Goal: Task Accomplishment & Management: Manage account settings

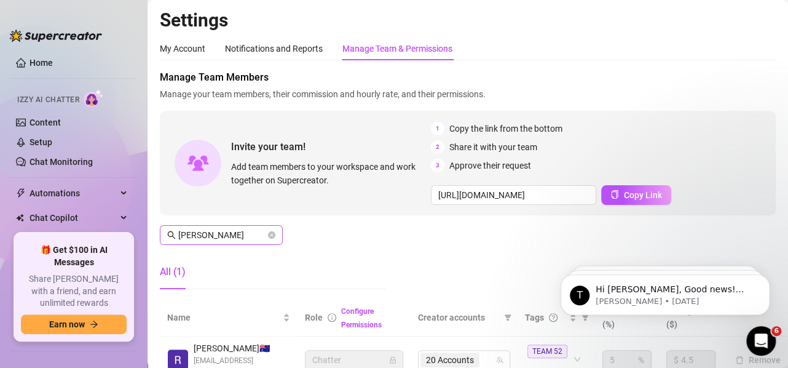
scroll to position [77, 5]
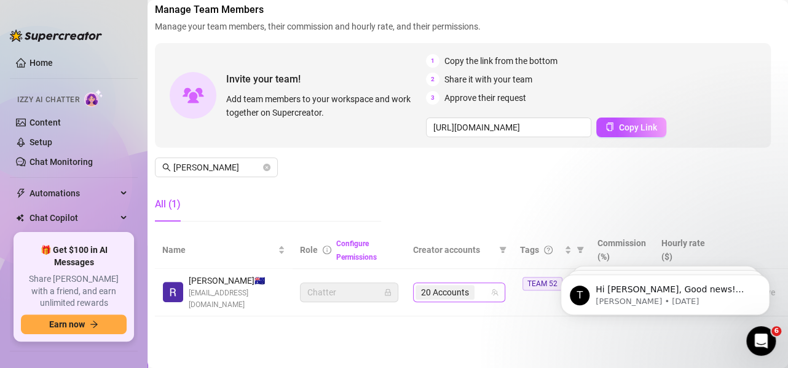
click at [459, 290] on div "20 Accounts" at bounding box center [446, 291] width 61 height 17
paste input "theblacktiger"
type input "theblacktiger"
click at [245, 157] on span "[PERSON_NAME]" at bounding box center [216, 167] width 123 height 20
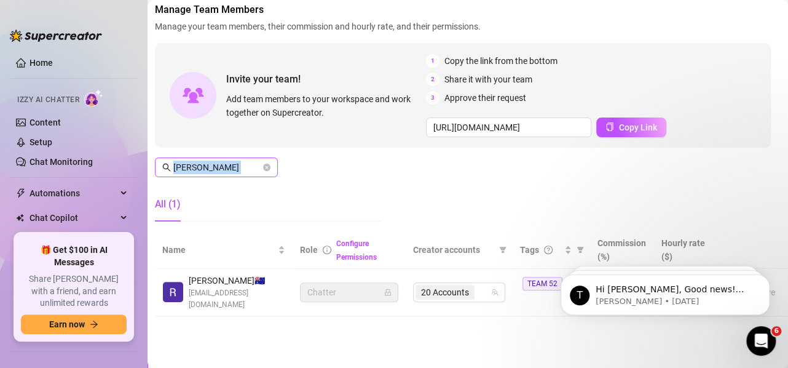
click at [245, 157] on span "[PERSON_NAME]" at bounding box center [216, 167] width 123 height 20
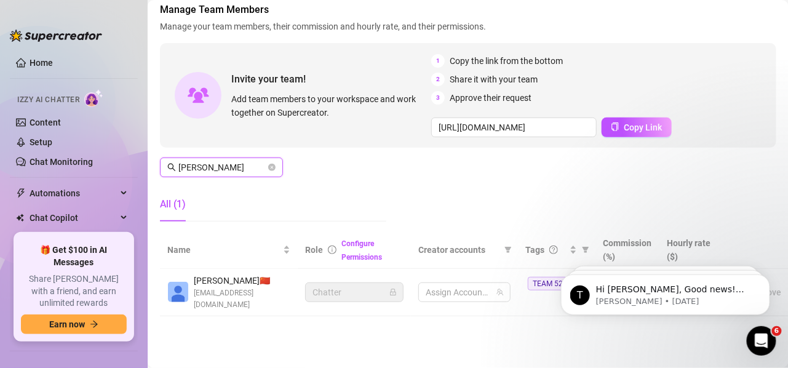
scroll to position [74, 0]
click at [469, 285] on span "19 Accounts" at bounding box center [450, 292] width 48 height 14
type input "[PERSON_NAME]"
paste input "theblacktiger"
type input "theblacktiger"
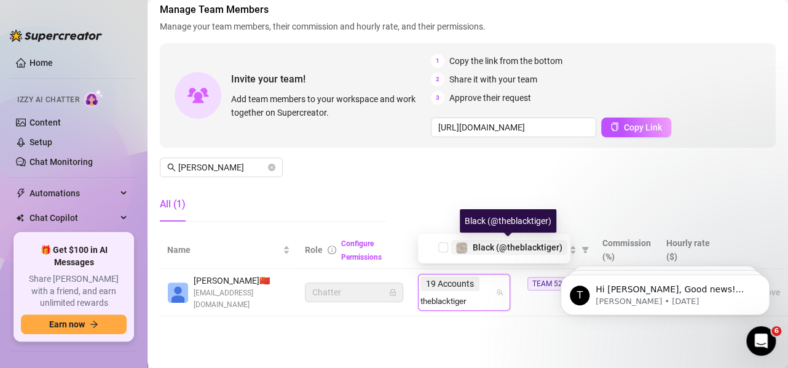
click at [486, 248] on span "Black (@theblacktiger)" at bounding box center [518, 247] width 90 height 10
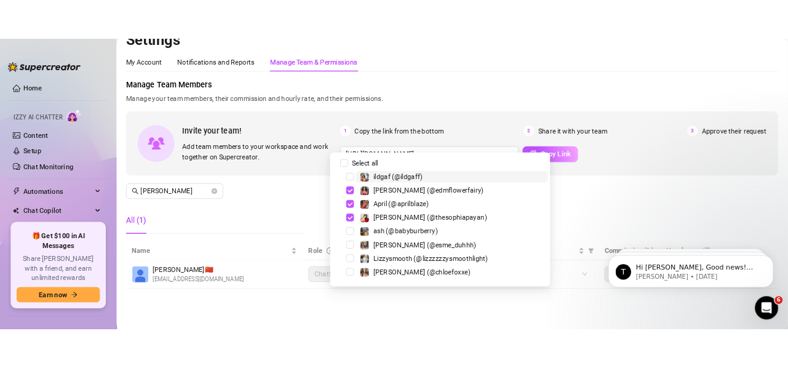
scroll to position [32, 0]
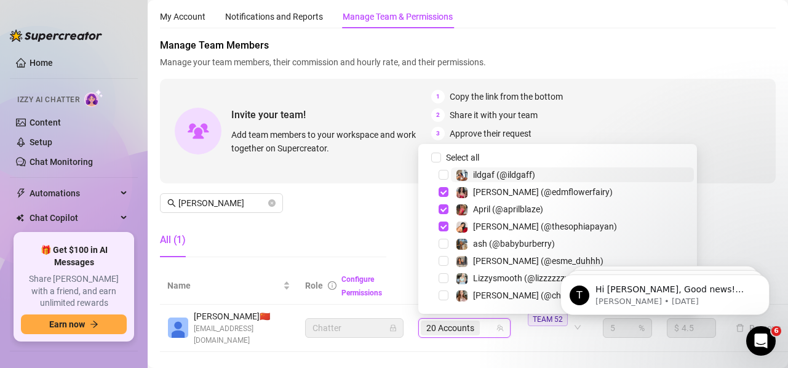
click at [220, 217] on div "Manage Team Members Manage your team members, their commission and hourly rate,…" at bounding box center [468, 152] width 616 height 229
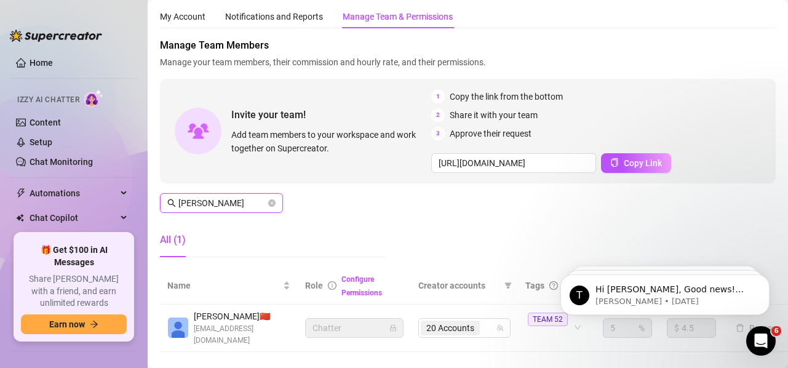
click at [221, 207] on input "[PERSON_NAME]" at bounding box center [221, 203] width 87 height 14
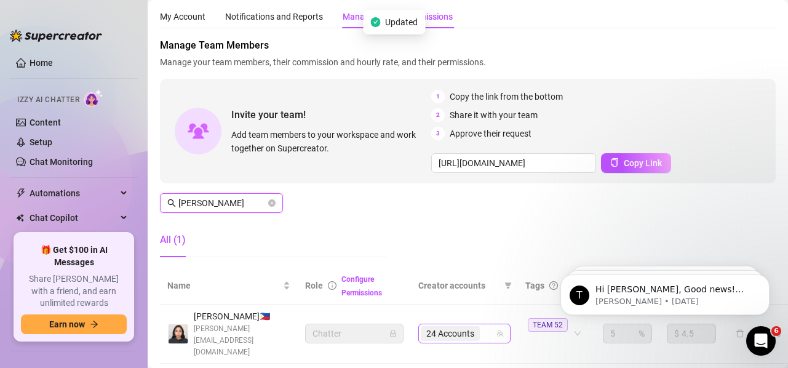
click at [466, 331] on span "24 Accounts" at bounding box center [450, 334] width 48 height 14
type input "[PERSON_NAME]"
paste input "theblacktiger"
type input "theblacktiger"
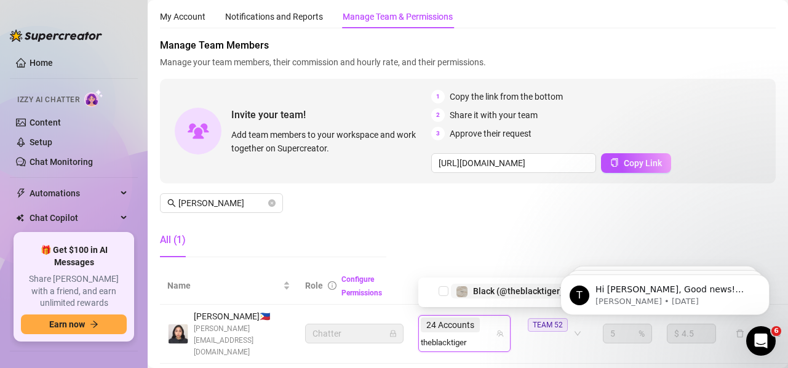
click at [484, 294] on span "Black (@theblacktiger)" at bounding box center [518, 291] width 90 height 10
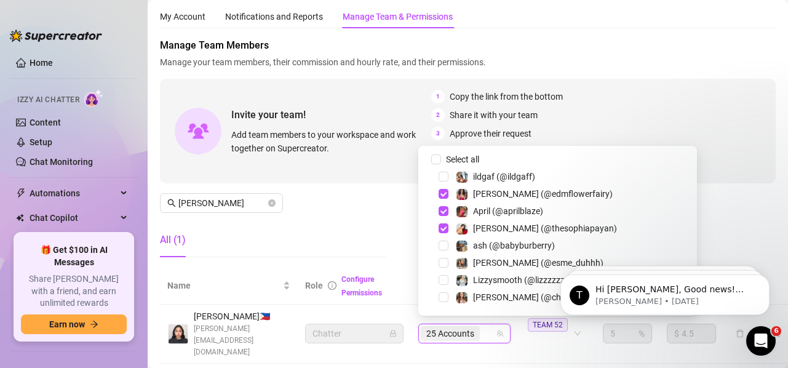
paste input "theblacktiger"
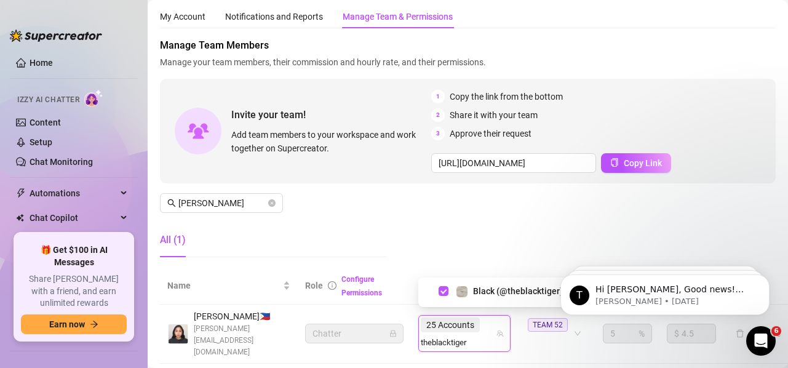
type input "theblacktiger"
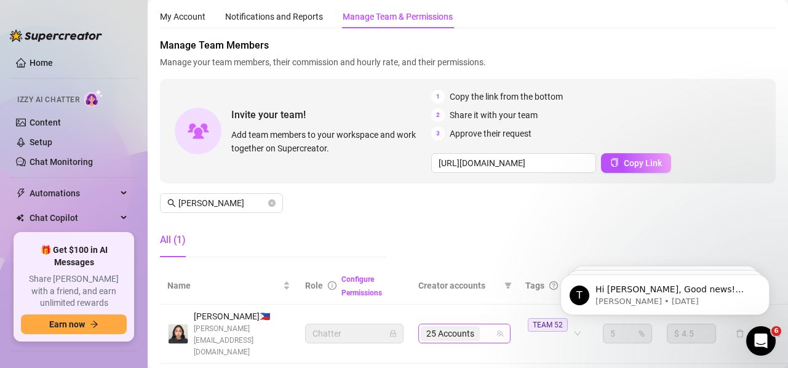
click at [473, 328] on span "25 Accounts" at bounding box center [450, 334] width 48 height 14
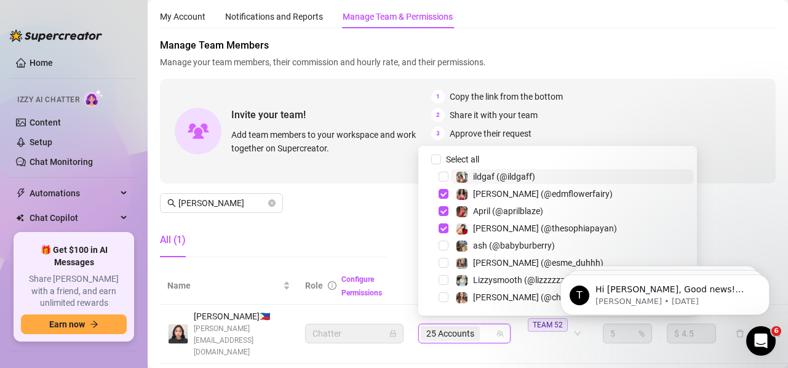
paste input "avryjennerfree"
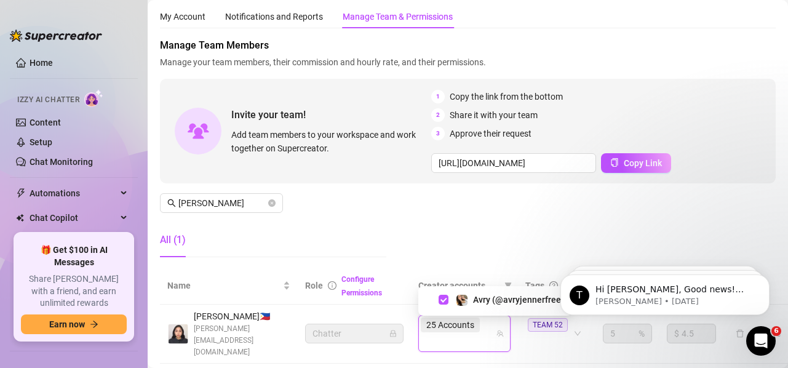
type input "avryjennerfree"
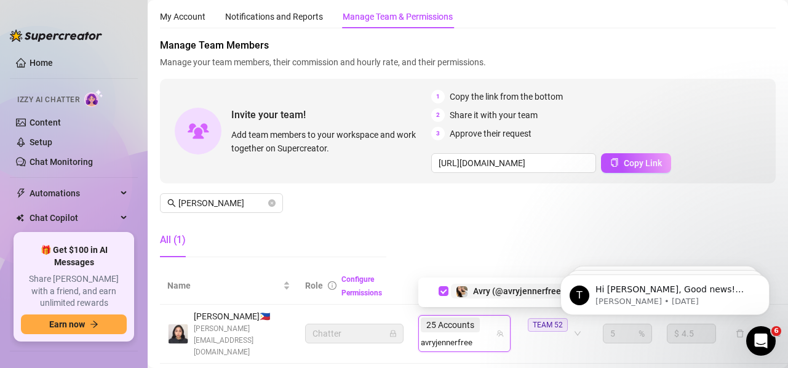
click at [515, 288] on span "Avry (@avryjennerfree)" at bounding box center [518, 291] width 91 height 10
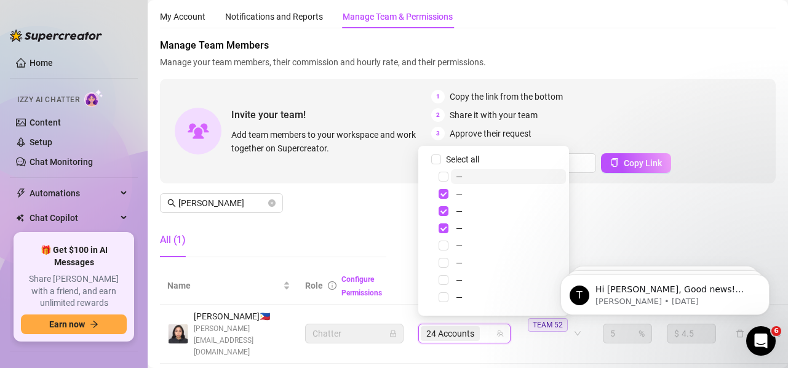
click at [466, 327] on span "24 Accounts" at bounding box center [450, 334] width 48 height 14
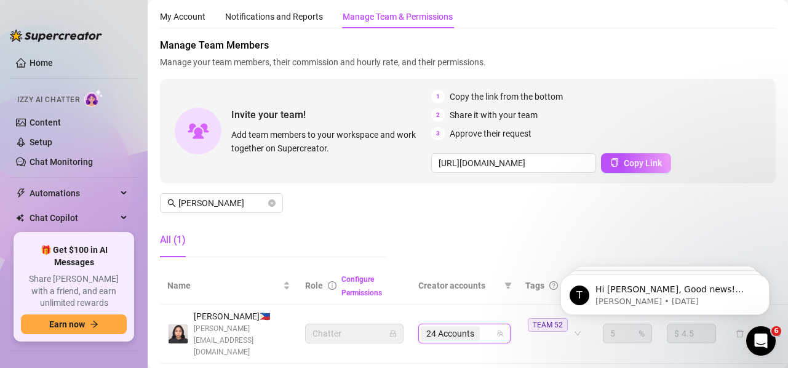
click at [482, 331] on input "search" at bounding box center [483, 333] width 2 height 15
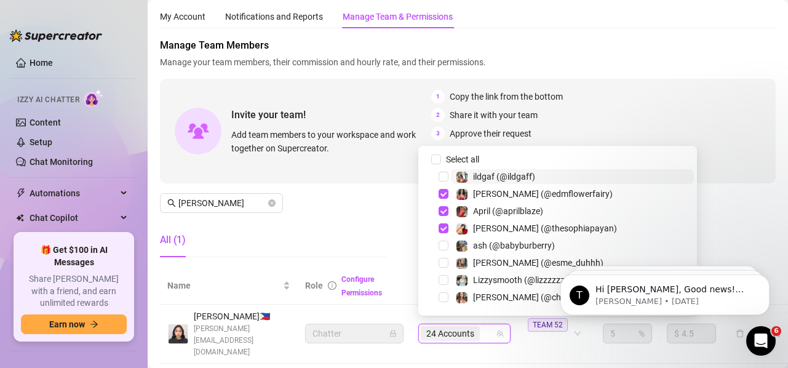
paste input "kaylathaylababy"
type input "kaylathaylababy"
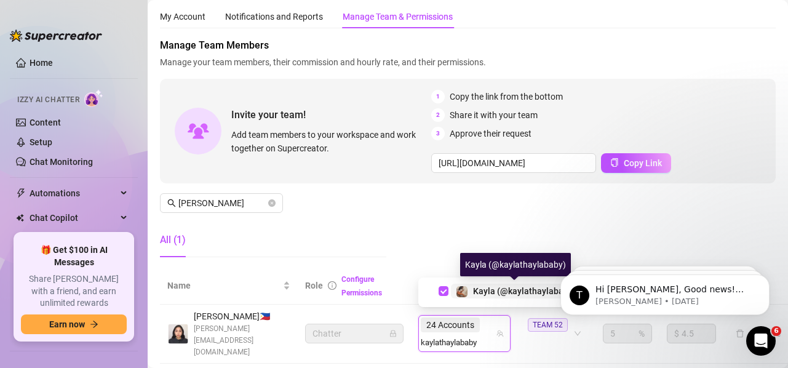
click at [509, 290] on span "Kayla (@kaylathaylababy)" at bounding box center [524, 291] width 103 height 10
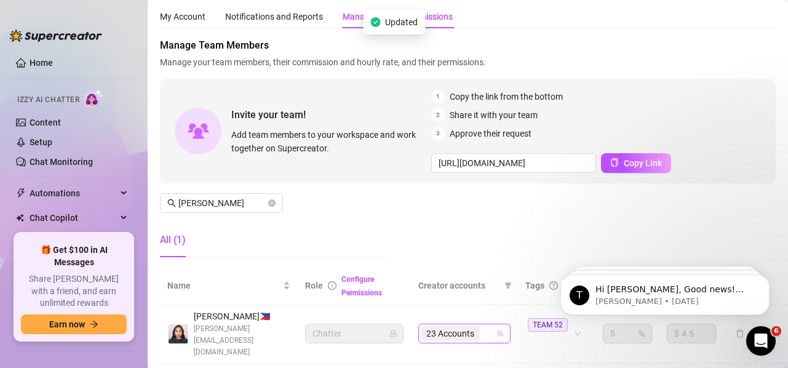
click at [481, 325] on div "23 Accounts" at bounding box center [451, 333] width 61 height 17
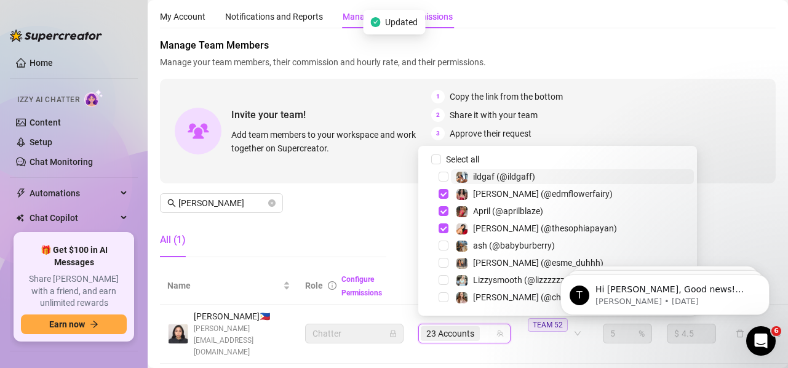
paste input "babyyyybella"
type input "babyyyybella"
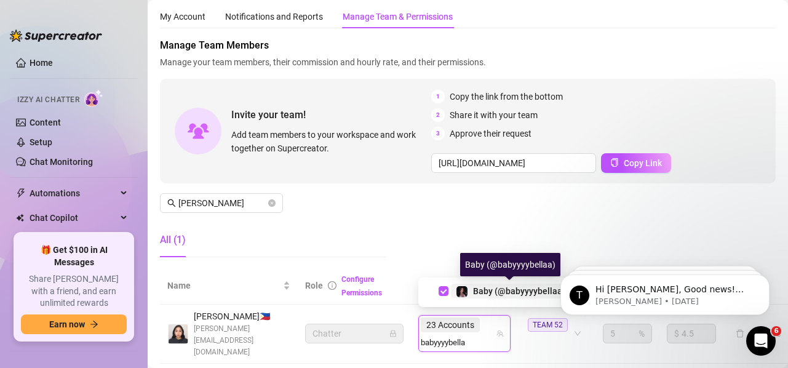
click at [495, 285] on div "Baby (@babyyyybellaa)" at bounding box center [519, 290] width 92 height 15
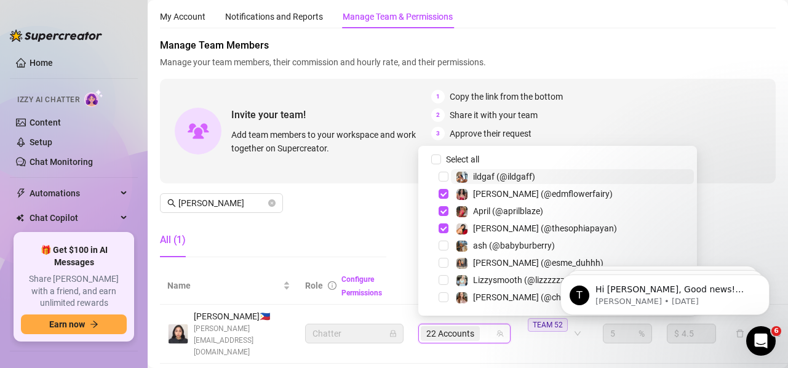
click at [474, 333] on span "22 Accounts" at bounding box center [450, 334] width 48 height 14
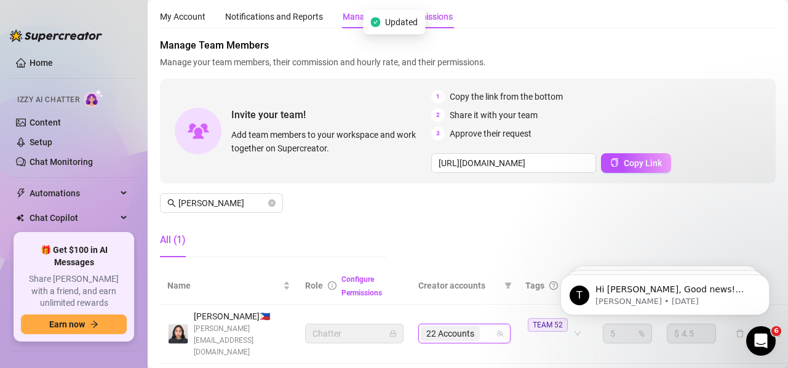
click at [474, 330] on span "22 Accounts" at bounding box center [450, 334] width 48 height 14
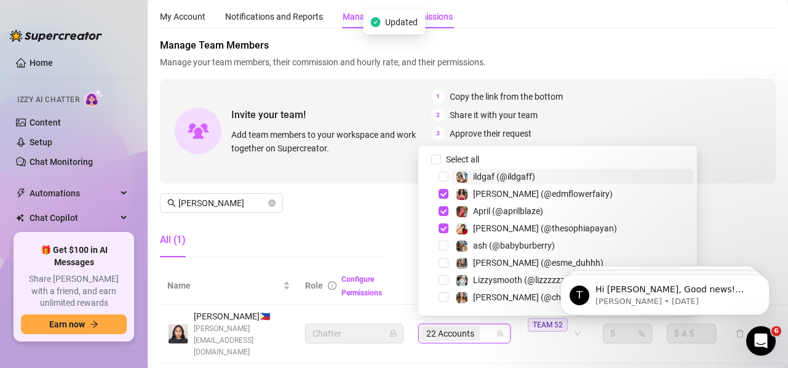
paste input "dmaxkenz"
type input "dmaxkenz"
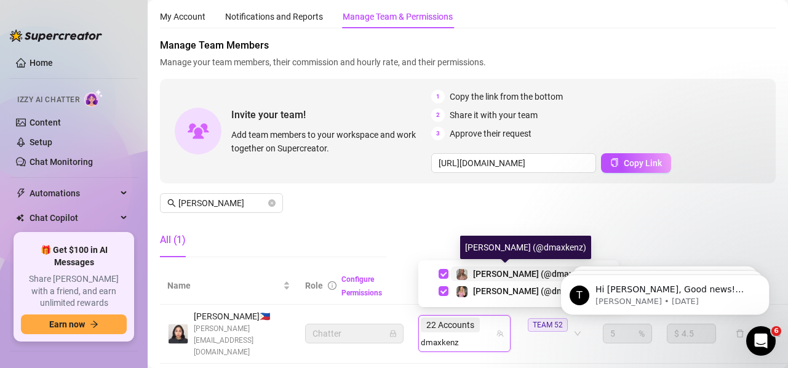
click at [496, 275] on span "[PERSON_NAME] (@dmaxkenz)" at bounding box center [534, 274] width 122 height 10
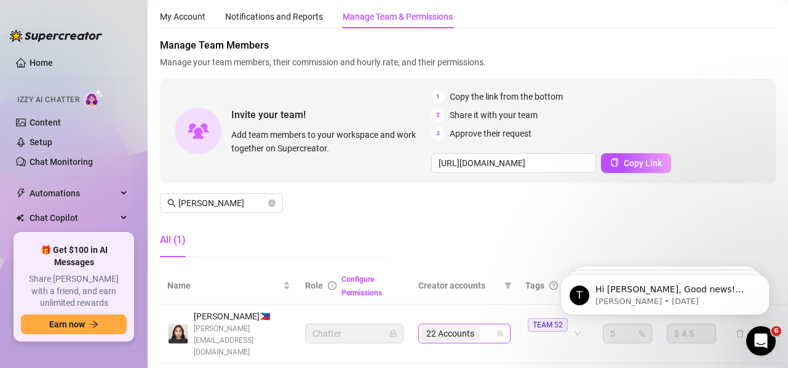
click at [465, 333] on span "22 Accounts" at bounding box center [450, 334] width 48 height 14
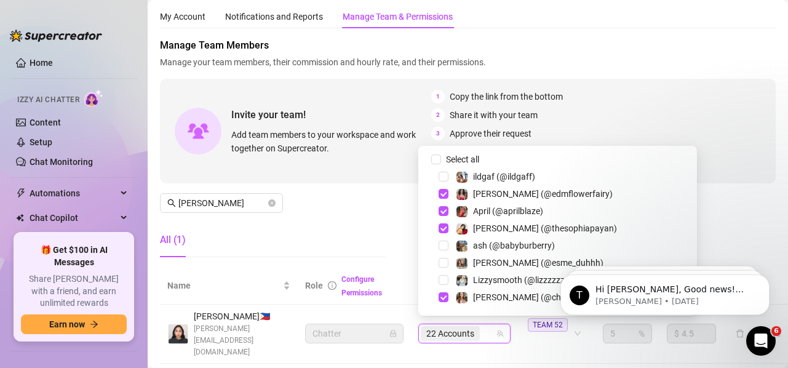
click at [483, 299] on span "[PERSON_NAME] (@chloefoxxe)" at bounding box center [534, 297] width 123 height 10
click at [474, 341] on td "21 Accounts" at bounding box center [464, 333] width 107 height 59
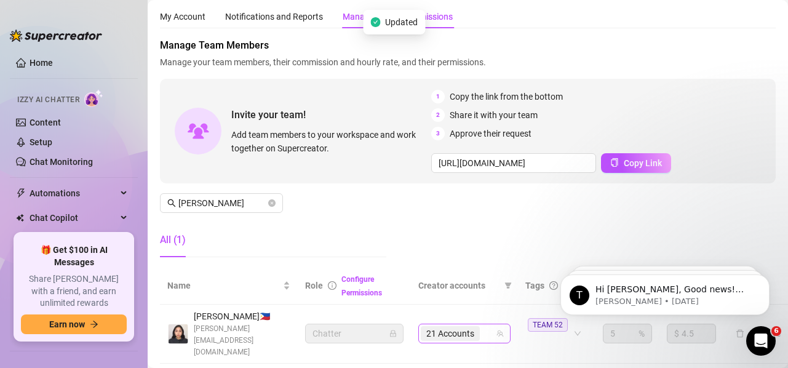
click at [459, 327] on span "21 Accounts" at bounding box center [450, 334] width 48 height 14
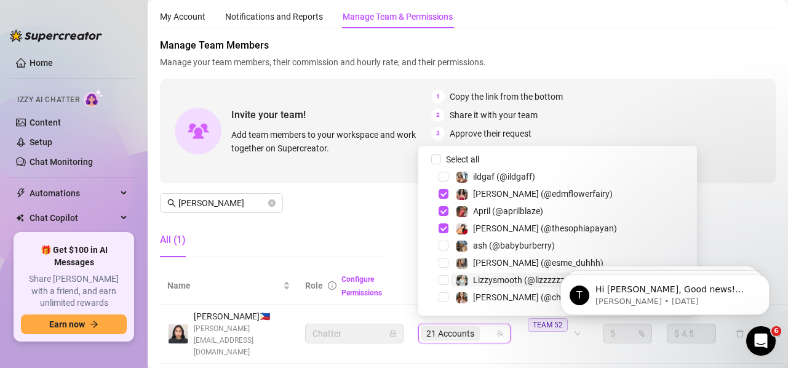
paste input "dmaxkenzfree"
type input "dmaxkenzfree"
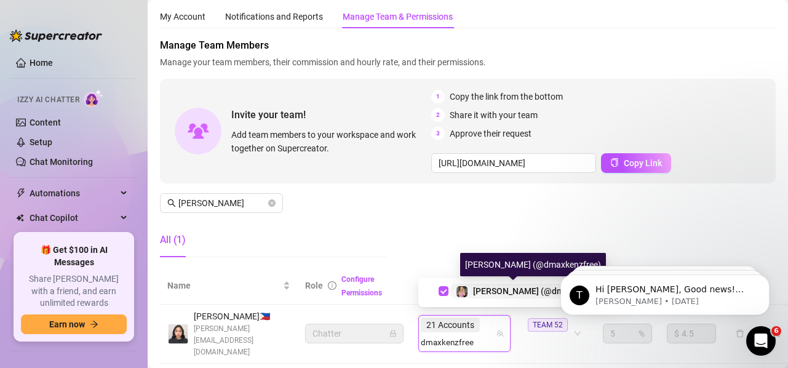
click at [487, 292] on span "[PERSON_NAME] (@dmaxkenzfree)" at bounding box center [542, 291] width 138 height 10
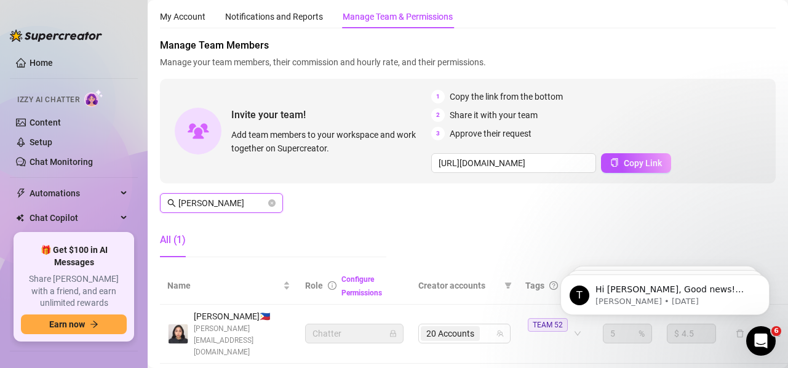
click at [237, 202] on input "[PERSON_NAME]" at bounding box center [221, 203] width 87 height 14
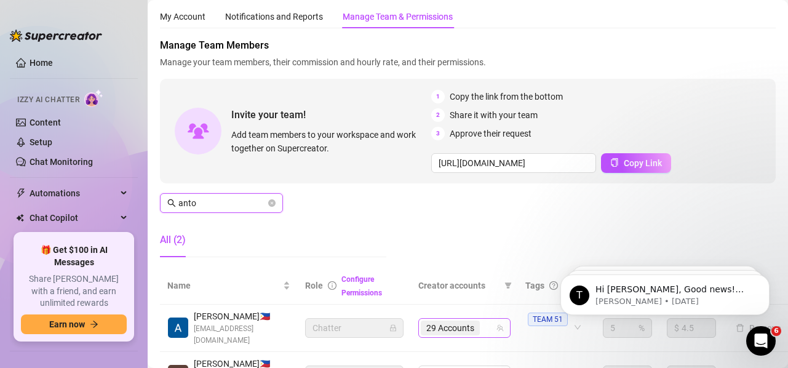
click at [470, 325] on span "29 Accounts" at bounding box center [450, 328] width 48 height 14
type input "anto"
click at [470, 331] on span "29 Accounts" at bounding box center [450, 328] width 48 height 14
click at [470, 322] on span "29 Accounts" at bounding box center [450, 328] width 48 height 14
click at [466, 333] on span "29 Accounts" at bounding box center [450, 328] width 48 height 14
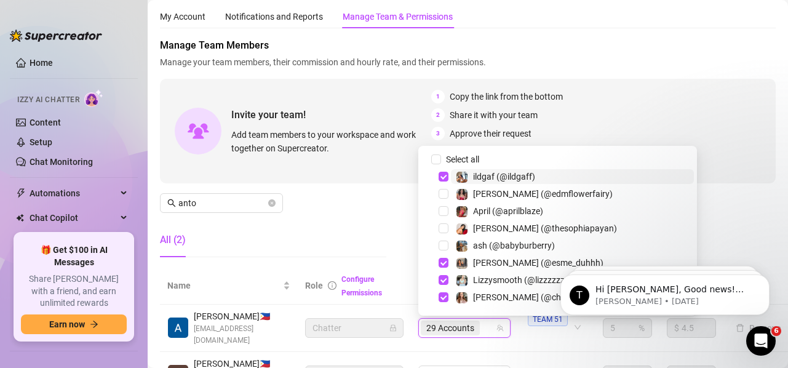
paste input "dragonjen"
type input "dragonjen"
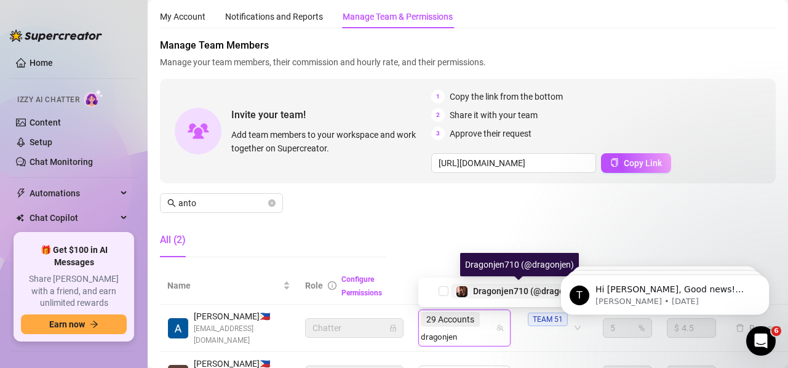
click at [488, 288] on span "Dragonjen710 (@dragonjen)" at bounding box center [528, 291] width 111 height 10
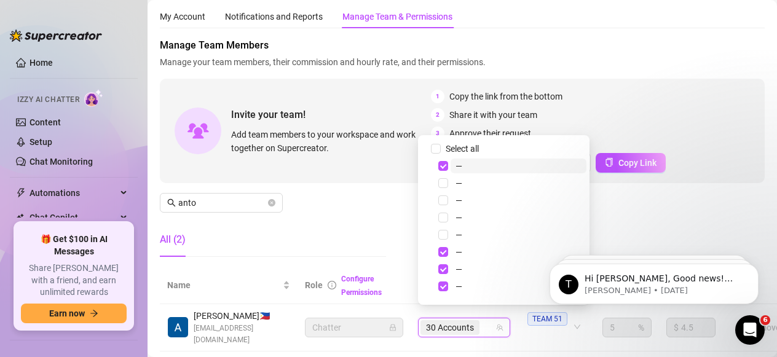
paste input "dragonjen"
type input "dragonjen"
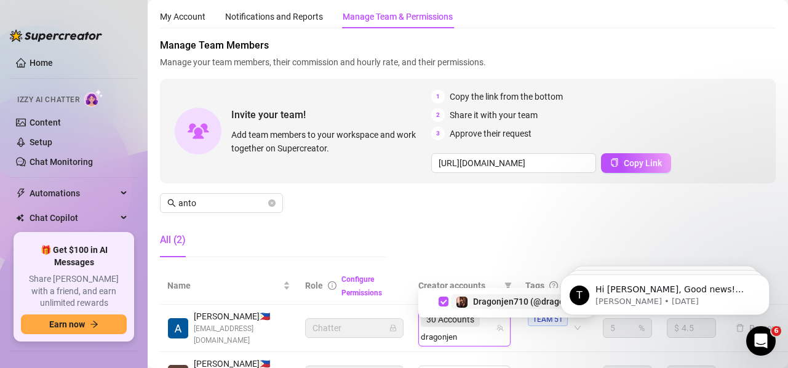
click at [482, 302] on span "Dragonjen710 (@dragonjen)" at bounding box center [528, 301] width 111 height 10
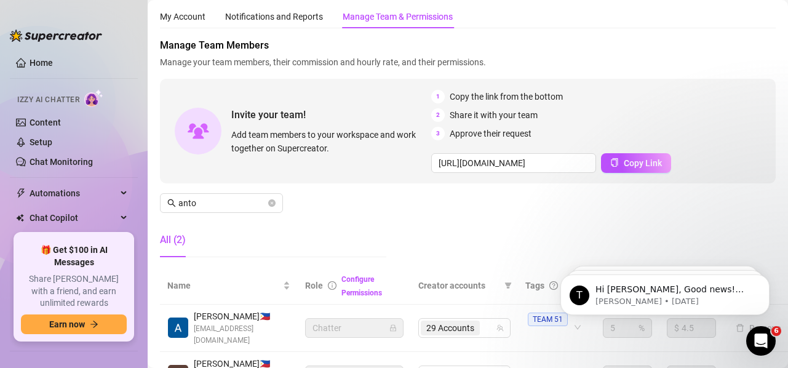
click at [498, 227] on div "Manage Team Members Manage your team members, their commission and hourly rate,…" at bounding box center [468, 152] width 616 height 229
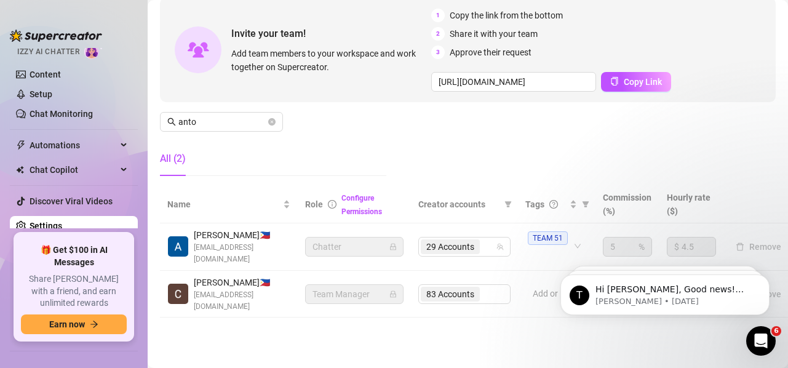
scroll to position [125, 0]
click at [482, 243] on div "29 Accounts" at bounding box center [451, 245] width 61 height 17
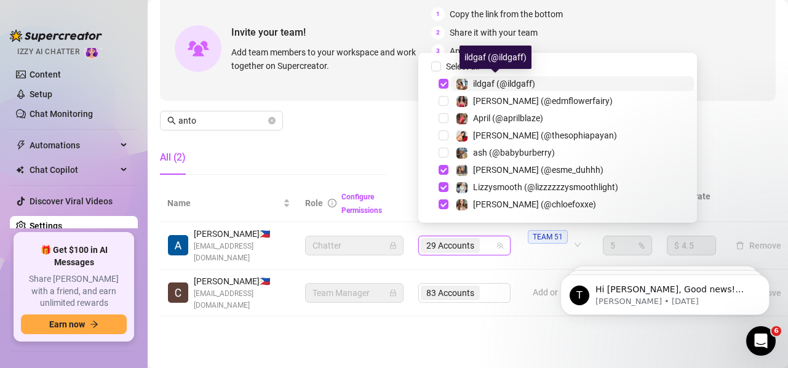
click at [510, 80] on span "ildgaf (@ildgaff)" at bounding box center [504, 84] width 62 height 10
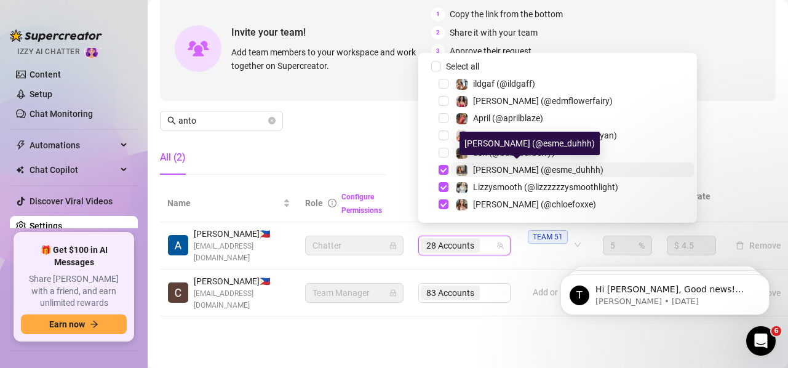
click at [509, 166] on span "[PERSON_NAME] (@esme_duhhh)" at bounding box center [538, 170] width 130 height 10
click at [517, 187] on span "Lizzysmooth (@lizzzzzzysmoothlight)" at bounding box center [545, 187] width 145 height 10
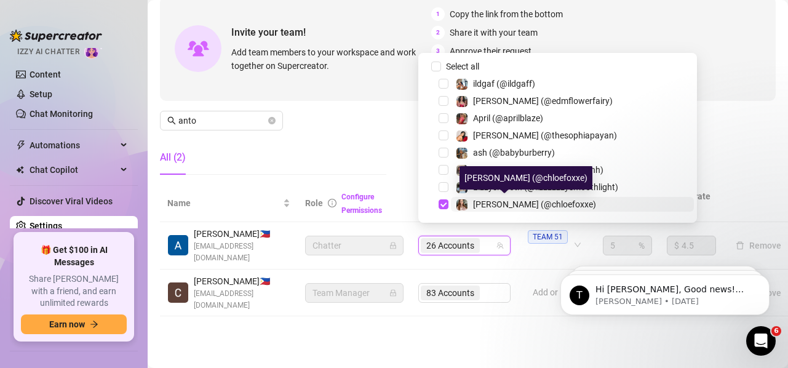
click at [519, 202] on span "[PERSON_NAME] (@chloefoxxe)" at bounding box center [534, 204] width 123 height 10
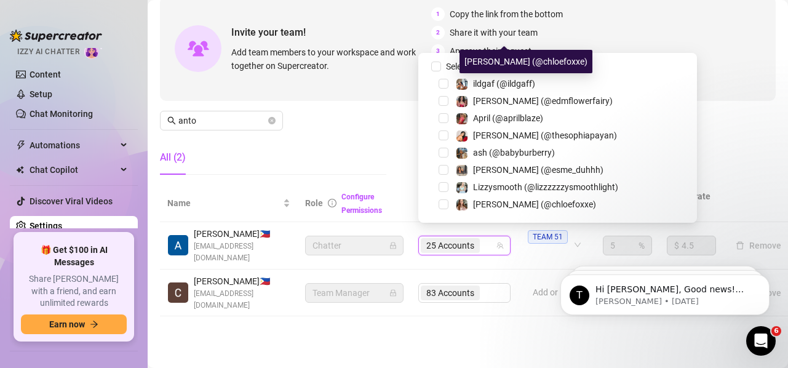
scroll to position [184, 0]
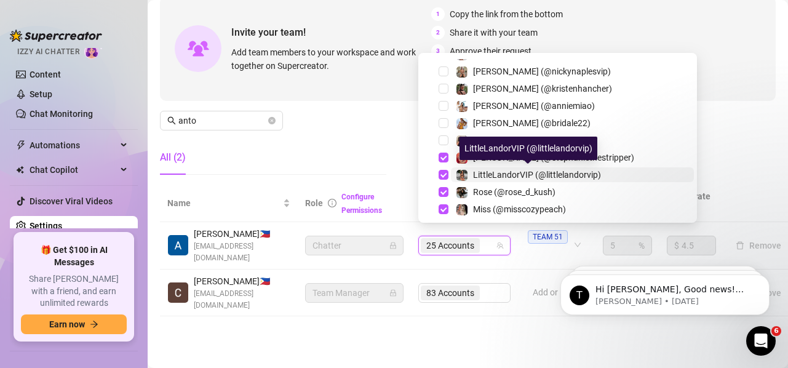
drag, startPoint x: 503, startPoint y: 161, endPoint x: 511, endPoint y: 178, distance: 19.0
click at [504, 161] on span "[PERSON_NAME] (@stephaniethestripper)" at bounding box center [553, 158] width 161 height 10
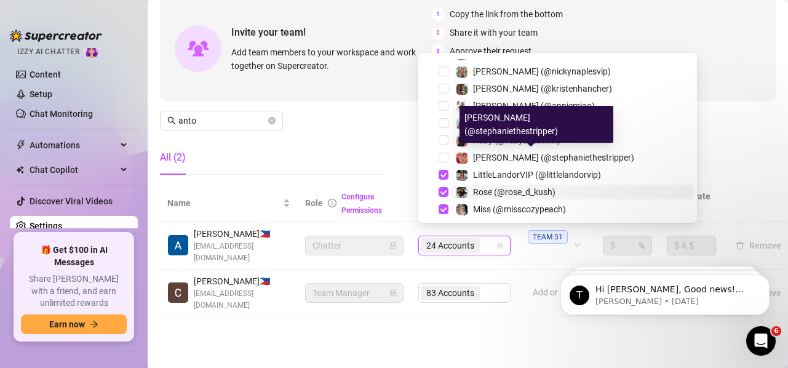
click at [512, 179] on span "LittleLandorVIP (@littlelandorvip)" at bounding box center [537, 175] width 128 height 10
click at [513, 191] on span "Rose (@rose_d_kush)" at bounding box center [514, 192] width 82 height 10
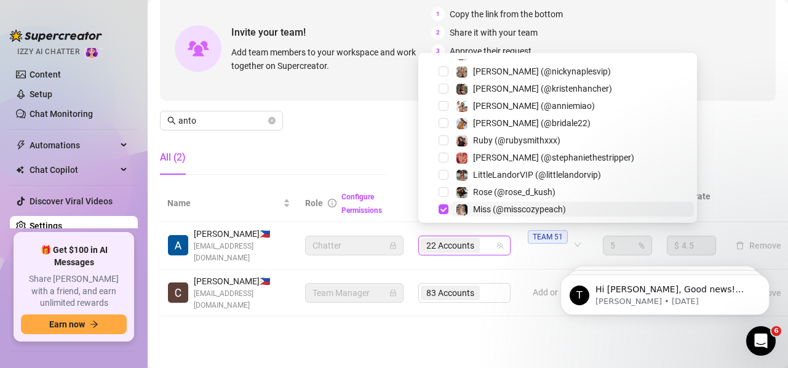
click at [514, 205] on span "Miss (@misscozypeach)" at bounding box center [519, 209] width 93 height 10
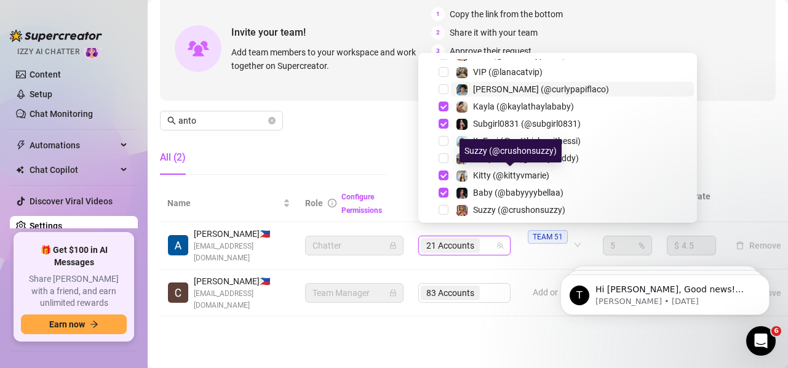
scroll to position [307, 0]
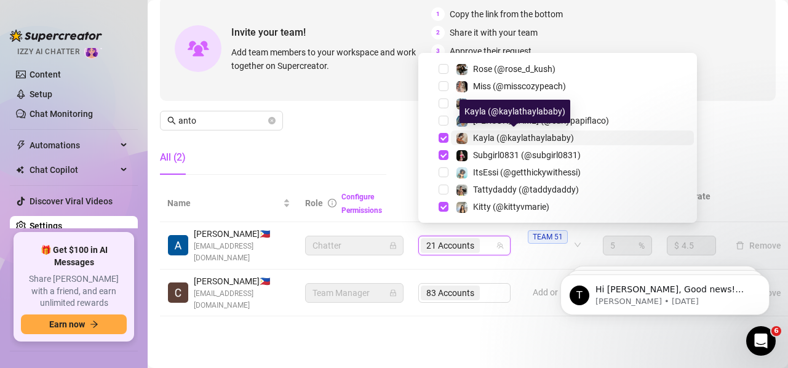
click at [508, 131] on div "Kayla (@kaylathaylababy)" at bounding box center [523, 137] width 101 height 15
click at [512, 154] on span "Subgirl0831 (@subgirl0831)" at bounding box center [527, 155] width 108 height 10
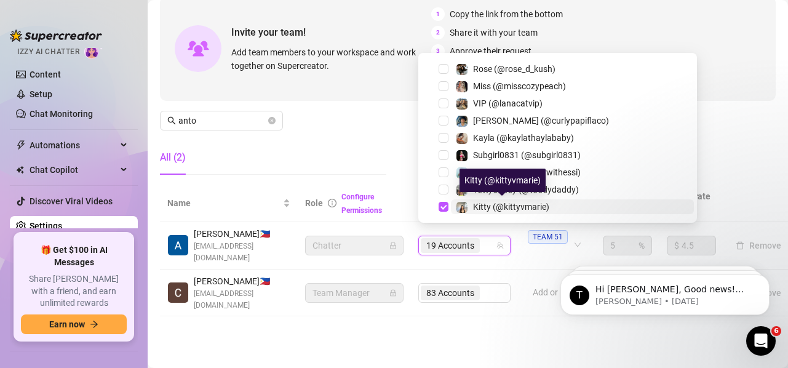
click at [505, 202] on span "Kitty (@kittyvmarie)" at bounding box center [511, 207] width 76 height 10
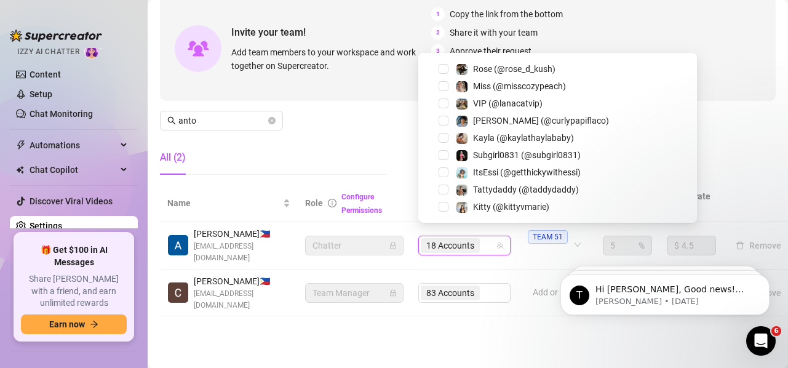
scroll to position [492, 0]
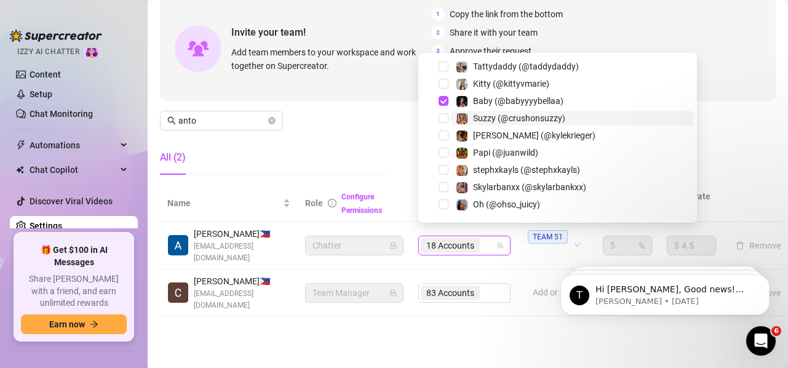
click at [492, 100] on span "Baby (@babyyyybellaa)" at bounding box center [518, 101] width 90 height 10
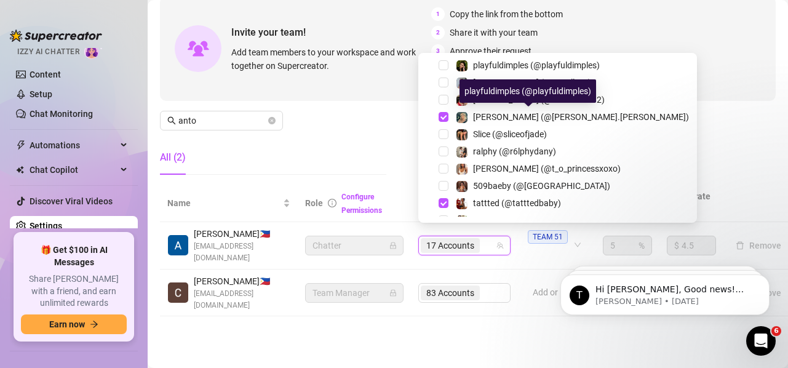
scroll to position [676, 0]
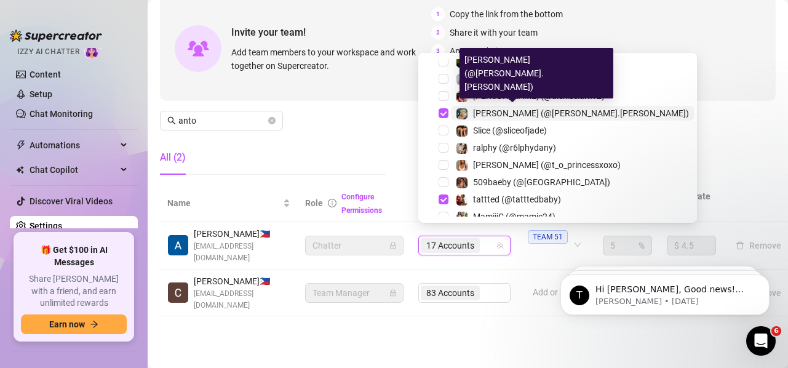
click at [508, 111] on span "[PERSON_NAME] (@[PERSON_NAME].[PERSON_NAME])" at bounding box center [581, 113] width 216 height 10
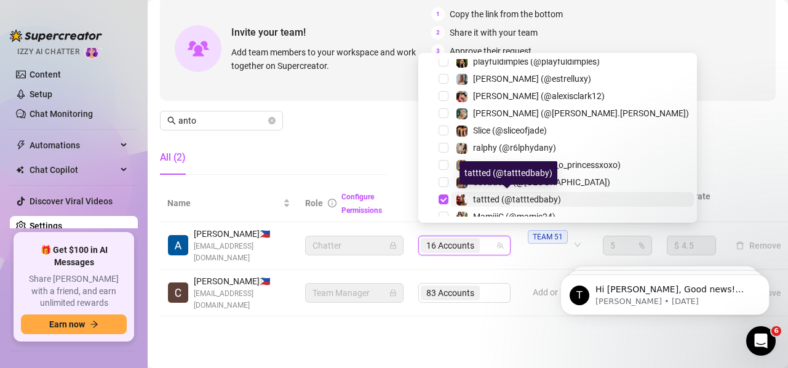
click at [494, 198] on span "tattted (@tatttedbaby)" at bounding box center [517, 199] width 88 height 10
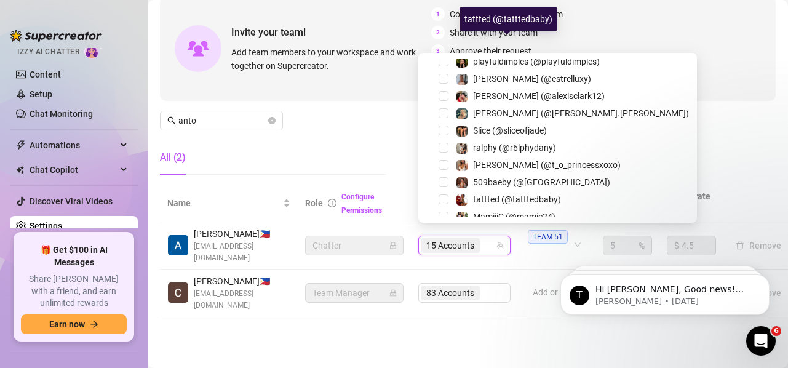
scroll to position [861, 0]
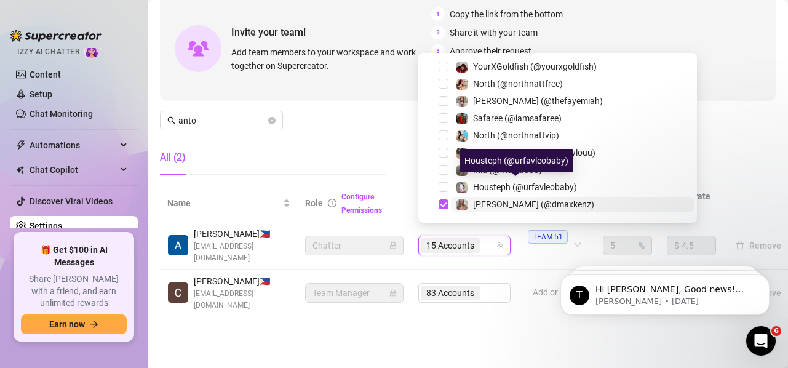
click at [483, 197] on div "[PERSON_NAME] (@dmaxkenz)" at bounding box center [533, 204] width 121 height 15
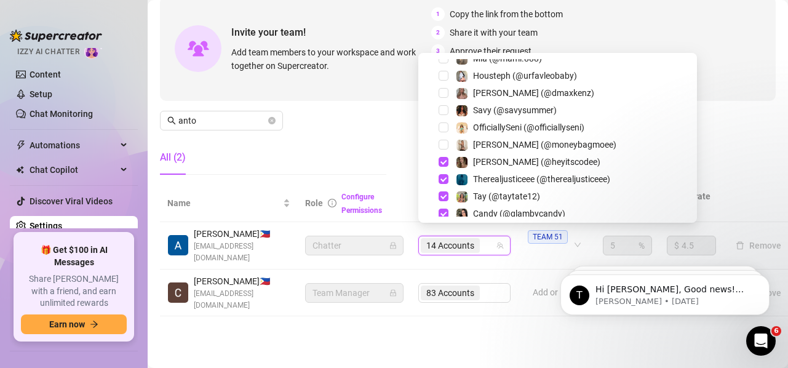
scroll to position [1045, 0]
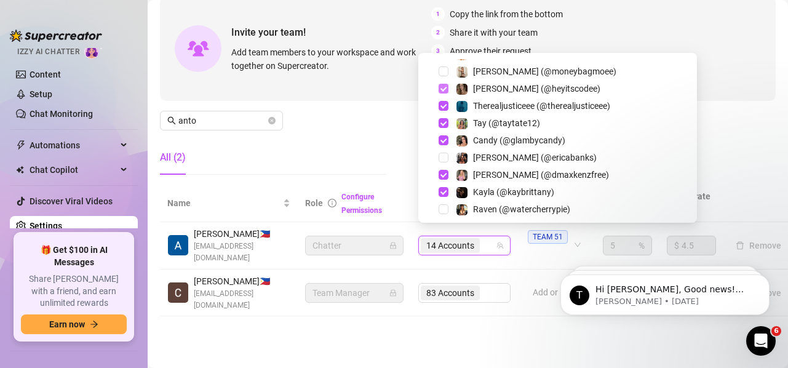
click at [441, 92] on span "Select tree node" at bounding box center [443, 89] width 10 height 10
click at [444, 107] on span "Select tree node" at bounding box center [443, 106] width 10 height 10
drag, startPoint x: 444, startPoint y: 125, endPoint x: 443, endPoint y: 139, distance: 14.2
click at [444, 125] on span "Select tree node" at bounding box center [443, 123] width 10 height 10
click at [443, 139] on span "Select tree node" at bounding box center [443, 140] width 10 height 10
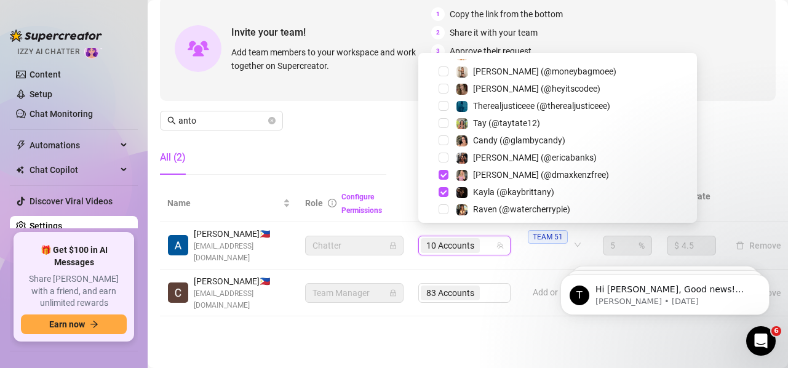
click at [446, 182] on div "[PERSON_NAME] (@dmaxkenzfree)" at bounding box center [557, 174] width 272 height 15
drag, startPoint x: 445, startPoint y: 193, endPoint x: 449, endPoint y: 174, distance: 19.4
click at [445, 189] on span "Select tree node" at bounding box center [443, 192] width 10 height 10
click at [449, 174] on div "[PERSON_NAME] (@dmaxkenzfree)" at bounding box center [557, 174] width 272 height 15
click at [444, 177] on span "Select tree node" at bounding box center [443, 175] width 10 height 10
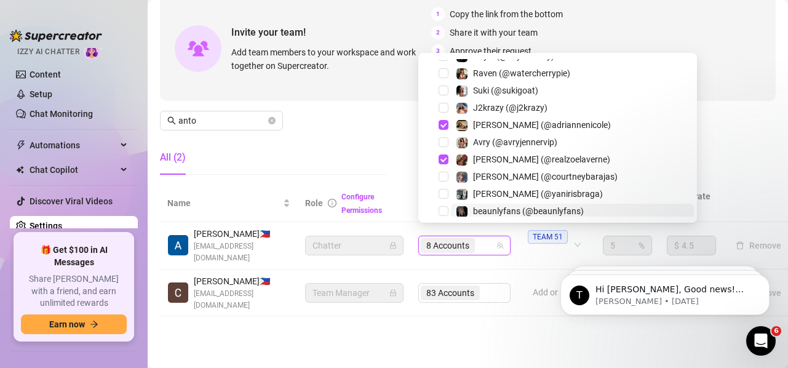
scroll to position [1230, 0]
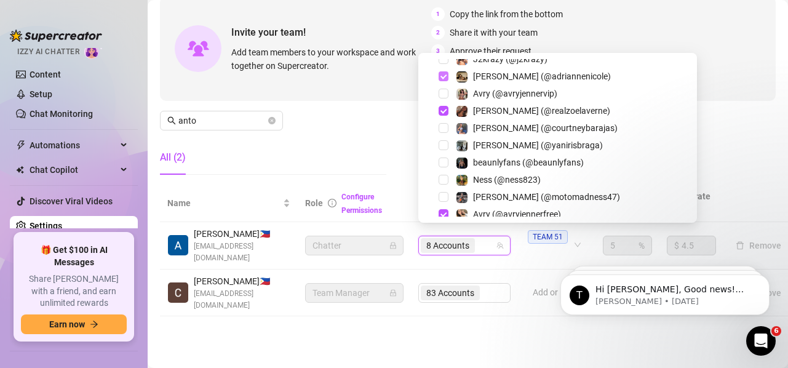
click at [446, 75] on span "Select tree node" at bounding box center [443, 76] width 10 height 10
click at [447, 111] on span "Select tree node" at bounding box center [443, 111] width 10 height 10
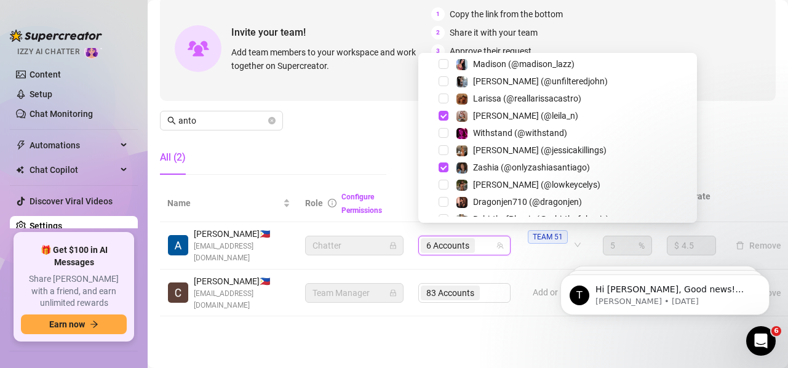
click at [449, 112] on div "[PERSON_NAME] (@leila_n)" at bounding box center [557, 115] width 272 height 15
click at [445, 116] on span "Select tree node" at bounding box center [443, 116] width 10 height 10
click at [445, 167] on span "Select tree node" at bounding box center [443, 167] width 10 height 10
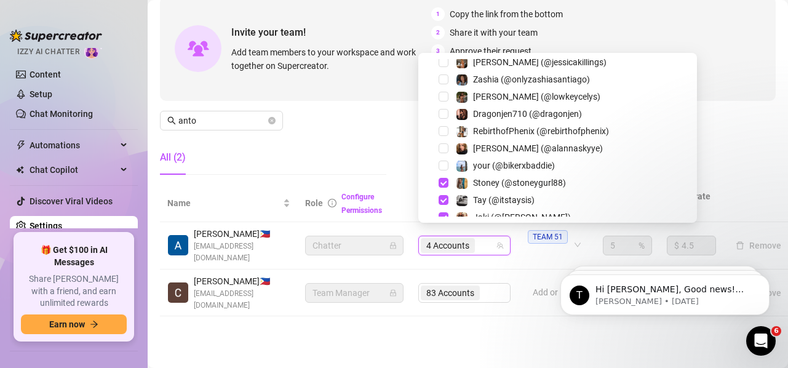
scroll to position [1537, 0]
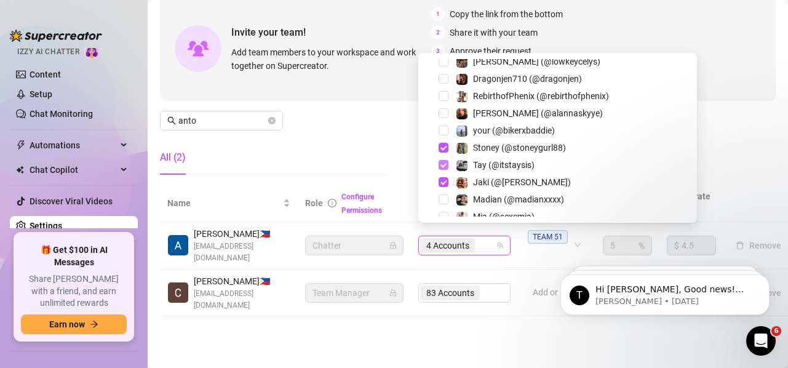
click at [446, 145] on span "Select tree node" at bounding box center [443, 148] width 10 height 10
click at [446, 167] on span "Select tree node" at bounding box center [443, 165] width 10 height 10
click at [443, 180] on span "Select tree node" at bounding box center [443, 182] width 10 height 10
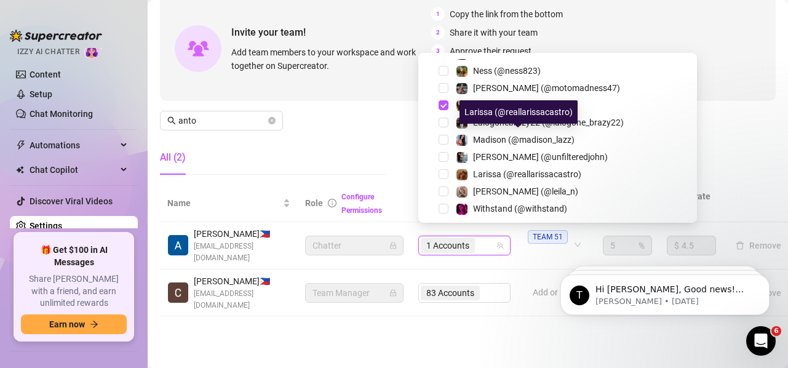
scroll to position [1336, 0]
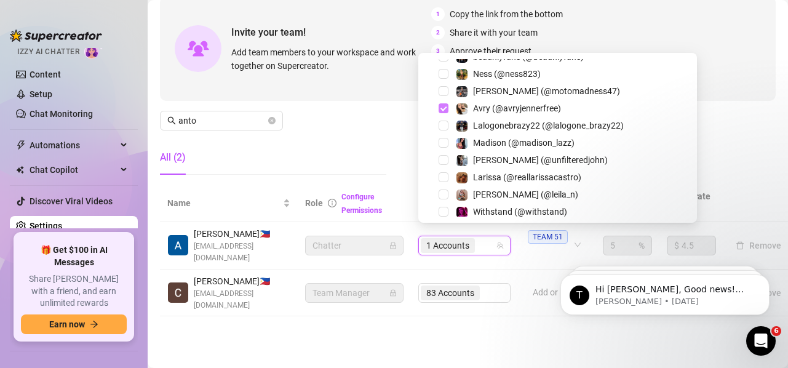
click at [445, 106] on span "Select tree node" at bounding box center [443, 108] width 10 height 10
paste input "[PERSON_NAME]"
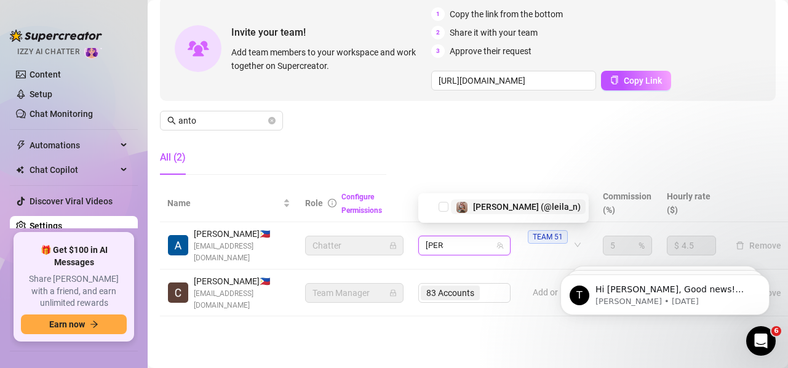
type input "[PERSON_NAME]"
click at [481, 201] on div "50497735 [PERSON_NAME] (@leila_n)" at bounding box center [503, 208] width 170 height 30
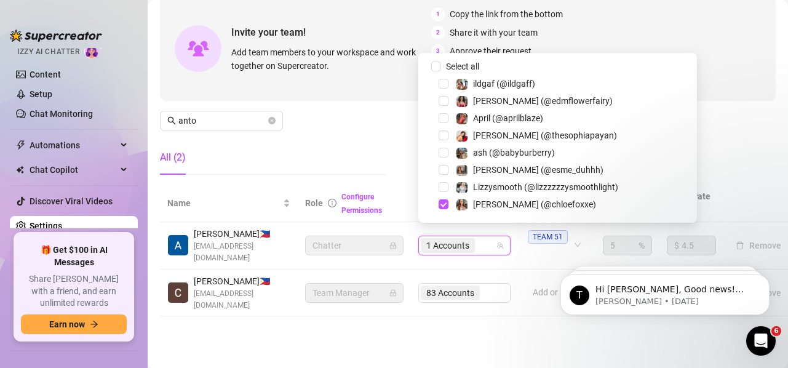
paste input "[PERSON_NAME]"
type input "[PERSON_NAME]"
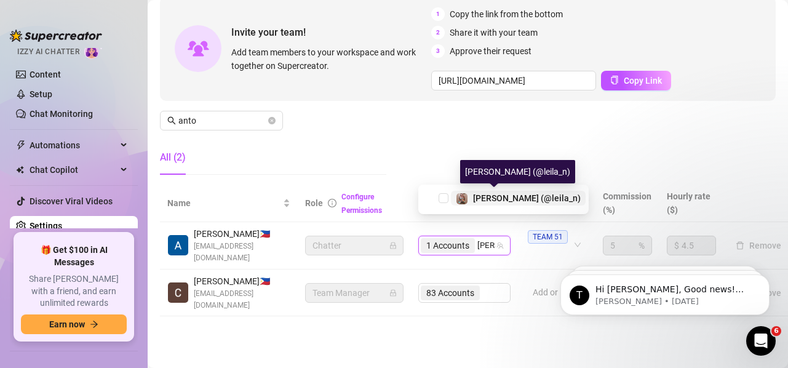
click at [502, 194] on span "[PERSON_NAME] (@leila_n)" at bounding box center [527, 198] width 108 height 10
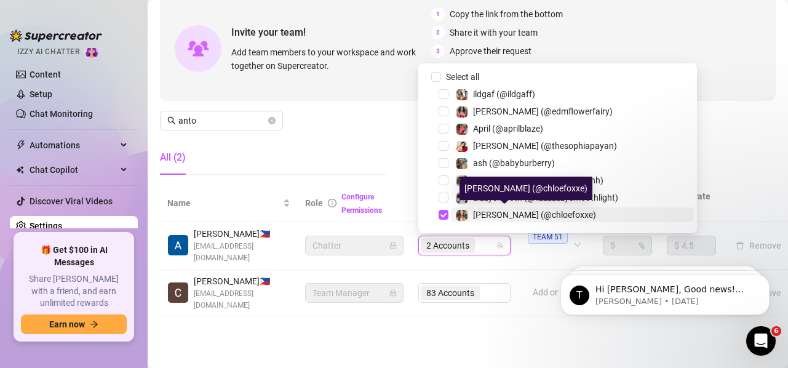
click at [469, 216] on div "[PERSON_NAME] (@chloefoxxe)" at bounding box center [526, 214] width 140 height 15
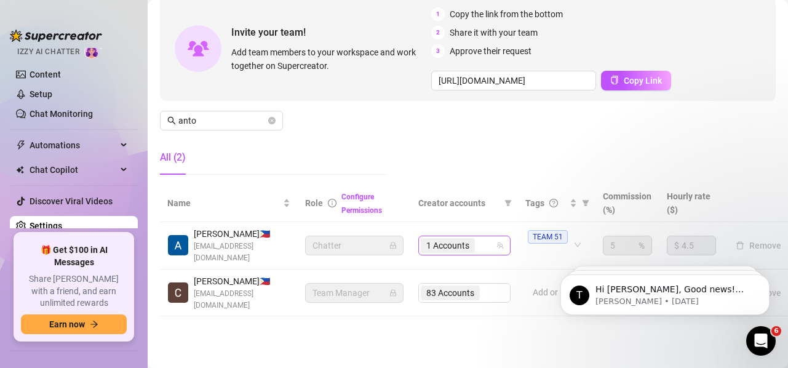
click at [472, 238] on span "1 Accounts" at bounding box center [448, 245] width 54 height 15
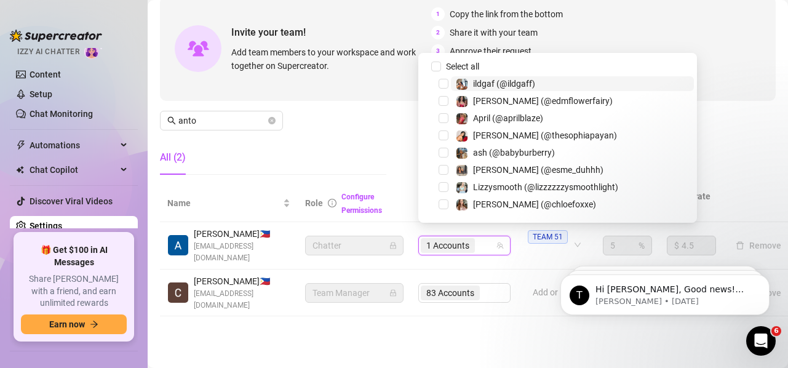
paste input "chloefoxxe"
type input "chloefoxxe"
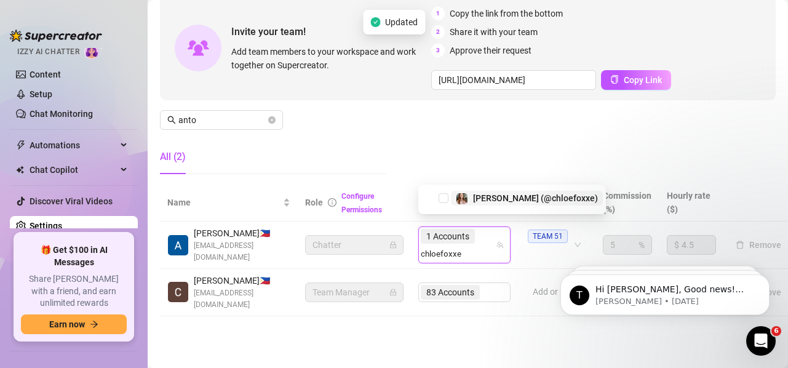
click at [528, 198] on span "[PERSON_NAME] (@chloefoxxe)" at bounding box center [535, 198] width 125 height 10
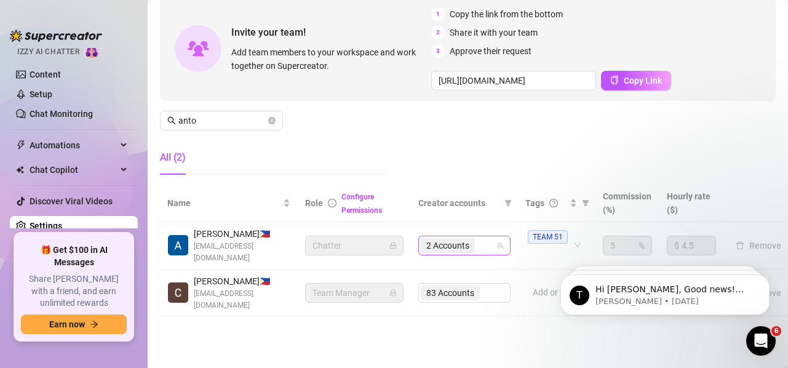
click at [466, 239] on span "2 Accounts" at bounding box center [447, 246] width 43 height 14
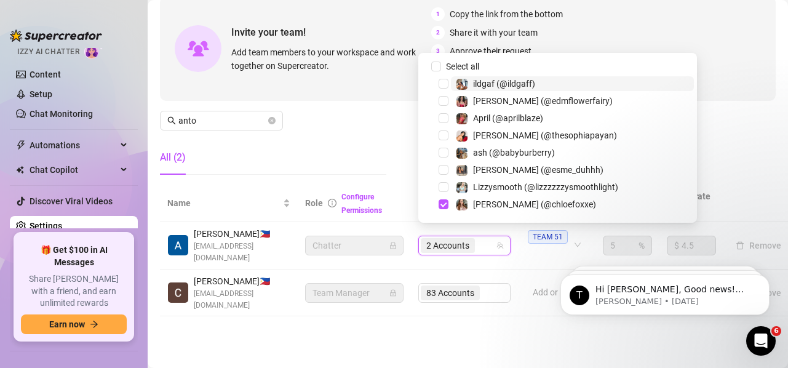
paste input "itstaysis"
type input "itstaysis"
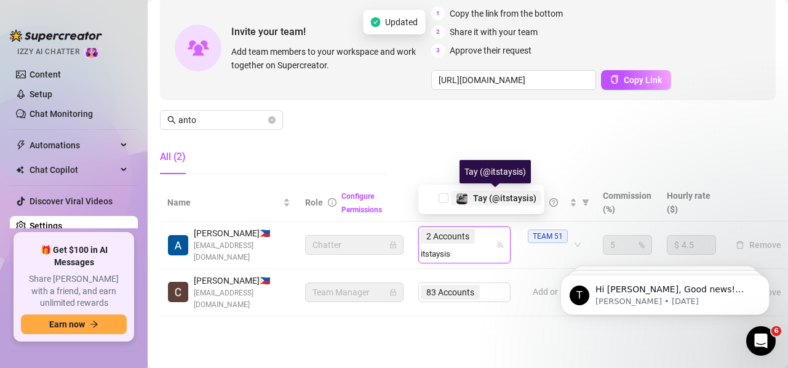
click at [486, 201] on span "Tay️ (@itstaysis)" at bounding box center [504, 198] width 63 height 10
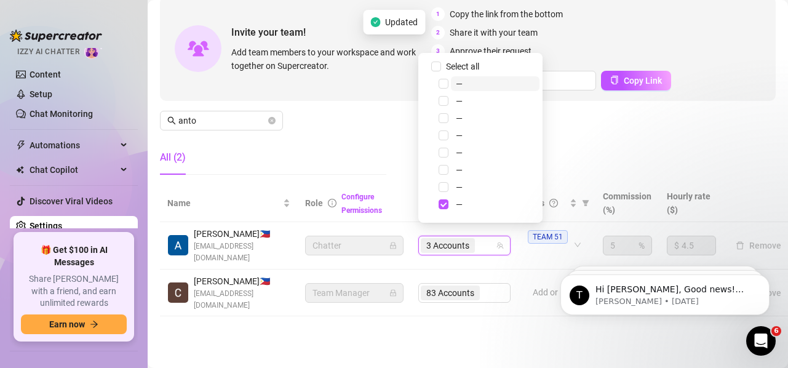
click at [481, 237] on div "3 Accounts" at bounding box center [458, 245] width 74 height 17
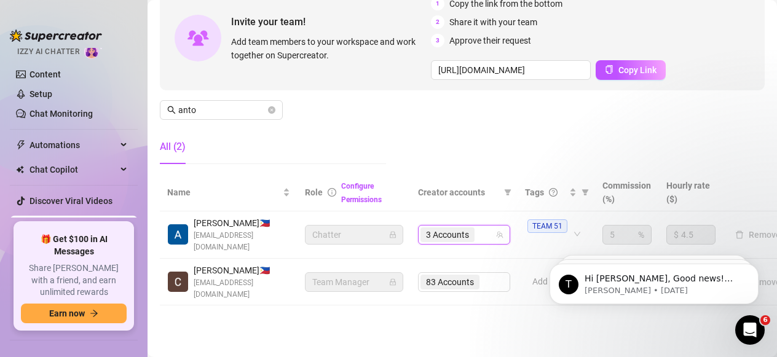
paste input "rose"
type input "rose"
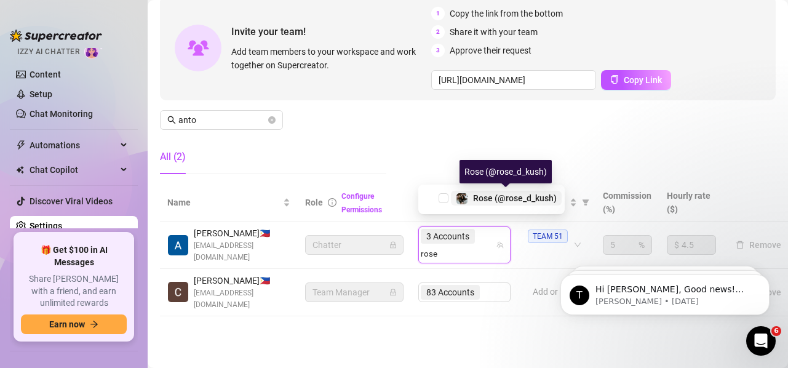
click at [501, 195] on span "Rose (@rose_d_kush)" at bounding box center [515, 198] width 84 height 10
click at [468, 237] on span "3 Accounts" at bounding box center [447, 236] width 43 height 14
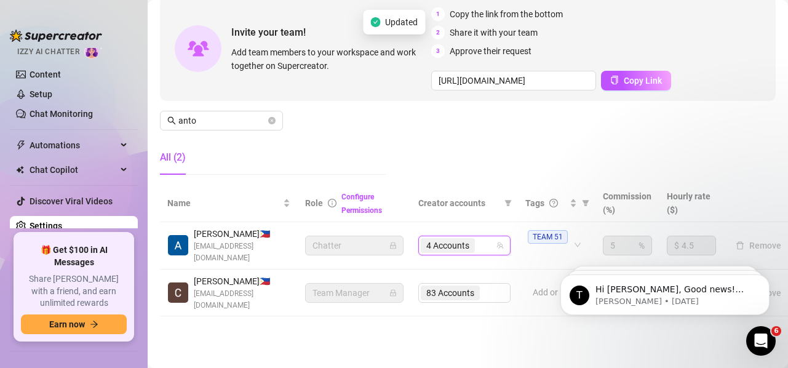
paste input "tatttedbaby"
type input "tatttedbaby"
click at [478, 237] on div "4 Accounts tatttedbaby" at bounding box center [458, 245] width 74 height 17
click at [478, 238] on input "search" at bounding box center [478, 245] width 2 height 15
paste input "tatttedbaby"
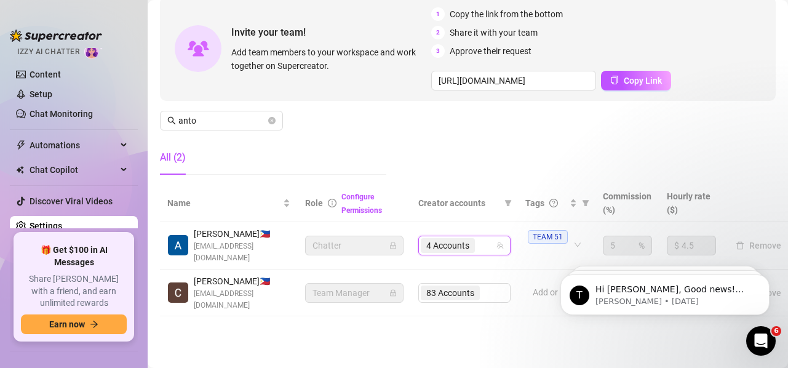
type input "tatttedbaby"
click at [481, 237] on div "4 Accounts tatttedbaby" at bounding box center [458, 245] width 74 height 17
click at [478, 239] on input "search" at bounding box center [478, 245] width 2 height 15
paste input "tatttedbaby"
type input "tatttedbaby"
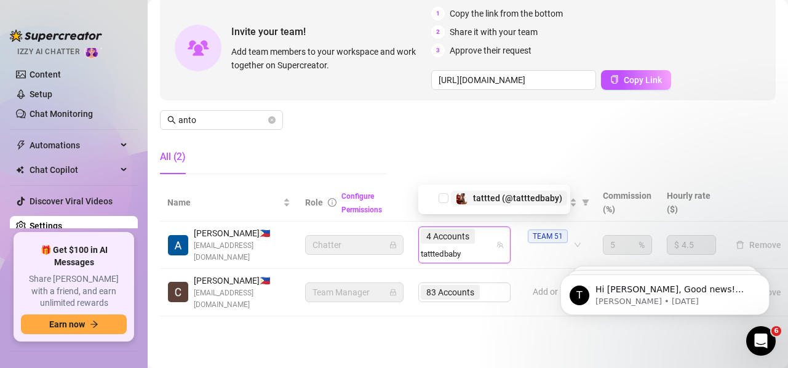
click at [489, 199] on span "tattted (@tatttedbaby)" at bounding box center [517, 198] width 89 height 10
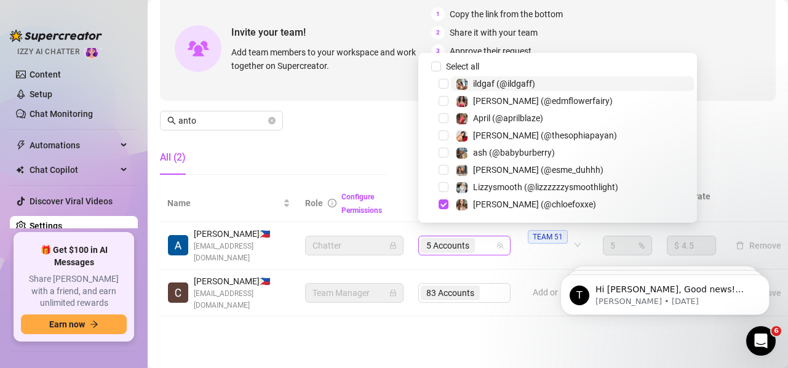
click at [480, 238] on input "search" at bounding box center [478, 245] width 2 height 15
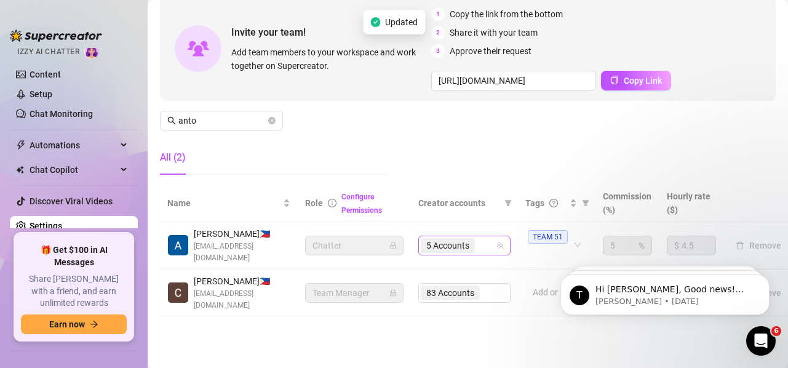
paste input "subgirl083"
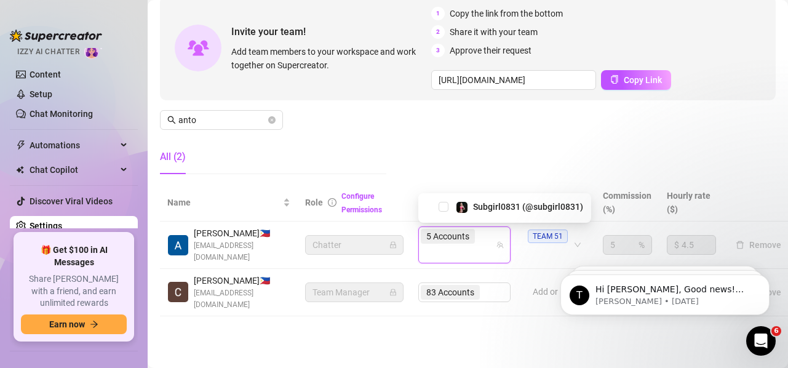
type input "subgirl083"
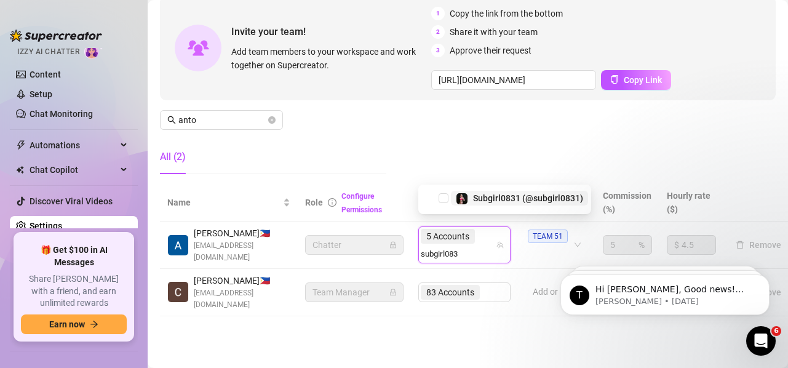
click at [499, 205] on div "Subgirl0831 (@subgirl0831)" at bounding box center [504, 198] width 167 height 15
click at [499, 200] on span "Subgirl0831 (@subgirl0831)" at bounding box center [528, 198] width 110 height 10
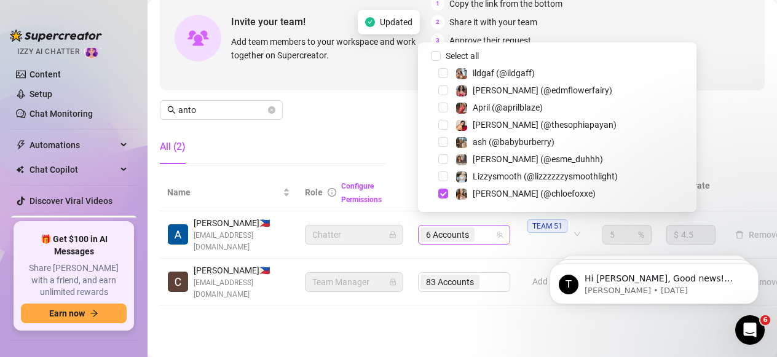
click at [474, 237] on span "6 Accounts" at bounding box center [448, 235] width 54 height 15
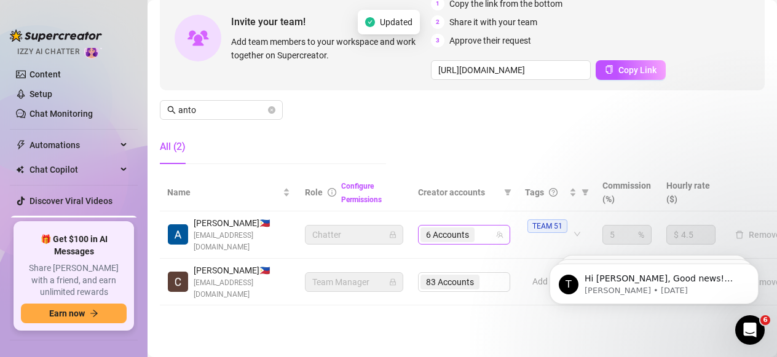
click at [480, 235] on div "6 Accounts" at bounding box center [458, 234] width 74 height 17
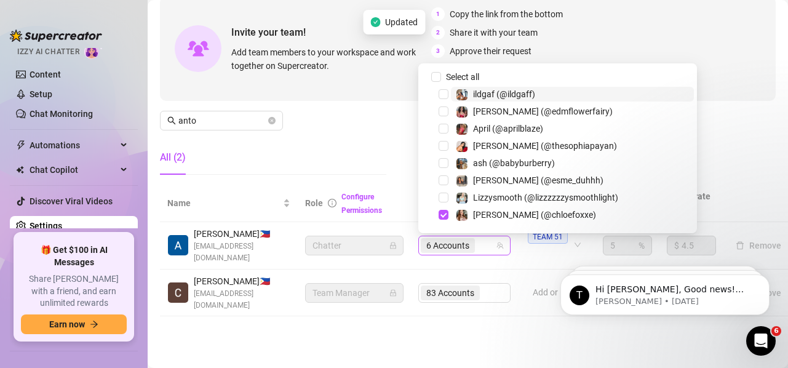
paste input "tatttedbaby"
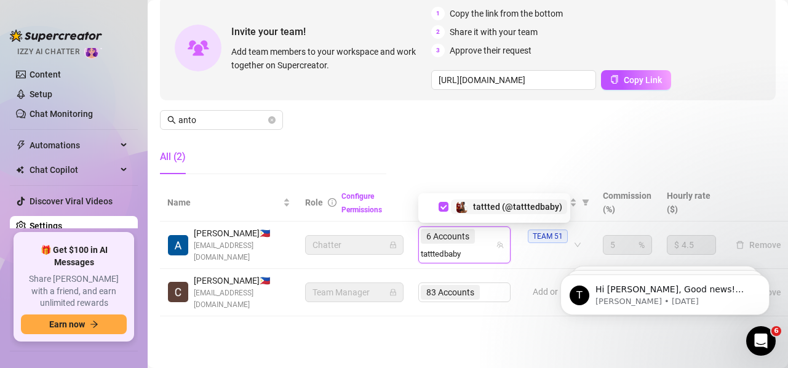
type input "tatttedbaby"
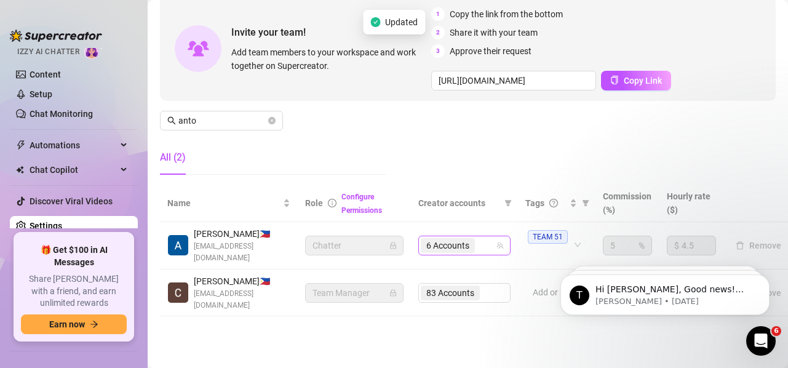
click at [488, 243] on div "6 Accounts" at bounding box center [458, 245] width 74 height 17
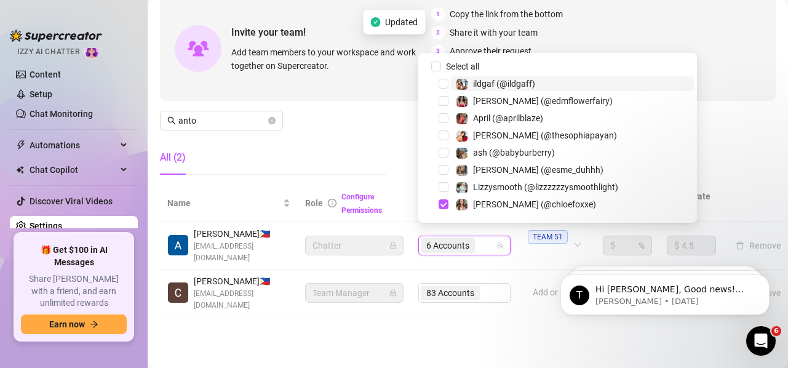
paste input "subgirl083"
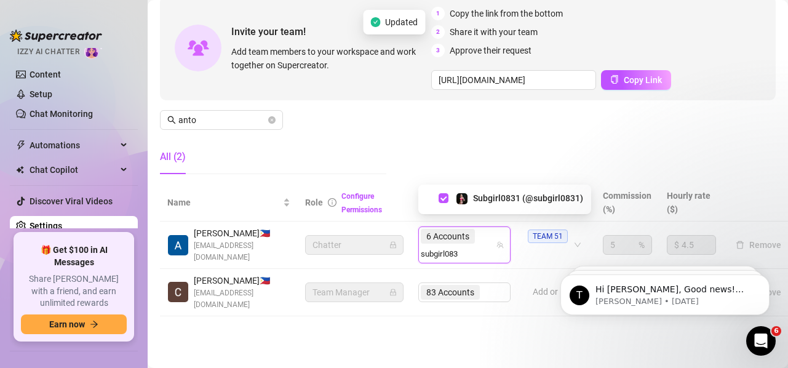
type input "subgirl083"
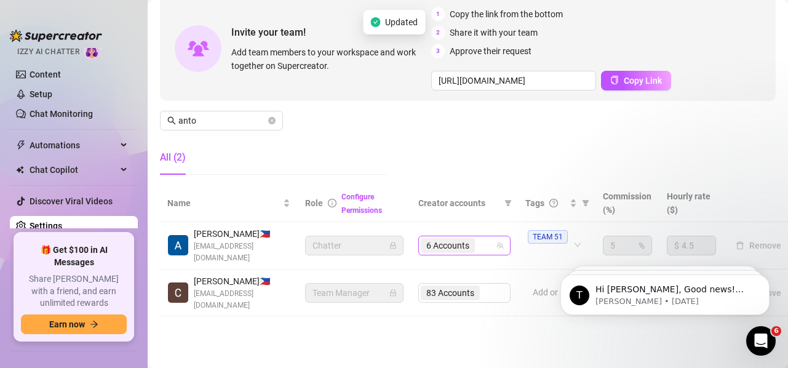
click at [482, 236] on div "6 Accounts" at bounding box center [464, 246] width 92 height 20
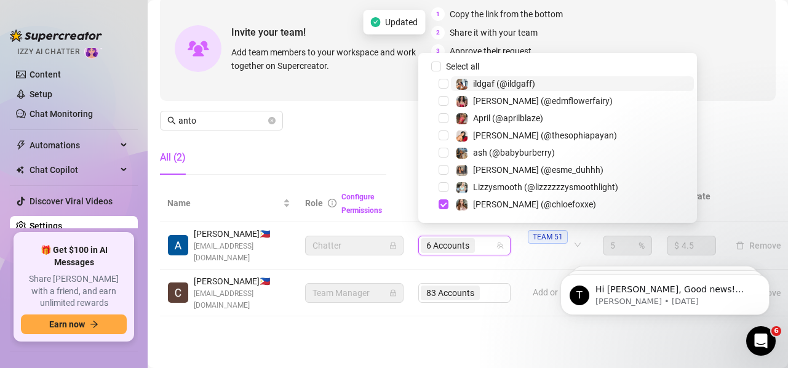
paste input "stephaniethestripper"
type input "stephaniethestripper"
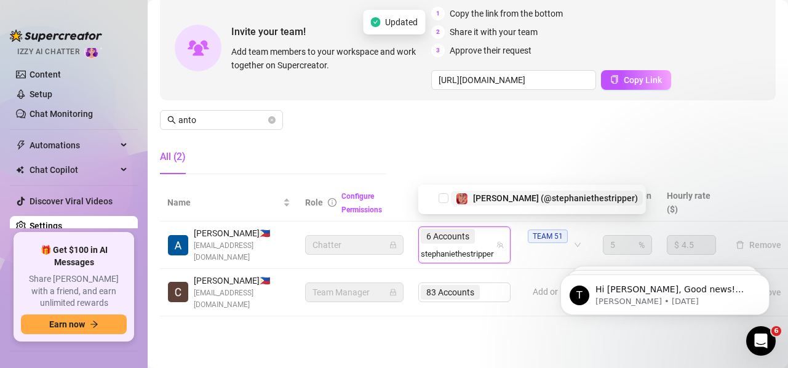
scroll to position [0, 1]
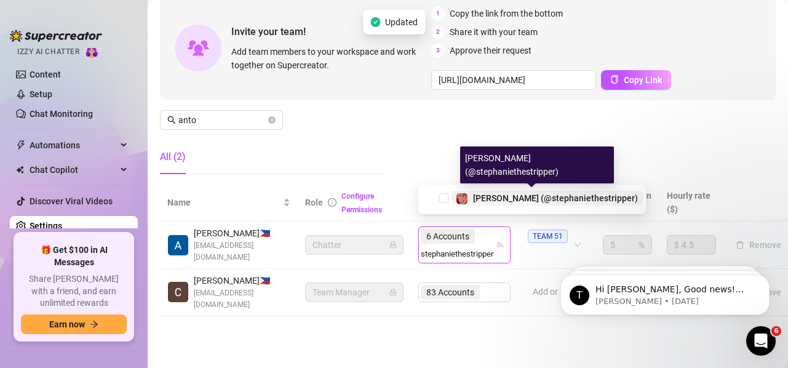
click at [534, 195] on span "[PERSON_NAME] (@stephaniethestripper)" at bounding box center [555, 198] width 165 height 10
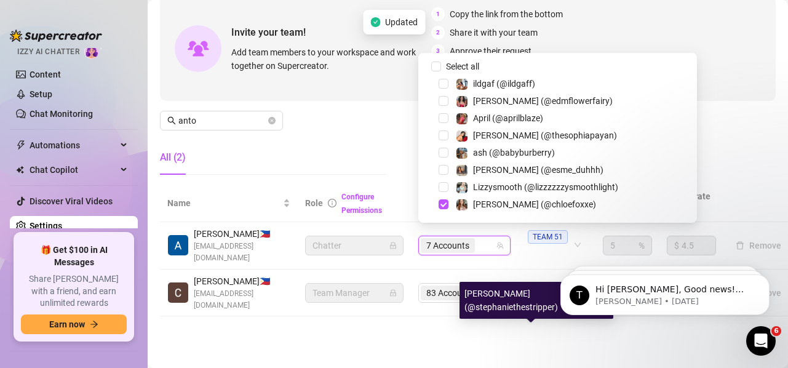
scroll to position [0, 0]
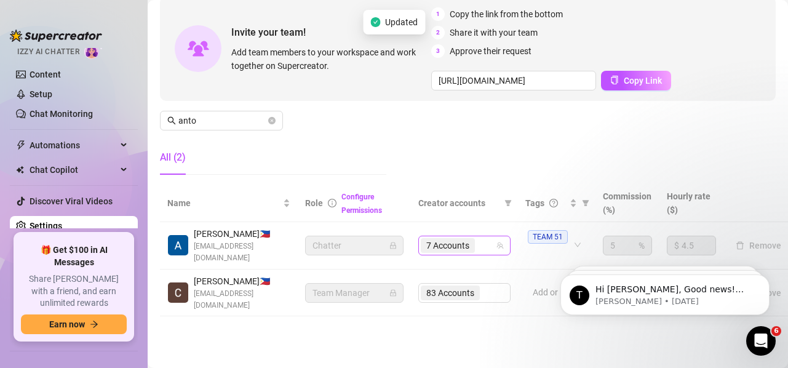
click at [480, 237] on div "7 Accounts" at bounding box center [458, 245] width 74 height 17
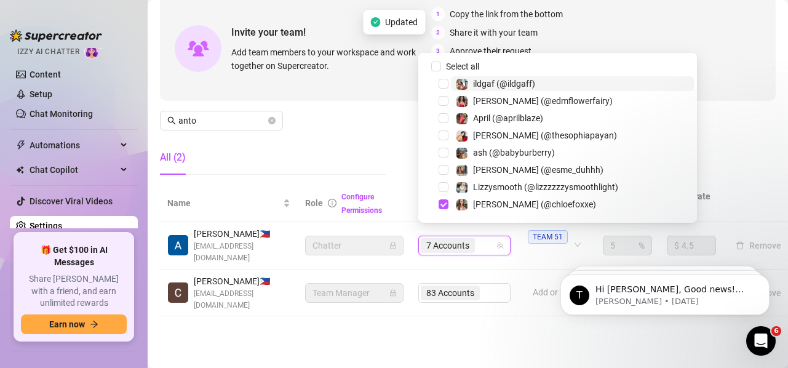
paste input "stoneygurl88"
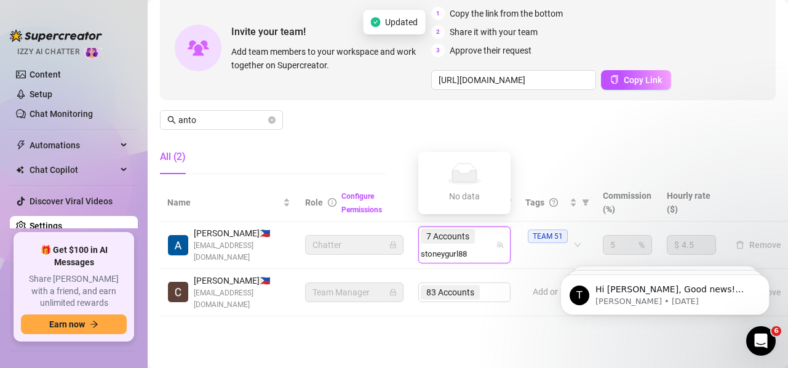
type input "stoneygurl88"
click at [484, 195] on span "Stoney (@stoneygurl88)" at bounding box center [520, 198] width 95 height 10
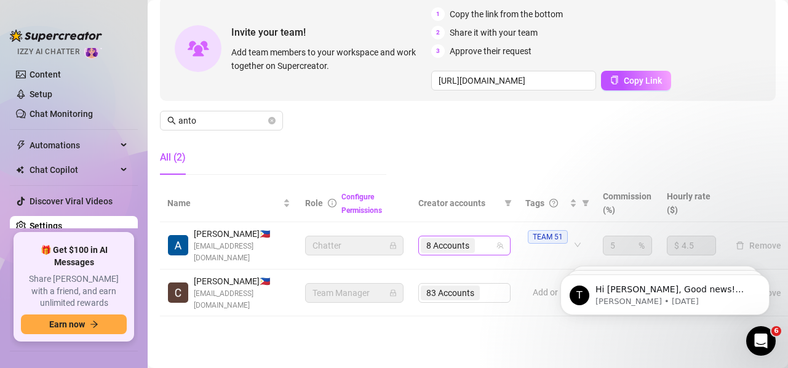
click at [483, 240] on div "8 Accounts" at bounding box center [458, 245] width 74 height 17
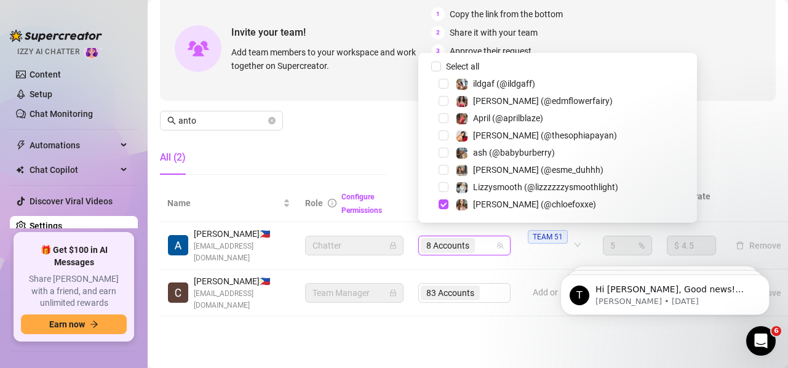
paste input "kittyvmarie"
type input "kittyvmarie"
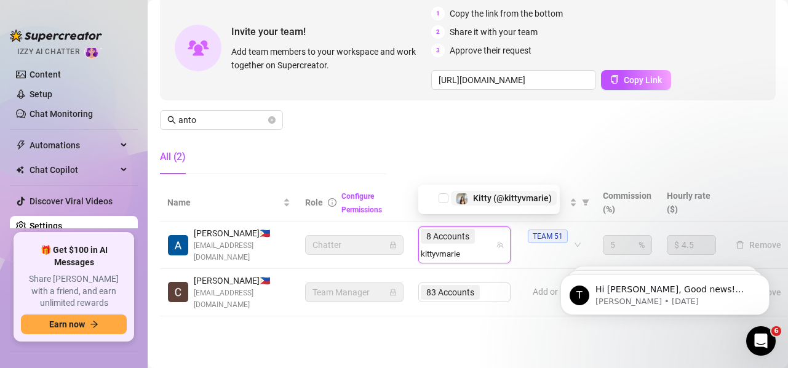
click at [496, 199] on span "Kitty (@kittyvmarie)" at bounding box center [512, 198] width 79 height 10
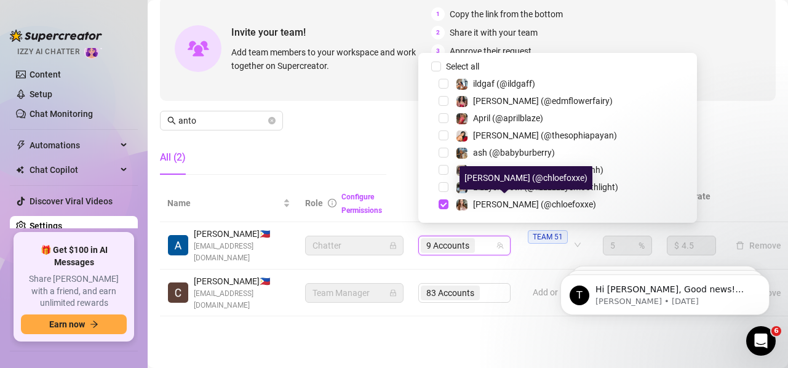
paste input "kittyvmarie"
type input "kittyvmarie"
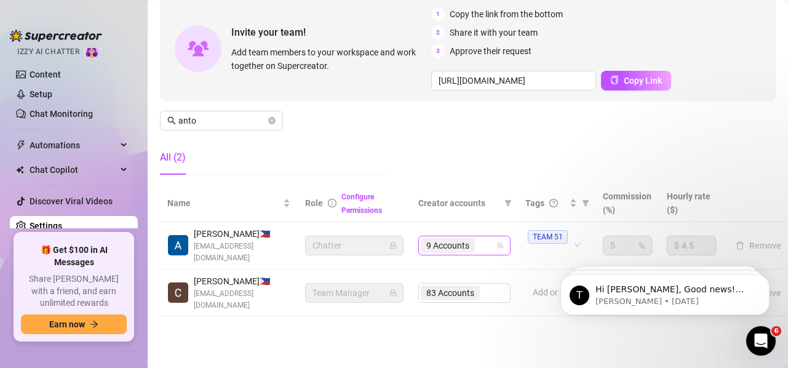
click at [480, 239] on div "9 Accounts" at bounding box center [458, 245] width 74 height 17
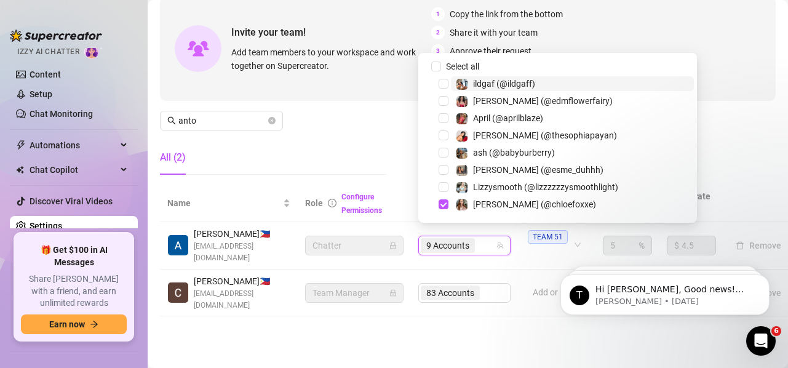
paste input "[PERSON_NAME]"
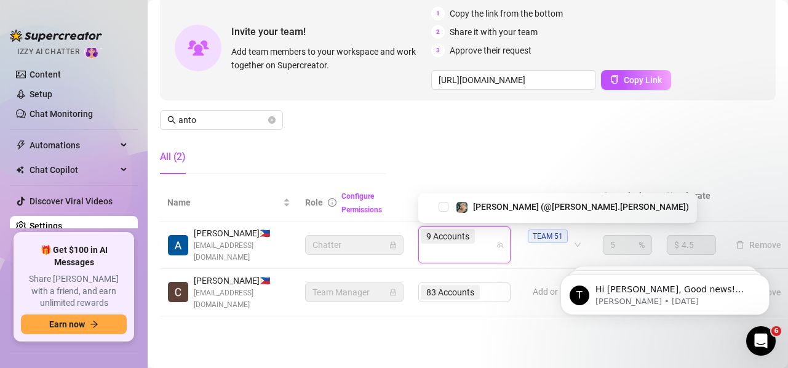
type input "[PERSON_NAME]"
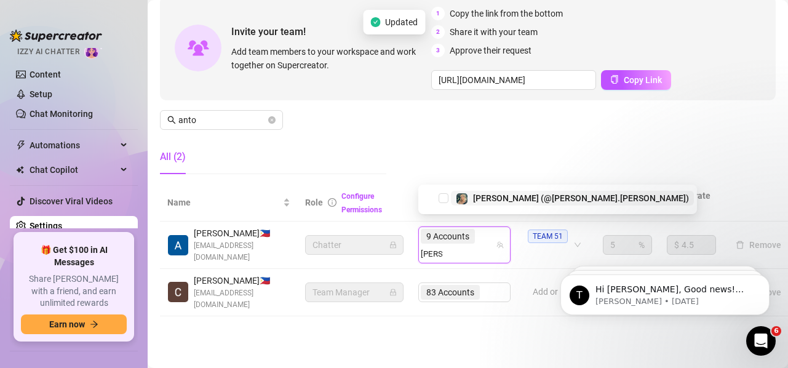
click at [504, 198] on span "[PERSON_NAME] (@[PERSON_NAME].[PERSON_NAME])" at bounding box center [581, 198] width 216 height 10
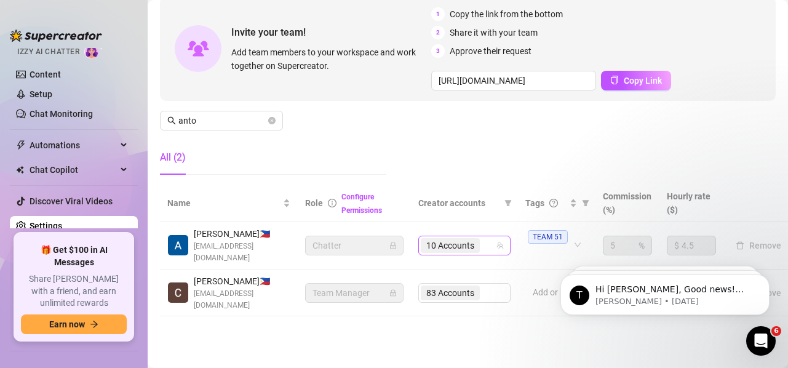
click at [478, 238] on span "10 Accounts" at bounding box center [450, 245] width 59 height 15
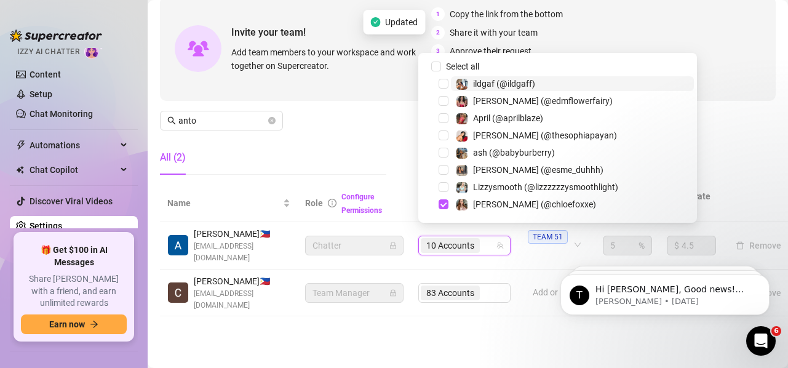
paste input "esme"
type input "esme"
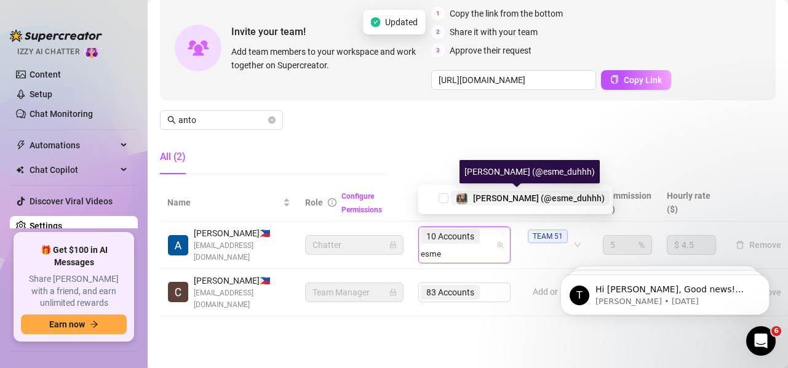
click at [510, 202] on span "[PERSON_NAME] (@esme_duhhh)" at bounding box center [539, 198] width 132 height 10
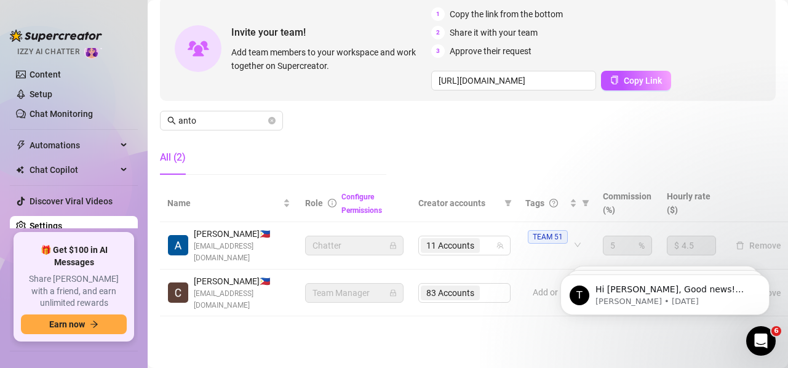
click at [466, 239] on span "11 Accounts" at bounding box center [450, 246] width 48 height 14
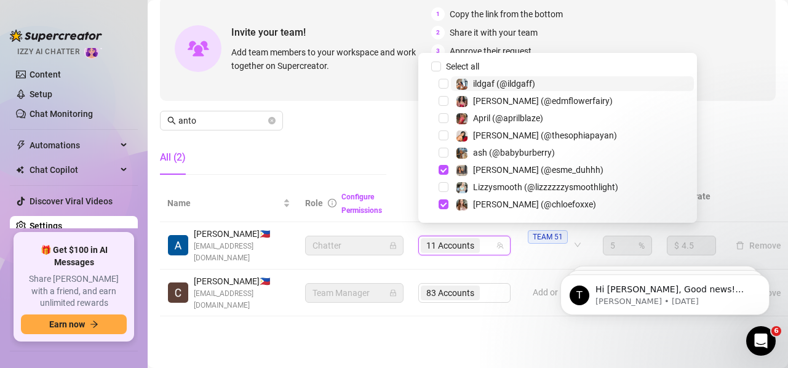
paste input "ildgaff"
type input "ildgaff"
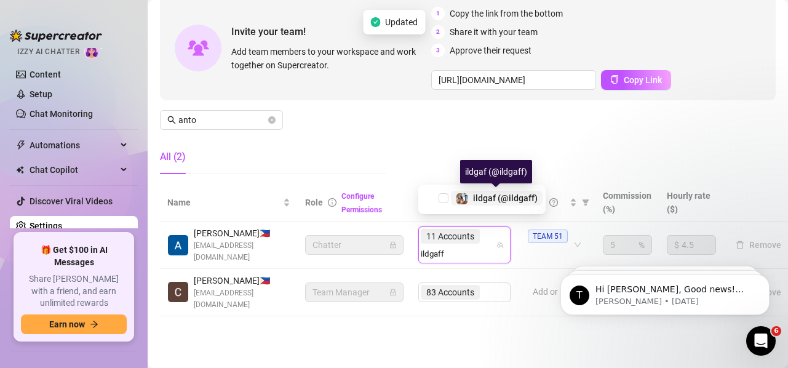
click at [494, 195] on span "ildgaf (@ildgaff)" at bounding box center [505, 198] width 65 height 10
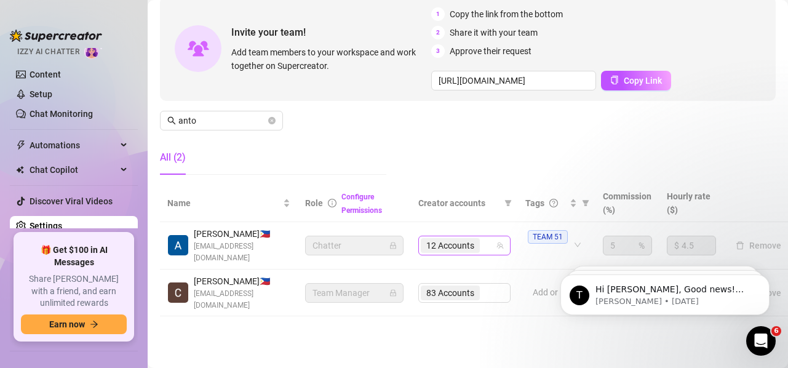
click at [485, 238] on input "search" at bounding box center [483, 245] width 2 height 15
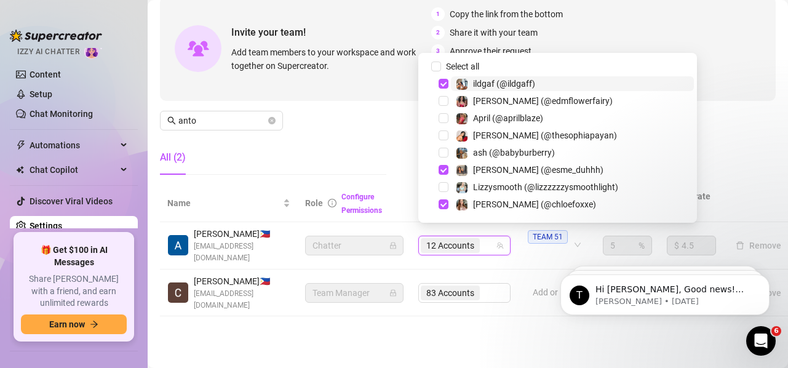
paste input "ildgaff"
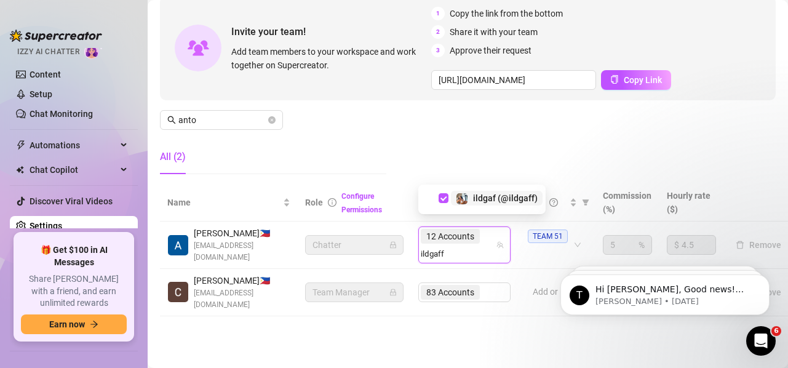
type input "ildgaff"
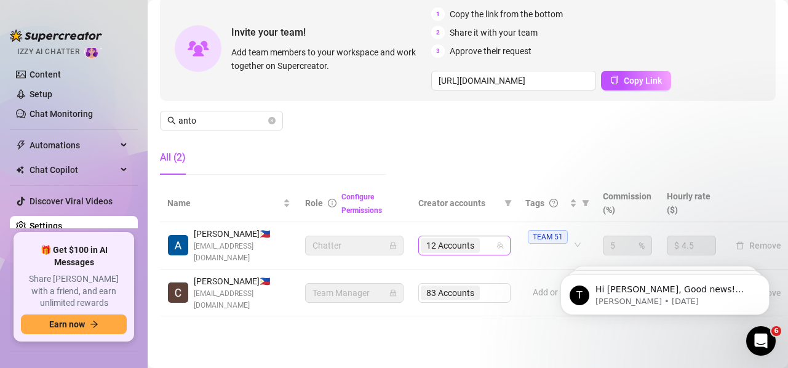
click at [459, 239] on span "12 Accounts" at bounding box center [450, 246] width 48 height 14
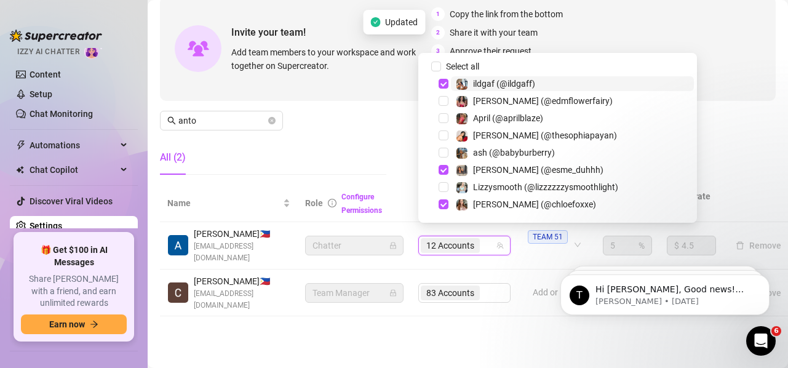
paste input "babyburberry"
type input "babyburberry"
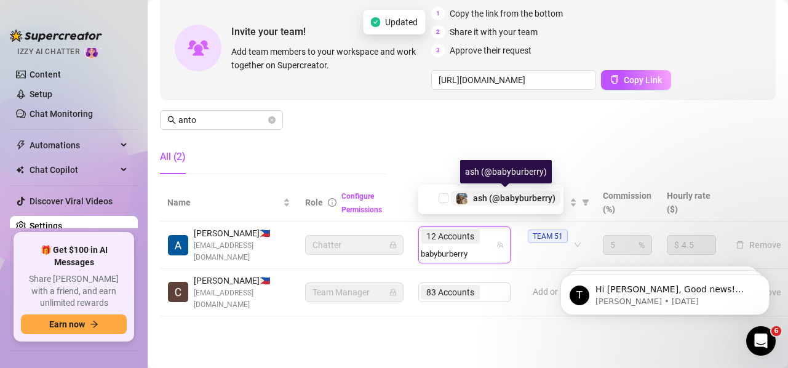
click at [483, 199] on span "ash (@babyburberry)" at bounding box center [514, 198] width 82 height 10
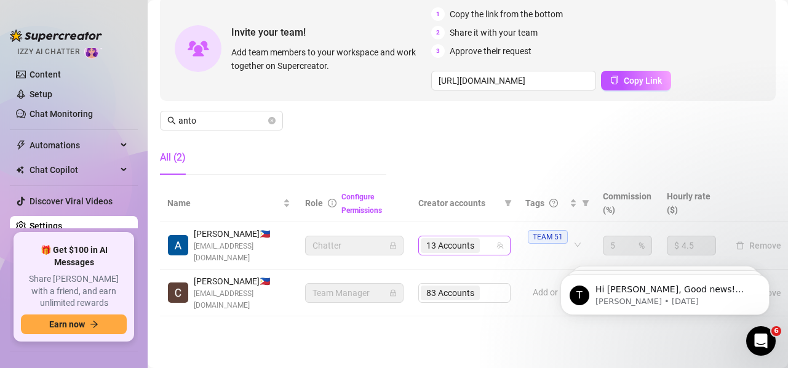
click at [474, 239] on span "13 Accounts" at bounding box center [450, 246] width 48 height 14
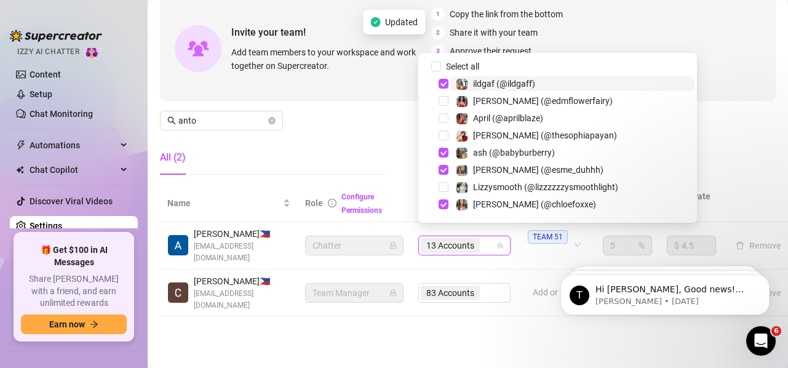
paste input "taytate12"
type input "taytate12"
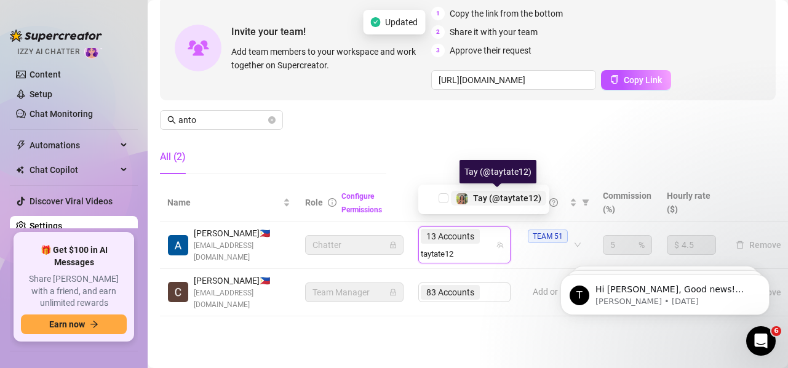
click at [478, 200] on span "Tay (@taytate12)" at bounding box center [507, 198] width 68 height 10
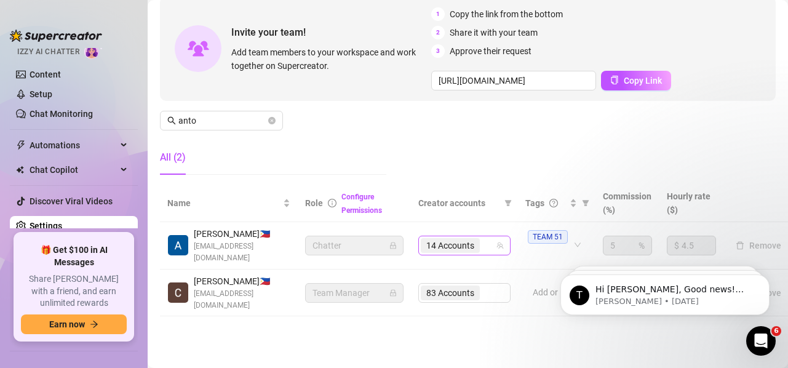
click at [461, 239] on span "14 Accounts" at bounding box center [450, 246] width 48 height 14
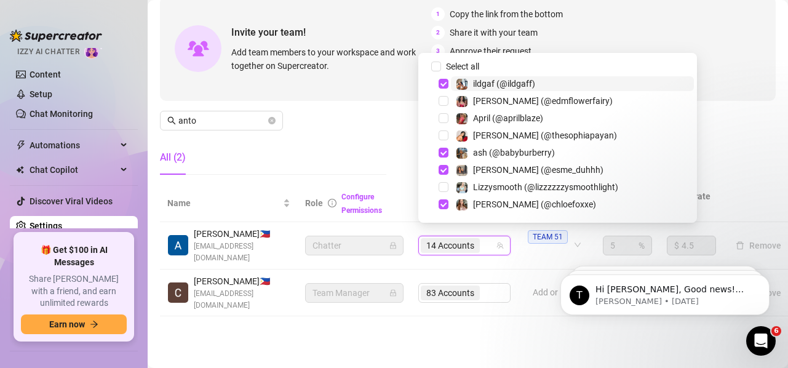
paste input "realzoelaverne"
type input "realzoelaverne"
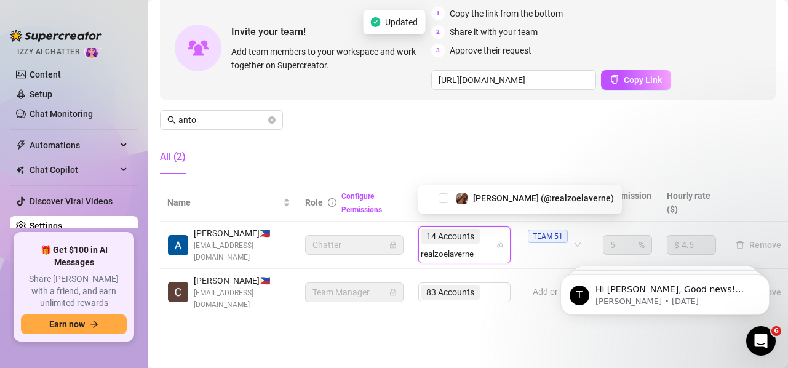
click at [489, 205] on div "[PERSON_NAME] (@realzoelaverne)" at bounding box center [519, 198] width 197 height 15
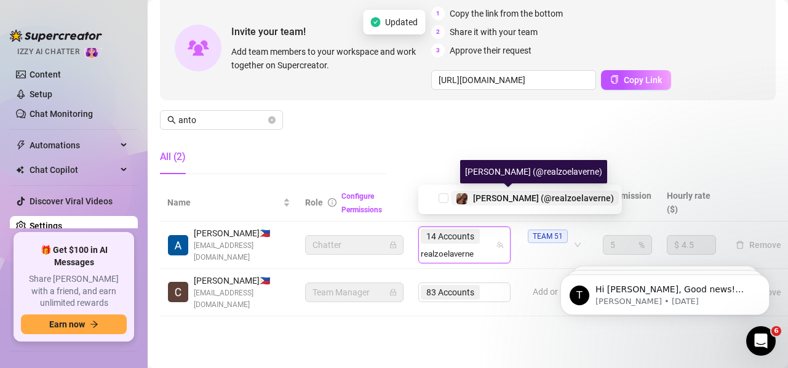
click at [493, 204] on div "[PERSON_NAME] (@realzoelaverne)" at bounding box center [543, 198] width 141 height 15
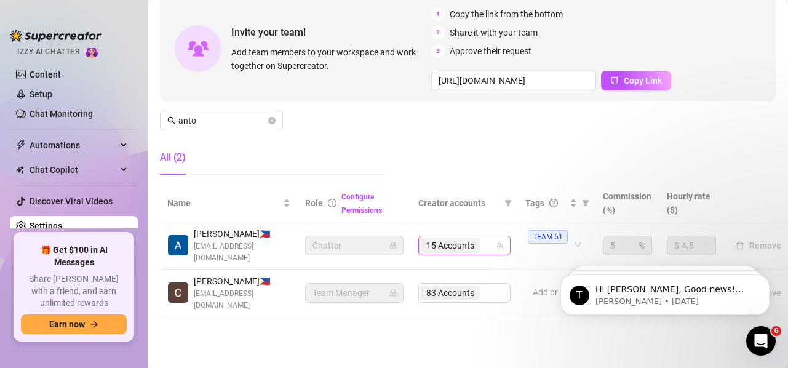
click at [459, 240] on span "15 Accounts" at bounding box center [450, 246] width 48 height 14
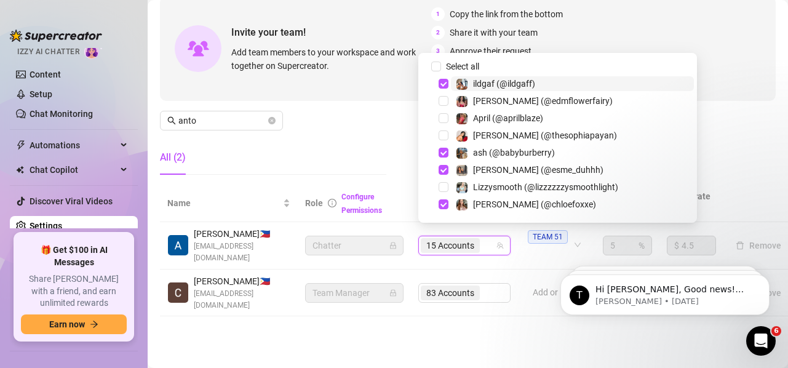
paste input "onlyzashiasantiago"
type input "onlyzashiasantiago"
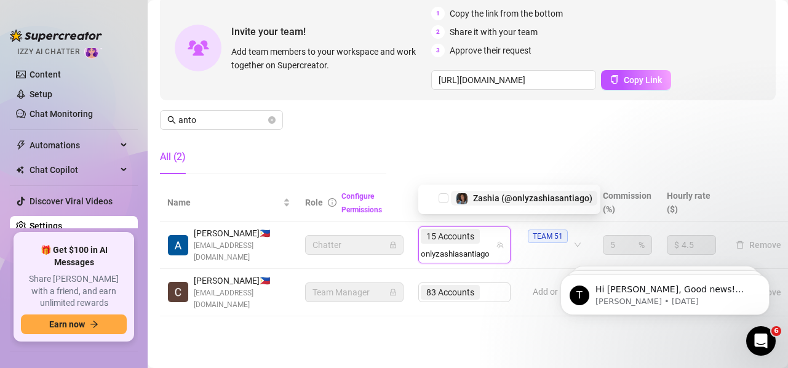
click at [502, 196] on span "Zashia (@onlyzashiasantiago)" at bounding box center [532, 198] width 119 height 10
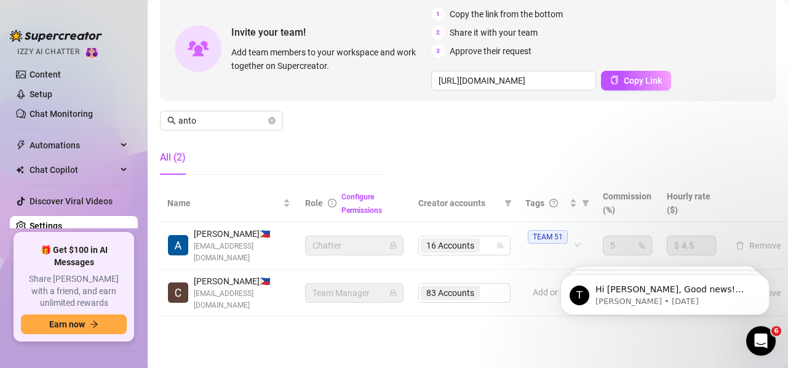
drag, startPoint x: 309, startPoint y: 164, endPoint x: 347, endPoint y: 165, distance: 37.6
click at [319, 161] on div "All (2)" at bounding box center [273, 157] width 226 height 34
click at [466, 239] on span "16 Accounts" at bounding box center [450, 246] width 48 height 14
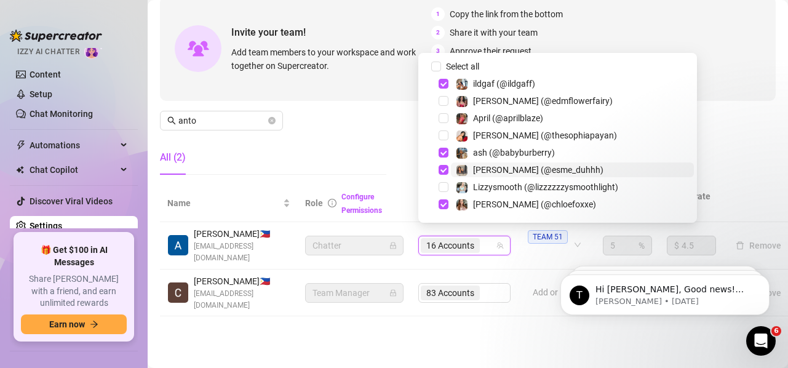
paste input "therealjusticeee"
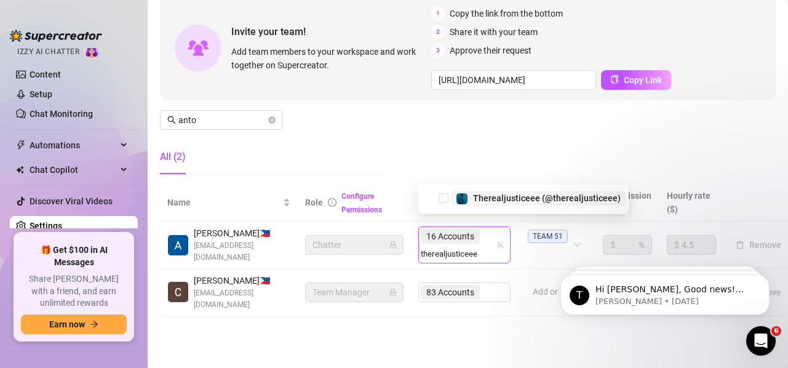
type input "therealjusticeee"
click at [534, 189] on div "334724142 Therealjusticeee (@therealjusticeee)" at bounding box center [523, 199] width 210 height 30
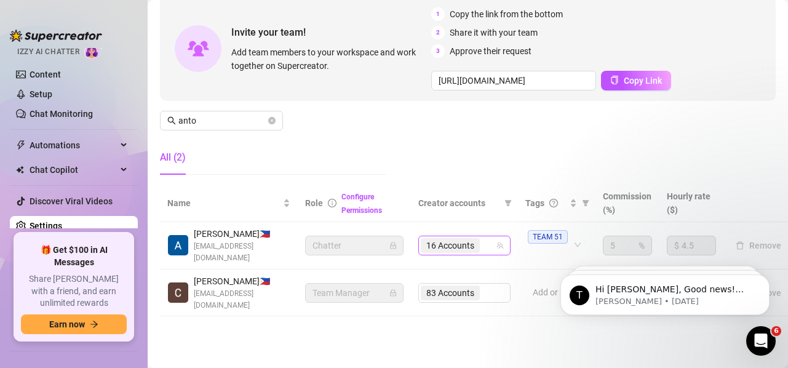
click at [479, 238] on span "16 Accounts" at bounding box center [450, 245] width 59 height 15
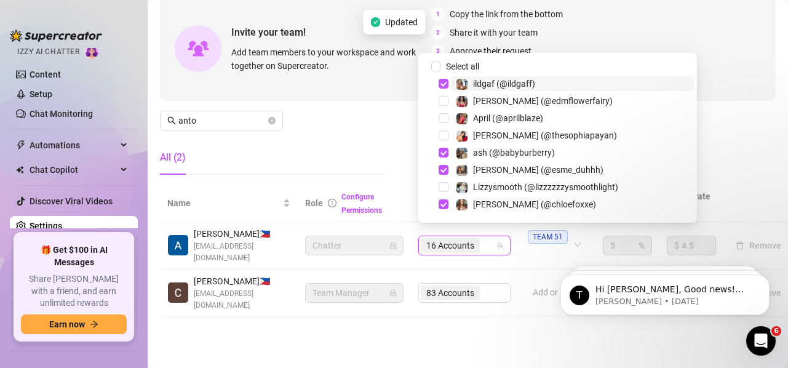
paste input "glambycandy"
type input "glambycandy"
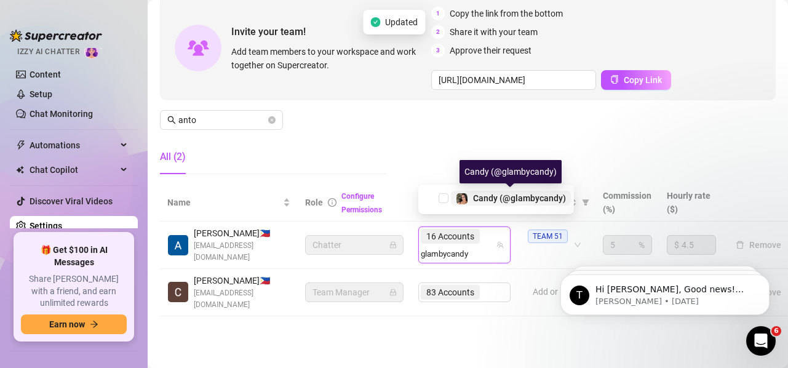
click at [517, 197] on span "Candy (@glambycandy)" at bounding box center [519, 198] width 93 height 10
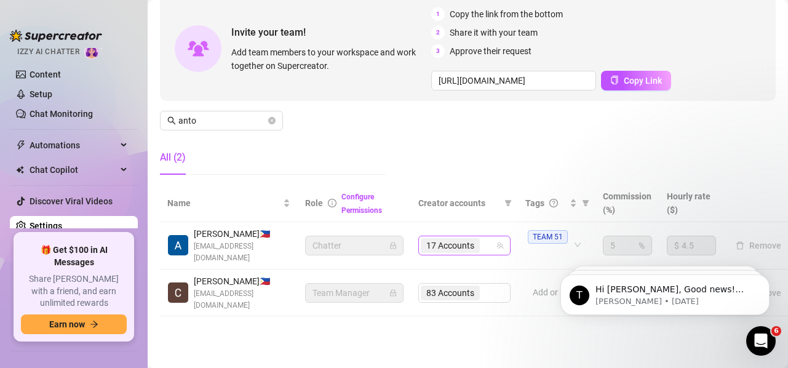
click at [484, 241] on input "search" at bounding box center [483, 245] width 2 height 15
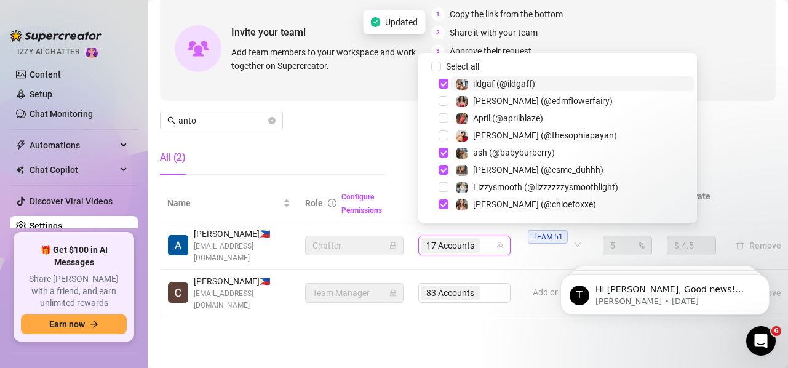
paste input "crushonsuzzy"
type input "crushonsuzzy"
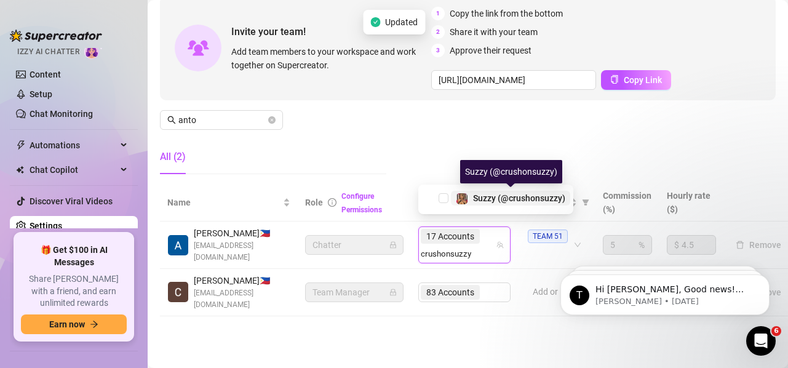
click at [511, 194] on span "Suzzy (@crushonsuzzy)" at bounding box center [519, 198] width 92 height 10
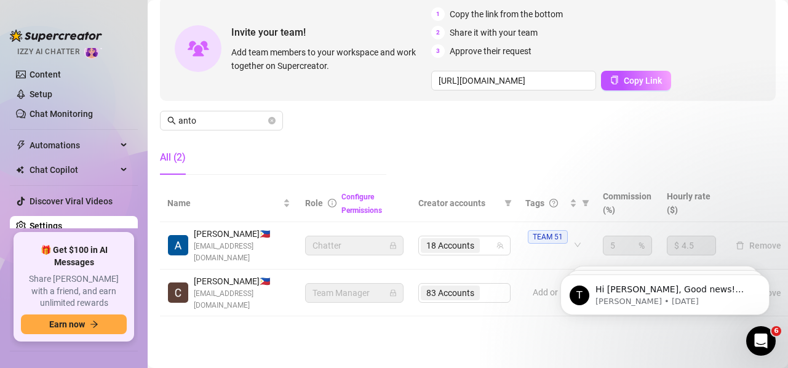
click at [483, 322] on main "Settings My Account Notifications and Reports Manage Team & Permissions Profile…" at bounding box center [468, 127] width 640 height 482
click at [368, 330] on main "Settings My Account Notifications and Reports Manage Team & Permissions Profile…" at bounding box center [468, 127] width 640 height 482
click at [467, 242] on div "18 Accounts" at bounding box center [451, 245] width 61 height 17
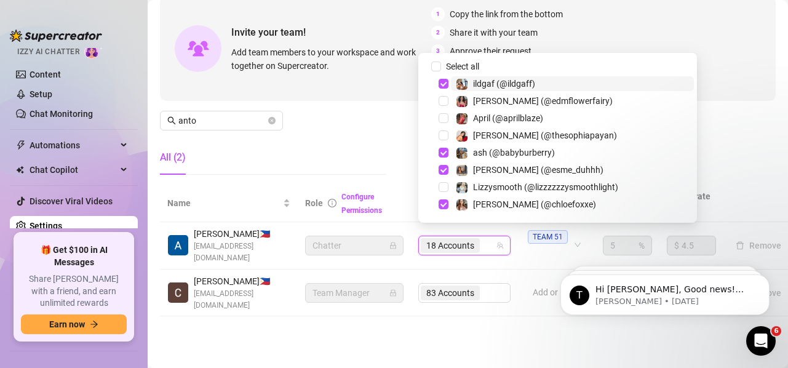
paste input "j2krazy"
type input "j2krazy"
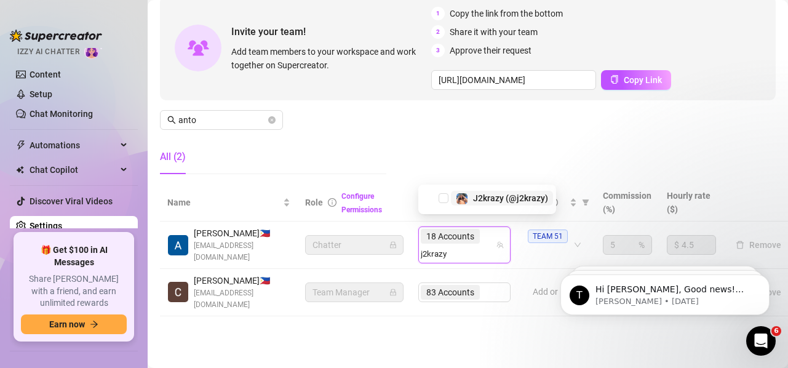
click at [491, 199] on span "J2krazy (@j2krazy)" at bounding box center [510, 198] width 75 height 10
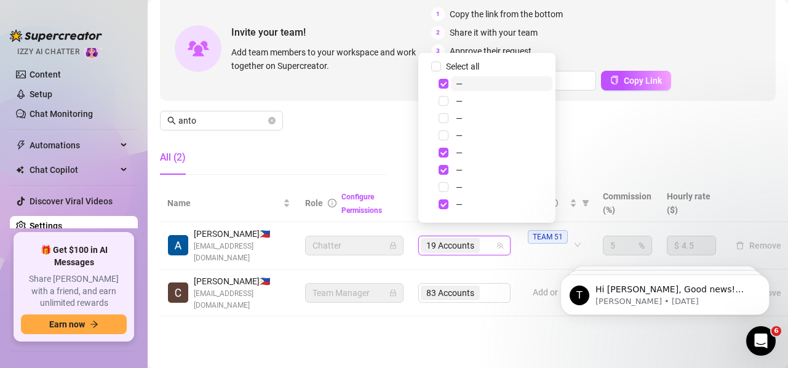
click at [482, 302] on div "Settings My Account Notifications and Reports Manage Team & Permissions Profile…" at bounding box center [468, 112] width 616 height 437
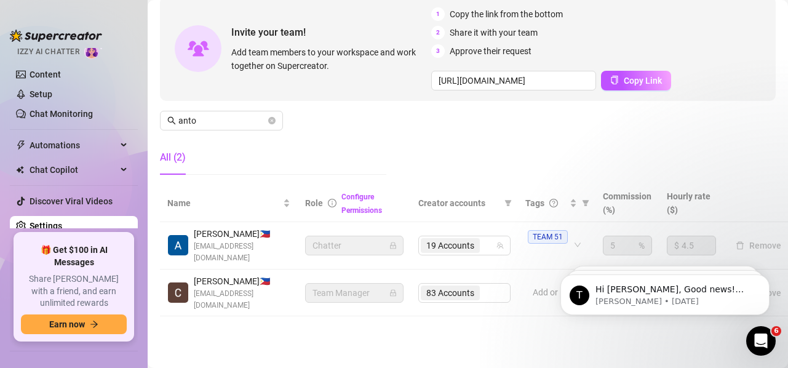
click at [373, 336] on main "Settings My Account Notifications and Reports Manage Team & Permissions Profile…" at bounding box center [468, 127] width 640 height 482
click at [388, 330] on main "Settings My Account Notifications and Reports Manage Team & Permissions Profile…" at bounding box center [468, 127] width 640 height 482
click at [224, 114] on input "anto" at bounding box center [221, 121] width 87 height 14
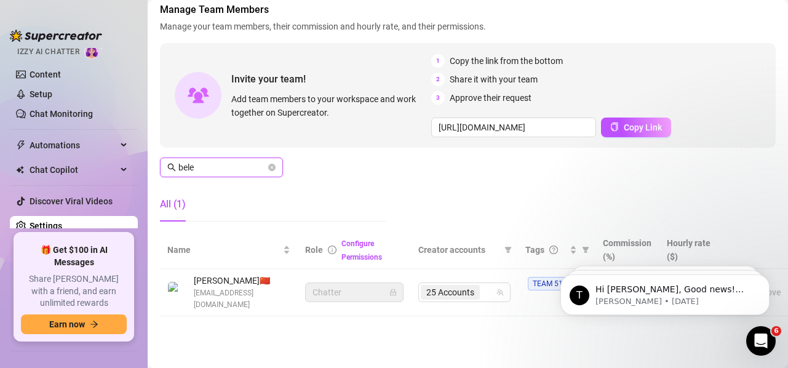
scroll to position [75, 0]
type input "belen"
click at [474, 315] on div "Settings My Account Notifications and Reports Manage Team & Permissions Profile…" at bounding box center [468, 136] width 616 height 390
click at [472, 285] on span "25 Accounts" at bounding box center [450, 292] width 48 height 14
paste input "kristenhancher"
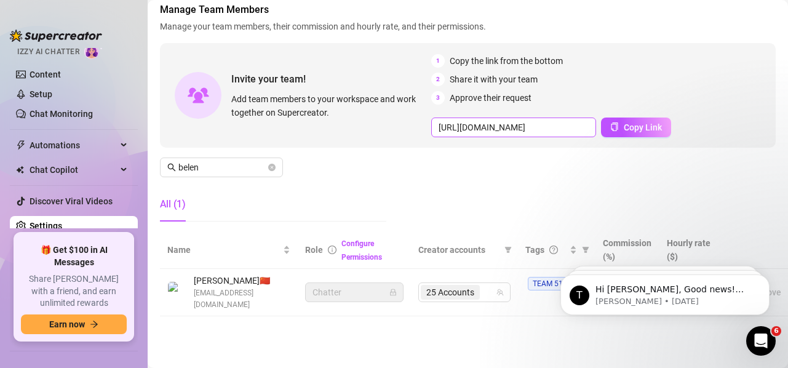
type input "kristenhancher"
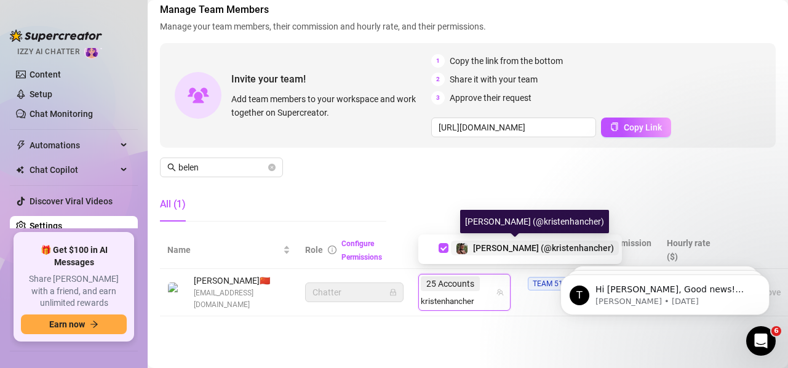
click at [493, 246] on span "[PERSON_NAME] (@kristenhancher)" at bounding box center [543, 248] width 141 height 10
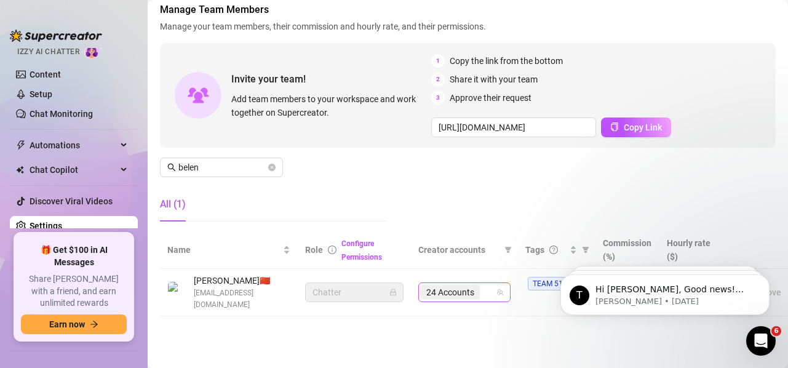
click at [471, 285] on span "24 Accounts" at bounding box center [450, 292] width 48 height 14
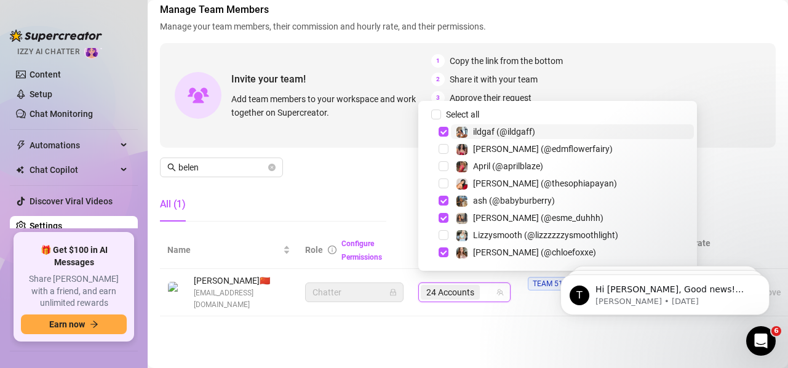
paste input "anniemiao"
type input "anniemiao"
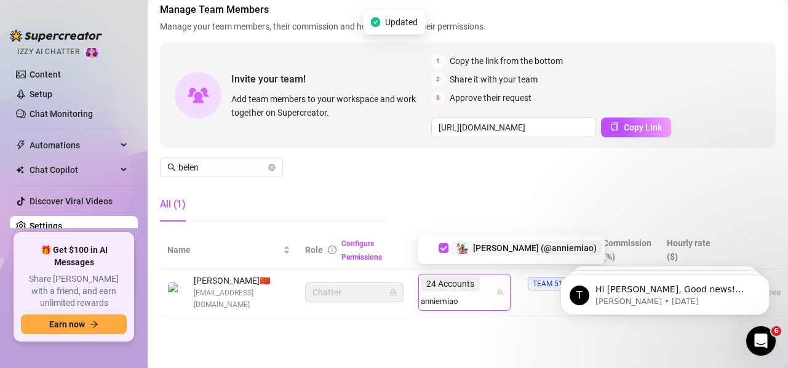
click at [494, 252] on span "[PERSON_NAME] (@anniemiao)" at bounding box center [535, 248] width 124 height 10
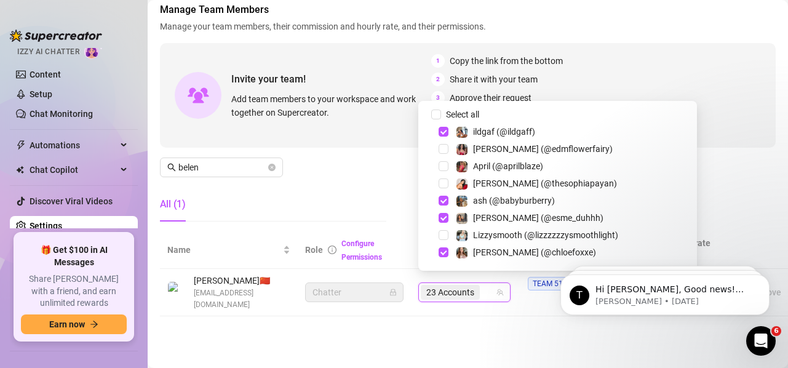
paste input "anniemiao"
type input "anniemiao"
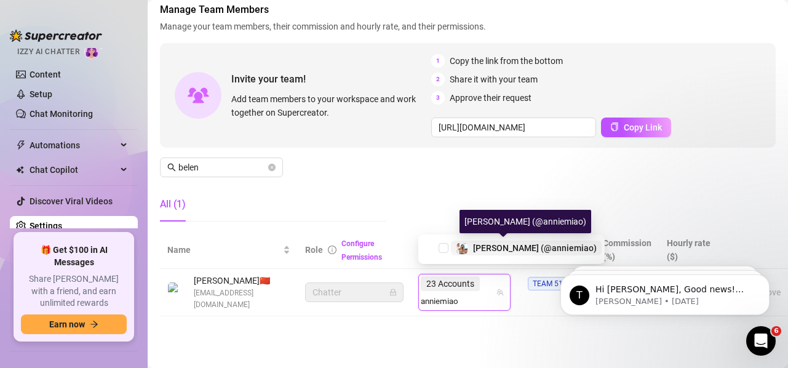
click at [490, 250] on span "[PERSON_NAME] (@anniemiao)" at bounding box center [535, 248] width 124 height 10
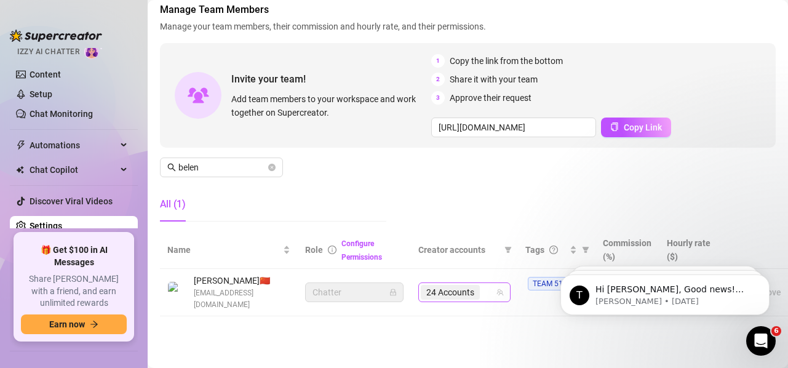
click at [486, 287] on div "24 Accounts" at bounding box center [458, 291] width 74 height 17
paste input "savysummer"
type input "savysummer"
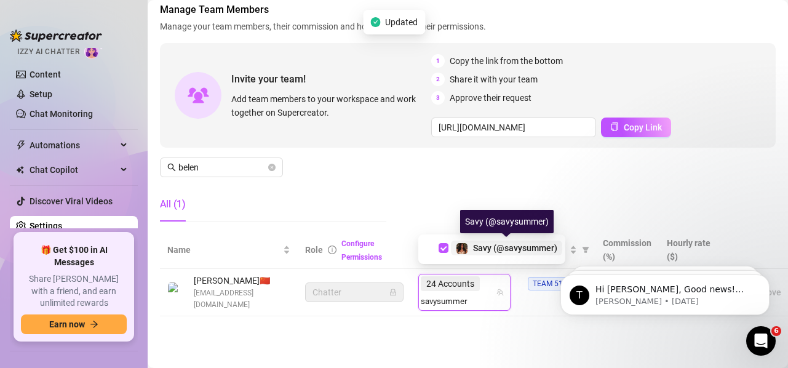
click at [497, 244] on span "Savy (@savysummer)" at bounding box center [515, 248] width 84 height 10
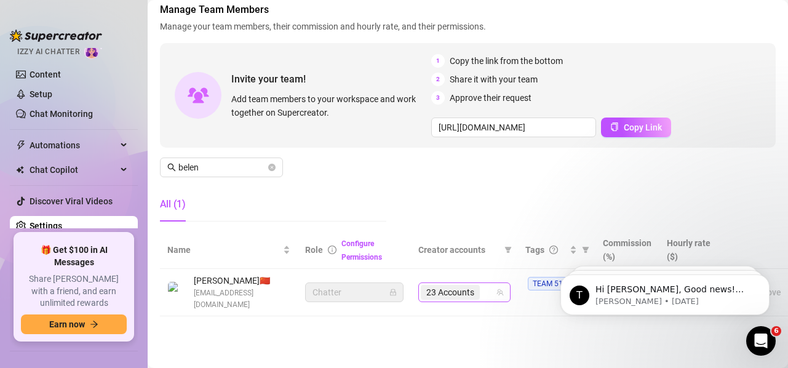
click at [484, 285] on input "search" at bounding box center [483, 292] width 2 height 15
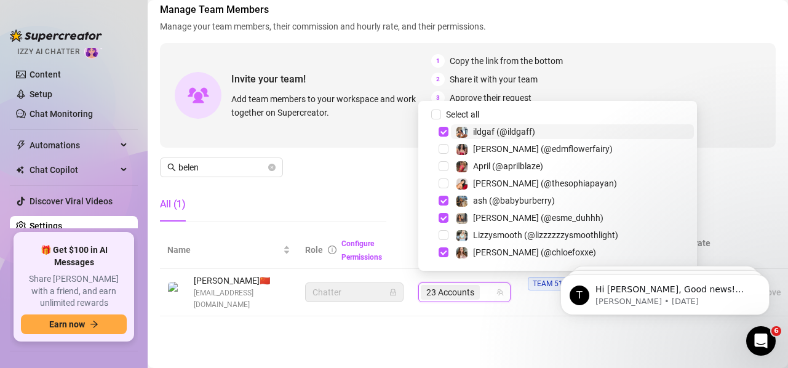
paste input "avryjennervip"
type input "avryjennervip"
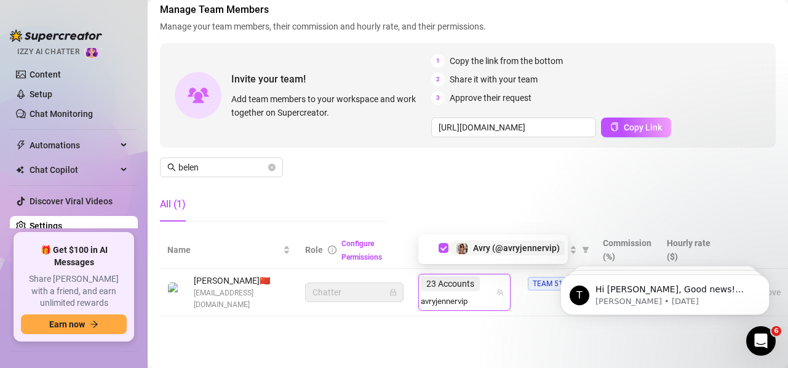
click at [505, 250] on span "Avry (@avryjennervip)" at bounding box center [516, 248] width 87 height 10
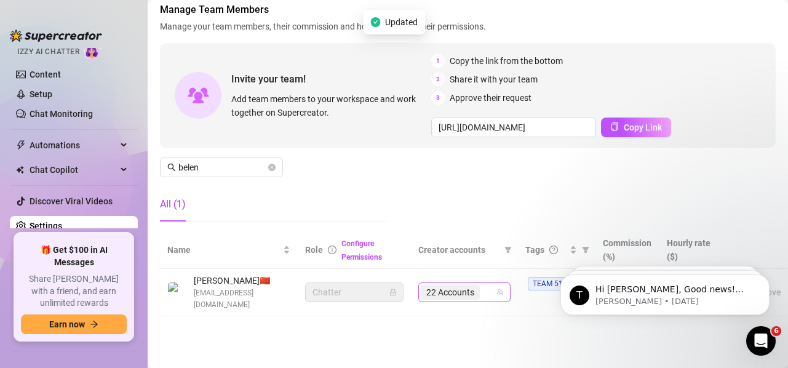
click at [485, 287] on div "22 Accounts" at bounding box center [458, 291] width 74 height 17
paste input "motomadness47"
type input "motomadness47"
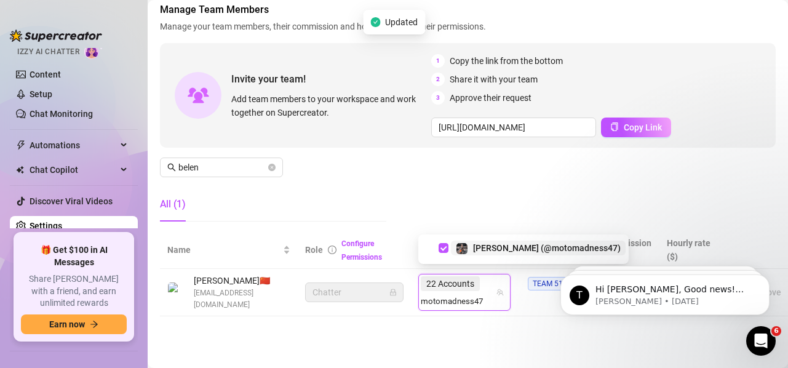
click at [514, 244] on span "[PERSON_NAME] (@motomadness47)" at bounding box center [547, 248] width 148 height 10
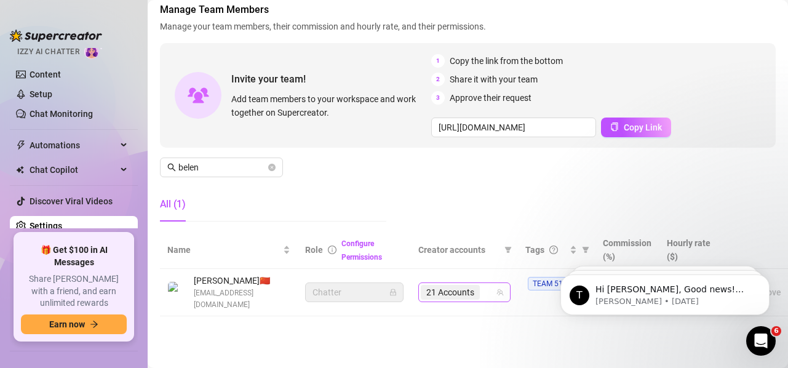
click at [484, 285] on input "search" at bounding box center [483, 292] width 2 height 15
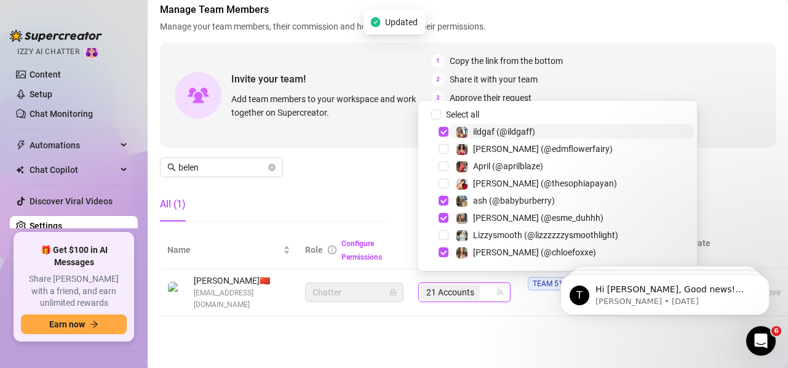
paste input "withstand"
type input "withstand"
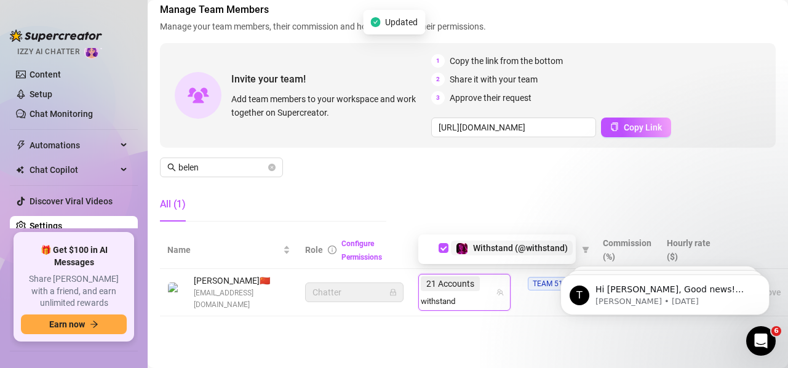
click at [502, 253] on div "Withstand (@withstand)" at bounding box center [520, 247] width 95 height 15
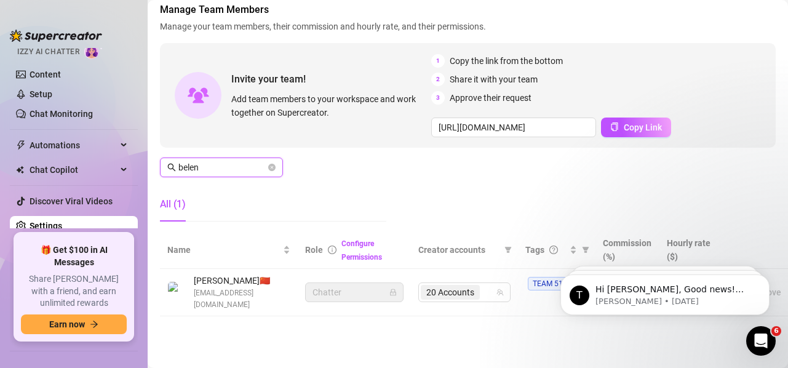
click at [226, 161] on input "belen" at bounding box center [221, 168] width 87 height 14
click at [456, 291] on div "19 Accounts" at bounding box center [451, 291] width 61 height 17
type input "[PERSON_NAME]"
click at [459, 290] on span "19 Accounts" at bounding box center [450, 292] width 48 height 14
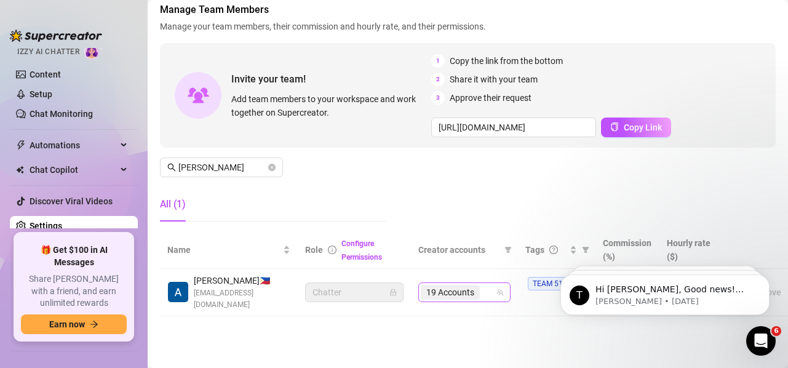
type input "c"
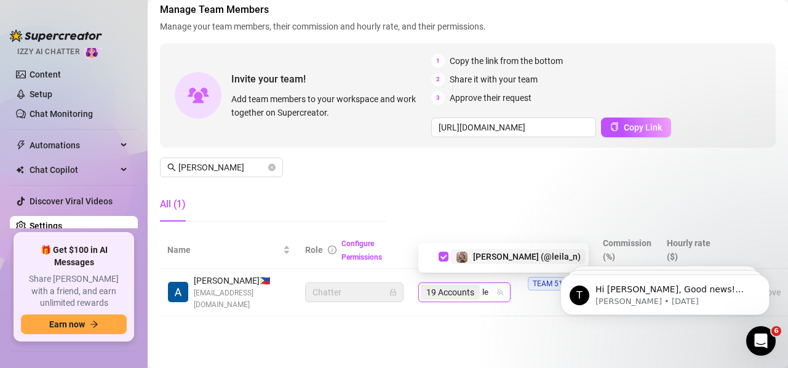
type input "lei"
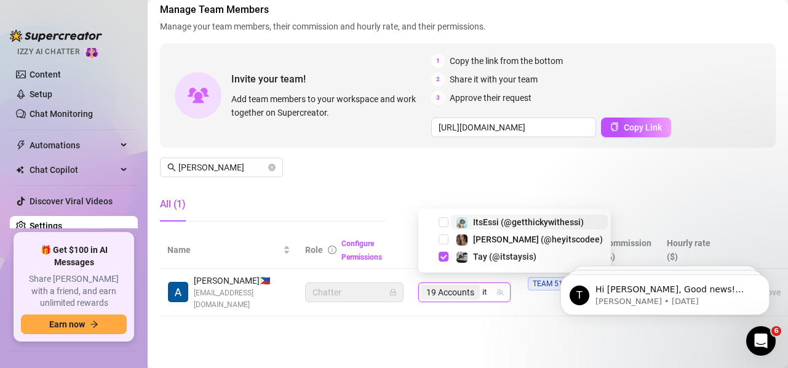
type input "i"
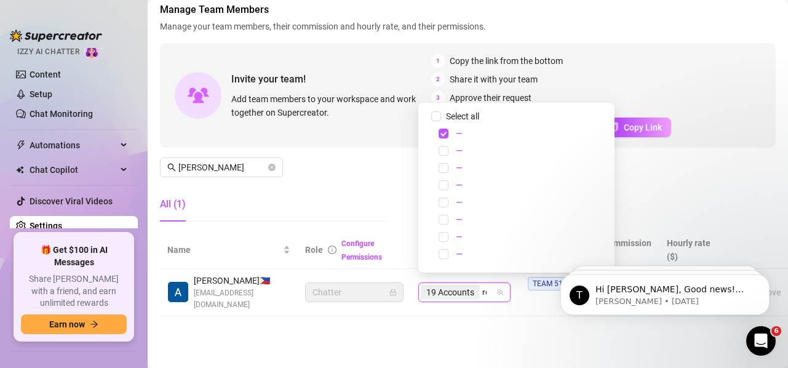
type input "rose"
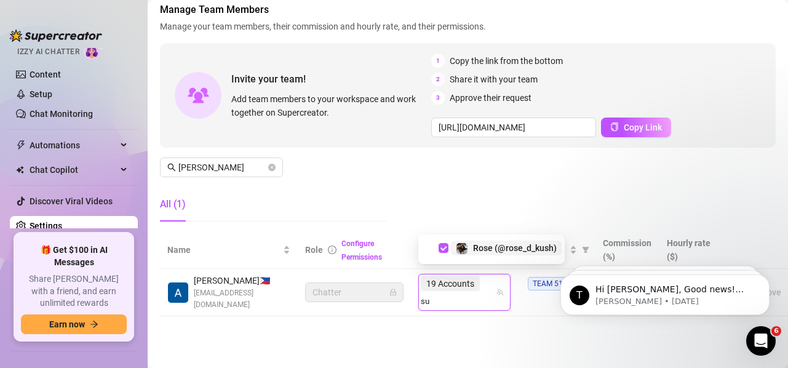
type input "sub"
type input "tatt"
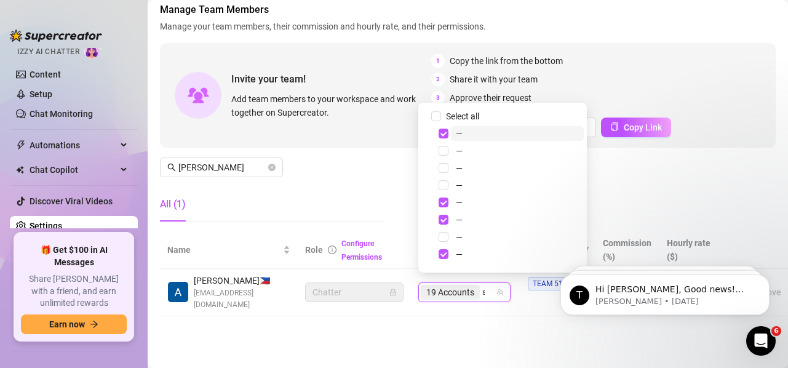
type input "subg"
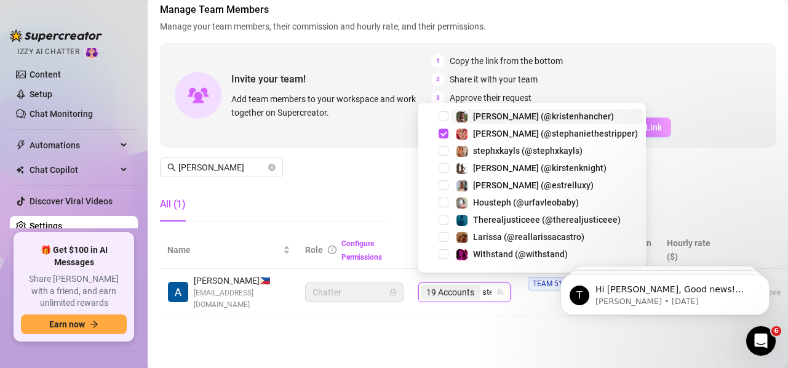
type input "step"
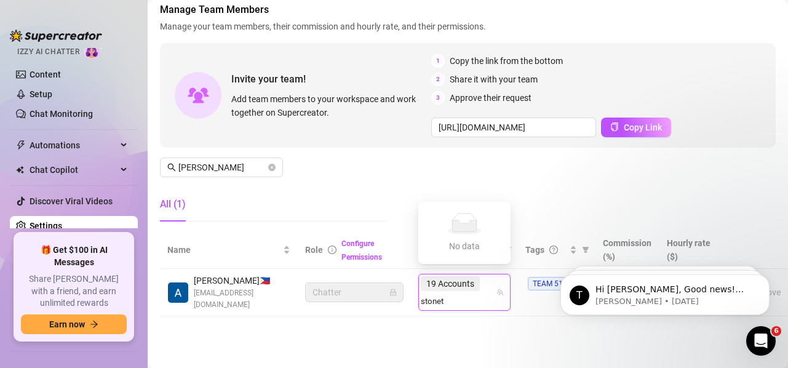
type input "stone"
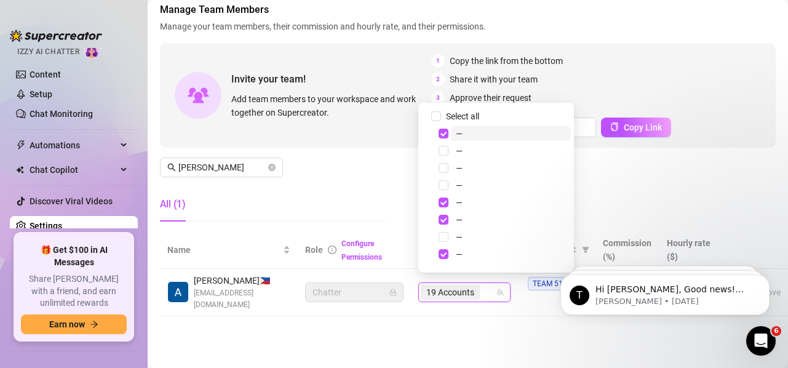
type input "k"
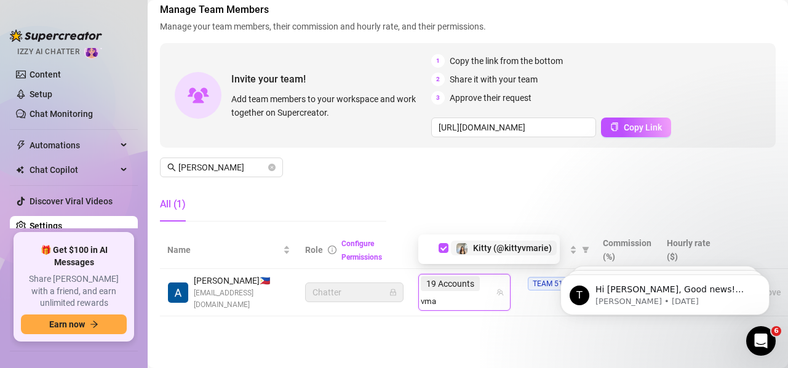
type input "vmar"
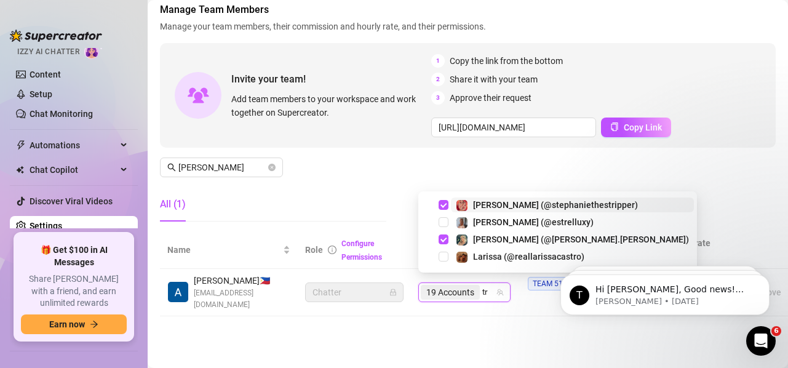
type input "tri"
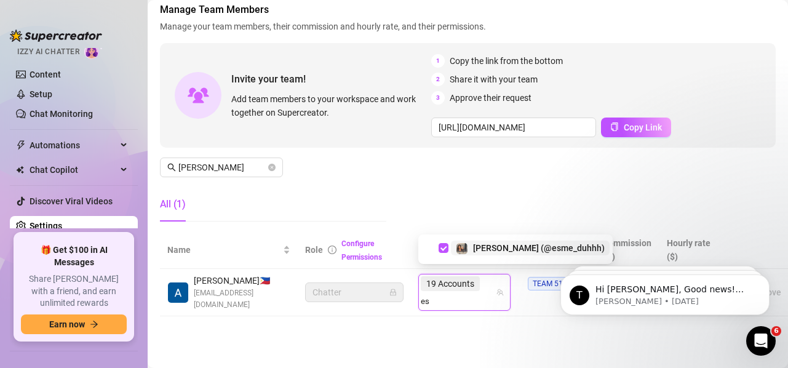
type input "e"
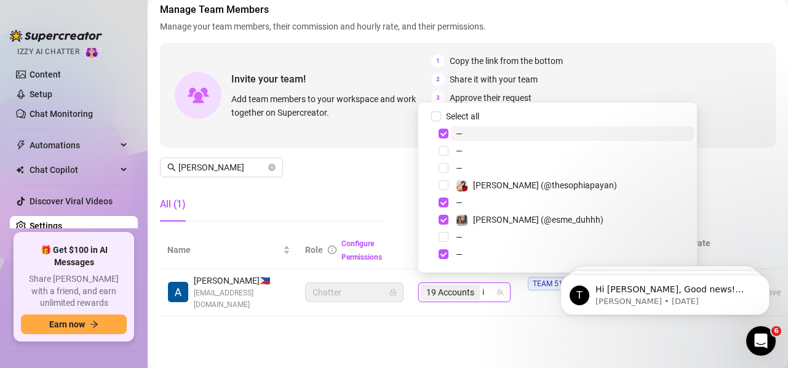
type input "ild"
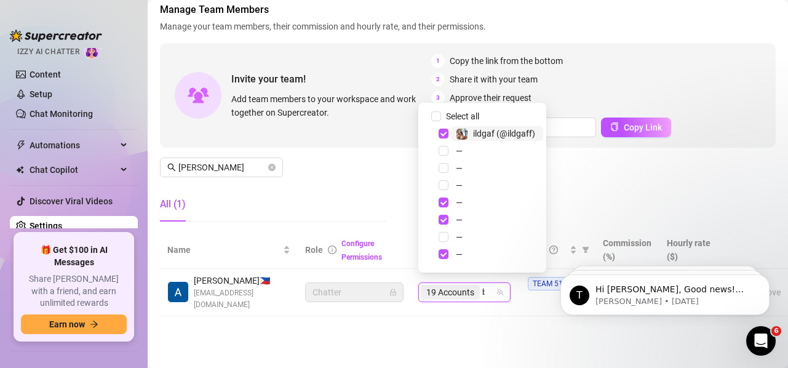
type input "baby"
type input "[PERSON_NAME]"
type input "zoe"
type input "onlyz"
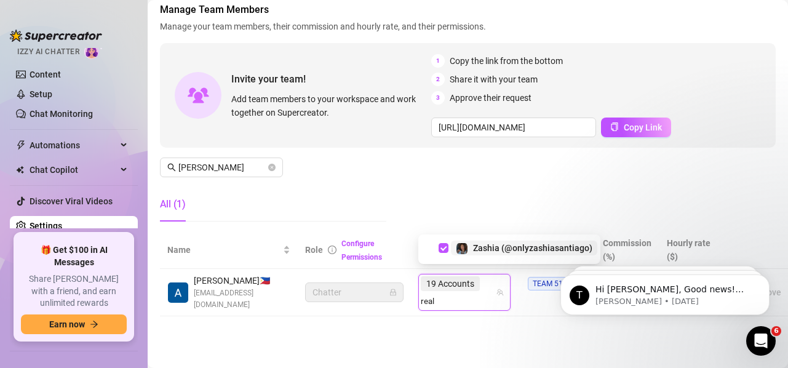
type input "realj"
type input "candy"
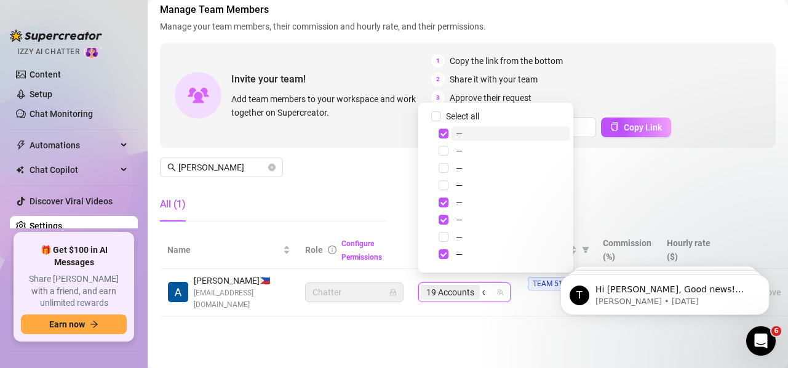
type input "crush"
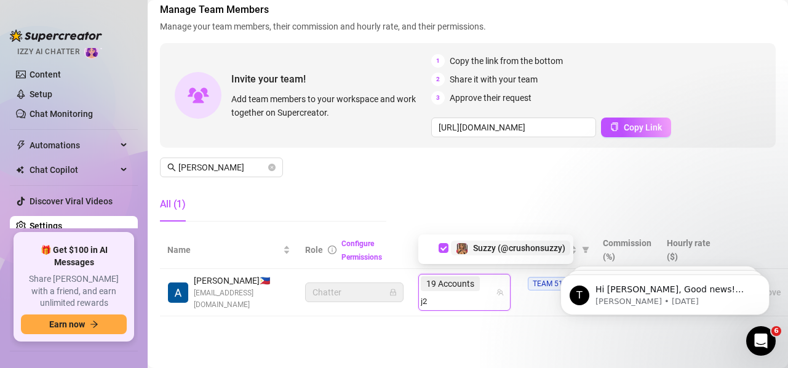
type input "j2k"
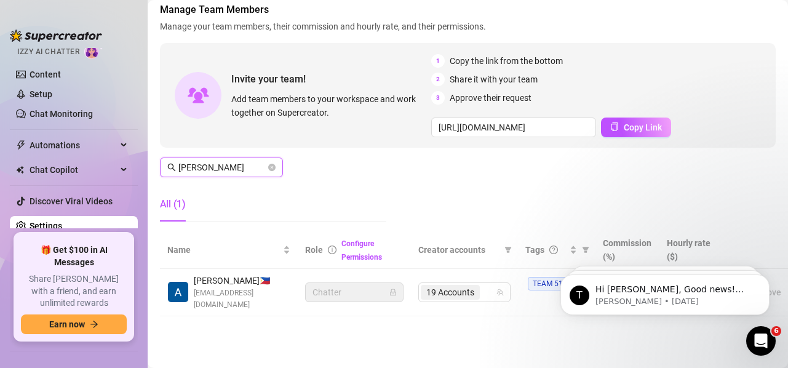
click at [216, 161] on input "[PERSON_NAME]" at bounding box center [221, 168] width 87 height 14
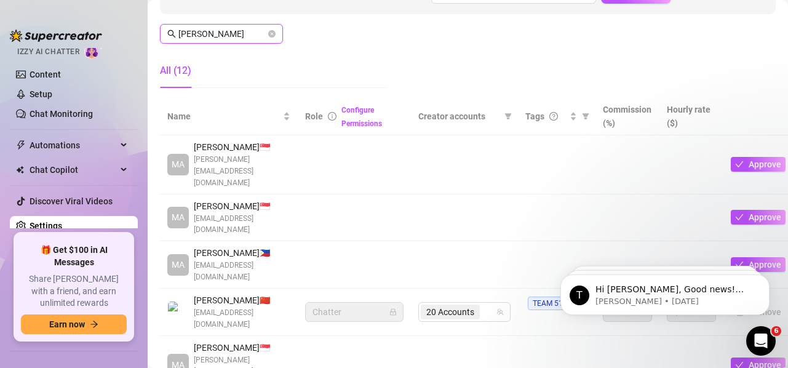
scroll to position [198, 0]
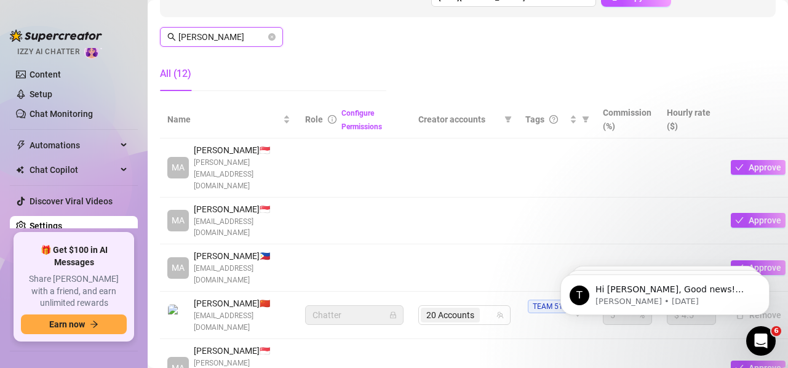
click at [226, 38] on input "[PERSON_NAME]" at bounding box center [221, 37] width 87 height 14
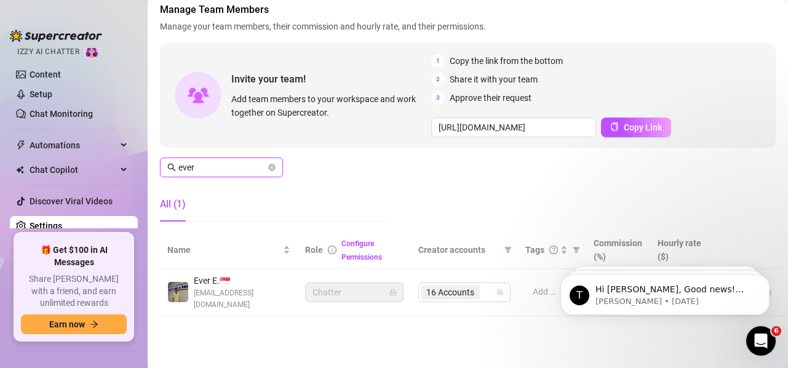
scroll to position [78, 0]
click at [451, 286] on span "16 Accounts" at bounding box center [450, 292] width 48 height 14
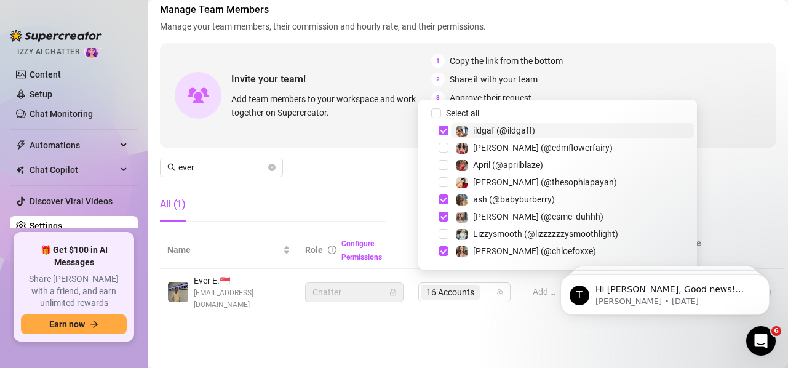
scroll to position [68, 0]
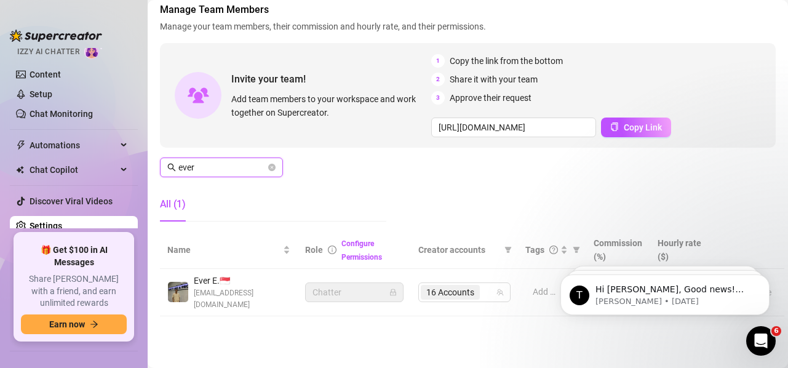
click at [217, 166] on input "ever" at bounding box center [221, 168] width 87 height 14
paste input "[PERSON_NAME]"
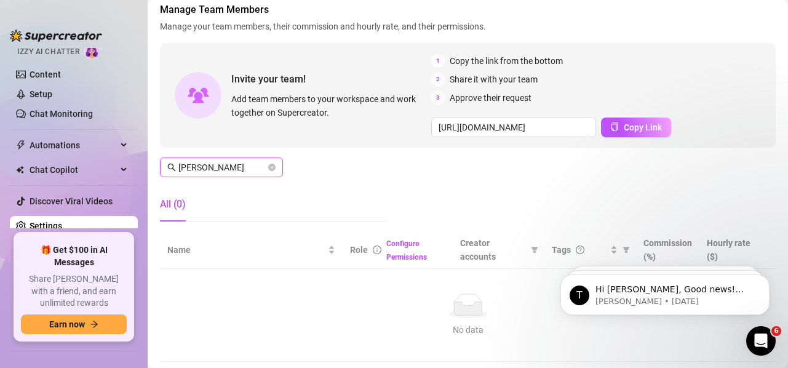
type input "ever"
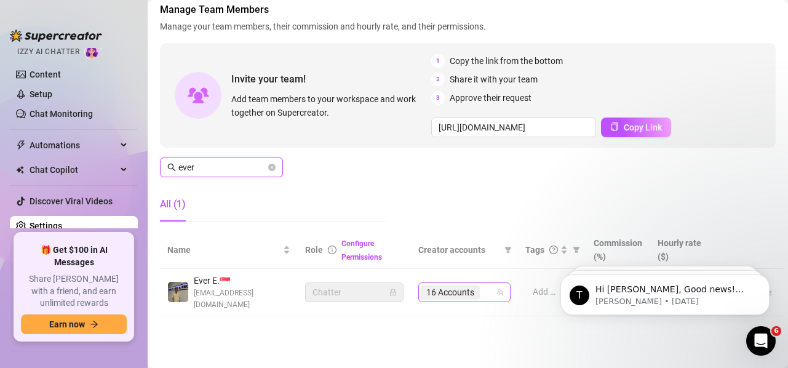
click at [447, 288] on span "16 Accounts" at bounding box center [450, 292] width 48 height 14
paste input "[PERSON_NAME]"
type input "[PERSON_NAME]"
click at [480, 294] on div "16 Accounts [PERSON_NAME]" at bounding box center [458, 291] width 74 height 17
paste input "[PERSON_NAME]"
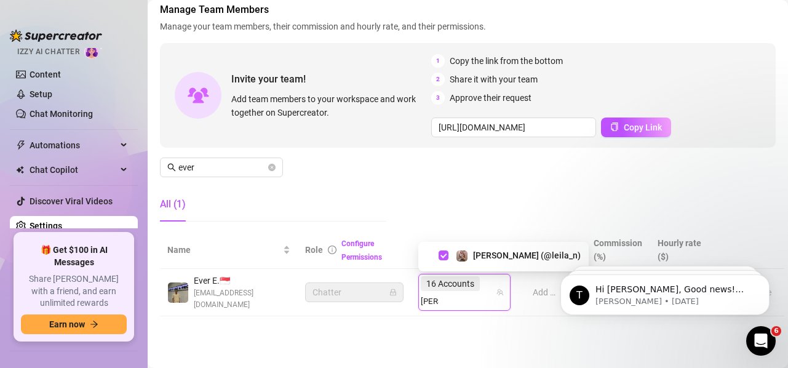
type input "[PERSON_NAME]"
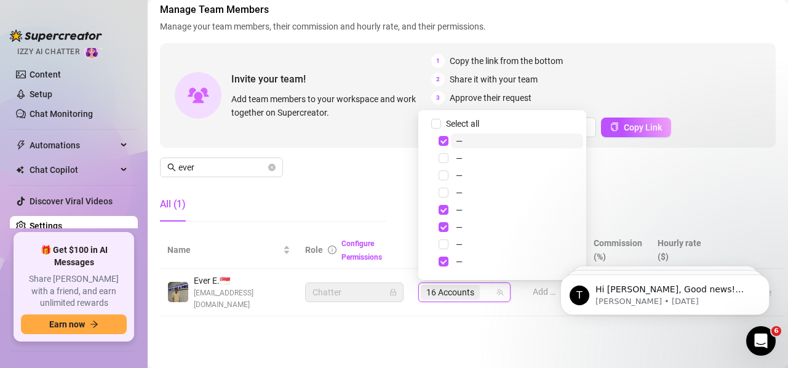
click at [484, 293] on input "search" at bounding box center [483, 292] width 2 height 15
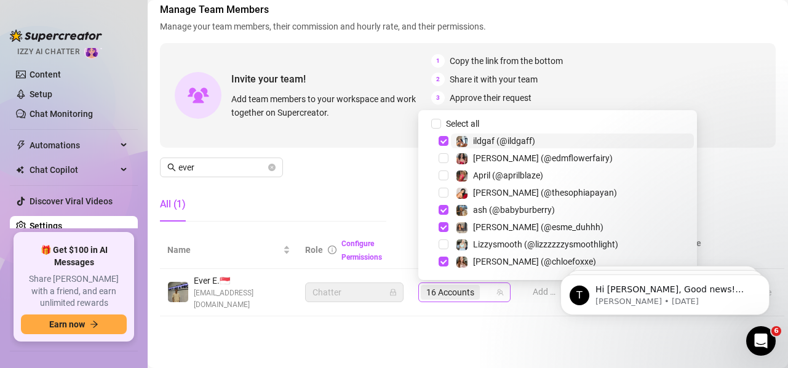
click at [474, 293] on span "16 Accounts" at bounding box center [450, 292] width 48 height 14
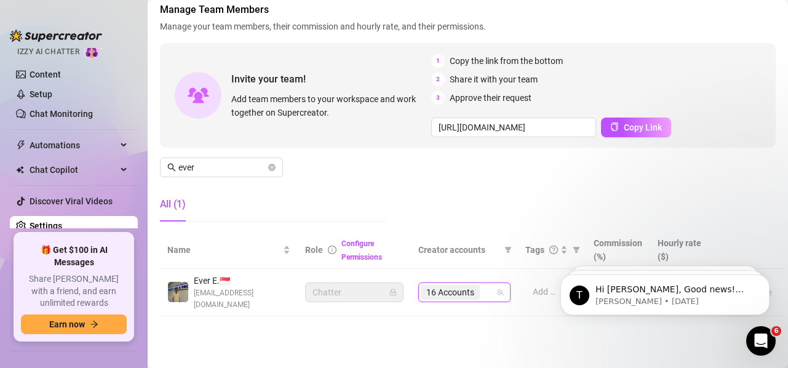
paste input "chloefoxxe"
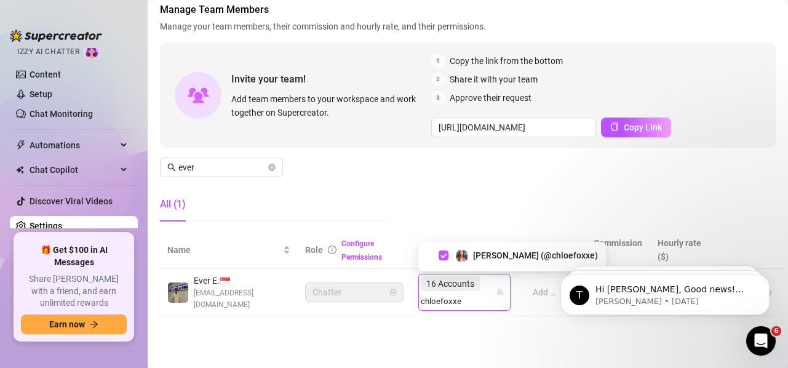
type input "chloefoxxe"
click at [464, 294] on input "search" at bounding box center [443, 300] width 44 height 15
paste input "itstaysis"
type input "itstaysis"
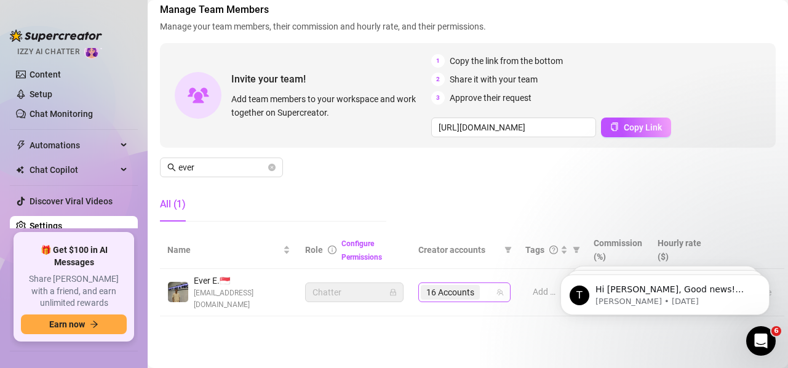
click at [483, 293] on input "search" at bounding box center [483, 292] width 2 height 15
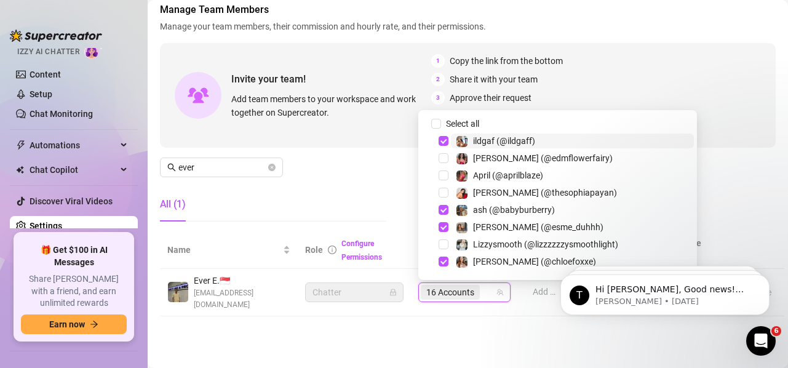
paste input "rose"
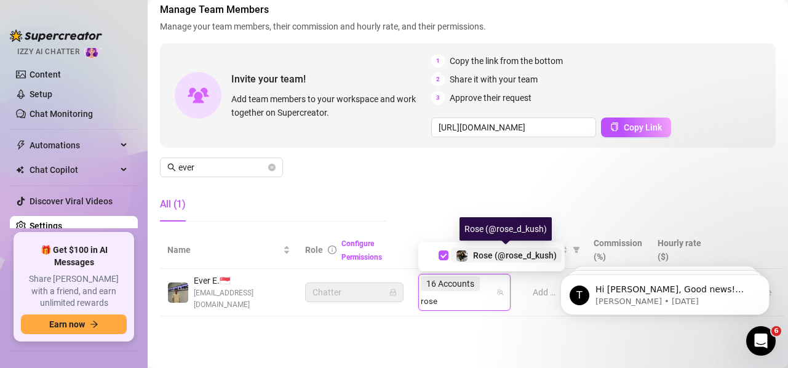
type input "rose"
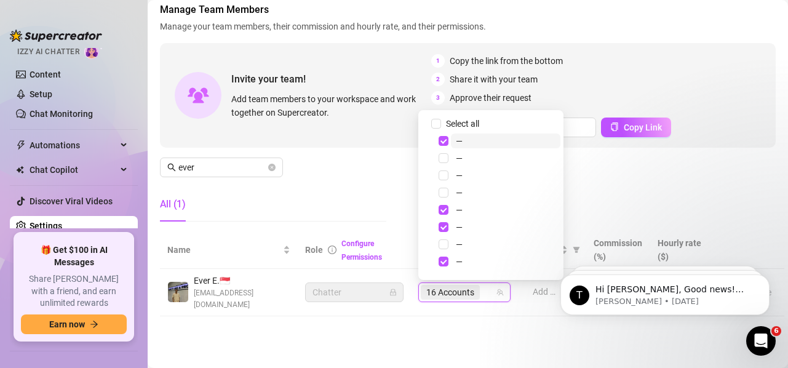
click at [482, 293] on div "16 Accounts" at bounding box center [451, 291] width 61 height 17
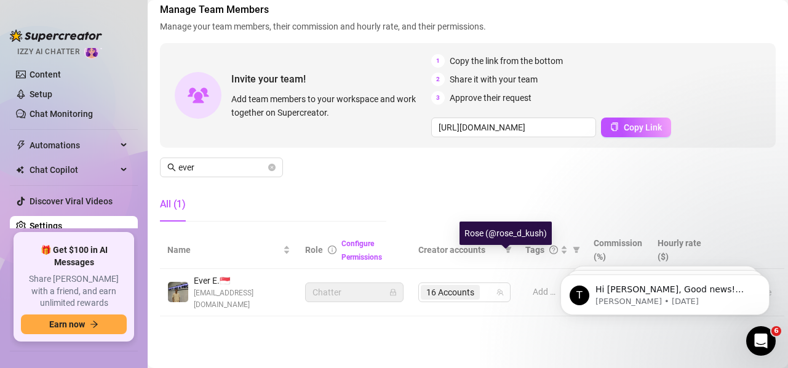
scroll to position [184, 0]
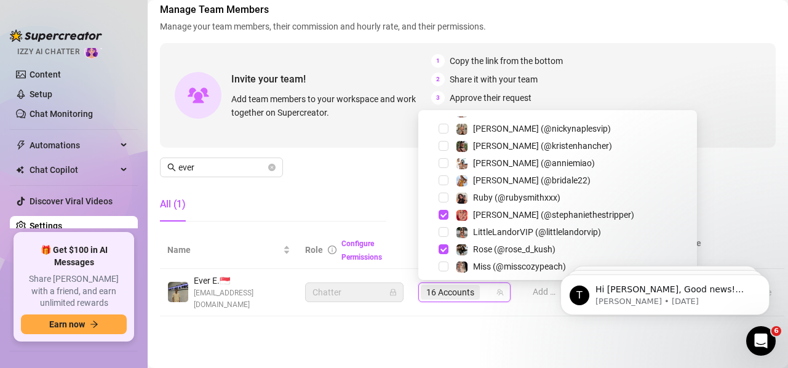
click at [469, 302] on td "16 Accounts" at bounding box center [464, 292] width 107 height 47
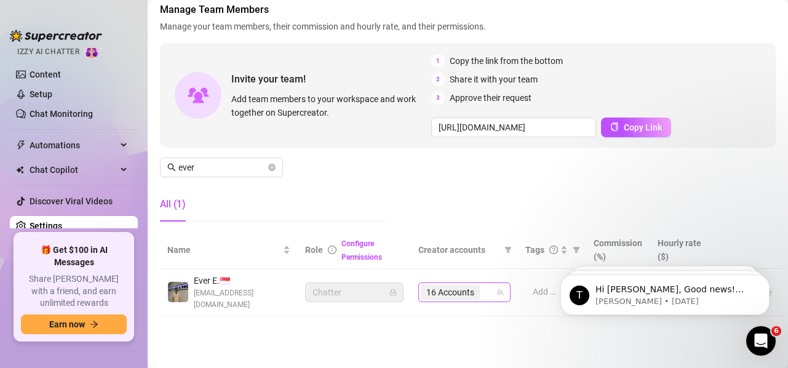
click at [475, 297] on span "16 Accounts" at bounding box center [450, 292] width 59 height 15
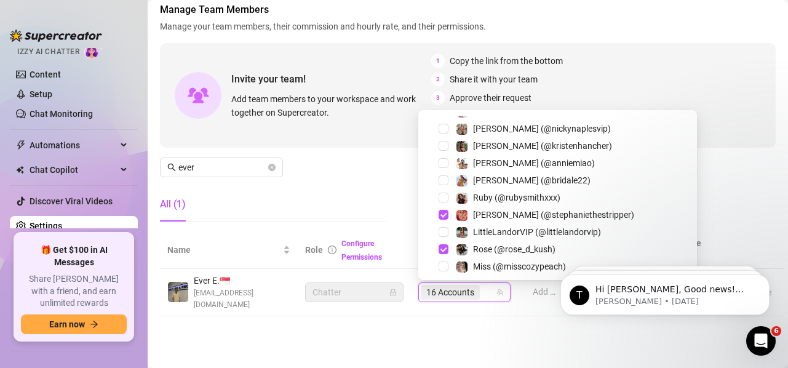
paste input "tatttedbaby"
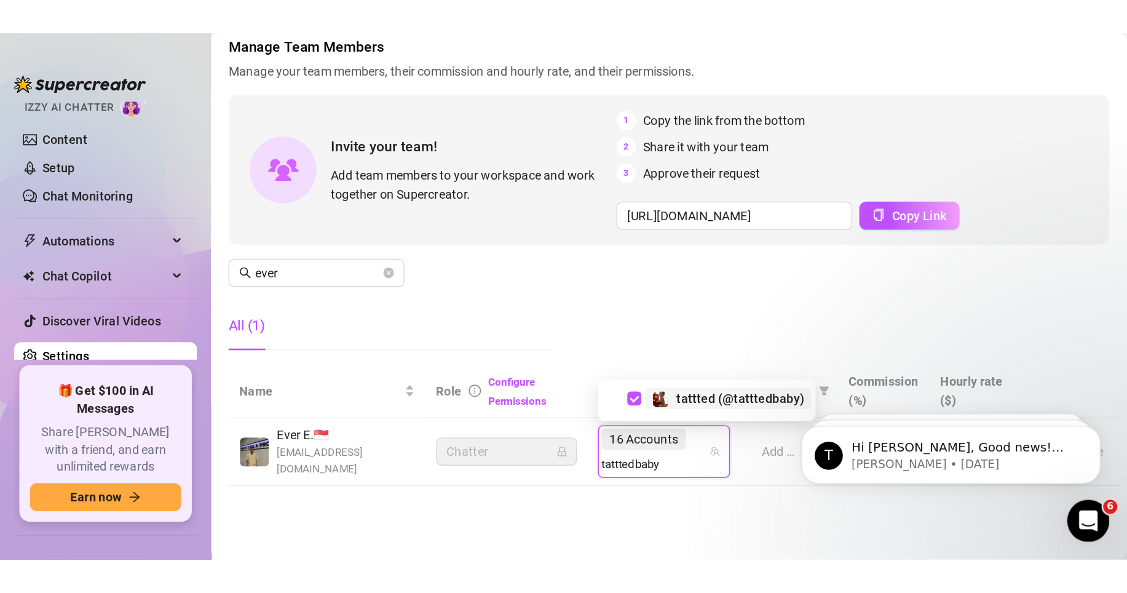
scroll to position [0, 0]
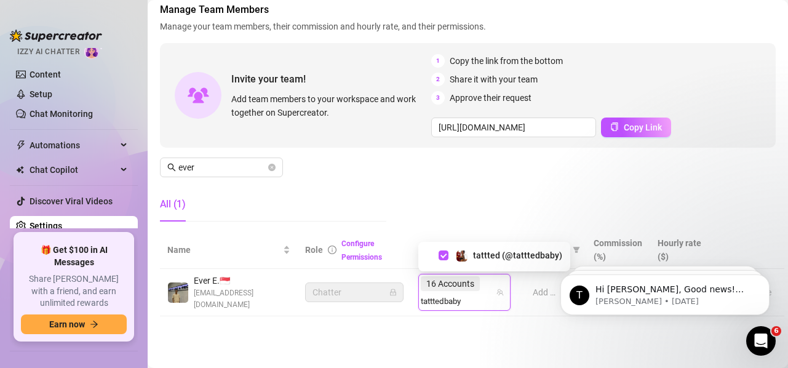
type input "tatttedbaby"
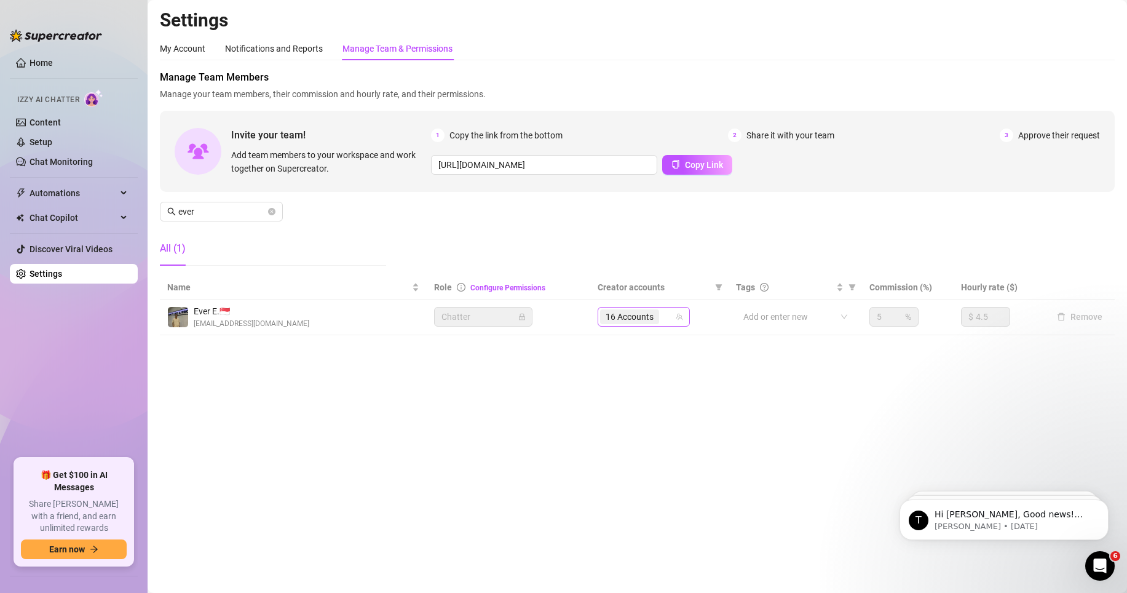
click at [658, 320] on span "16 Accounts" at bounding box center [629, 316] width 59 height 15
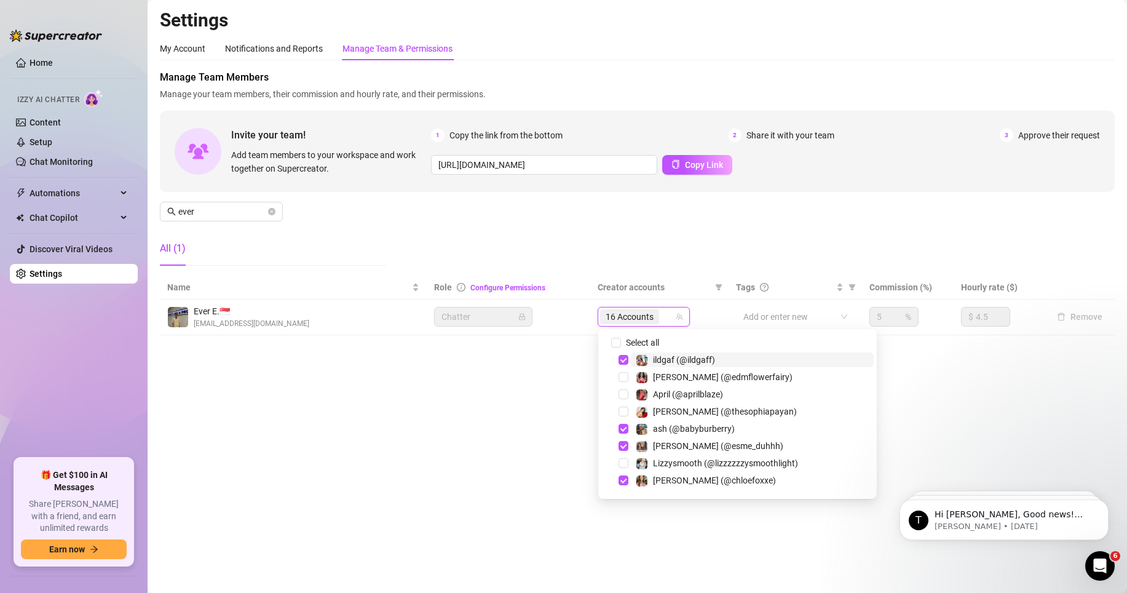
click at [660, 320] on div "16 Accounts" at bounding box center [630, 316] width 61 height 17
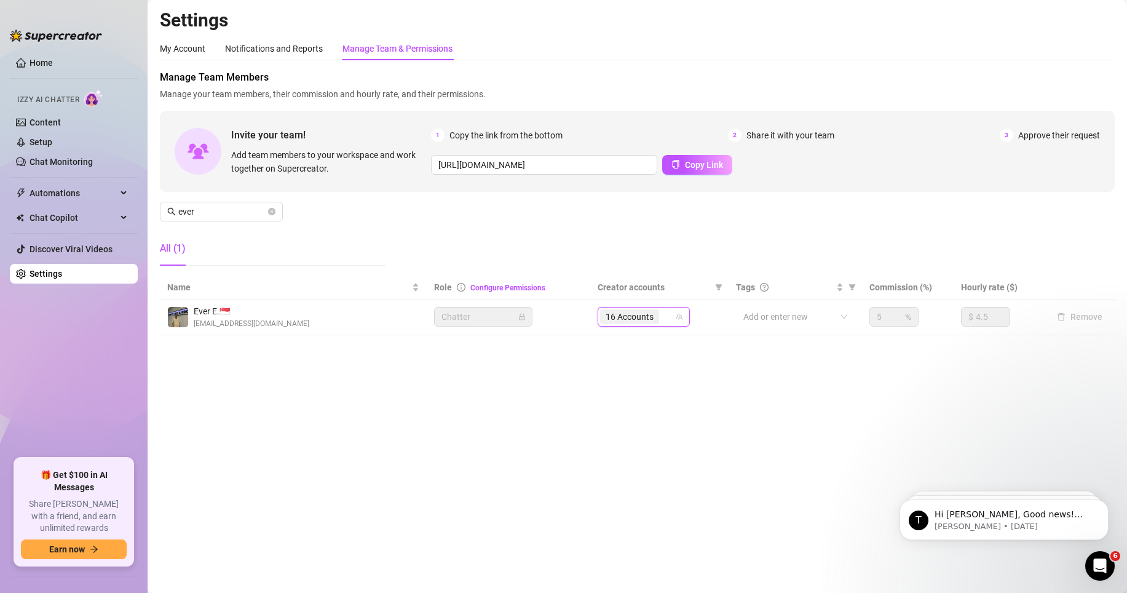
paste input "tatttedbaby"
type input "tatttedbaby"
click at [343, 363] on main "Settings My Account Notifications and Reports Manage Team & Permissions Profile…" at bounding box center [638, 296] width 980 height 593
click at [656, 319] on span "16 Accounts" at bounding box center [629, 316] width 59 height 15
paste input "subgirl083"
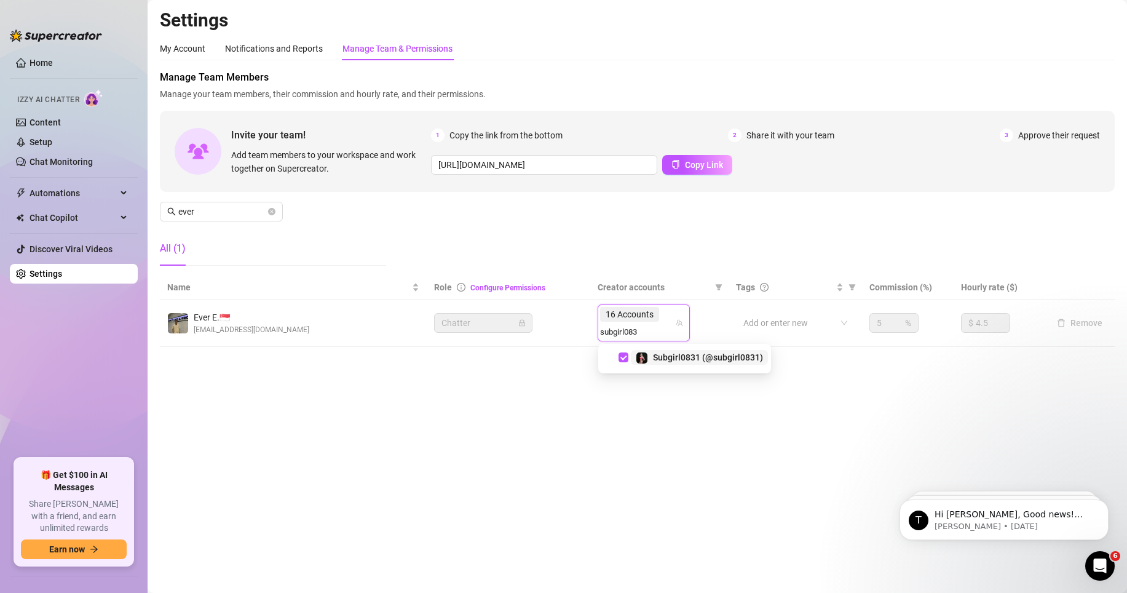
type input "subgirl083"
click at [650, 313] on span "16 Accounts" at bounding box center [630, 317] width 48 height 14
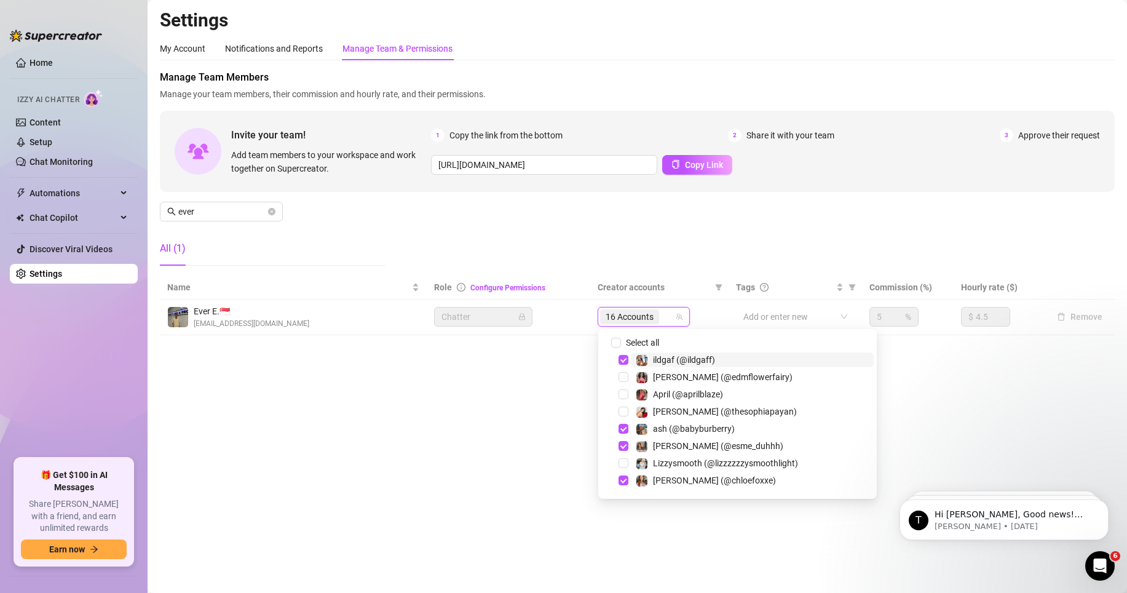
paste input "stephaniethestripper"
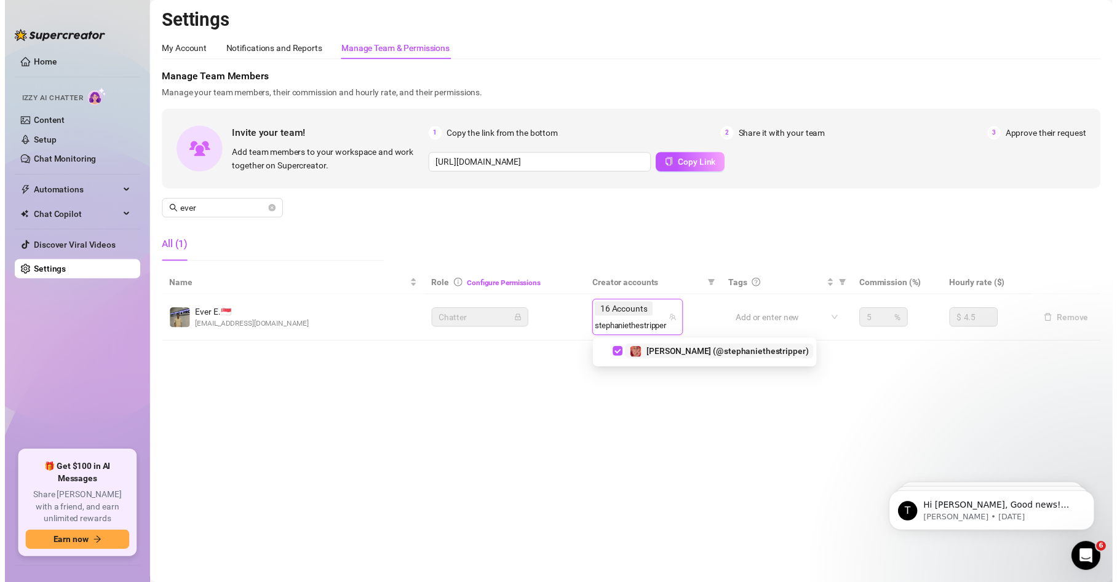
scroll to position [0, 1]
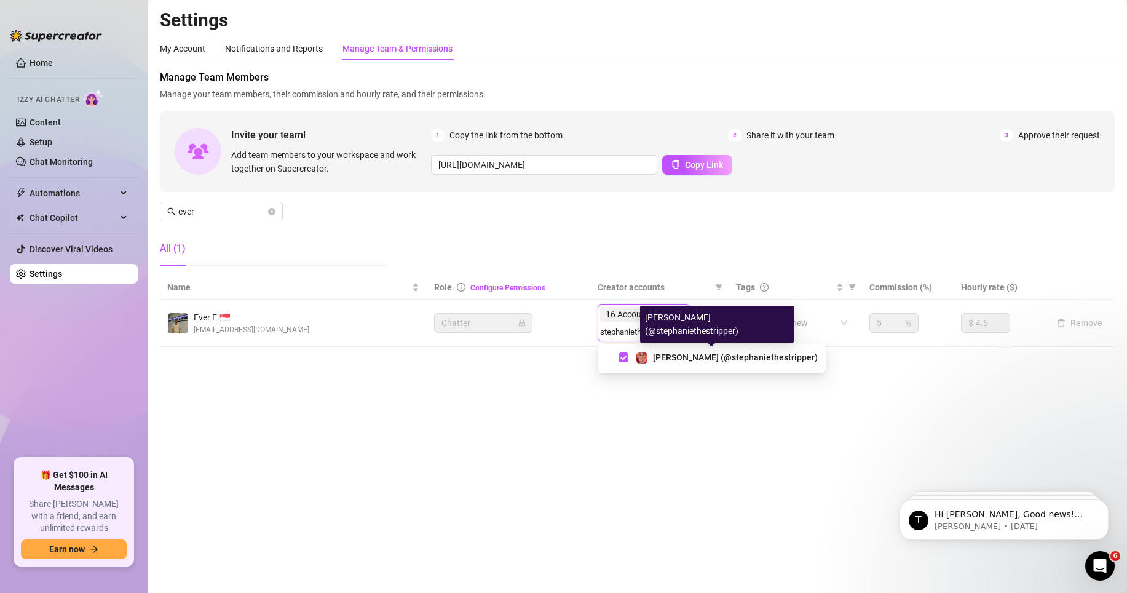
type input "stephaniethestripper"
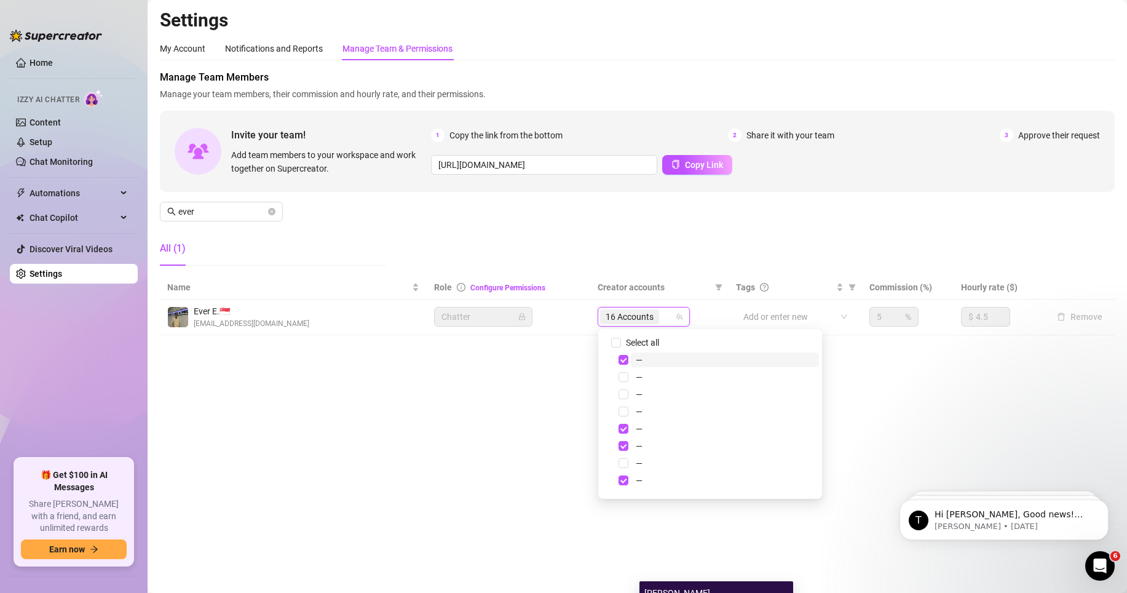
click at [646, 318] on span "16 Accounts" at bounding box center [630, 317] width 48 height 14
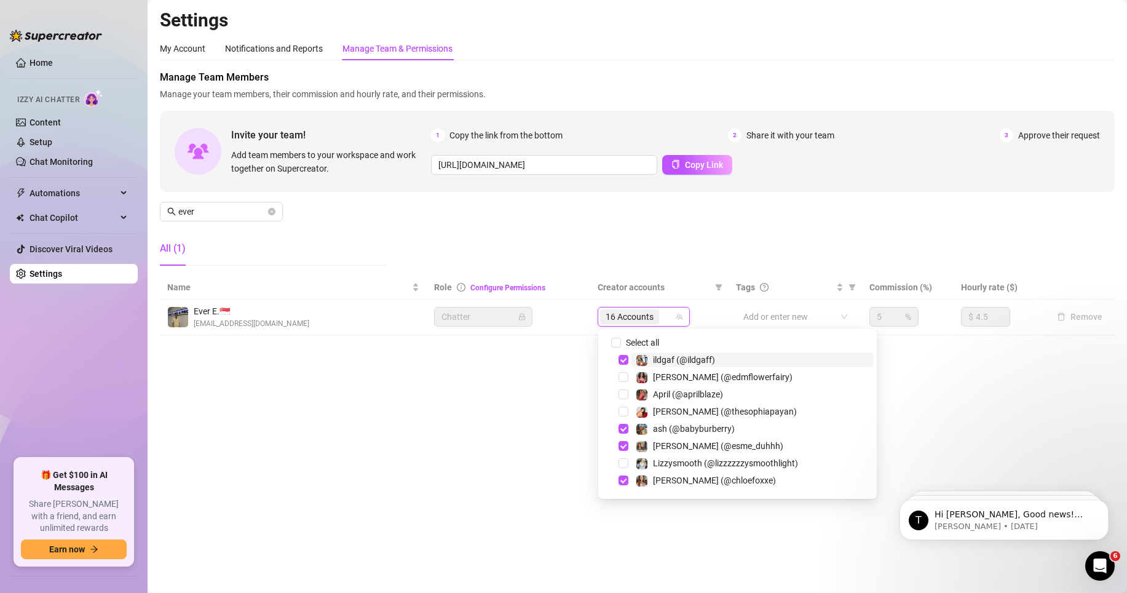
paste input "stoneygurl88"
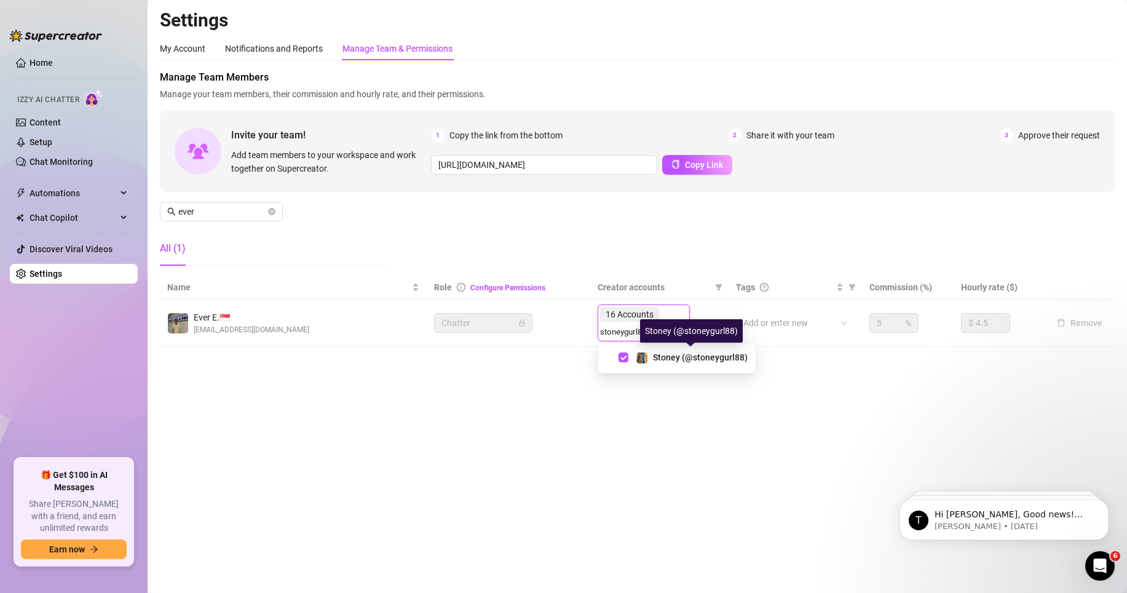
type input "stoneygurl88"
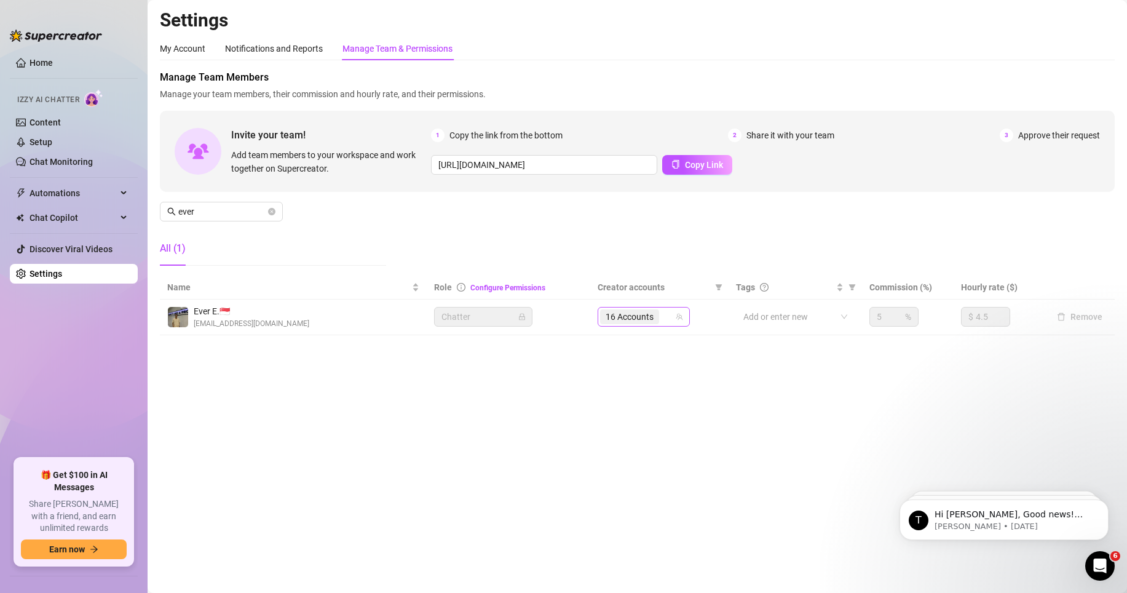
click at [651, 326] on div "16 Accounts" at bounding box center [644, 317] width 92 height 20
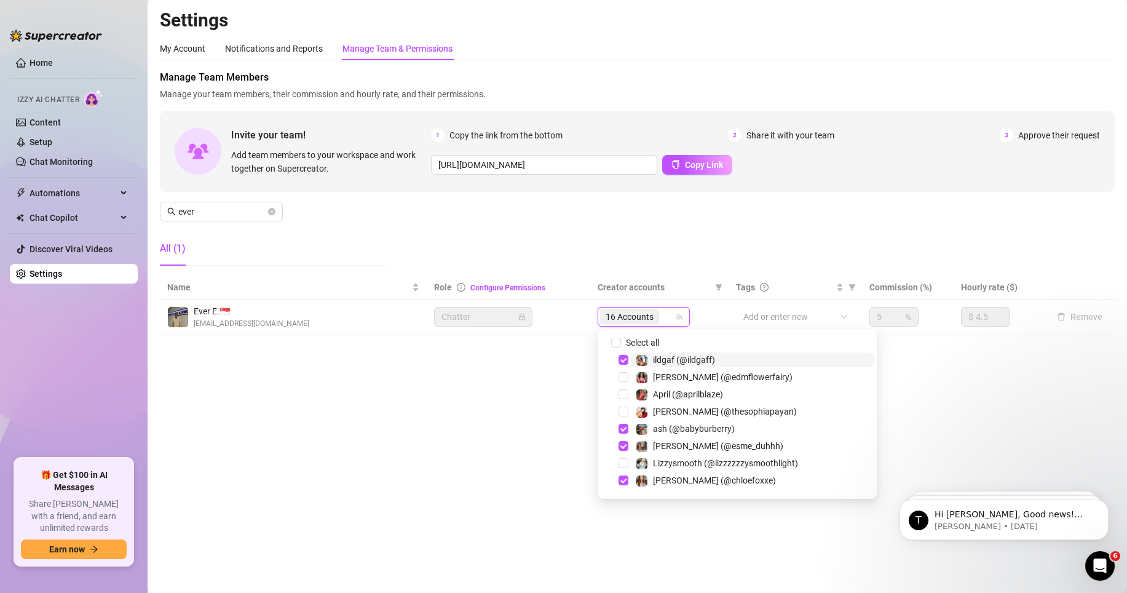
paste input "kittyvmarie"
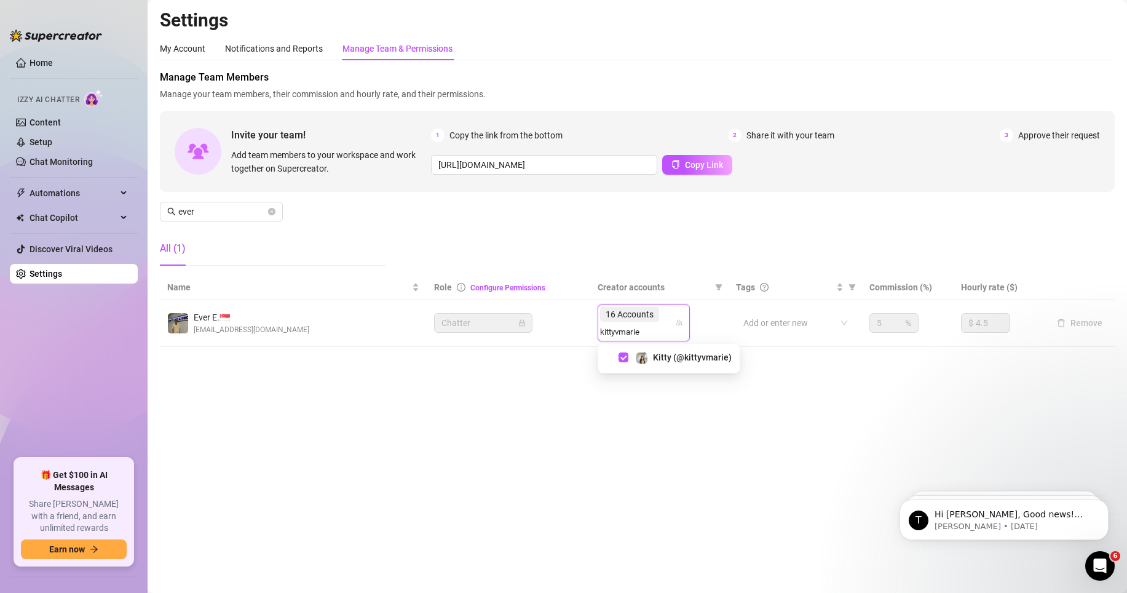
type input "kittyvmarie"
click at [658, 320] on span "16 Accounts" at bounding box center [629, 316] width 59 height 15
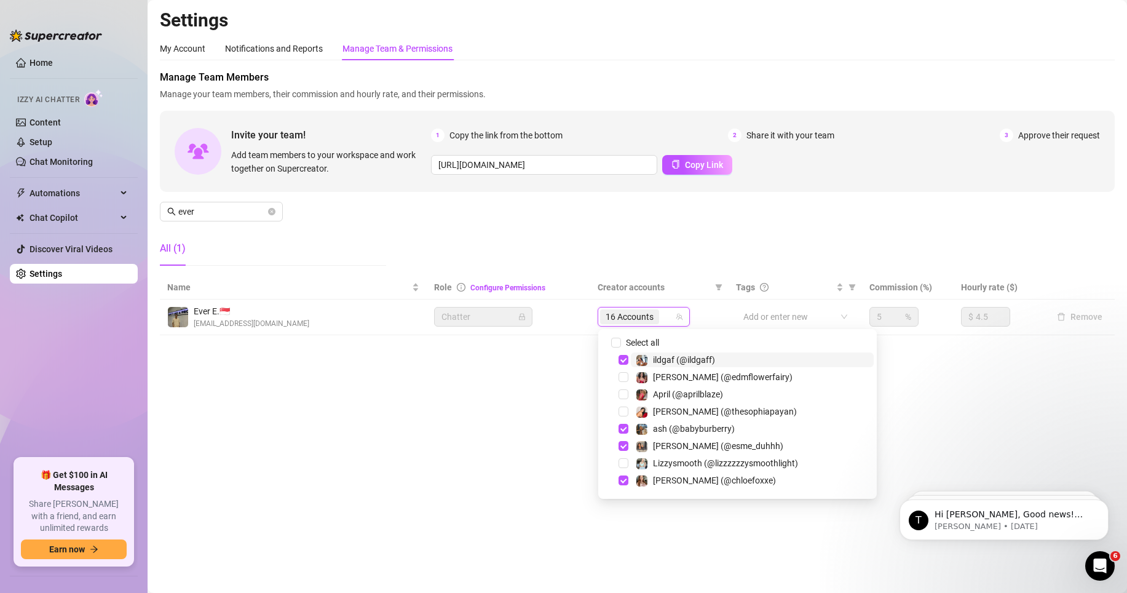
paste input "[PERSON_NAME]"
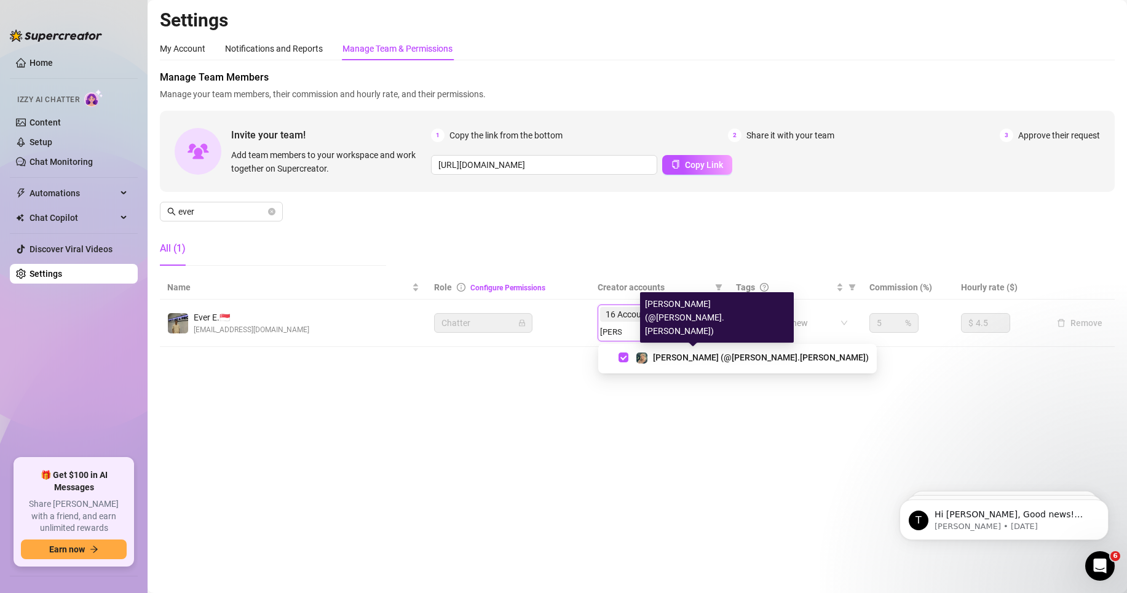
type input "[PERSON_NAME]"
click at [658, 314] on span "16 Accounts" at bounding box center [629, 314] width 59 height 15
paste input "esme"
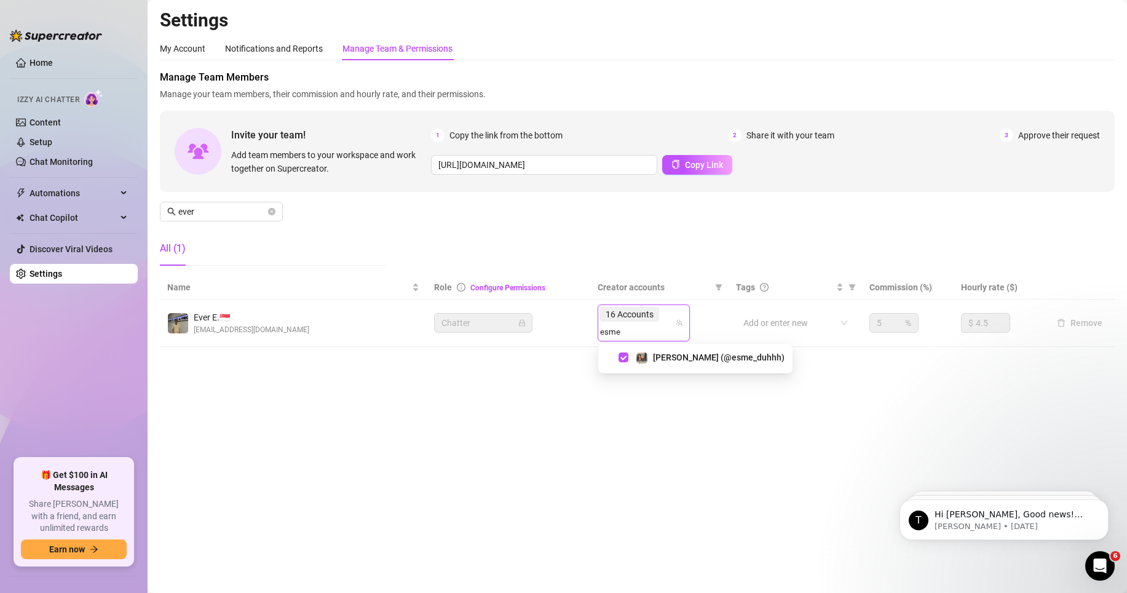
type input "esme"
click at [659, 323] on div "16 Accounts" at bounding box center [630, 316] width 61 height 17
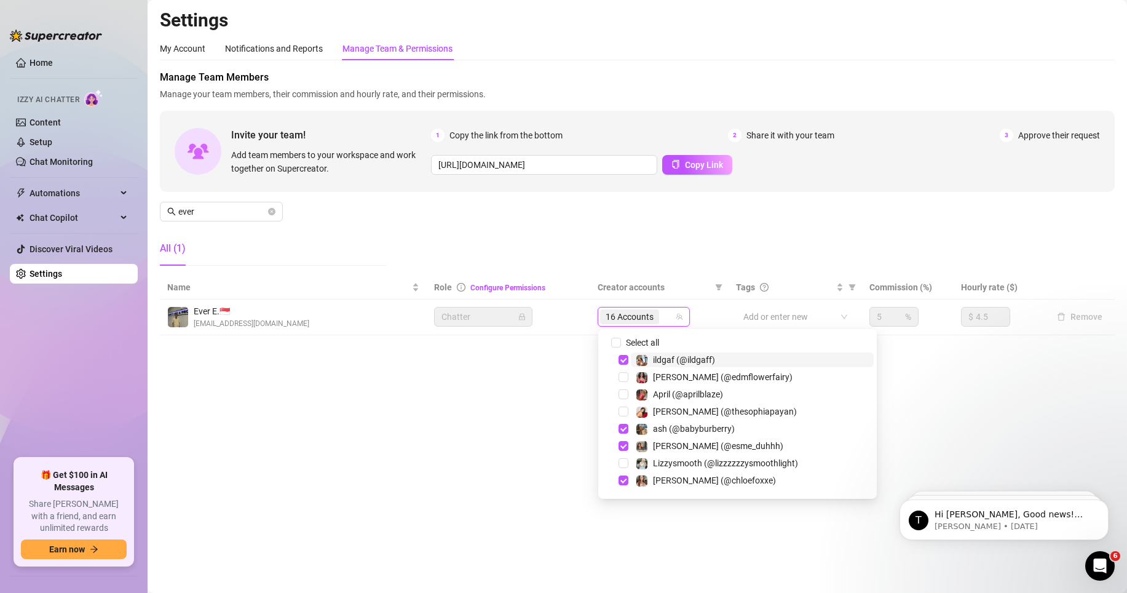
paste input "ildgaff"
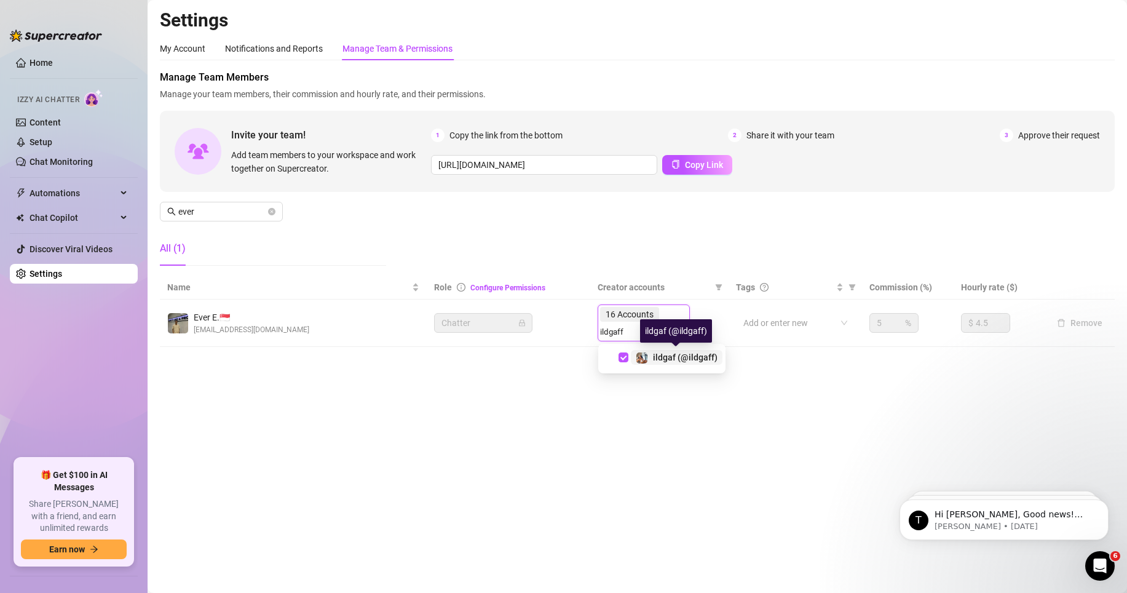
type input "ildgaff"
click at [663, 319] on input "search" at bounding box center [663, 316] width 2 height 15
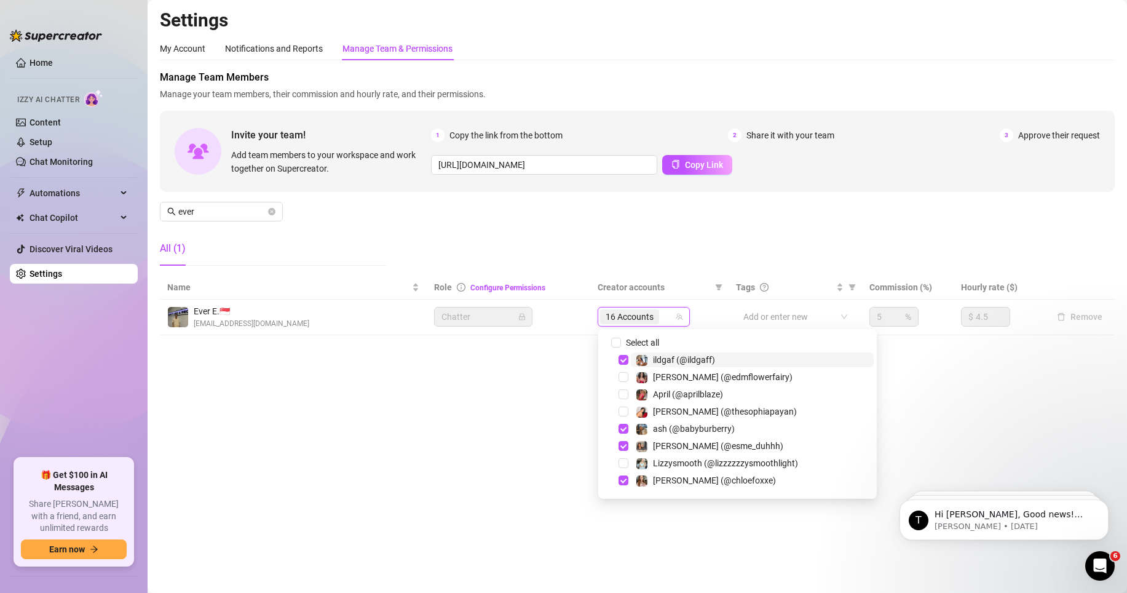
paste input "babyburberry"
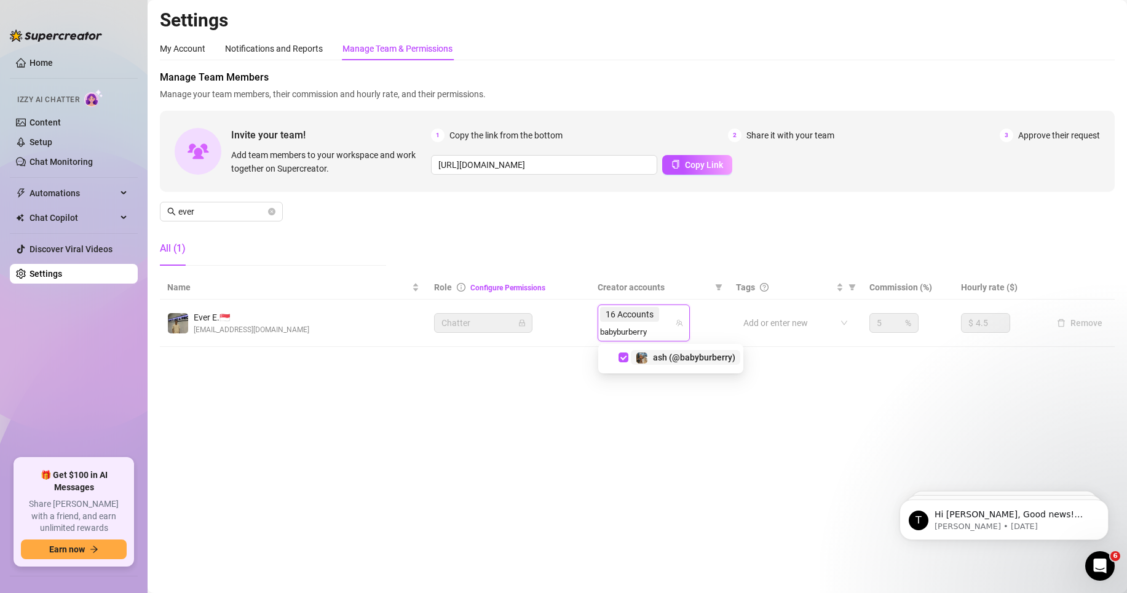
type input "babyburberry"
click at [660, 314] on div "16 Accounts" at bounding box center [630, 316] width 61 height 17
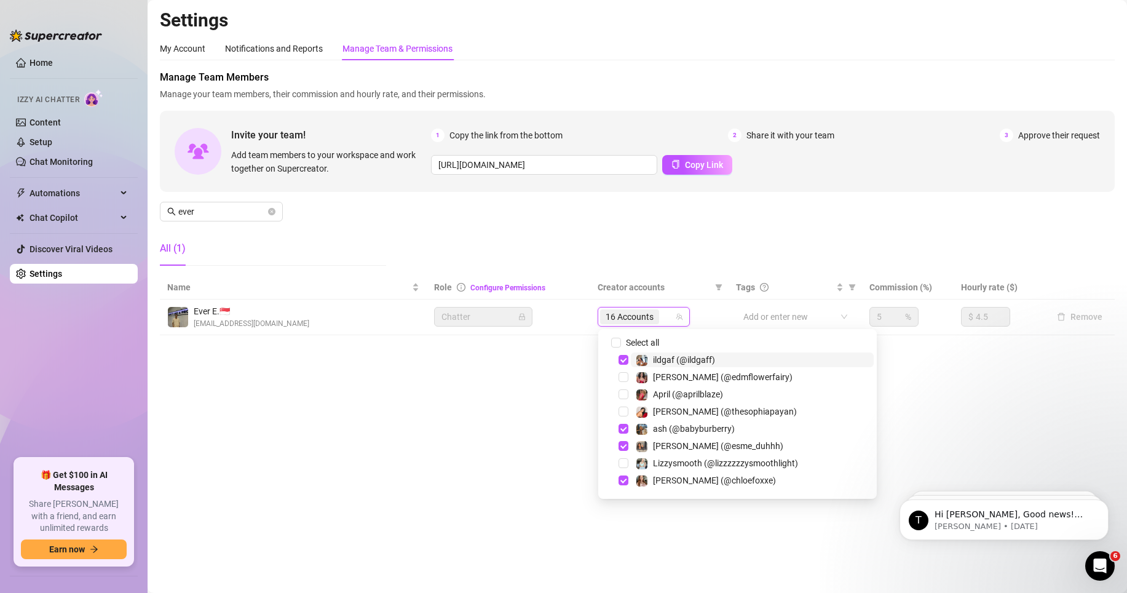
paste input "taytate12"
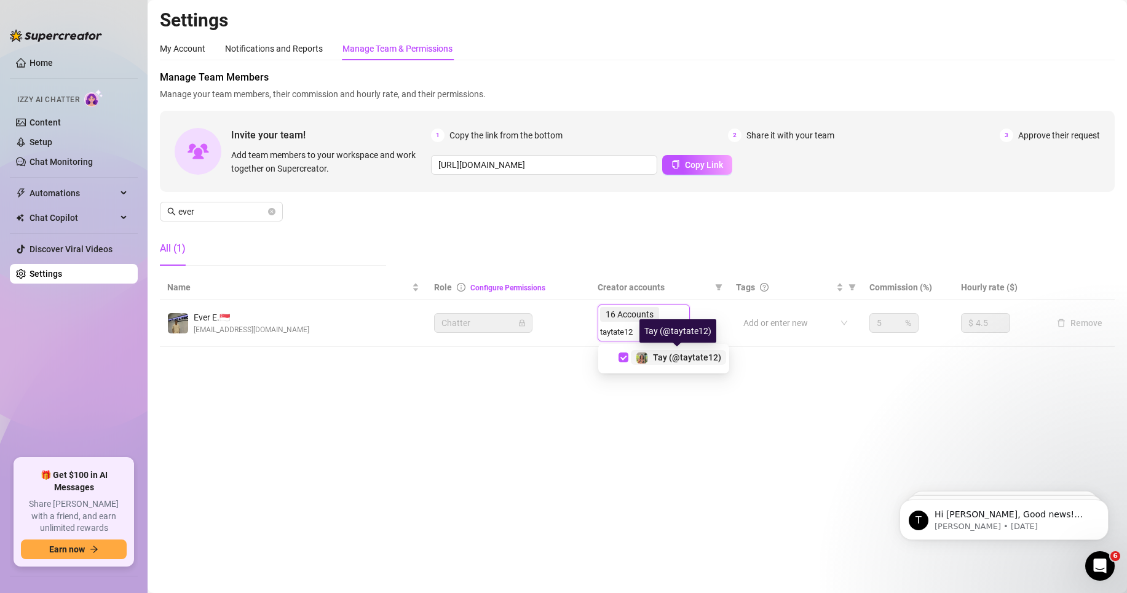
type input "taytate12"
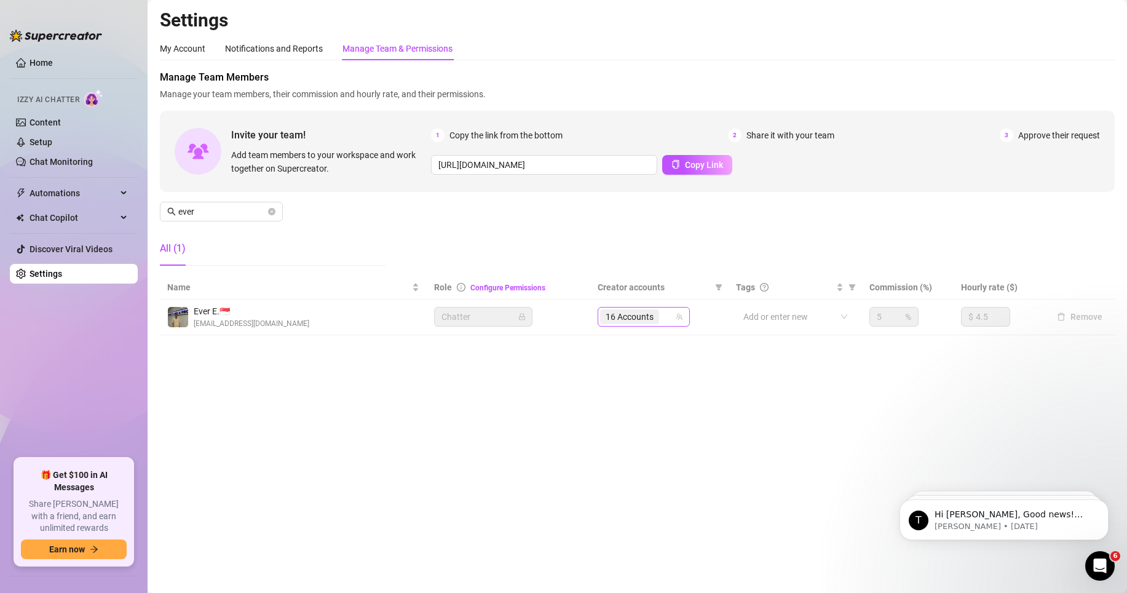
click at [664, 322] on input "search" at bounding box center [663, 316] width 2 height 15
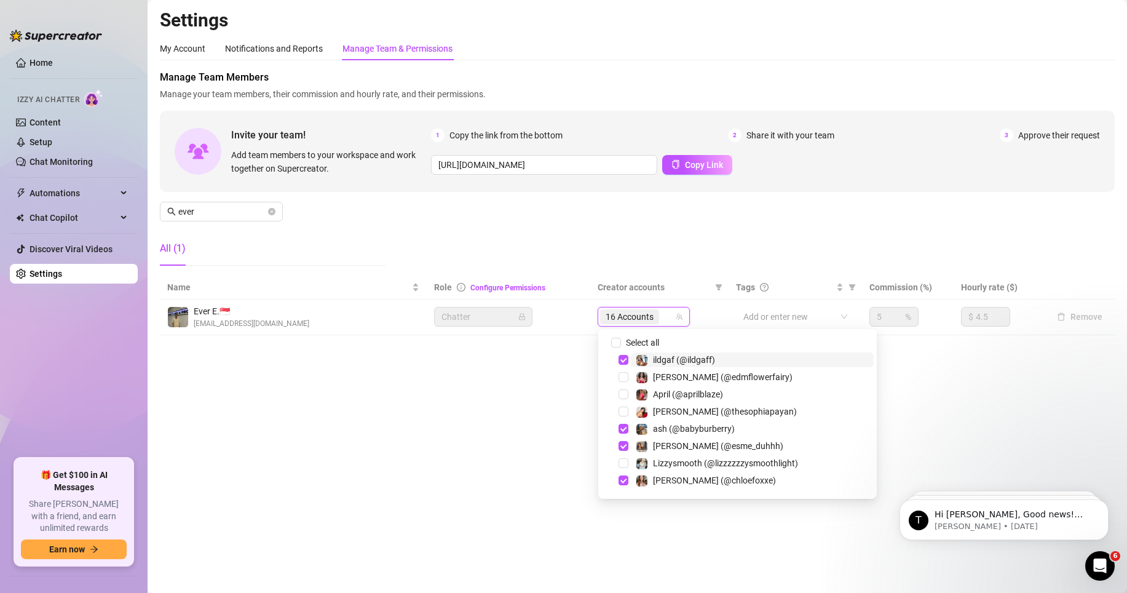
paste input "taytate12"
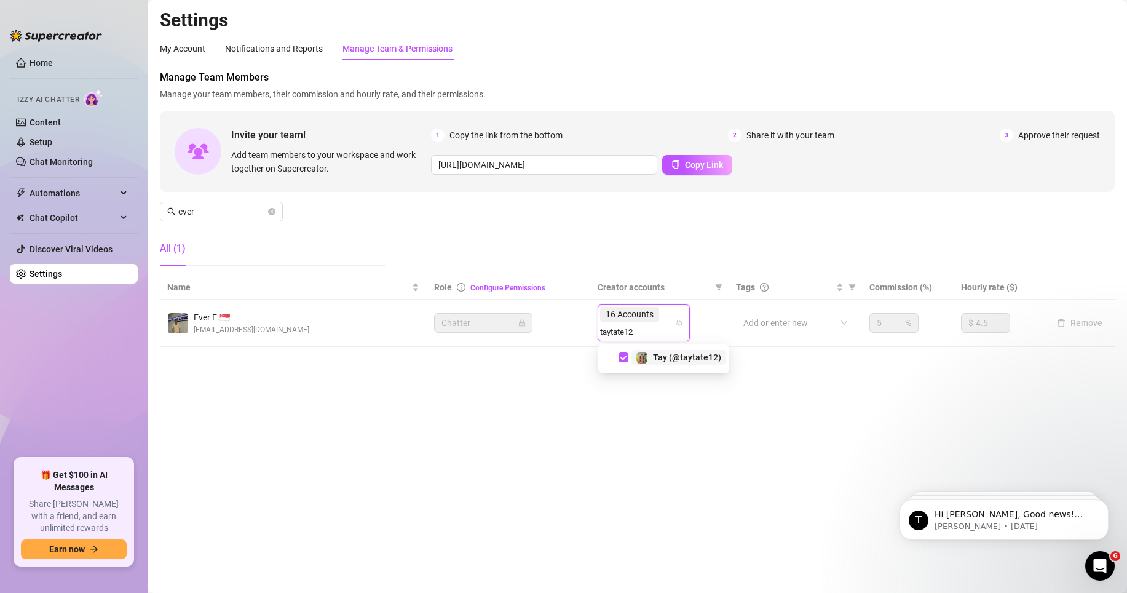
type input "taytate12"
click at [670, 325] on div "16 Accounts" at bounding box center [637, 316] width 74 height 17
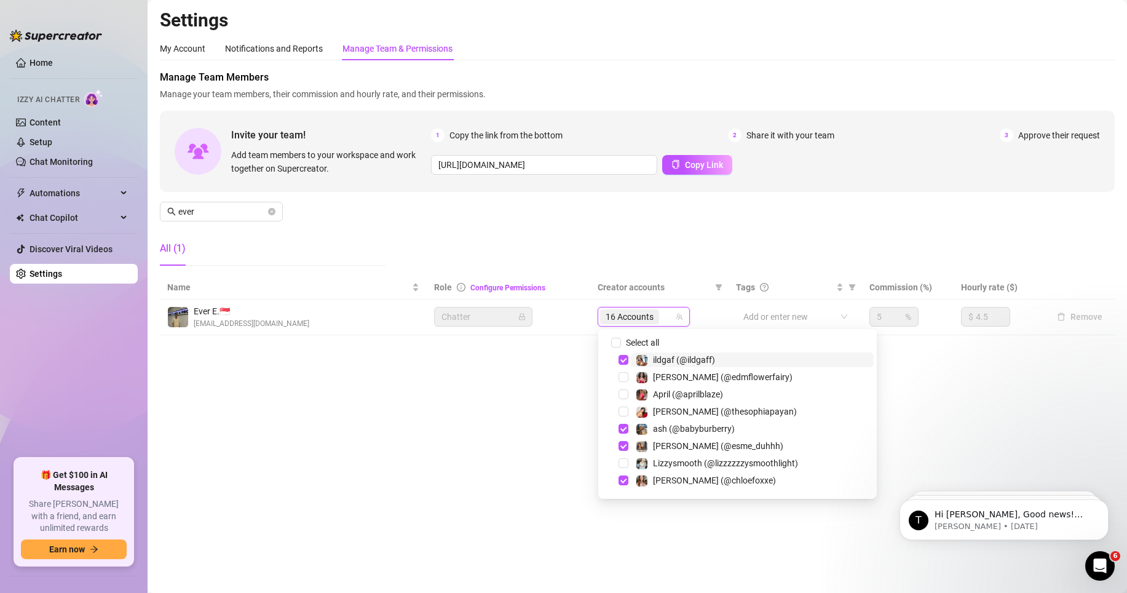
paste input "realzoelaverne"
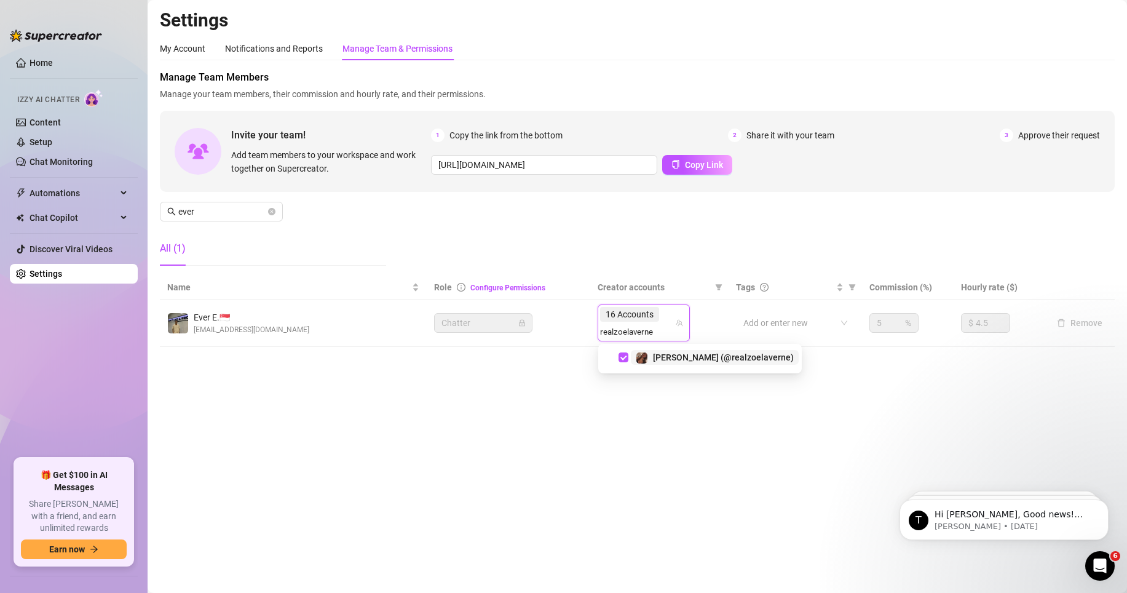
type input "realzoelaverne"
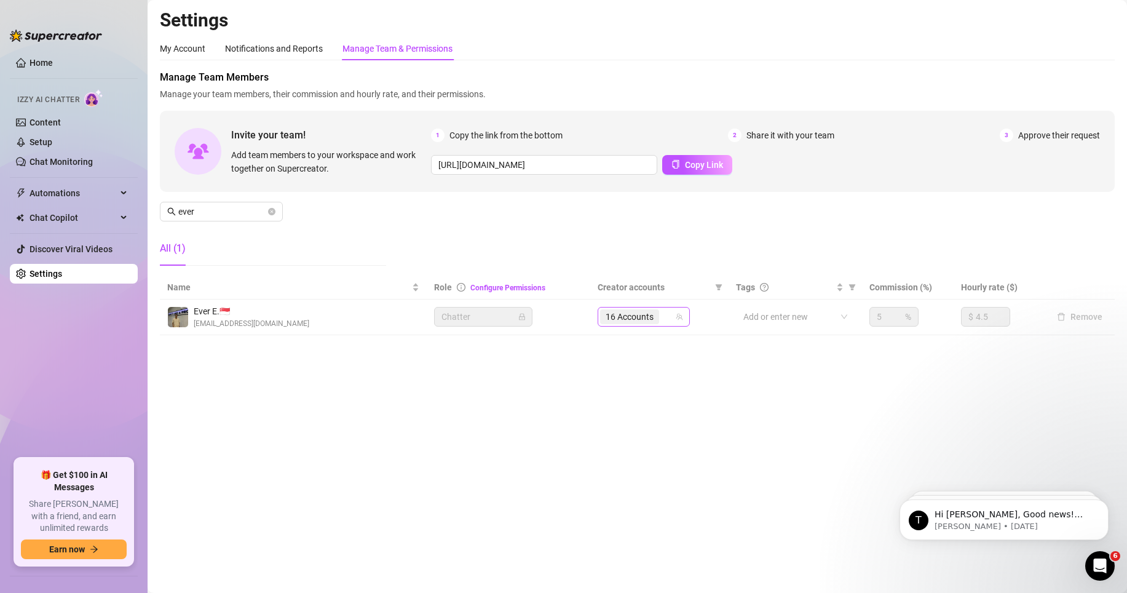
click at [653, 319] on span "16 Accounts" at bounding box center [630, 317] width 48 height 14
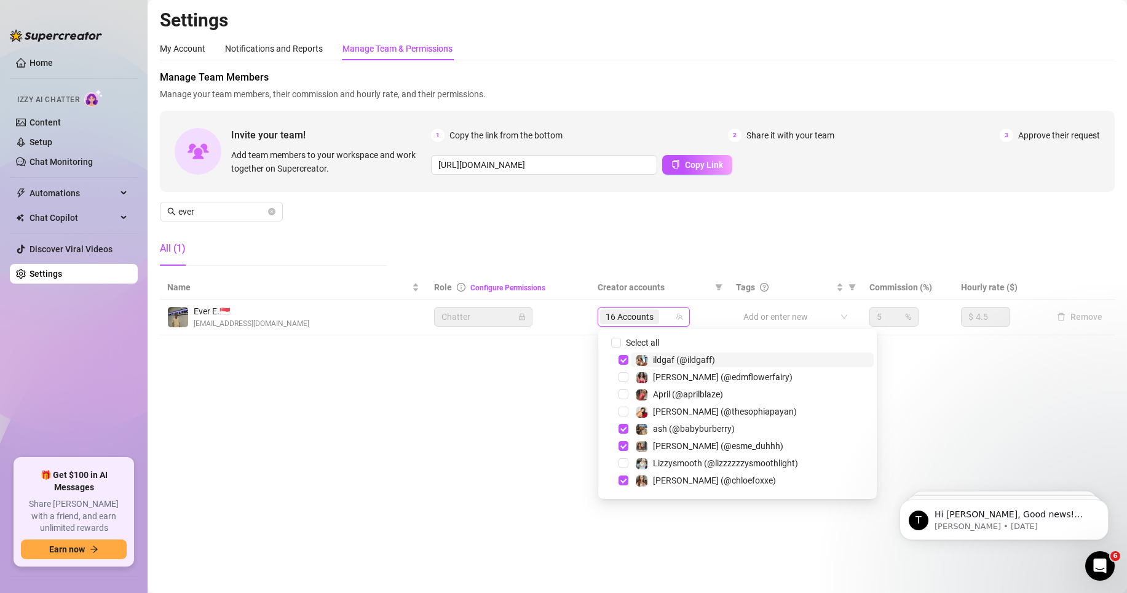
paste input "onlyzashiasantiago"
type input "onlyzashiasantiago"
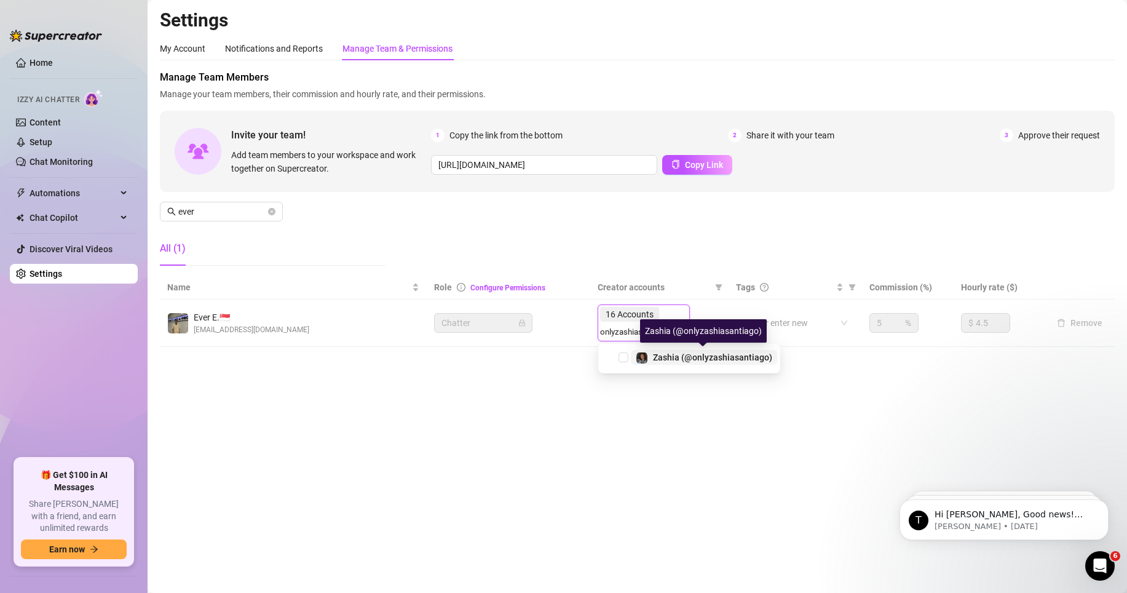
click at [682, 363] on div "Zashia (@onlyzashiasantiago)" at bounding box center [712, 357] width 119 height 15
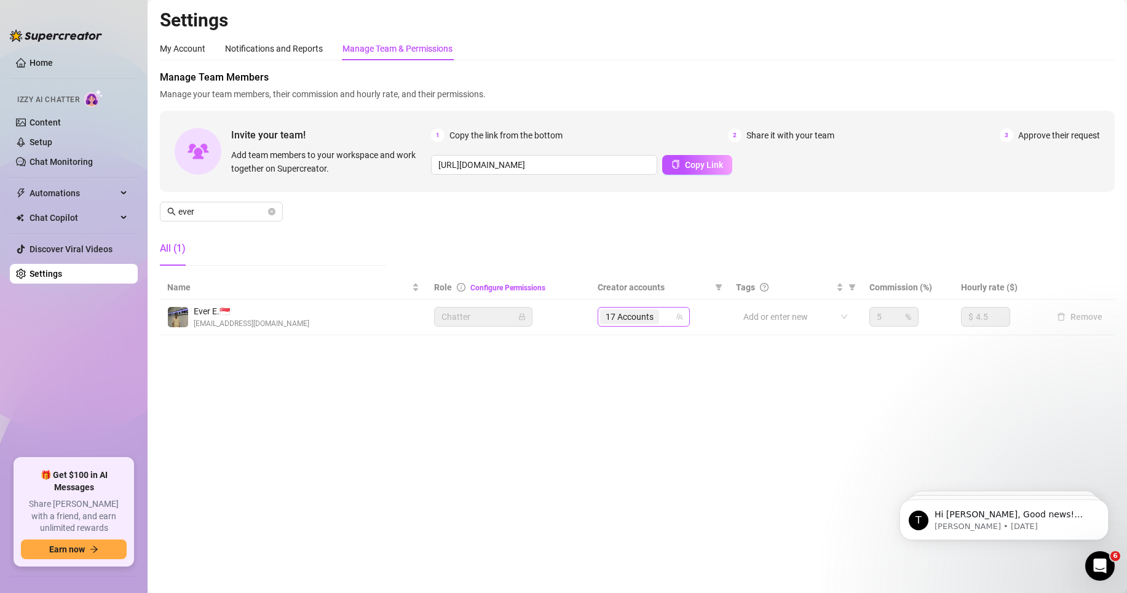
click at [663, 316] on input "search" at bounding box center [663, 316] width 2 height 15
paste input "therealjusticeee"
type input "therealjusticeee"
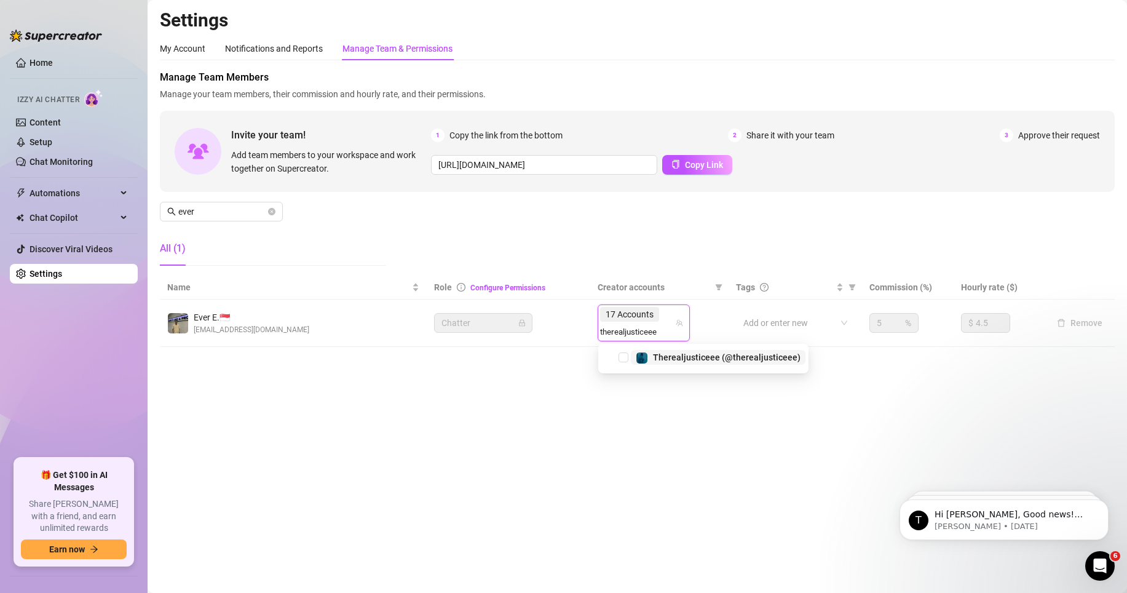
click at [692, 358] on span "Therealjusticeee (@therealjusticeee)" at bounding box center [727, 357] width 148 height 10
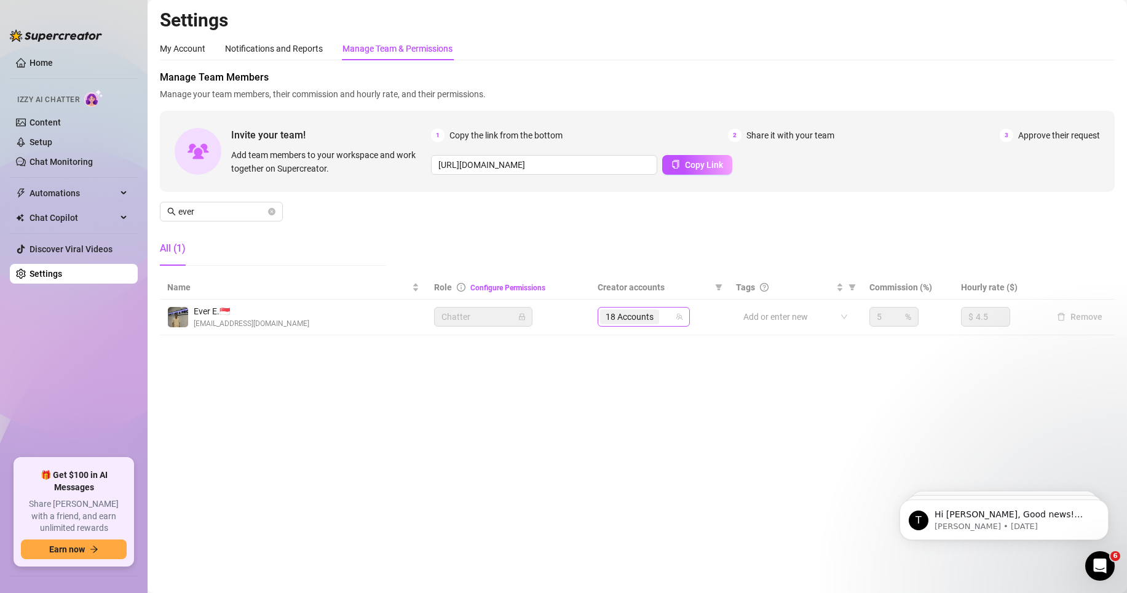
click at [657, 322] on span "18 Accounts" at bounding box center [629, 316] width 59 height 15
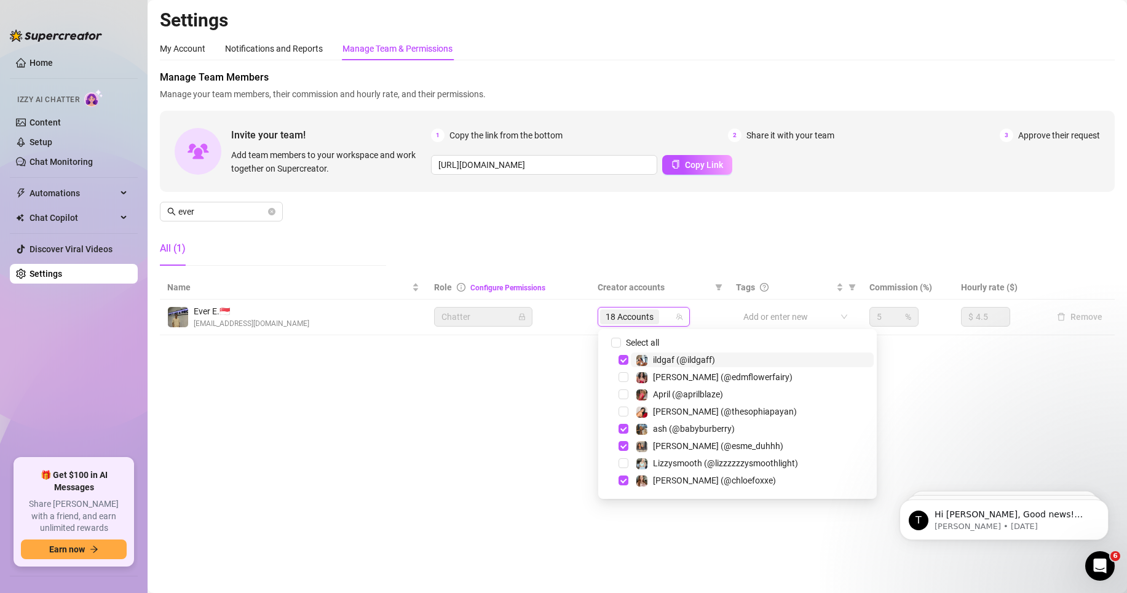
paste input "glambycandy"
type input "glambycandy"
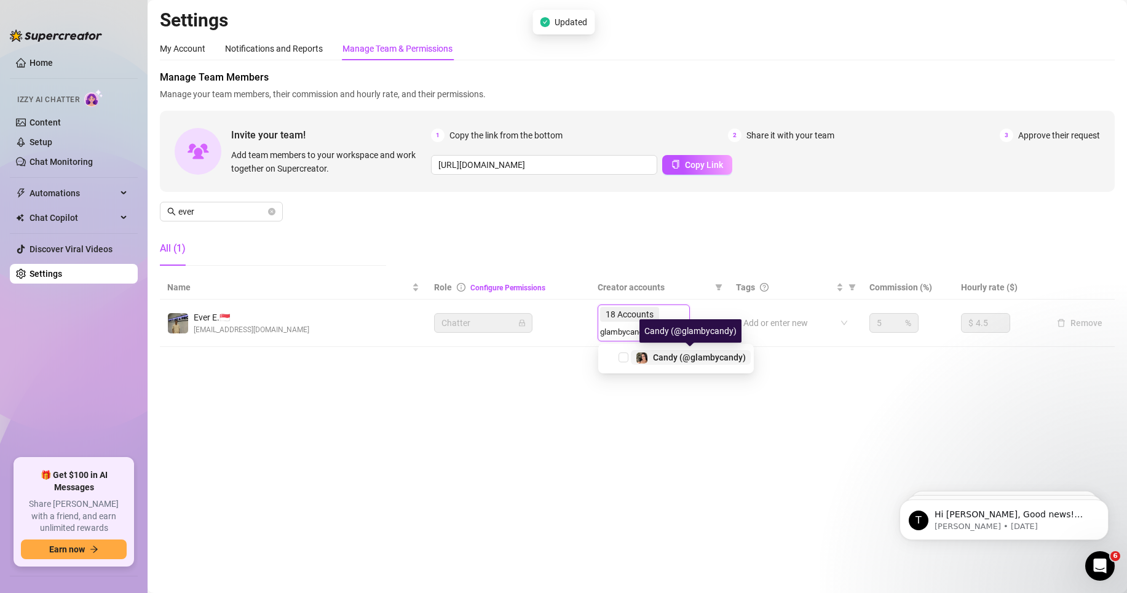
click at [691, 363] on div "Candy (@glambycandy)" at bounding box center [699, 357] width 93 height 15
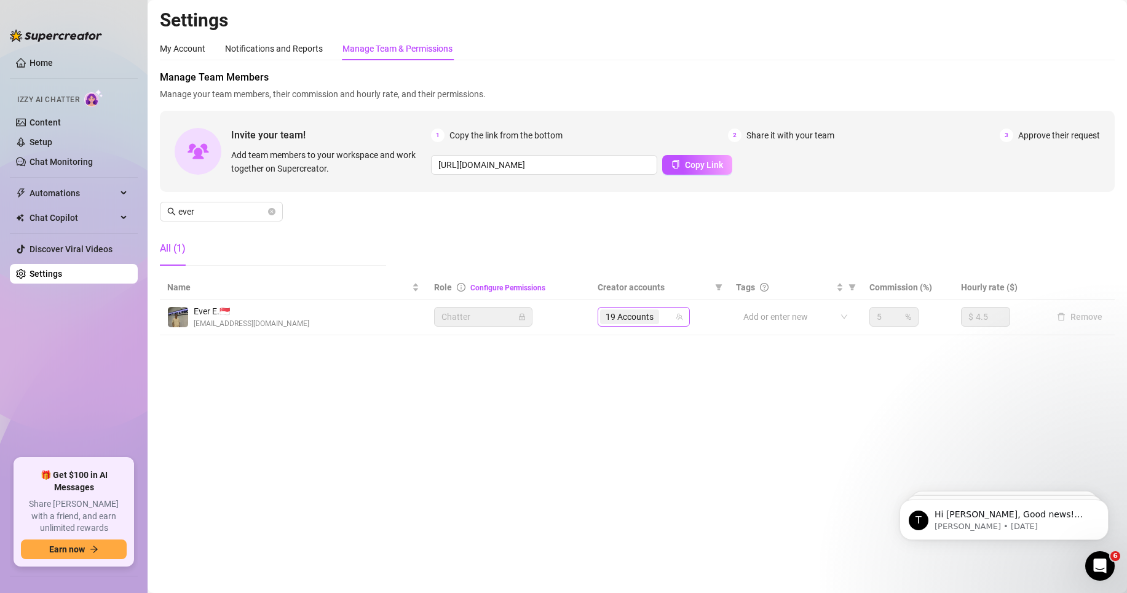
click at [662, 321] on input "search" at bounding box center [663, 316] width 2 height 15
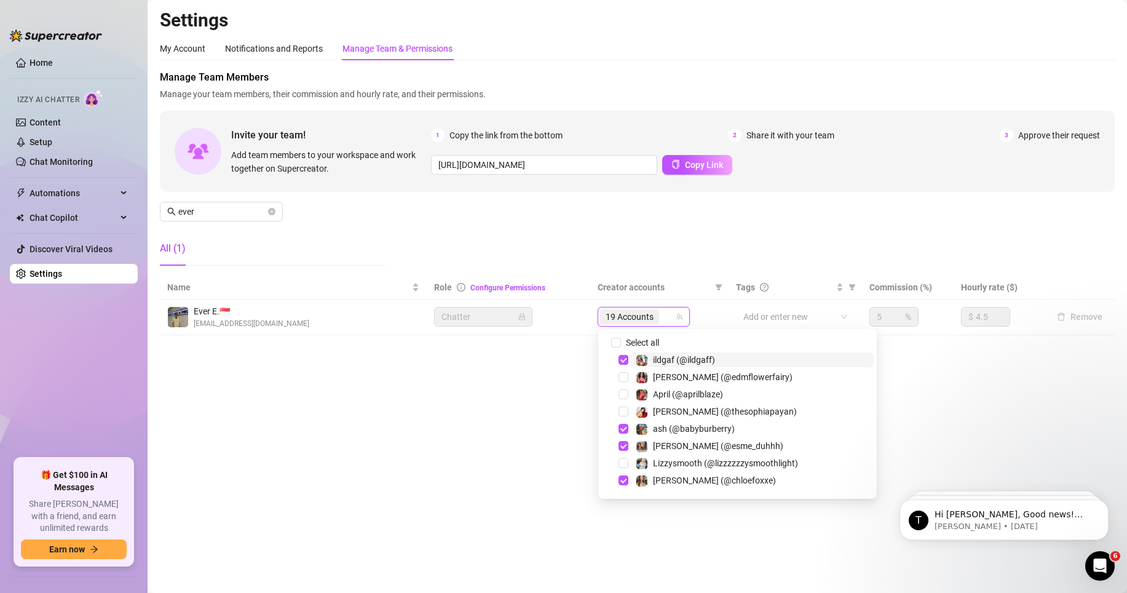
paste input "crushonsuzzy"
type input "crushonsuzzy"
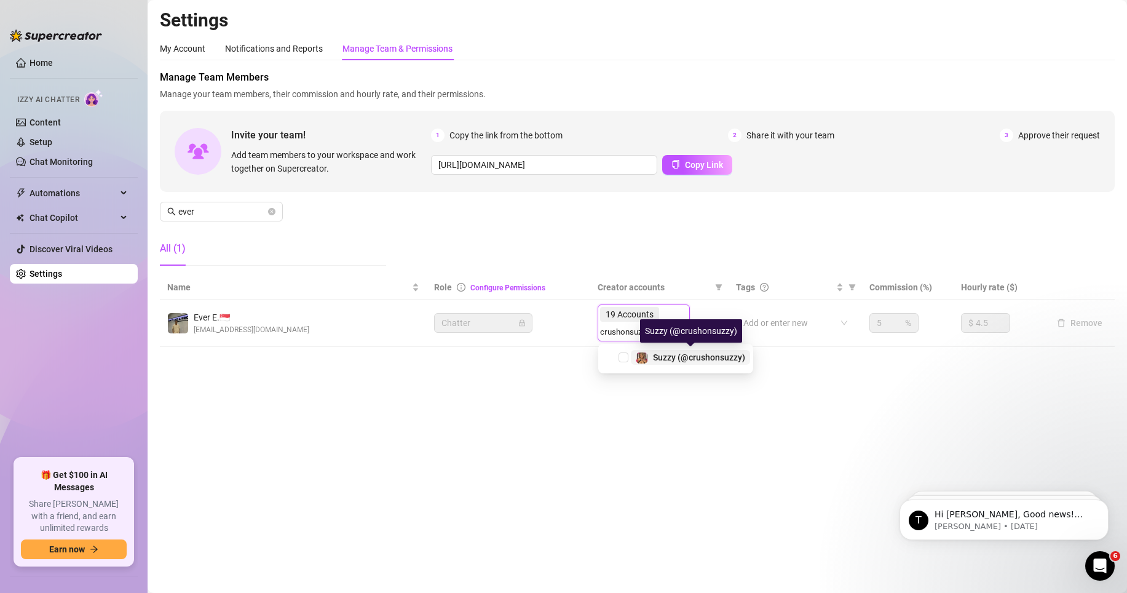
click at [672, 360] on span "Suzzy (@crushonsuzzy)" at bounding box center [699, 357] width 92 height 10
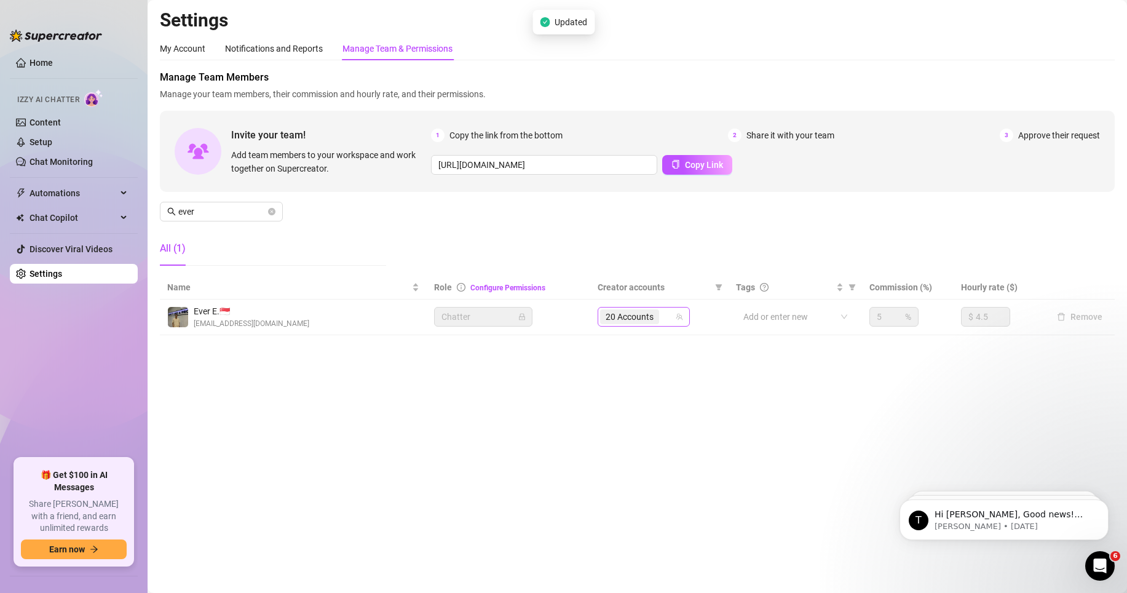
click at [663, 319] on input "search" at bounding box center [663, 316] width 2 height 15
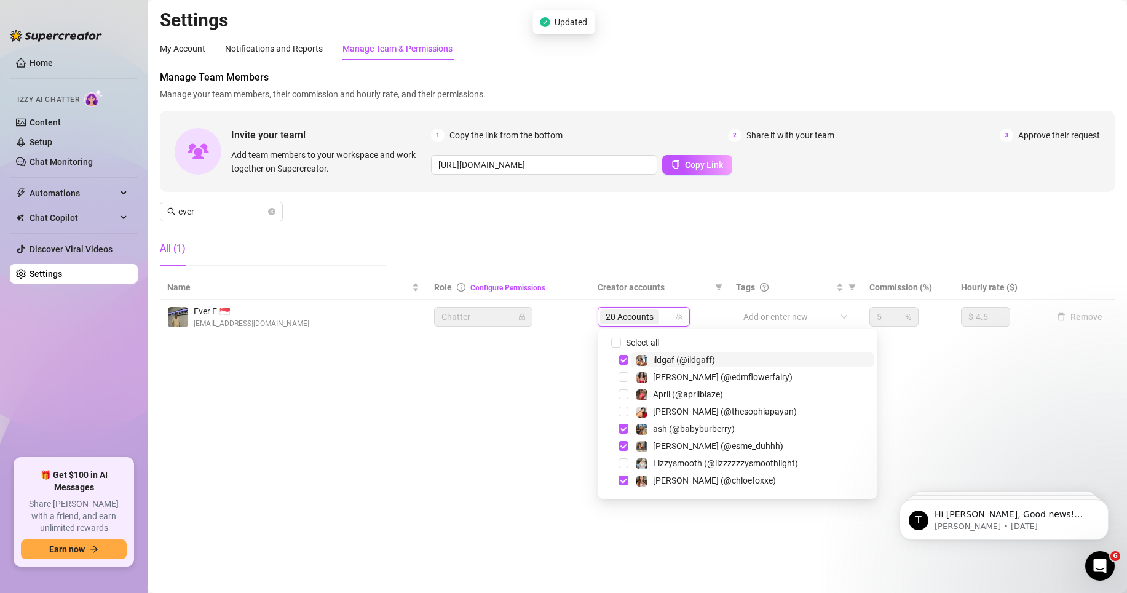
paste input "j2krazy"
type input "j2krazy"
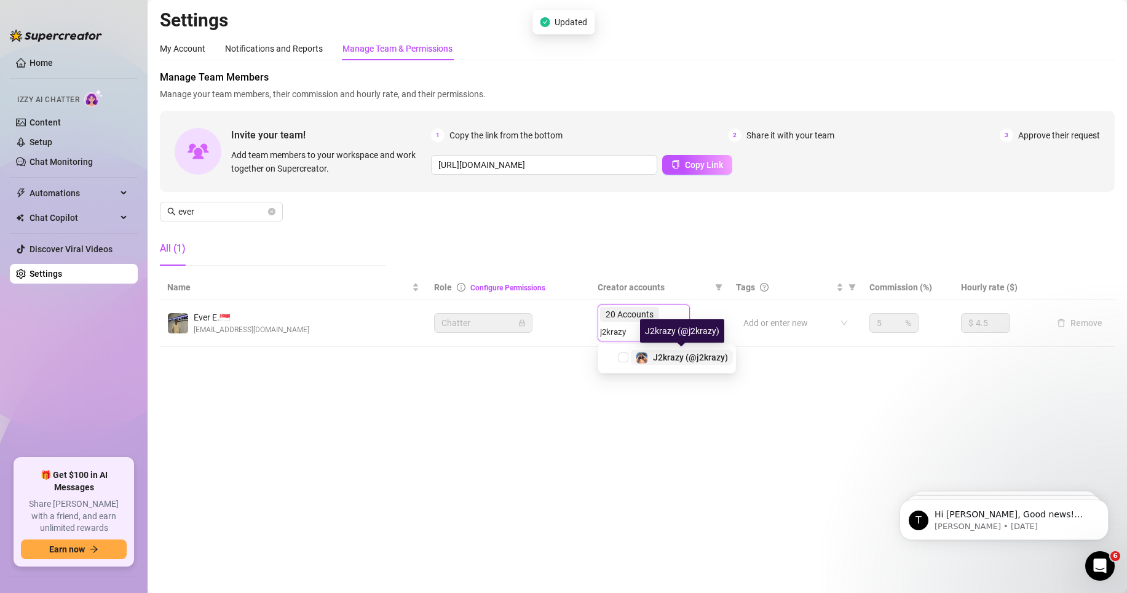
click at [680, 362] on div "J2krazy (@j2krazy)" at bounding box center [690, 357] width 75 height 15
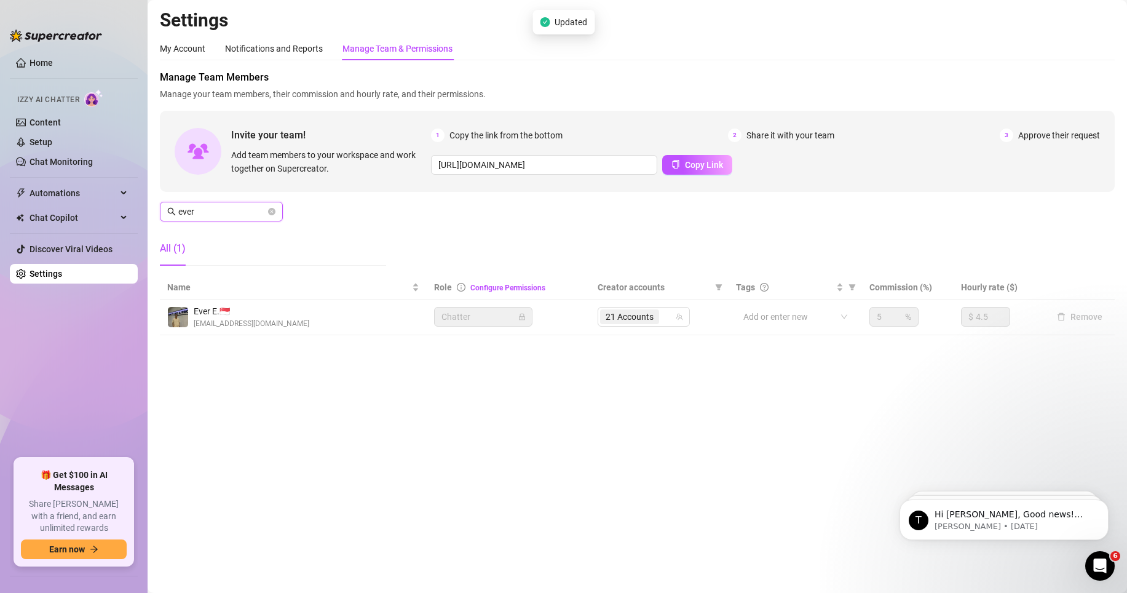
click at [212, 208] on input "ever" at bounding box center [221, 212] width 87 height 14
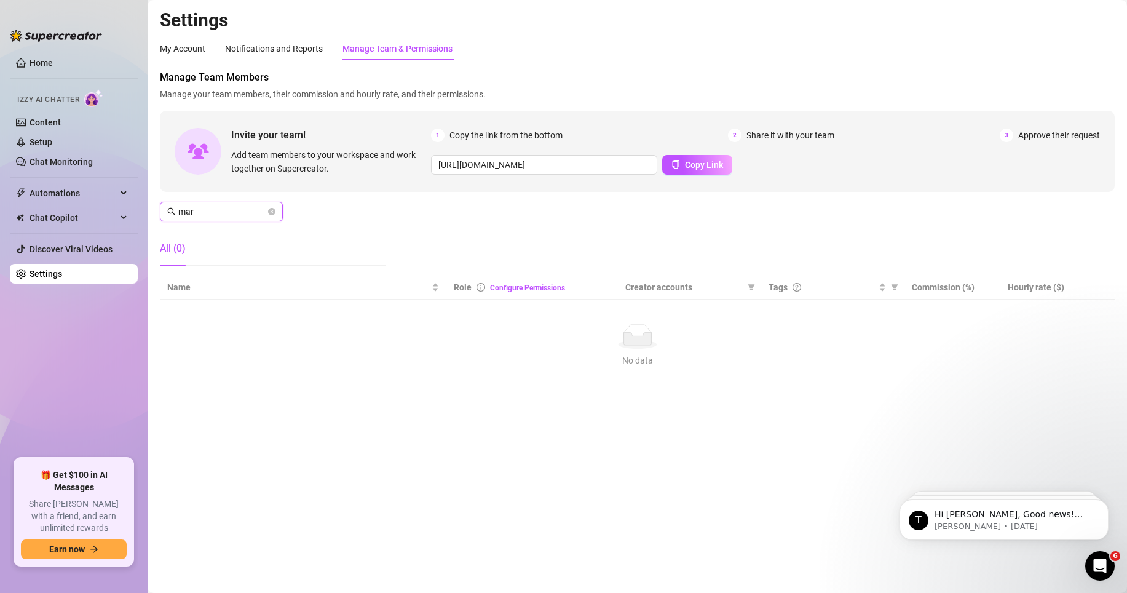
type input "mark"
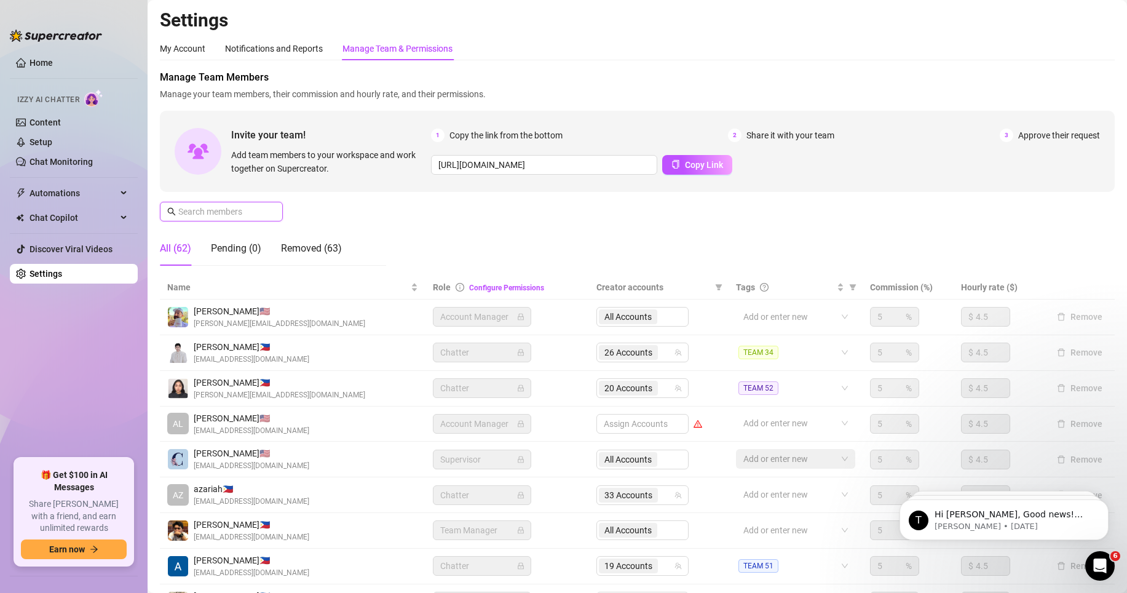
click at [247, 208] on input "text" at bounding box center [221, 212] width 87 height 14
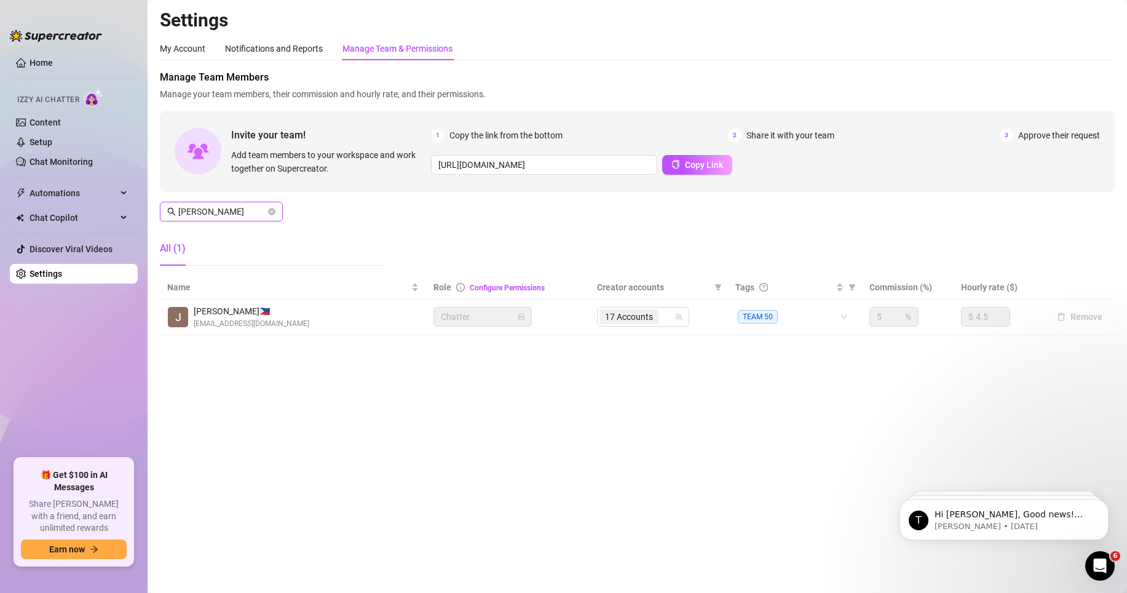
type input "[PERSON_NAME]"
click at [637, 309] on div "17 Accounts" at bounding box center [630, 316] width 61 height 17
paste input "curlypapiflaco"
type input "curlypapiflaco"
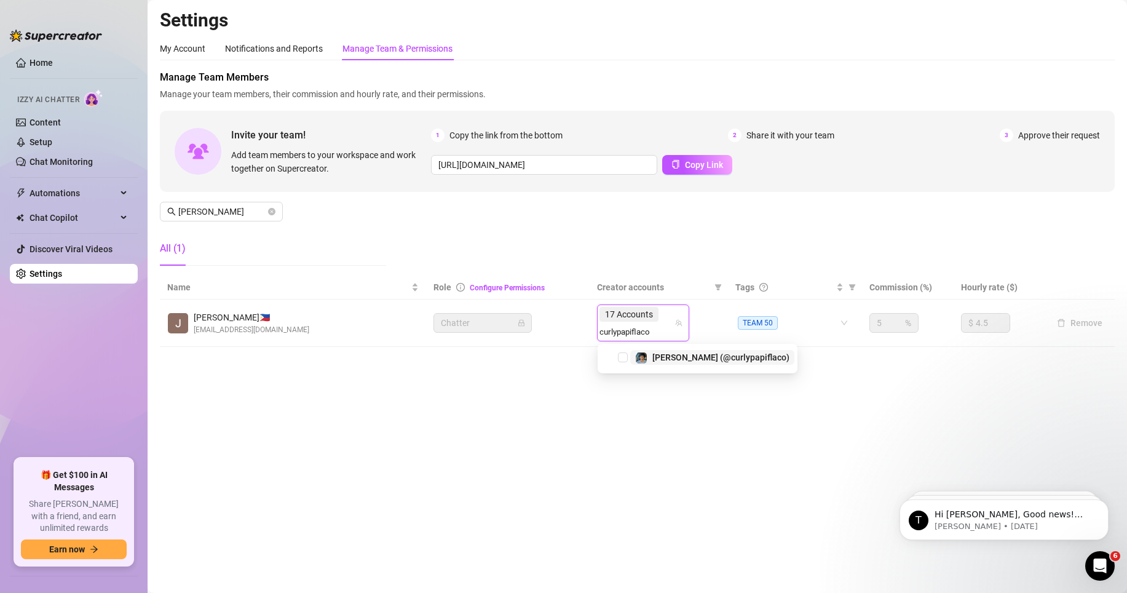
click at [678, 355] on span "[PERSON_NAME] (@curlypapiflaco)" at bounding box center [720, 357] width 137 height 10
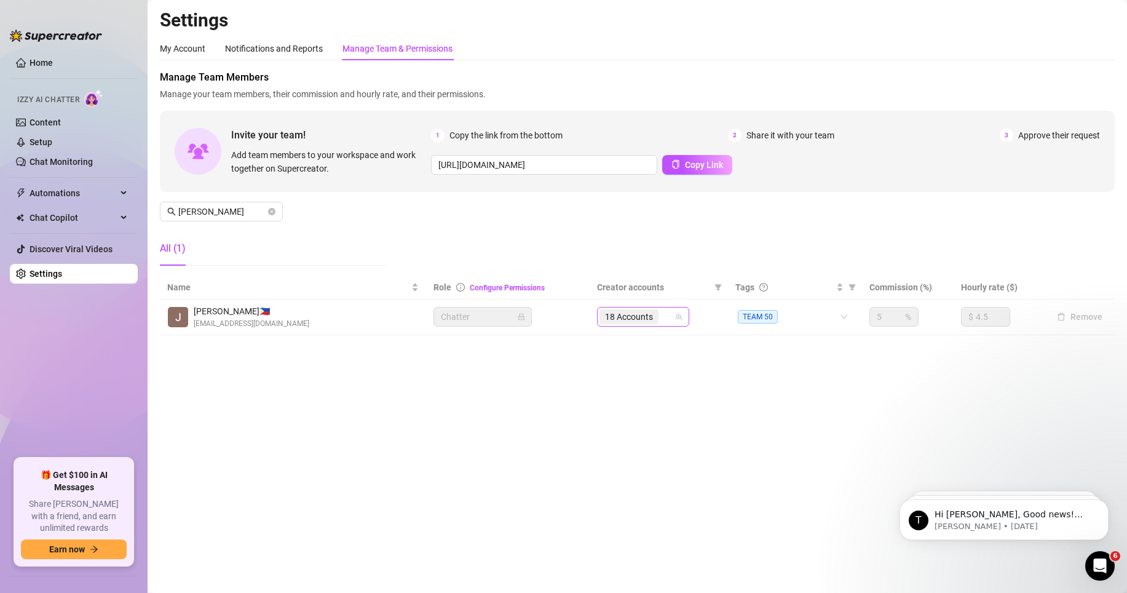
click at [659, 322] on span "18 Accounts" at bounding box center [629, 316] width 59 height 15
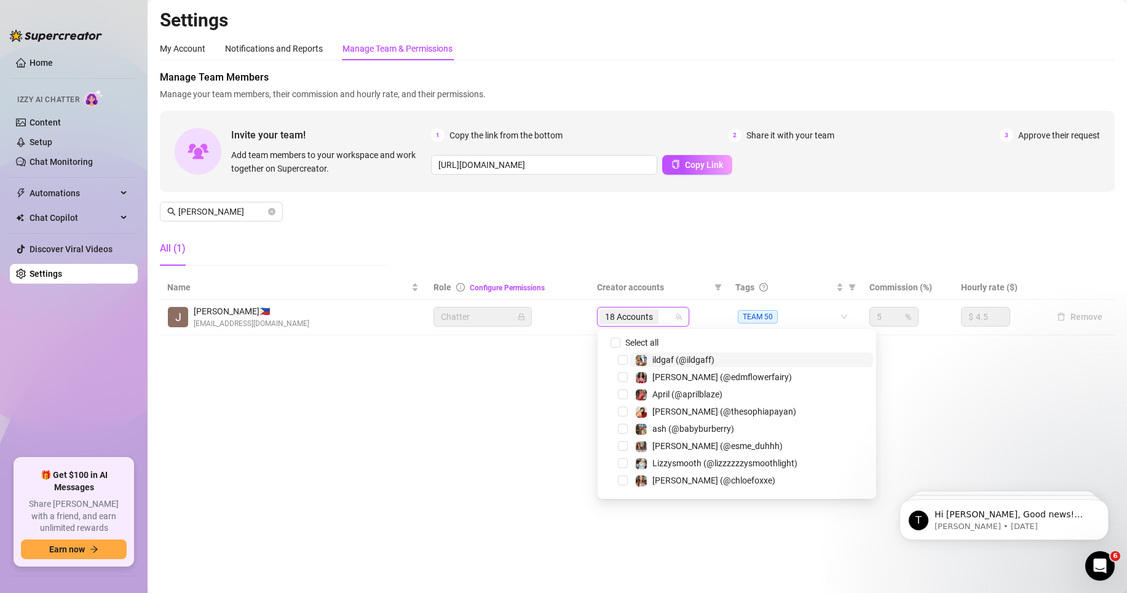
paste input "taddydaddy"
type input "taddydaddy"
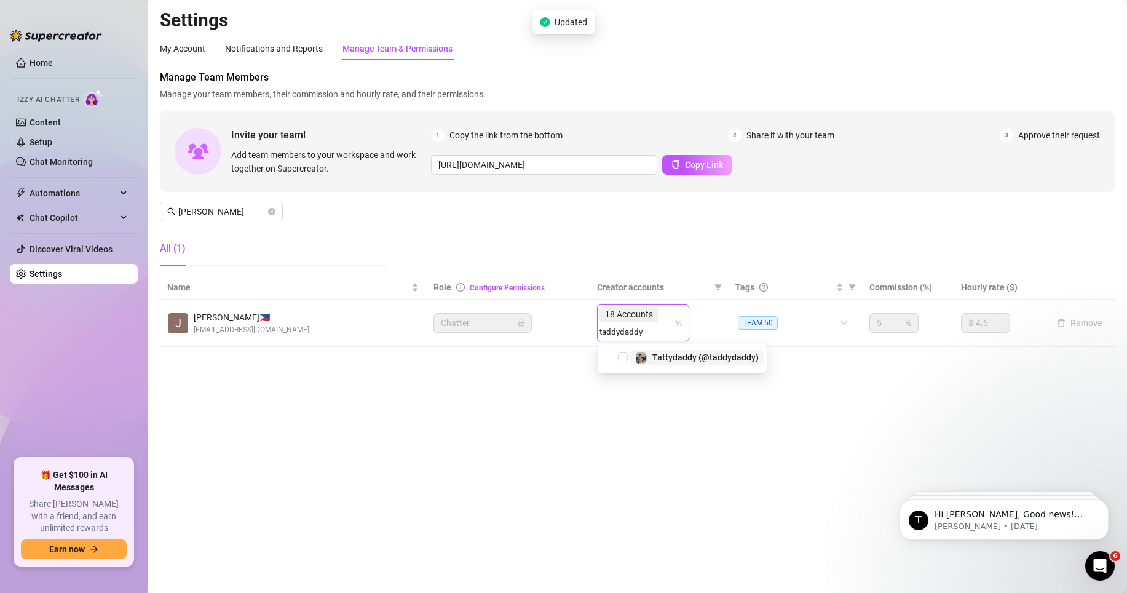
click at [672, 355] on span "Tattydaddy (@taddydaddy)" at bounding box center [705, 357] width 106 height 10
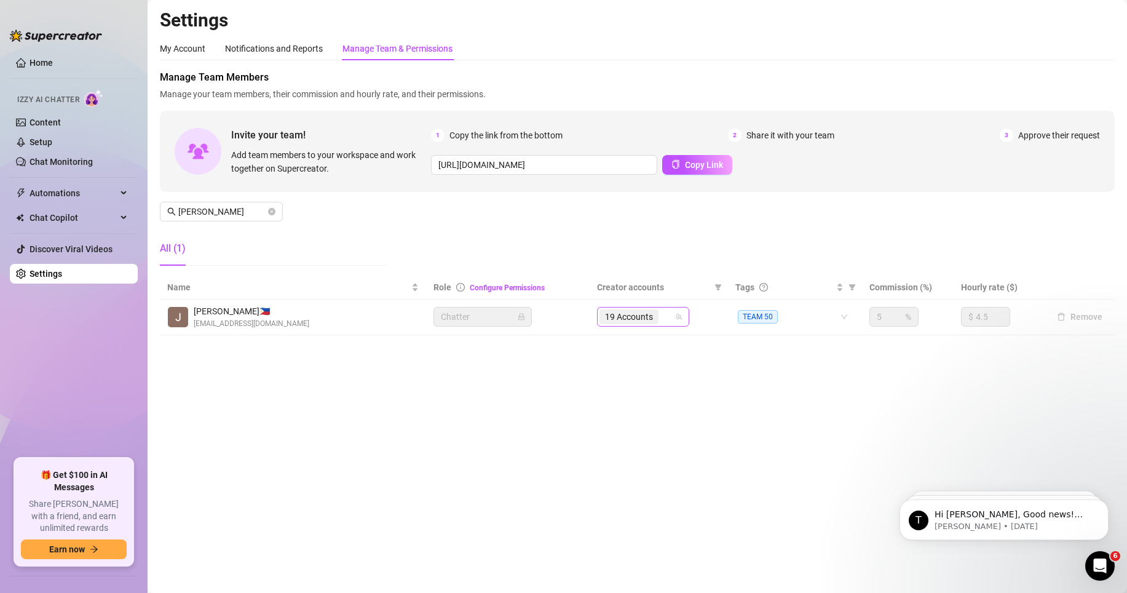
click at [649, 319] on span "19 Accounts" at bounding box center [629, 317] width 48 height 14
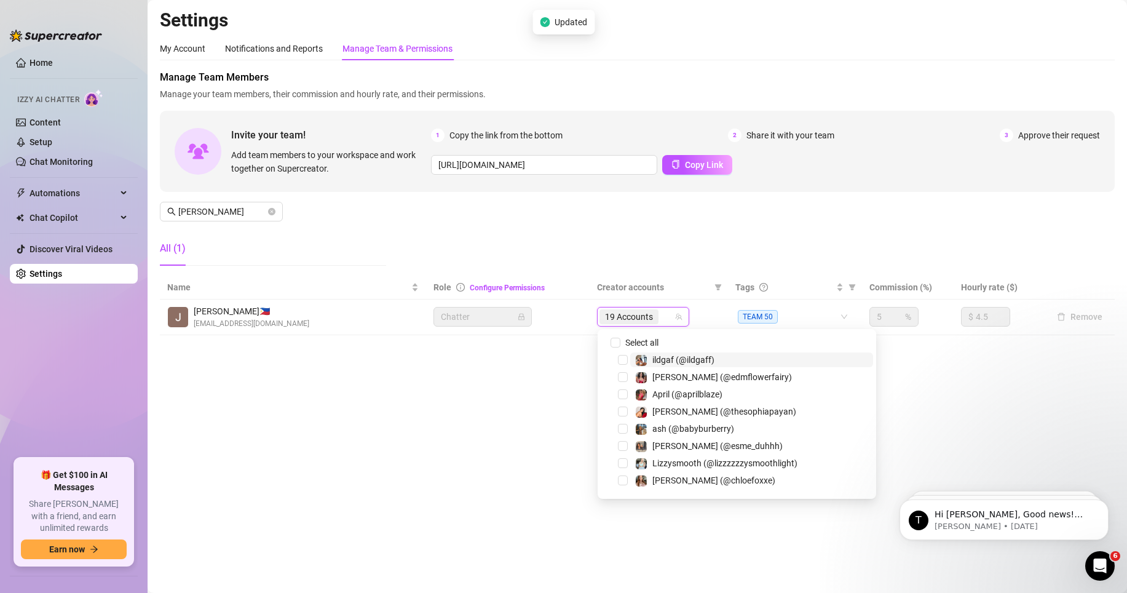
paste input "rebirthofphenix"
type input "rebirthofphenix"
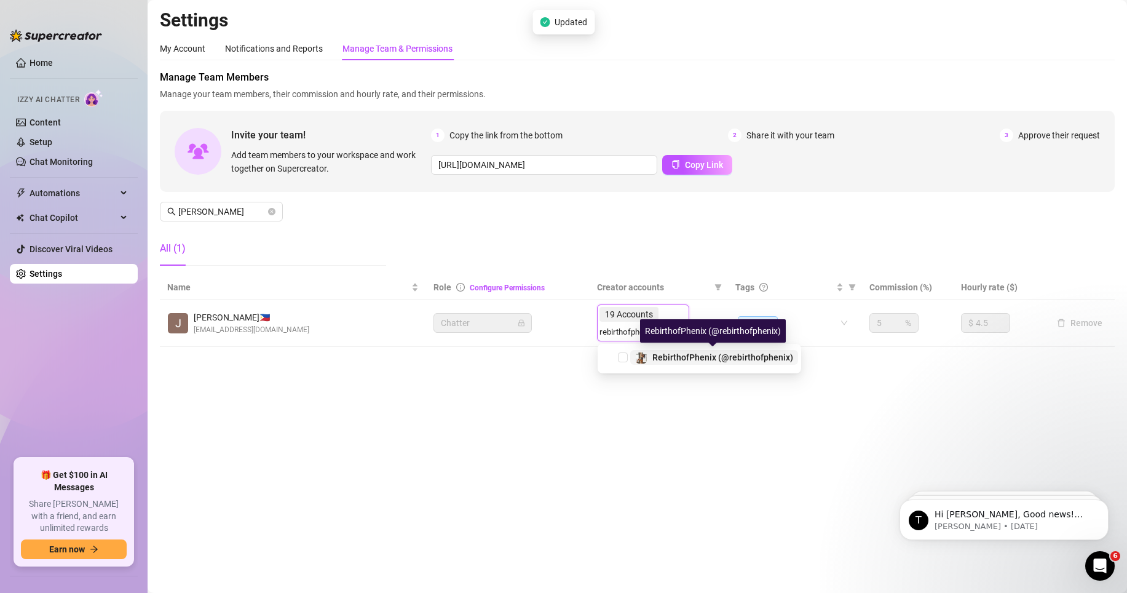
click at [676, 354] on span "RebirthofPhenix (@rebirthofphenix)" at bounding box center [722, 357] width 141 height 10
click at [550, 367] on main "Settings My Account Notifications and Reports Manage Team & Permissions Profile…" at bounding box center [638, 296] width 980 height 593
click at [568, 367] on main "Settings My Account Notifications and Reports Manage Team & Permissions Profile…" at bounding box center [638, 296] width 980 height 593
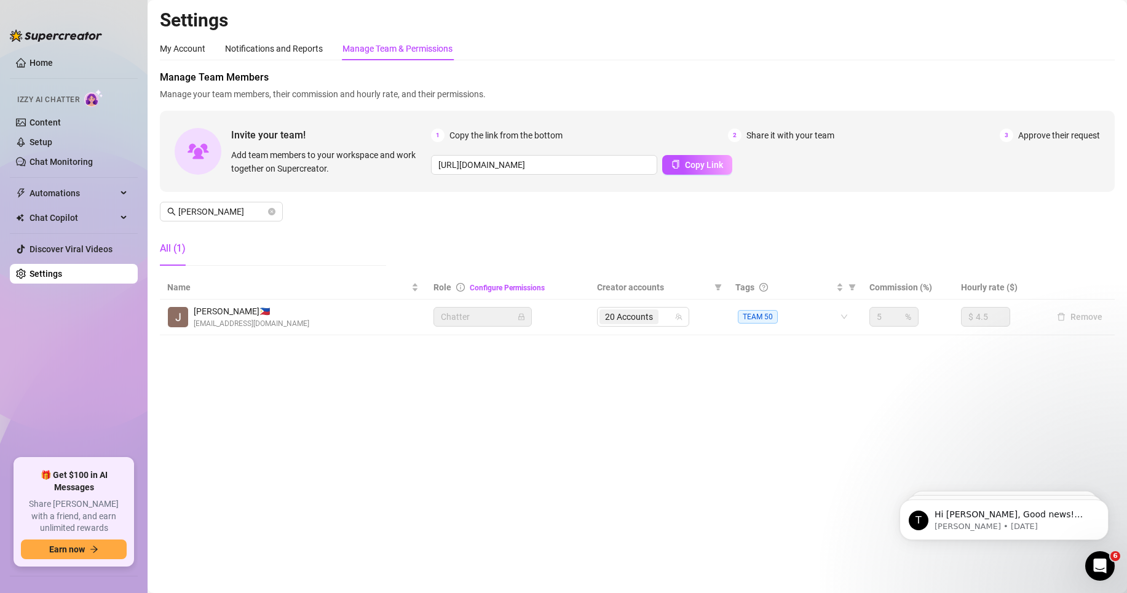
click at [568, 367] on main "Settings My Account Notifications and Reports Manage Team & Permissions Profile…" at bounding box center [638, 296] width 980 height 593
click at [644, 323] on span "20 Accounts" at bounding box center [629, 317] width 48 height 14
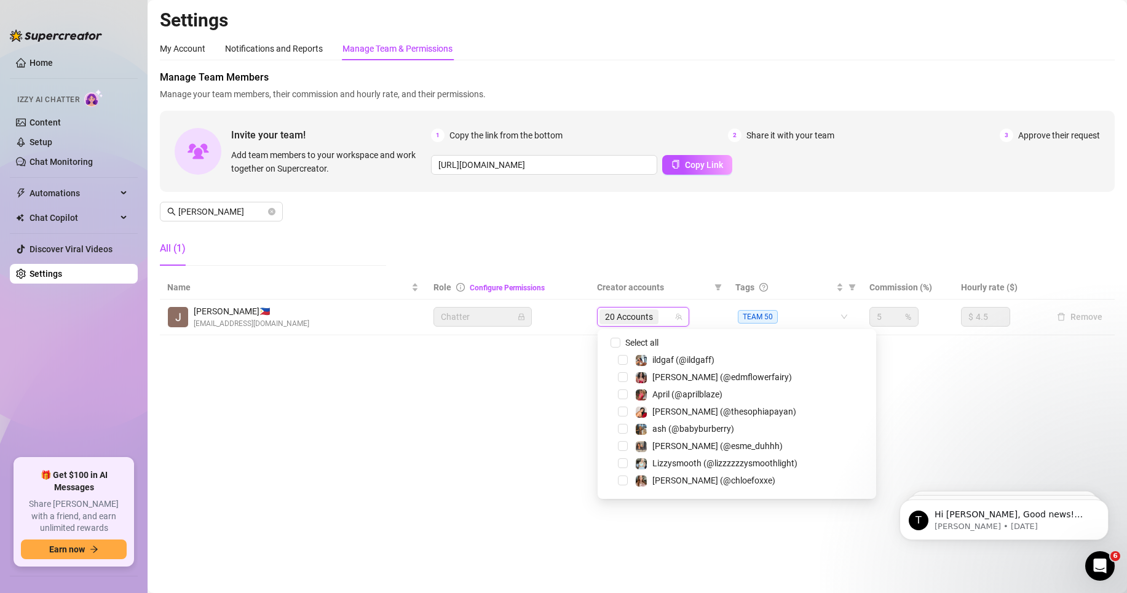
click at [756, 252] on div "Manage Team Members Manage your team members, their commission and hourly rate,…" at bounding box center [637, 172] width 955 height 205
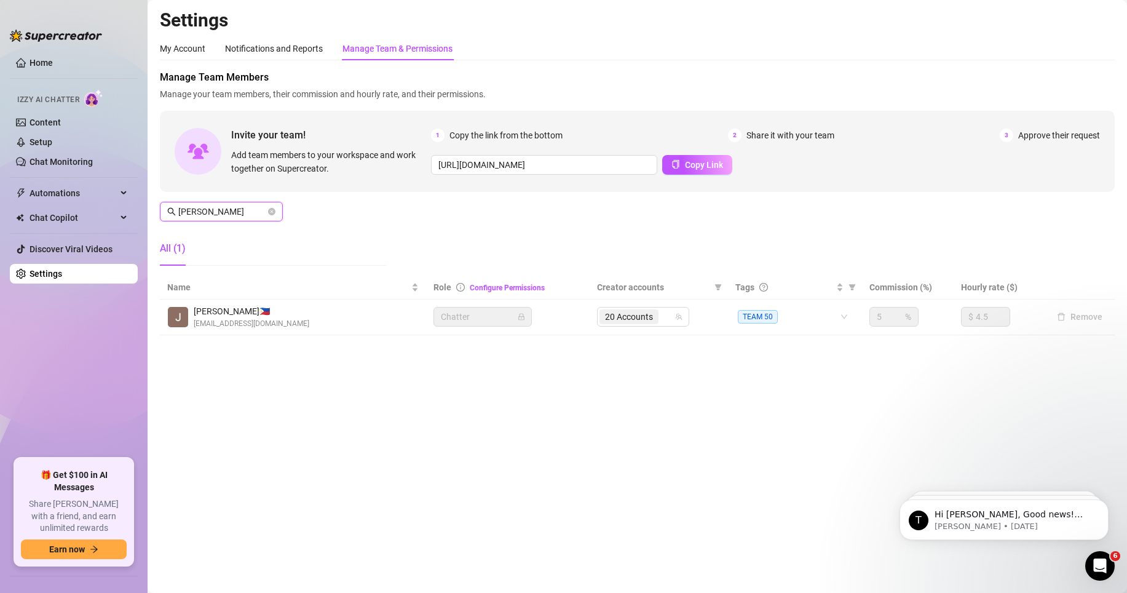
click at [240, 209] on input "[PERSON_NAME]" at bounding box center [221, 212] width 87 height 14
click at [239, 209] on input "[PERSON_NAME]" at bounding box center [221, 212] width 87 height 14
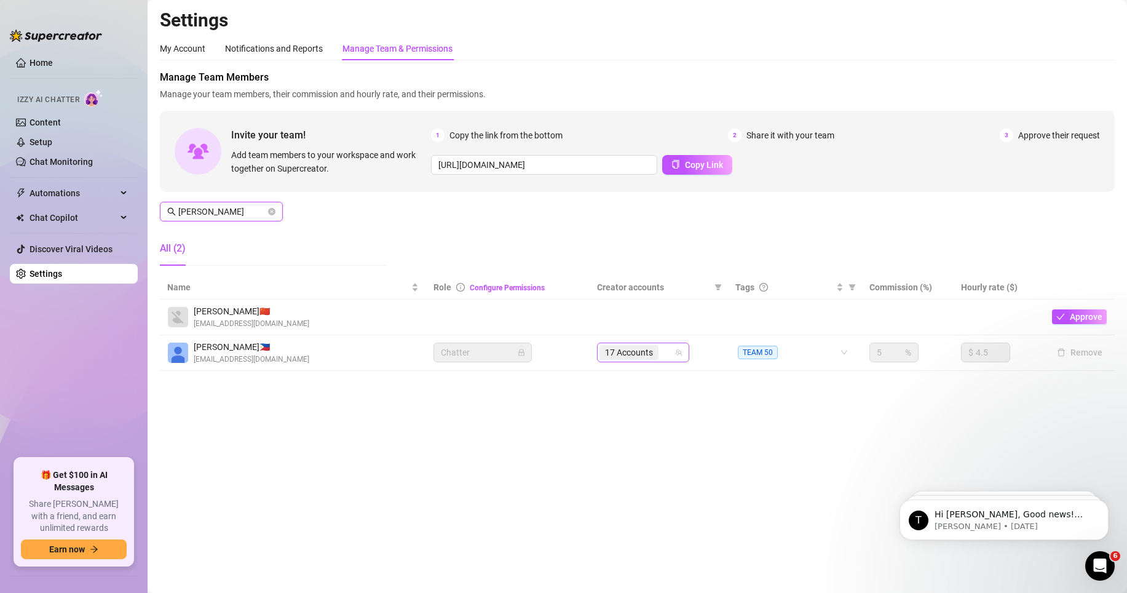
click at [648, 355] on span "17 Accounts" at bounding box center [629, 353] width 48 height 14
type input "[PERSON_NAME]"
paste input "rebirthofphenix"
type input "rebirthofphenix"
click at [670, 352] on div "17 Accounts" at bounding box center [637, 352] width 74 height 17
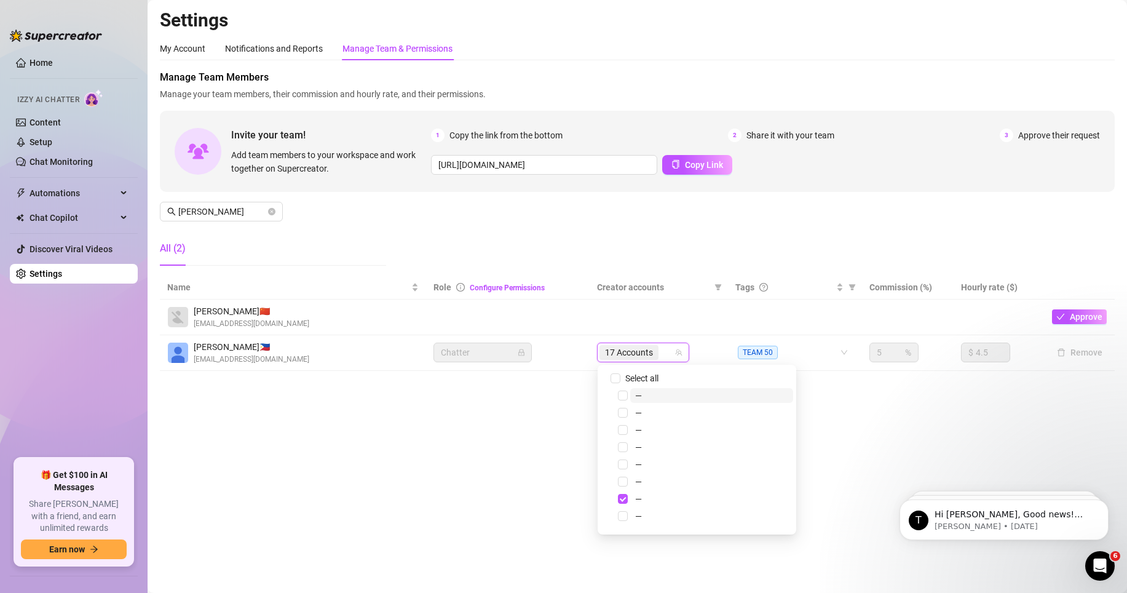
paste input "rebirthofphenix"
type input "rebirthofphenix"
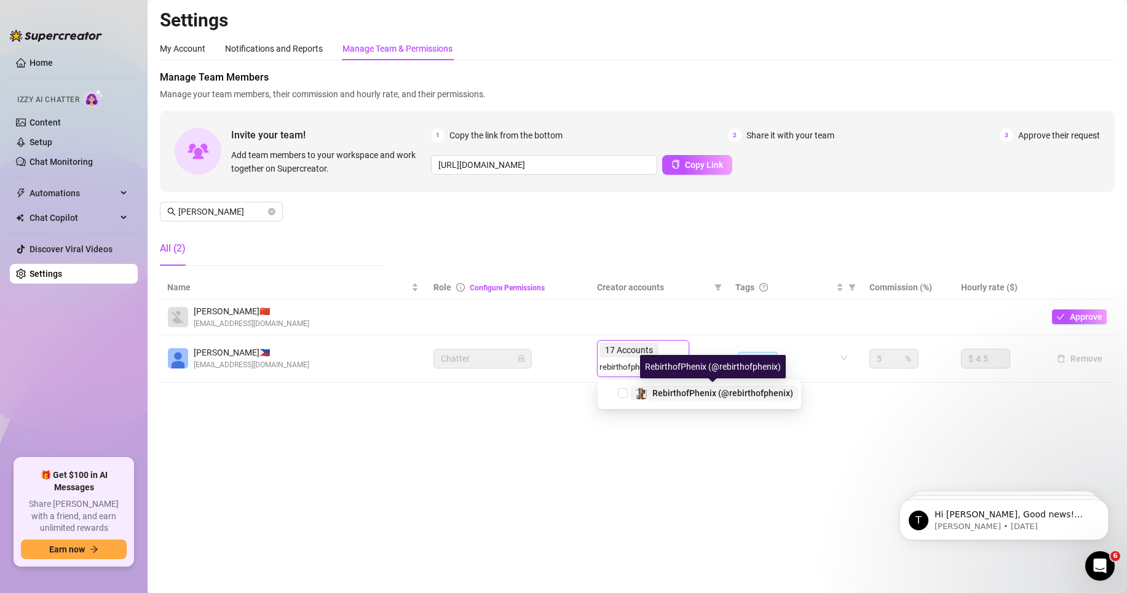
click at [671, 367] on span "RebirthofPhenix (@rebirthofphenix)" at bounding box center [722, 393] width 141 height 10
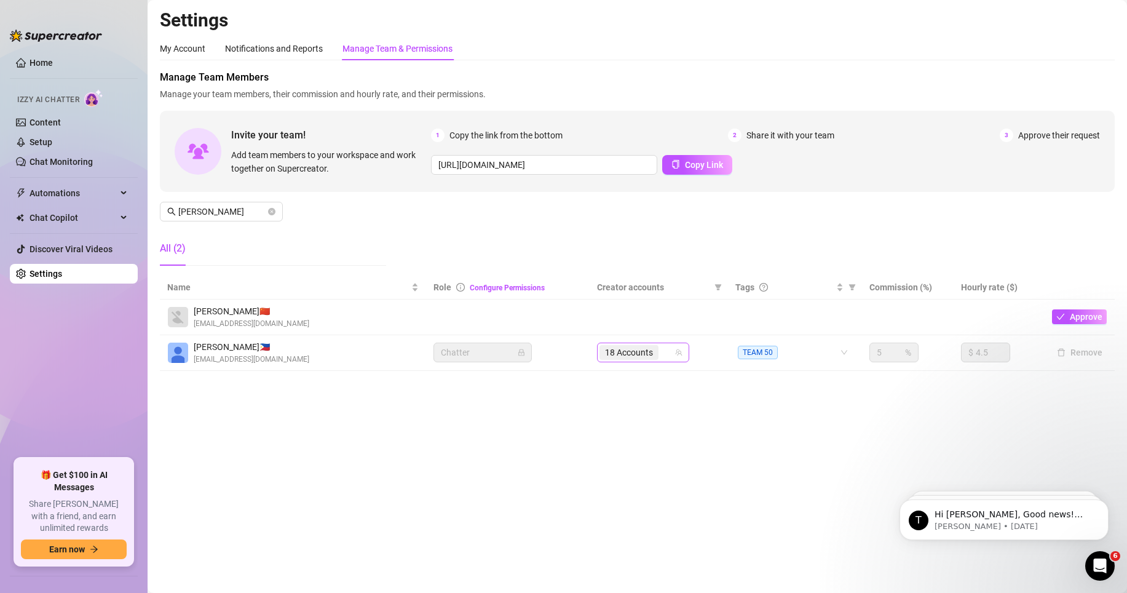
click at [665, 353] on div "18 Accounts" at bounding box center [637, 352] width 74 height 17
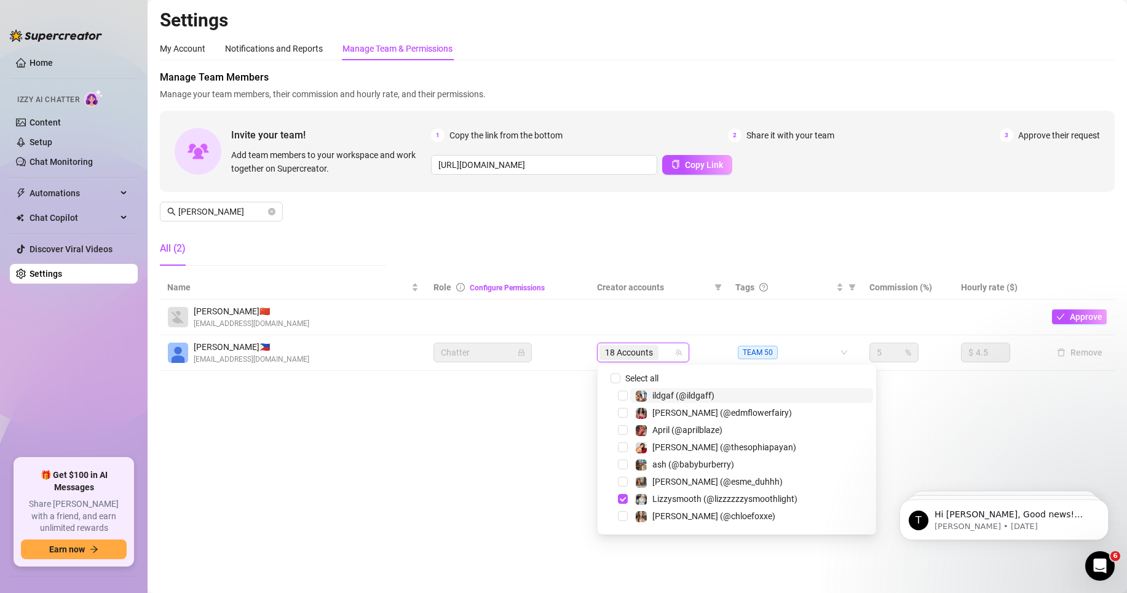
paste input "taddydaddy"
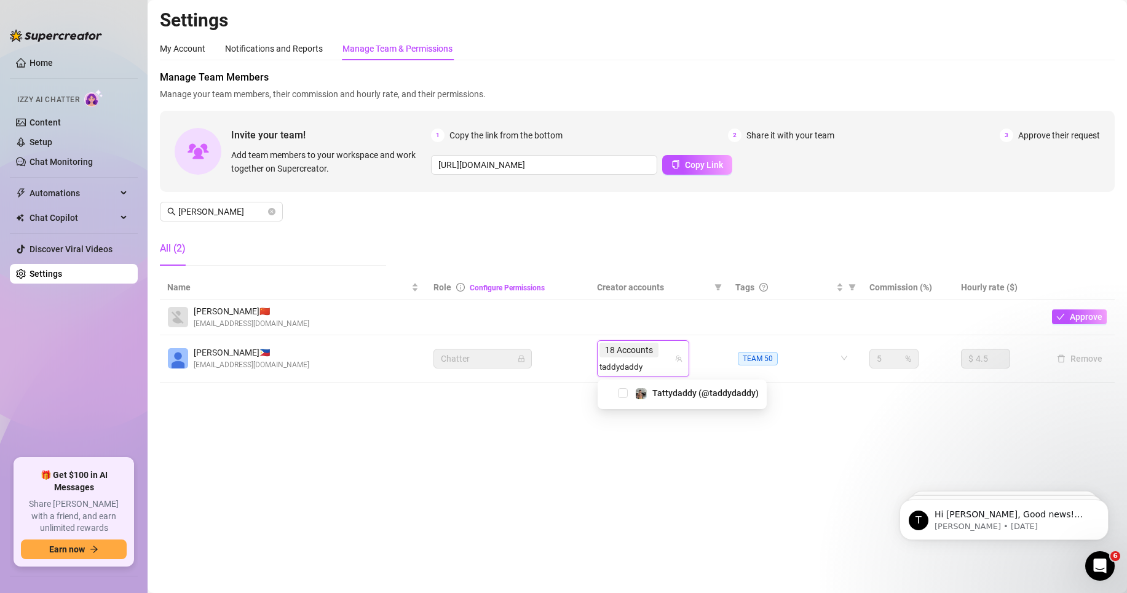
type input "taddydaddy"
click at [707, 367] on div "Tattydaddy (@taddydaddy)" at bounding box center [682, 394] width 169 height 30
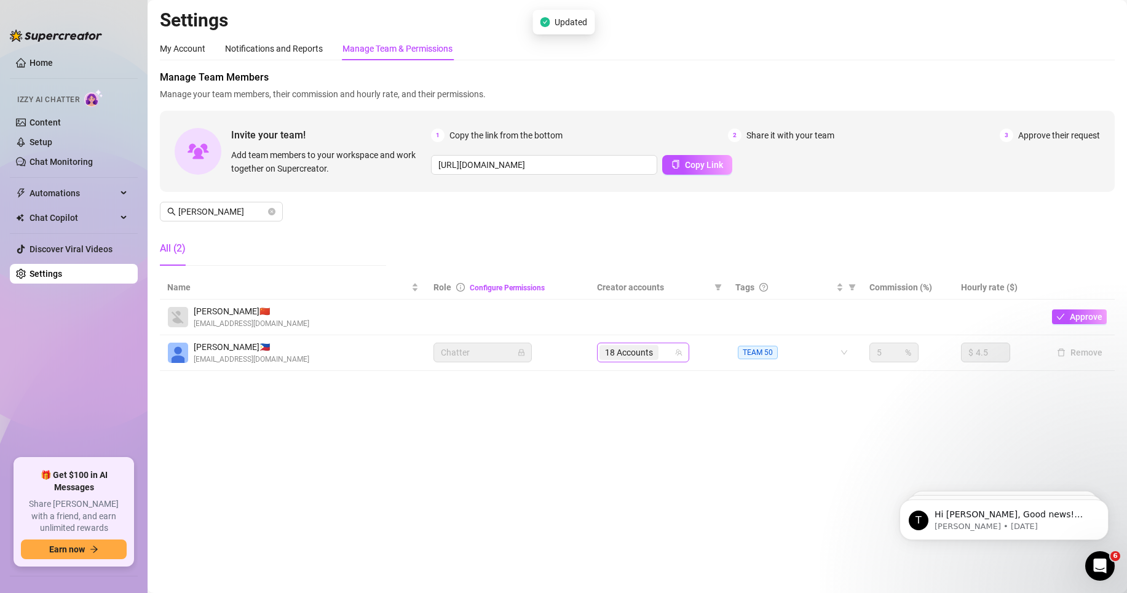
click at [656, 353] on span "18 Accounts" at bounding box center [629, 352] width 59 height 15
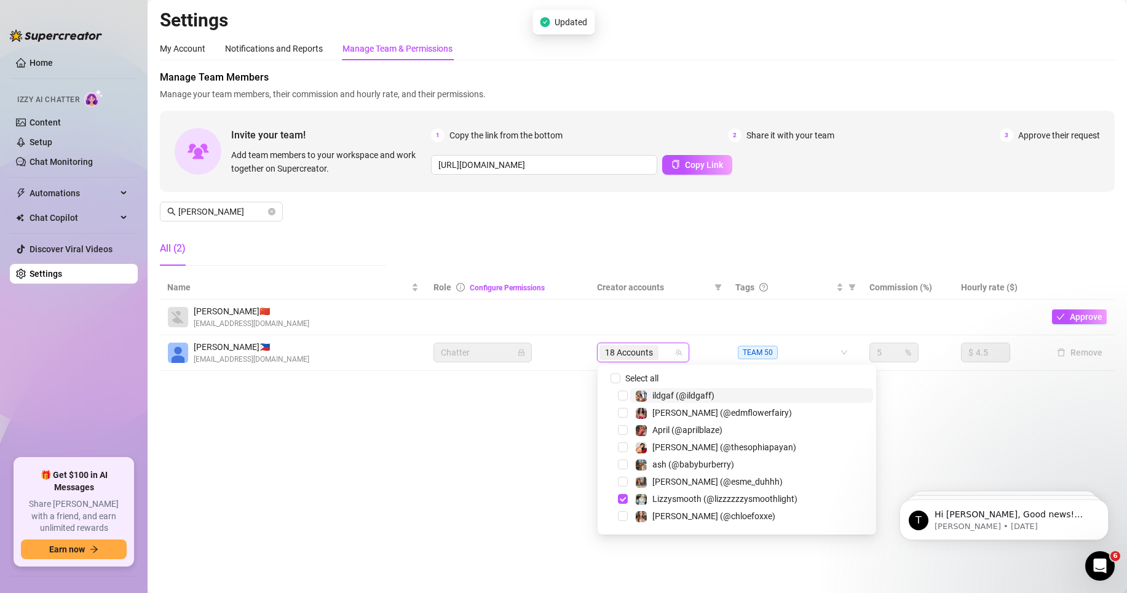
paste input "curlypapiflaco"
type input "curlypapiflaco"
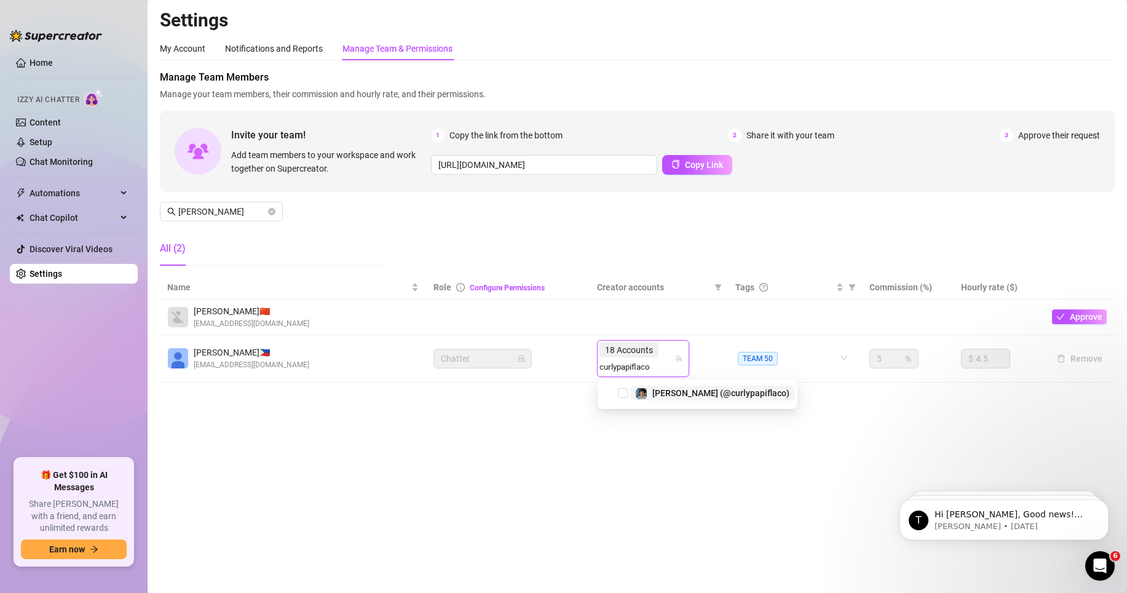
click at [686, 367] on span "[PERSON_NAME] (@curlypapiflaco)" at bounding box center [720, 393] width 137 height 10
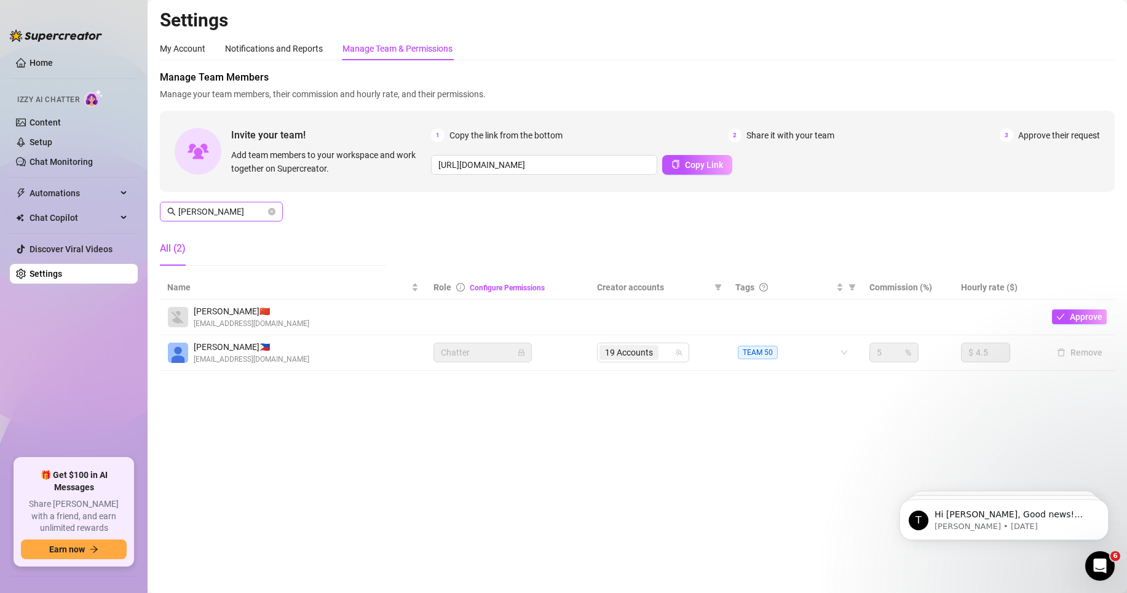
click at [219, 219] on span "[PERSON_NAME]" at bounding box center [221, 212] width 123 height 20
click at [223, 213] on input "[PERSON_NAME]" at bounding box center [221, 212] width 87 height 14
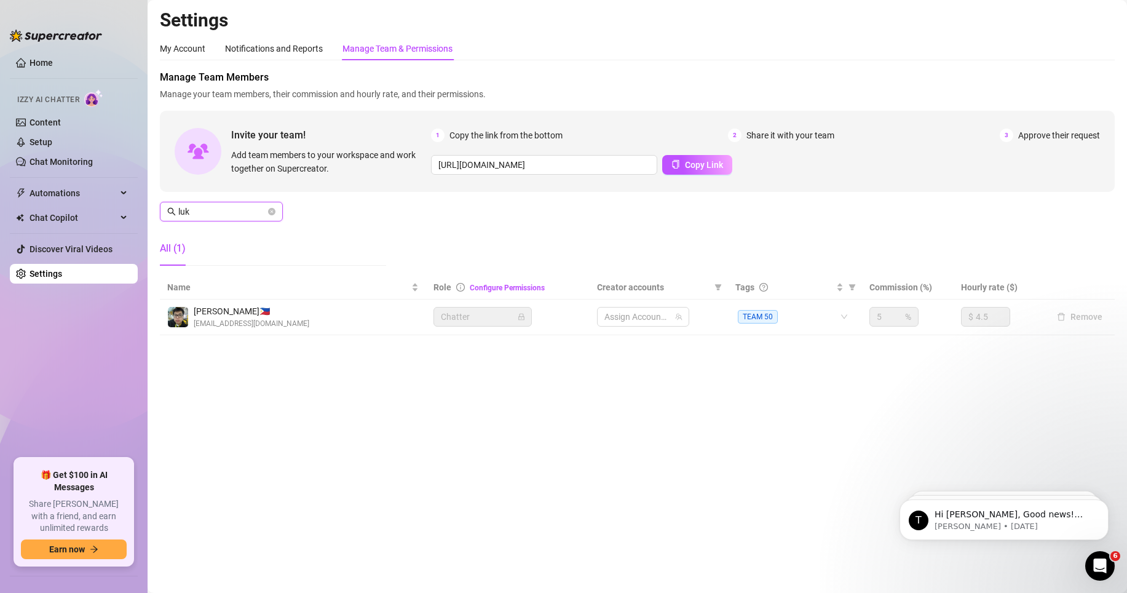
type input "luke"
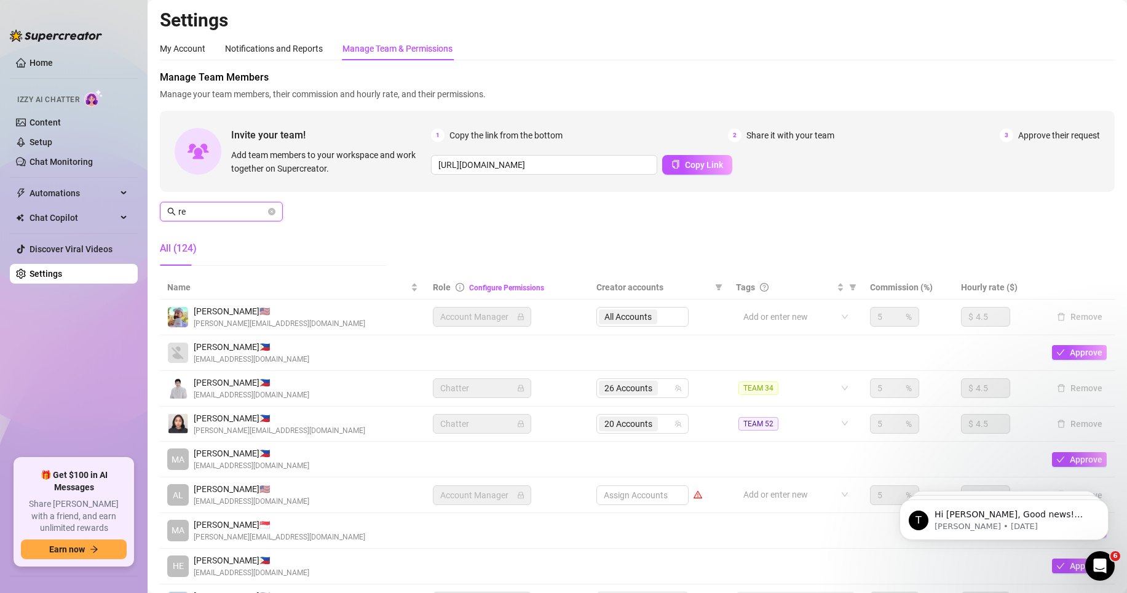
type input "rey"
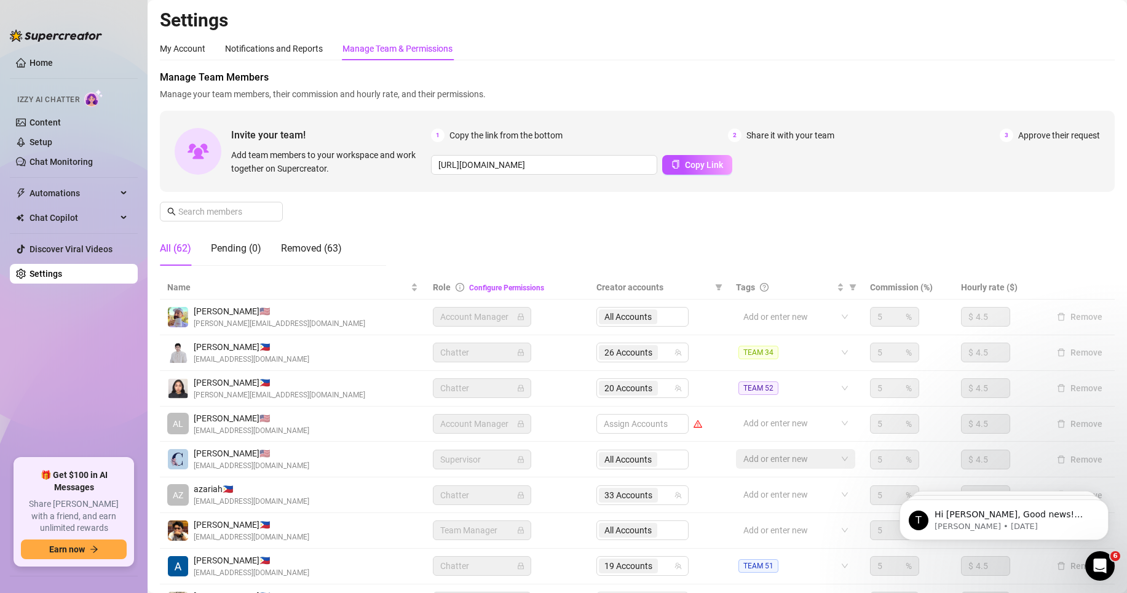
click at [562, 225] on div "Manage Team Members Manage your team members, their commission and hourly rate,…" at bounding box center [637, 172] width 955 height 205
click at [236, 205] on input "text" at bounding box center [221, 212] width 87 height 14
type input "abn"
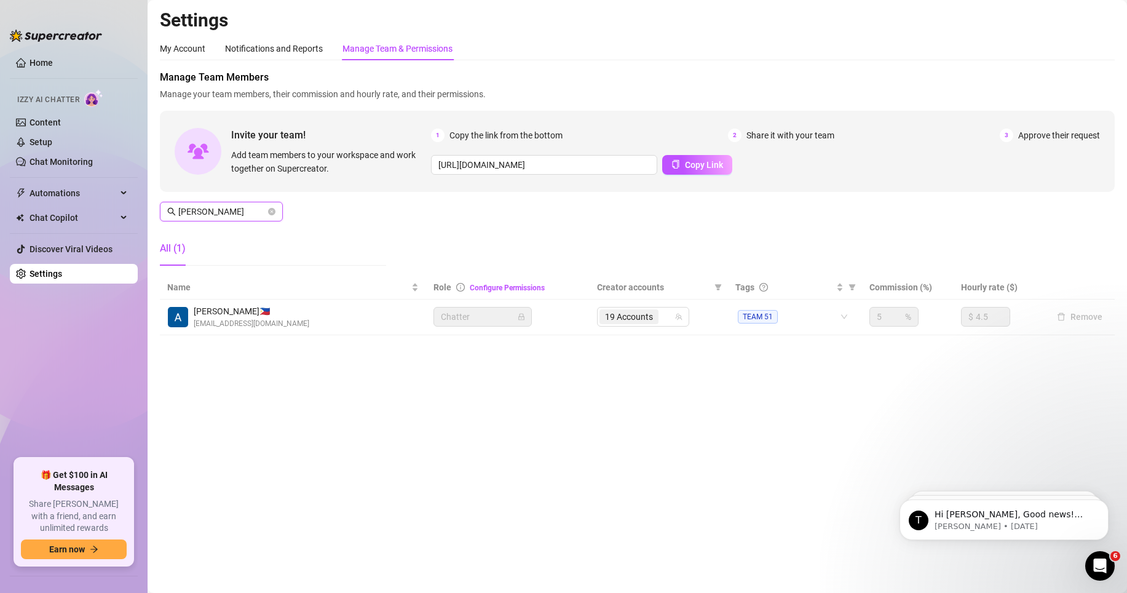
type input "[PERSON_NAME]"
click at [658, 327] on div "19 Accounts" at bounding box center [643, 317] width 92 height 20
paste input "j2krazy"
type input "j2krazy"
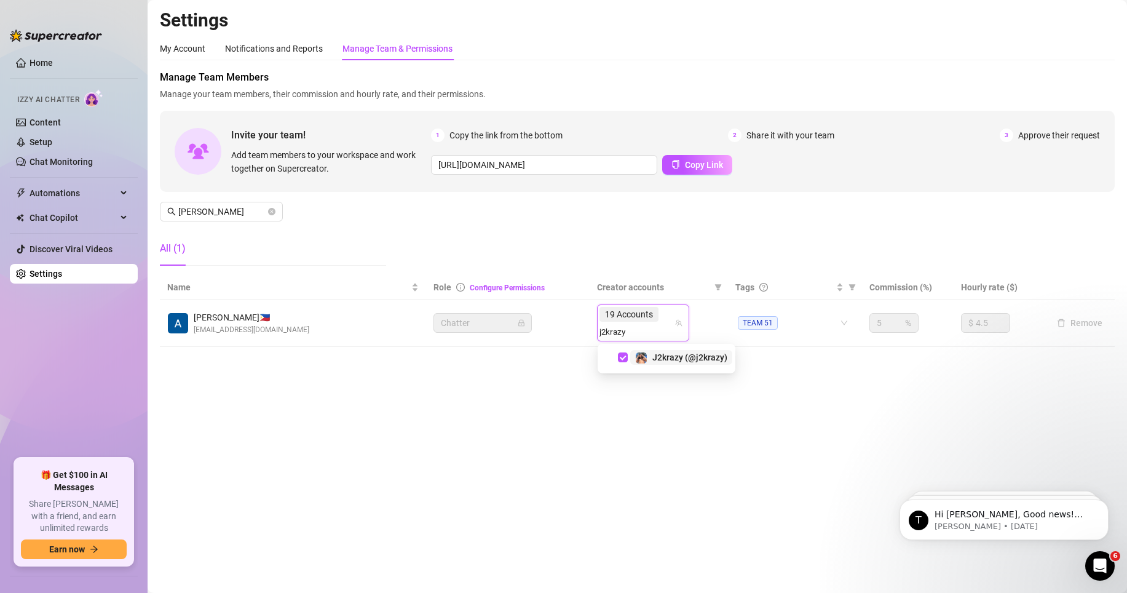
click at [609, 332] on input "j2krazy" at bounding box center [614, 331] width 29 height 15
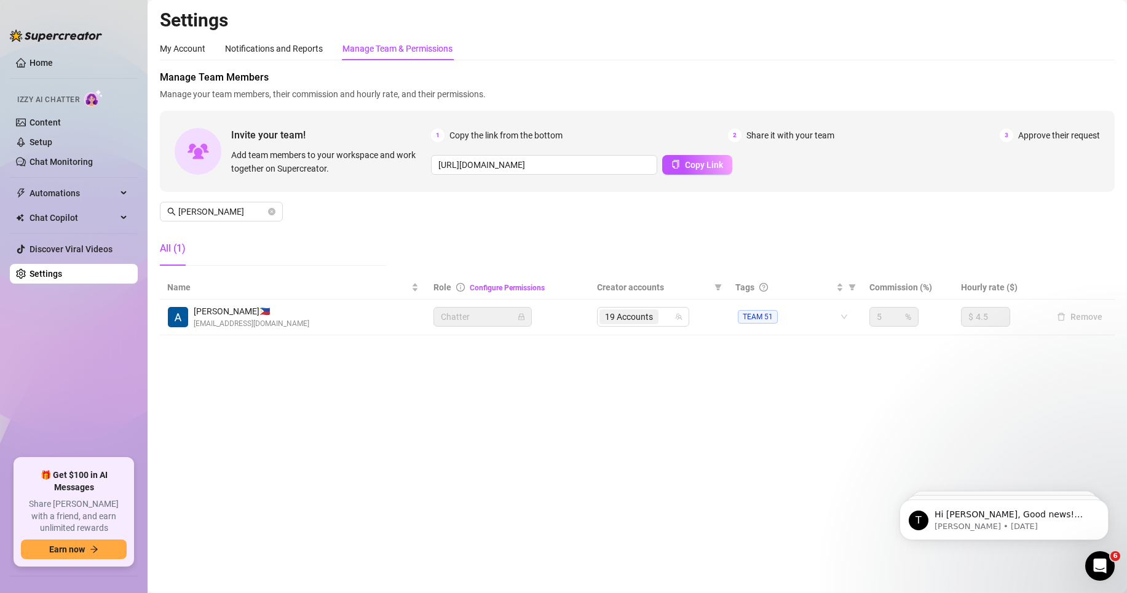
drag, startPoint x: 404, startPoint y: 440, endPoint x: 197, endPoint y: 246, distance: 284.1
click at [403, 367] on main "Settings My Account Notifications and Reports Manage Team & Permissions Profile…" at bounding box center [638, 296] width 980 height 593
click at [205, 206] on input "[PERSON_NAME]" at bounding box center [221, 212] width 87 height 14
click at [651, 320] on span "20 Accounts" at bounding box center [629, 317] width 48 height 14
type input "belen"
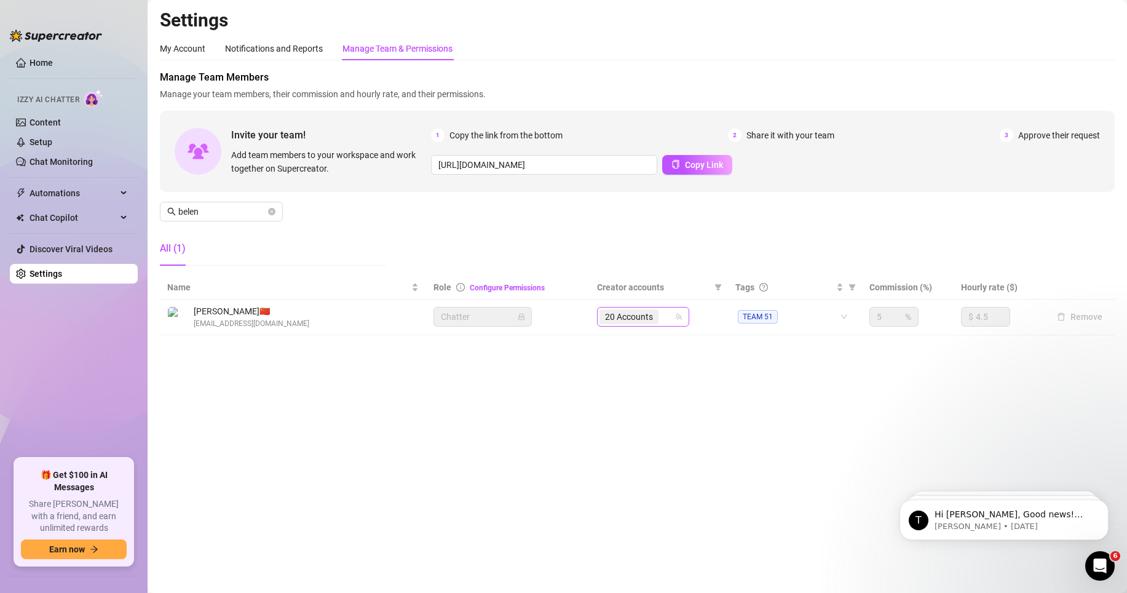
paste input "j2krazy"
type input "j2krazy"
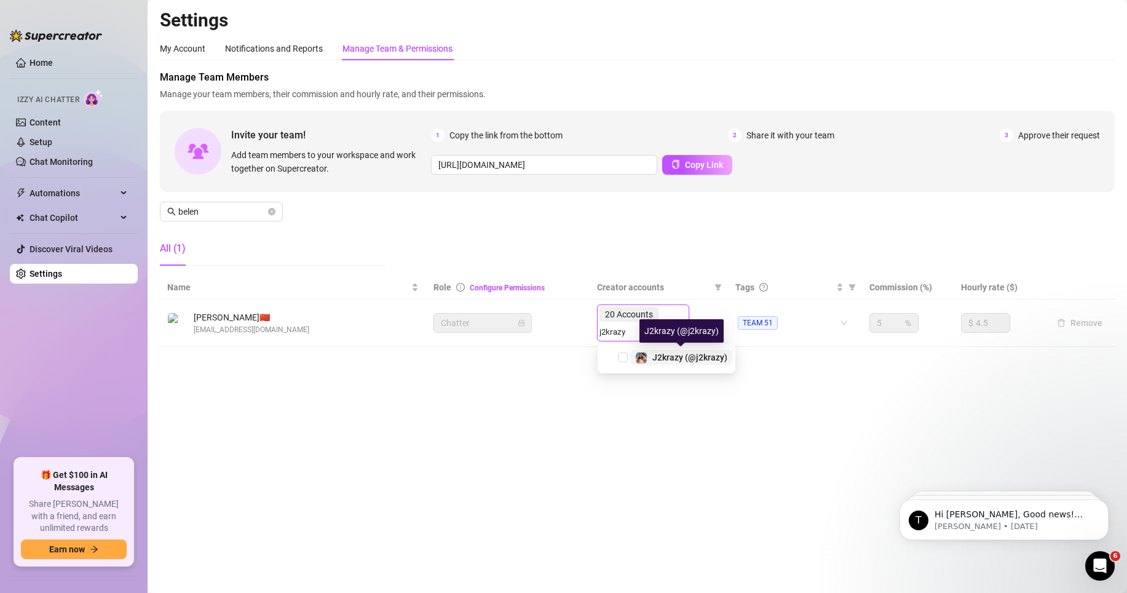
click at [657, 364] on div "J2krazy (@j2krazy)" at bounding box center [689, 357] width 75 height 15
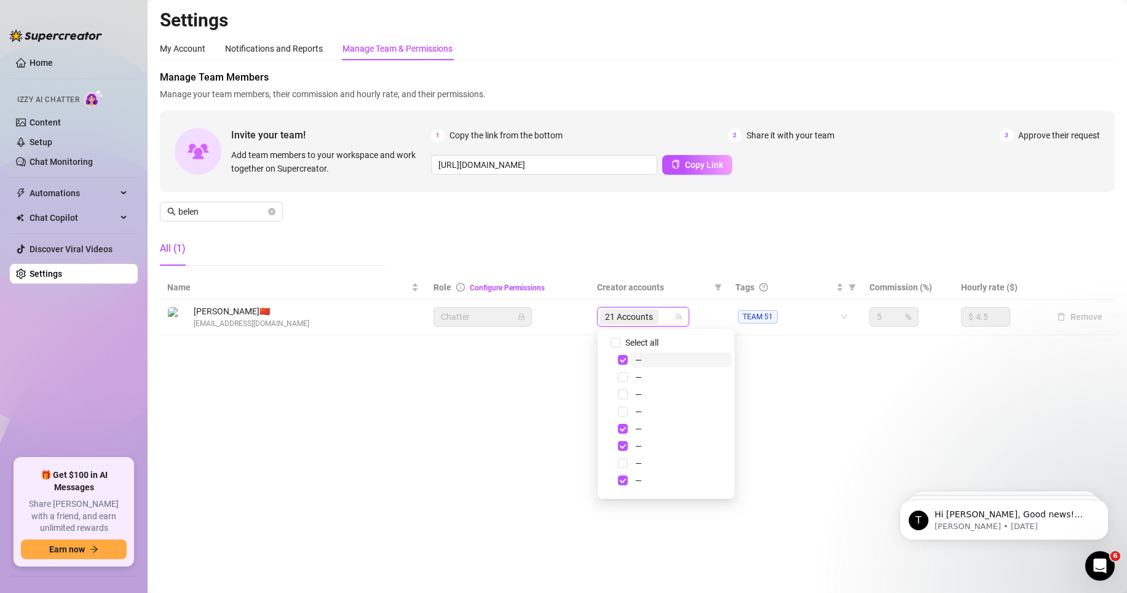
click at [534, 367] on main "Settings My Account Notifications and Reports Manage Team & Permissions Profile…" at bounding box center [638, 296] width 980 height 593
click at [210, 215] on input "belen" at bounding box center [221, 212] width 87 height 14
click at [631, 319] on span "21 Accounts" at bounding box center [630, 317] width 48 height 14
type input "ever"
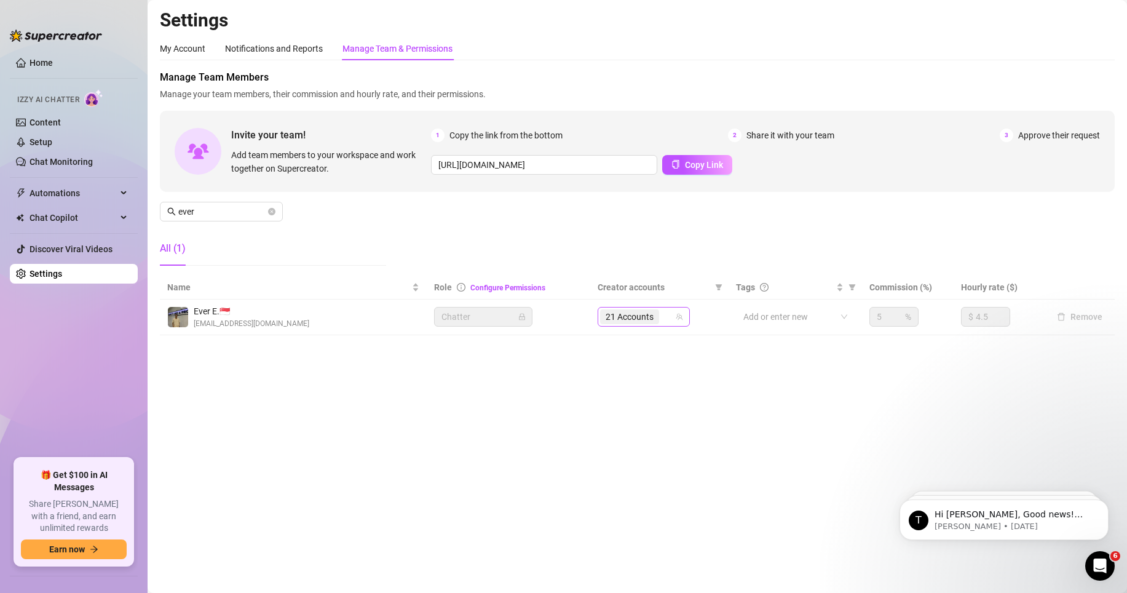
click at [640, 322] on span "21 Accounts" at bounding box center [630, 317] width 48 height 14
paste input "j2krazy"
type input "j2krazy"
click at [643, 367] on main "Settings My Account Notifications and Reports Manage Team & Permissions Profile…" at bounding box center [638, 296] width 980 height 593
drag, startPoint x: 230, startPoint y: 202, endPoint x: 239, endPoint y: 208, distance: 10.6
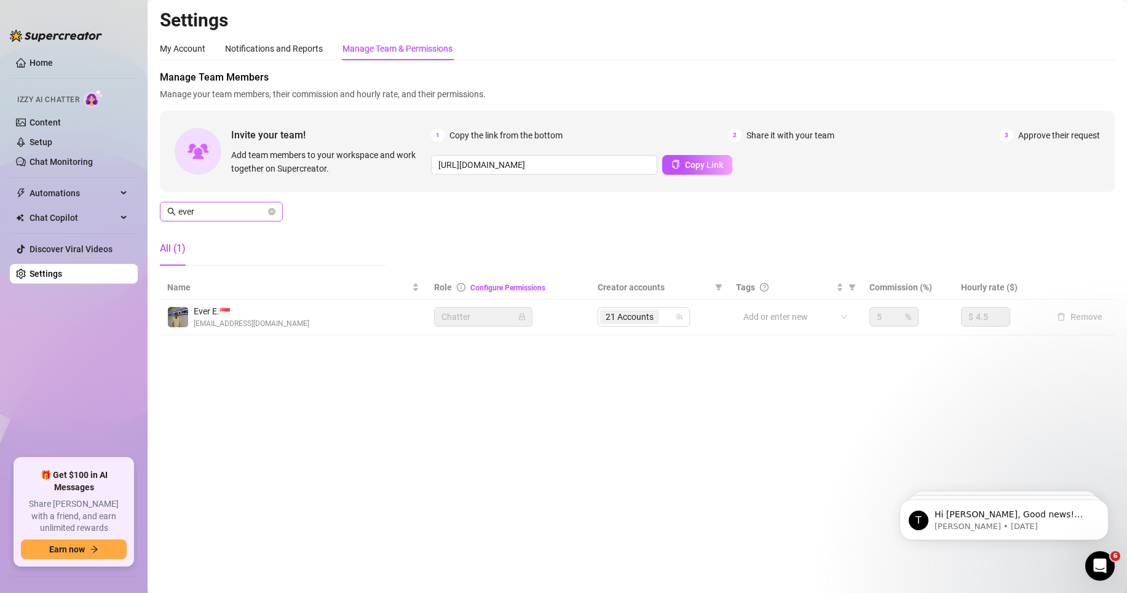
click at [231, 203] on span "ever" at bounding box center [221, 212] width 123 height 20
click at [240, 210] on input "ever" at bounding box center [221, 212] width 87 height 14
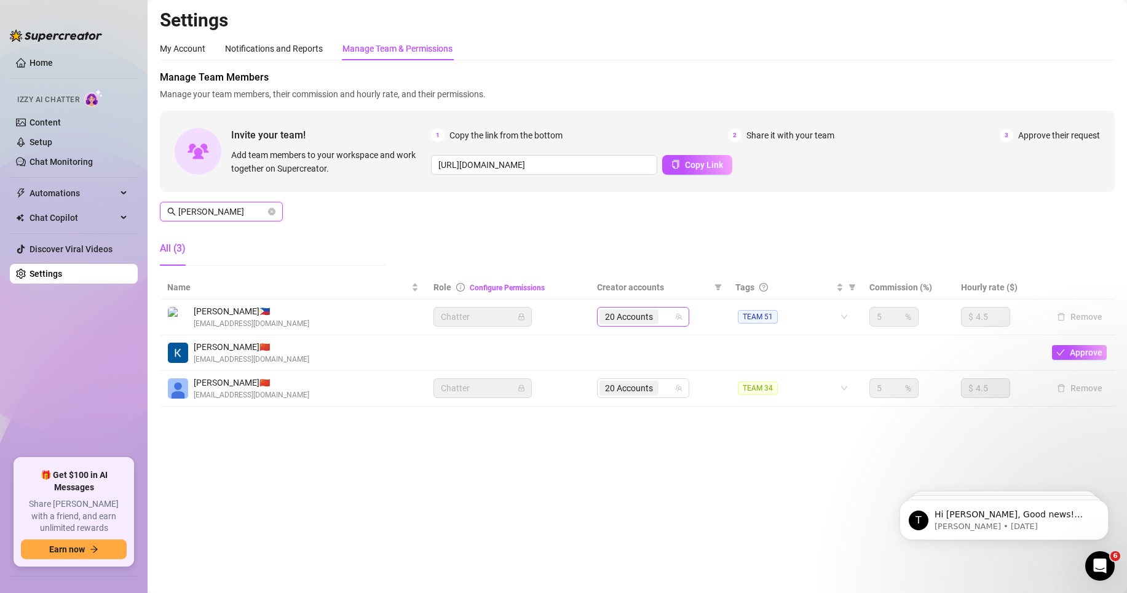
click at [643, 323] on span "20 Accounts" at bounding box center [629, 317] width 48 height 14
type input "[PERSON_NAME]"
click at [642, 317] on span "20 Accounts" at bounding box center [629, 317] width 48 height 14
paste input "j2krazy"
type input "j2krazy"
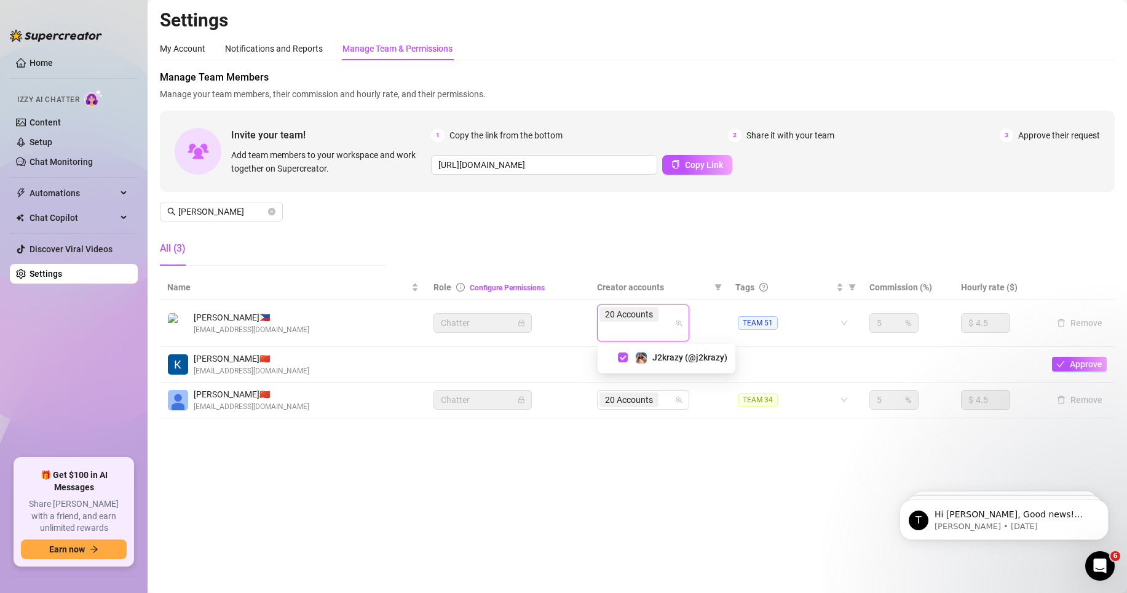
click at [657, 367] on main "Settings My Account Notifications and Reports Manage Team & Permissions Profile…" at bounding box center [638, 296] width 980 height 593
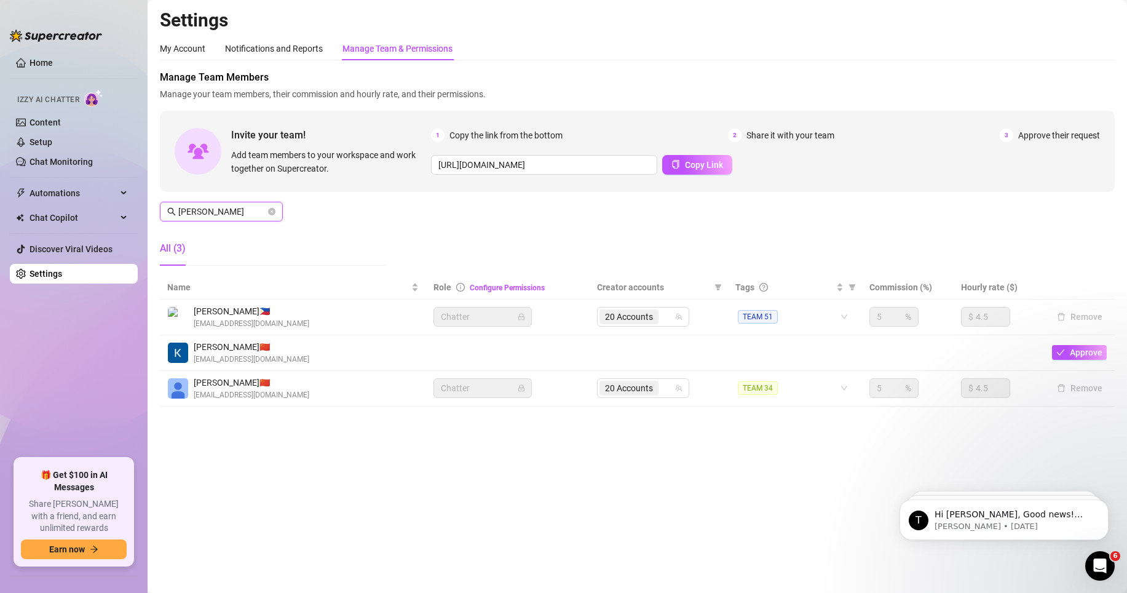
click at [229, 212] on input "[PERSON_NAME]" at bounding box center [221, 212] width 87 height 14
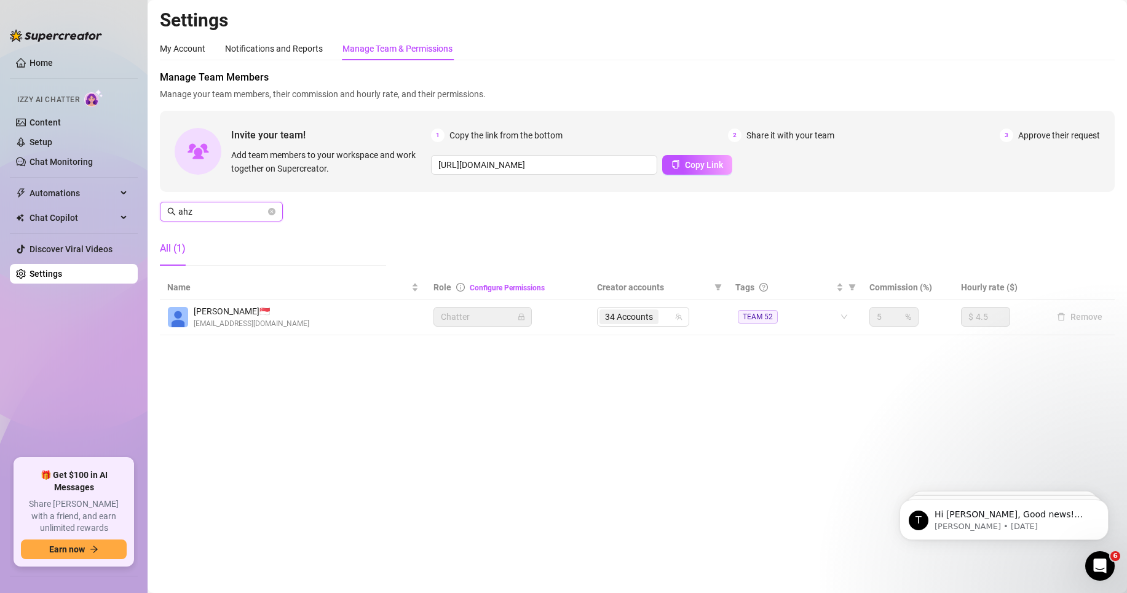
type input "ahz"
click at [612, 316] on span "34 Accounts" at bounding box center [629, 317] width 48 height 14
paste input "theblacktiger"
type input "theblacktiger"
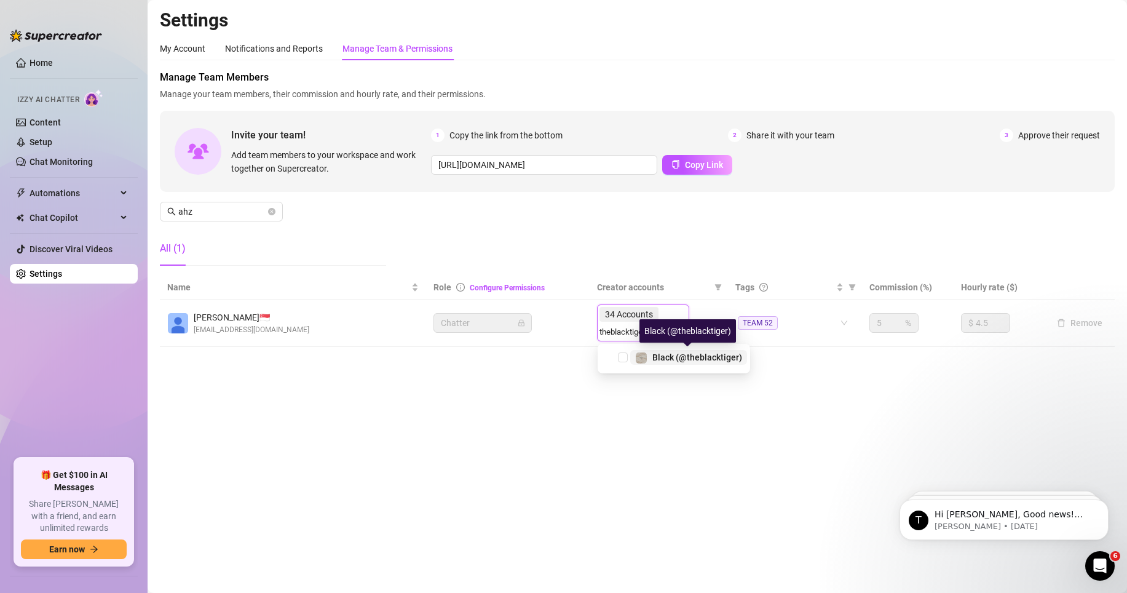
click at [676, 354] on span "Black (@theblacktiger)" at bounding box center [697, 357] width 90 height 10
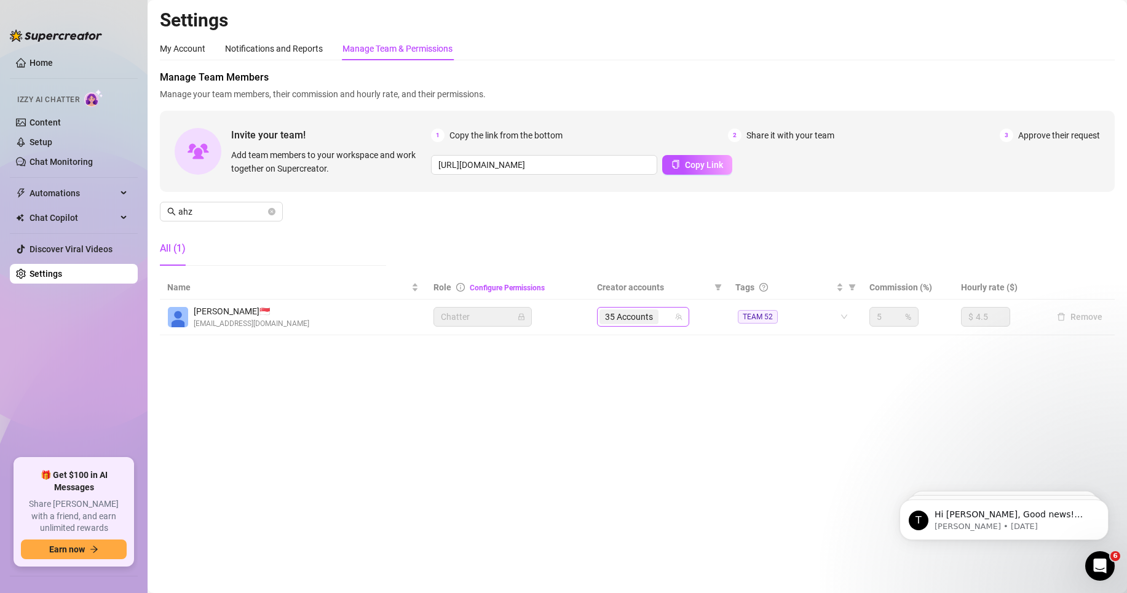
click at [652, 316] on span "35 Accounts" at bounding box center [629, 317] width 48 height 14
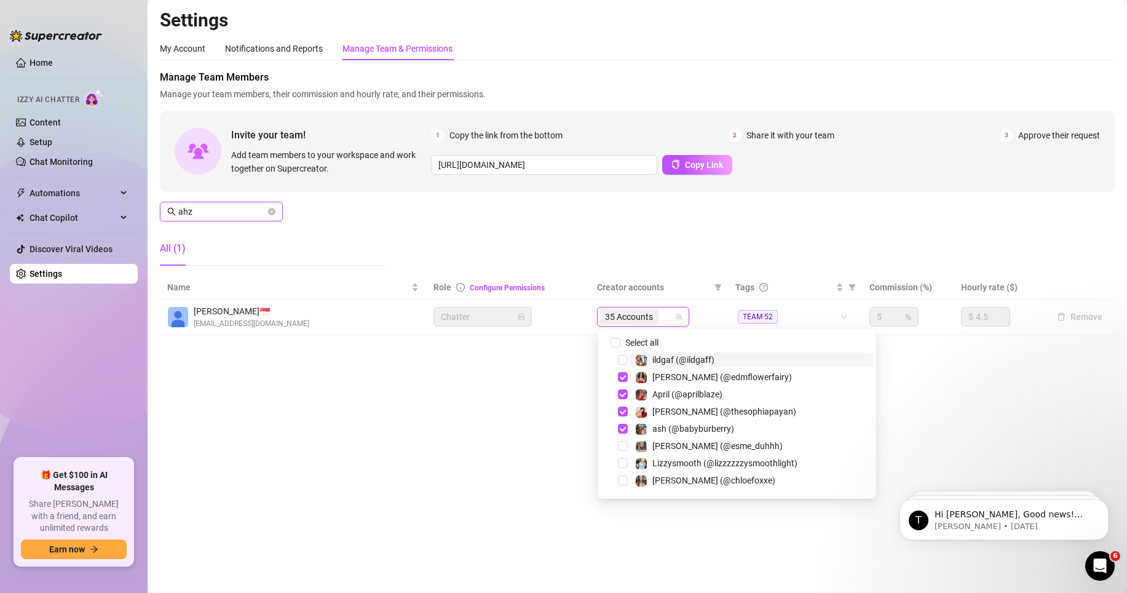
click at [237, 207] on input "ahz" at bounding box center [221, 212] width 87 height 14
click at [238, 207] on input "ahz" at bounding box center [221, 212] width 87 height 14
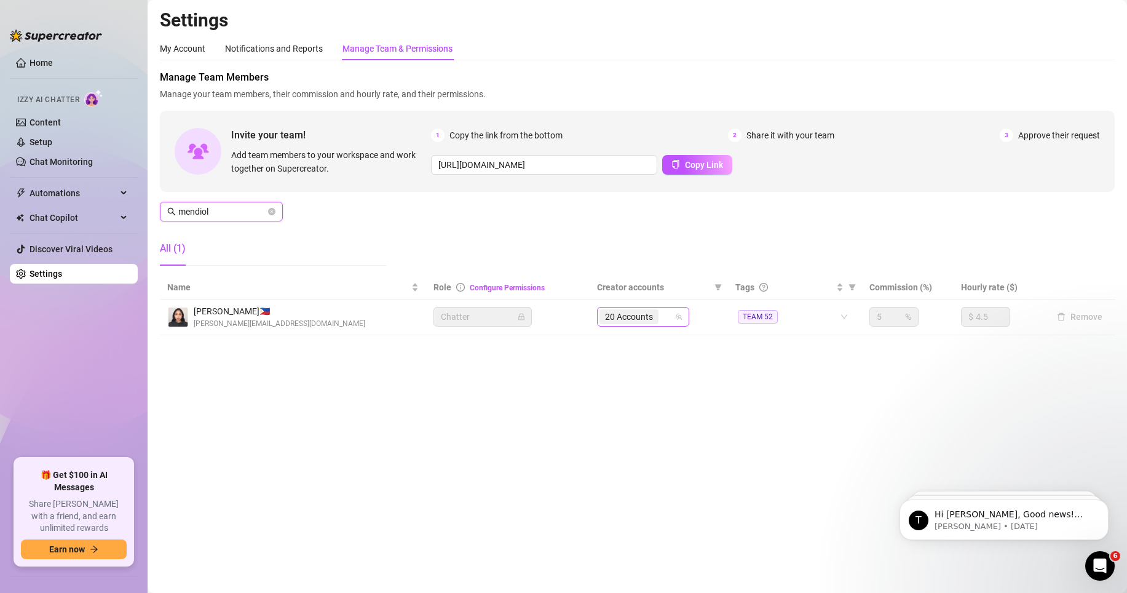
click at [634, 319] on span "20 Accounts" at bounding box center [629, 317] width 48 height 14
type input "mendiol"
paste input "theblacktiger"
type input "theblacktiger"
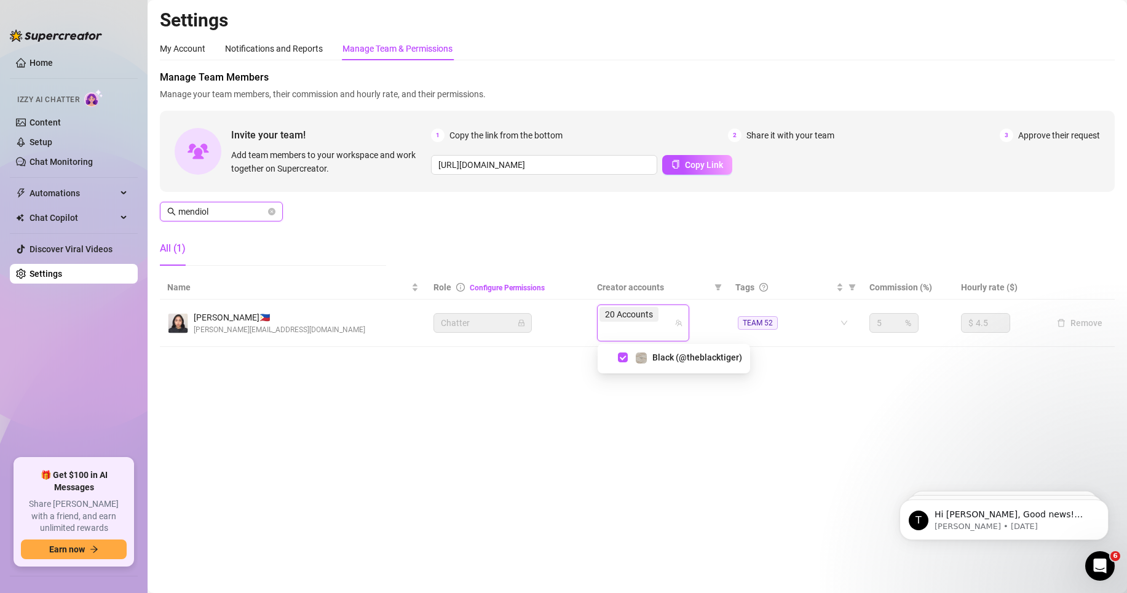
click at [224, 215] on input "mendiol" at bounding box center [221, 212] width 87 height 14
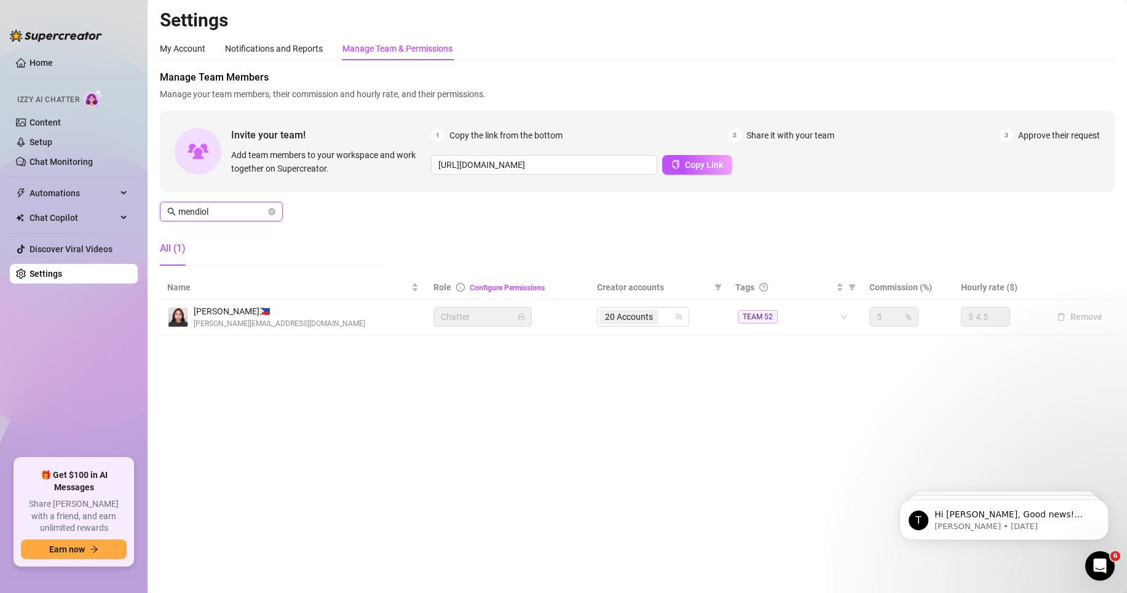
click at [224, 215] on input "mendiol" at bounding box center [221, 212] width 87 height 14
click at [657, 321] on span "20 Accounts" at bounding box center [629, 316] width 59 height 15
type input "[PERSON_NAME]"
paste input "theblacktiger"
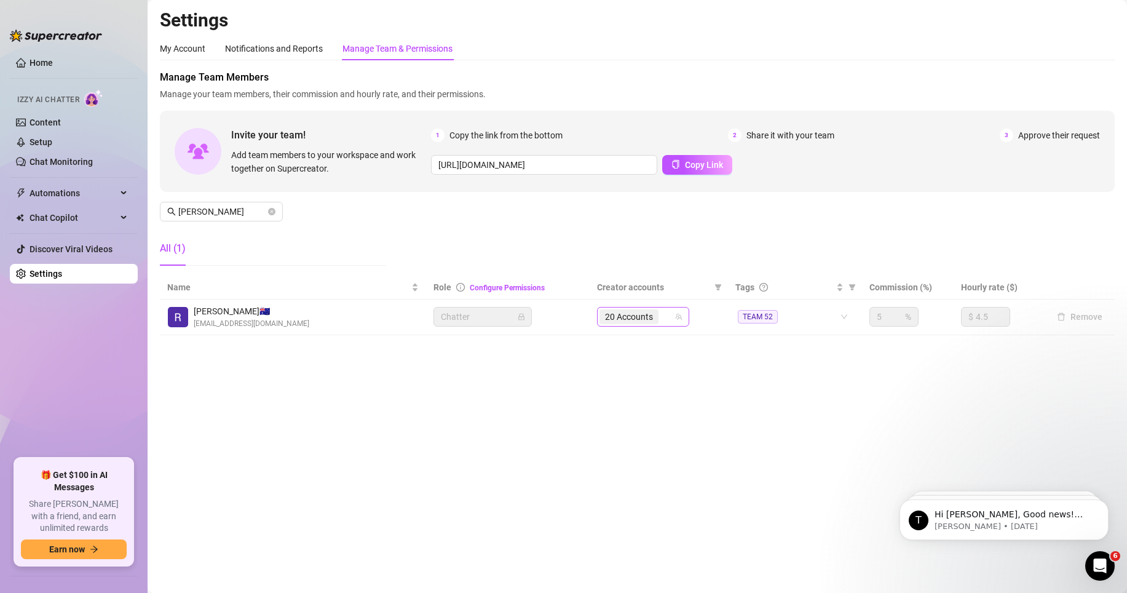
type input "theblacktiger"
click at [635, 367] on main "Settings My Account Notifications and Reports Manage Team & Permissions Profile…" at bounding box center [638, 296] width 980 height 593
click at [231, 218] on input "[PERSON_NAME]" at bounding box center [221, 212] width 87 height 14
click at [606, 319] on span "20 Accounts" at bounding box center [629, 317] width 48 height 14
type input "aduna"
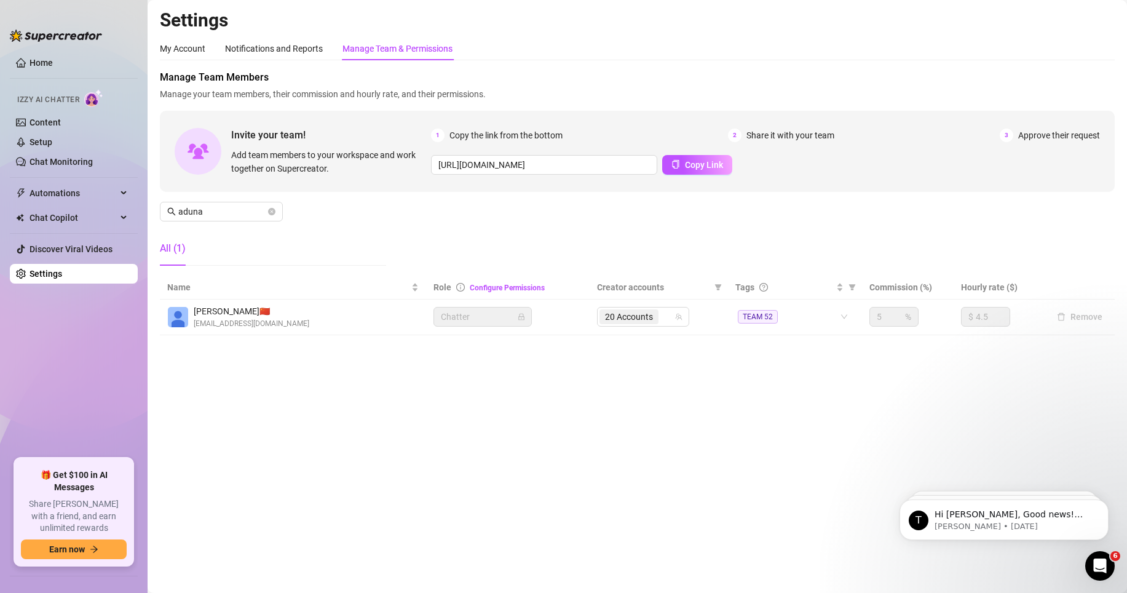
paste input "theblacktiger"
type input "theblacktiger"
drag, startPoint x: 630, startPoint y: 420, endPoint x: 633, endPoint y: 411, distance: 9.9
click at [632, 367] on main "Settings My Account Notifications and Reports Manage Team & Permissions Profile…" at bounding box center [638, 296] width 980 height 593
click at [277, 367] on main "Settings My Account Notifications and Reports Manage Team & Permissions Profile…" at bounding box center [638, 296] width 980 height 593
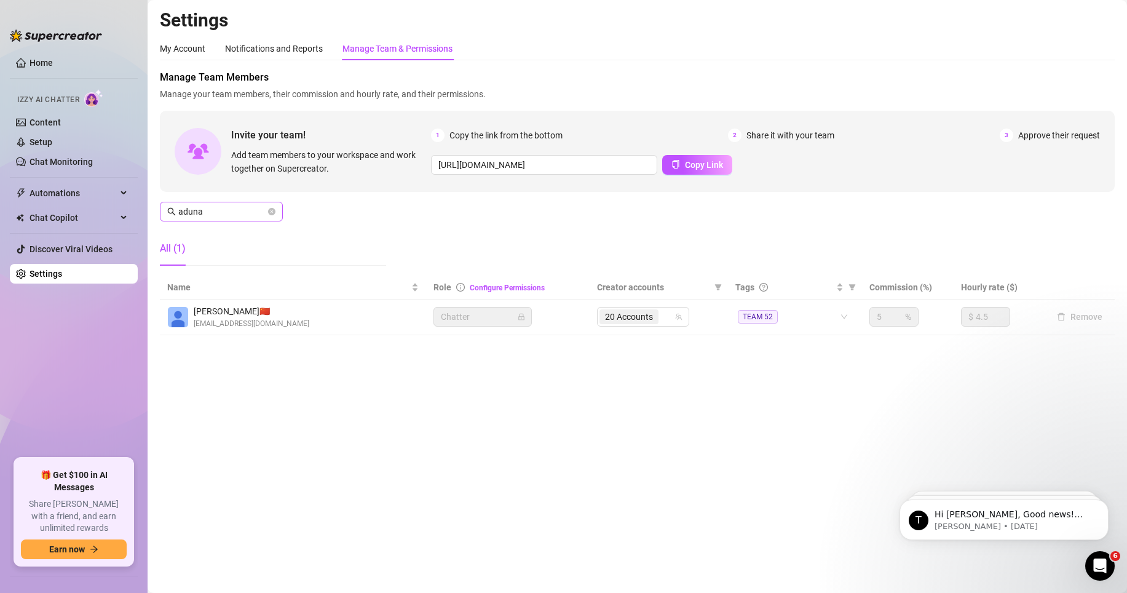
click at [231, 202] on span "aduna" at bounding box center [221, 212] width 123 height 20
click at [240, 212] on input "aduna" at bounding box center [221, 212] width 87 height 14
type input "[PERSON_NAME]"
click at [636, 319] on span "35 Accounts" at bounding box center [629, 317] width 48 height 14
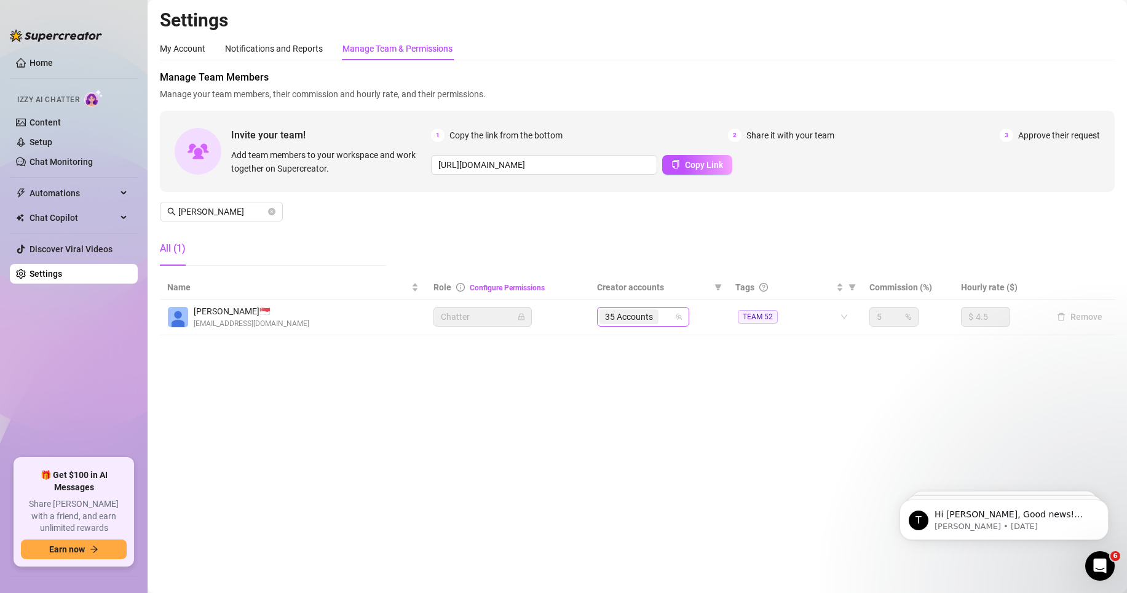
paste input "dragonjen"
type input "dragonjen"
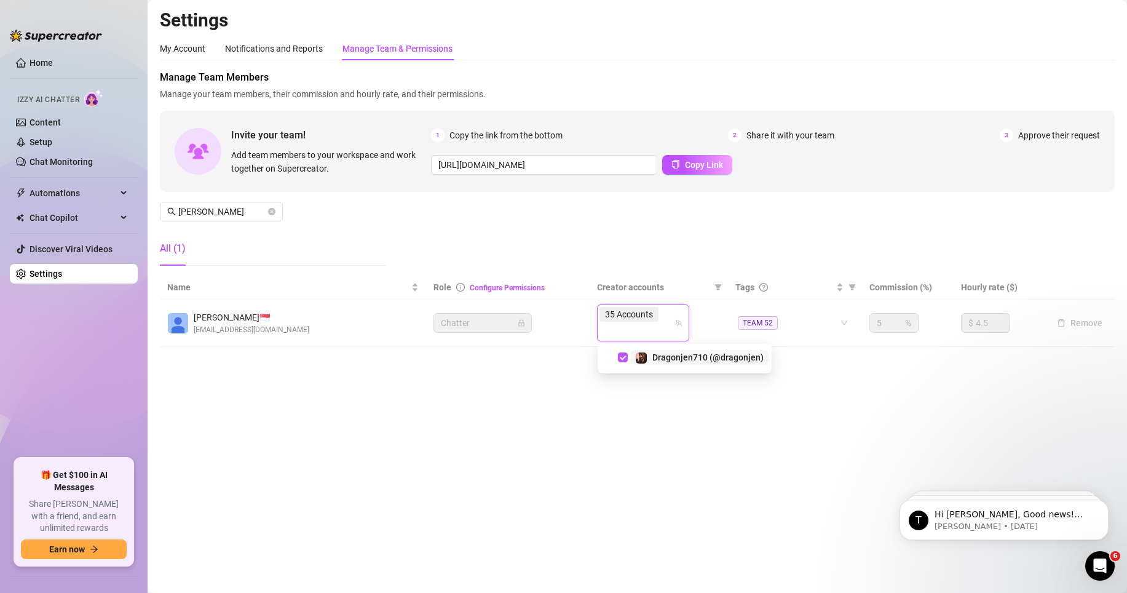
click at [648, 314] on span "35 Accounts" at bounding box center [629, 314] width 48 height 14
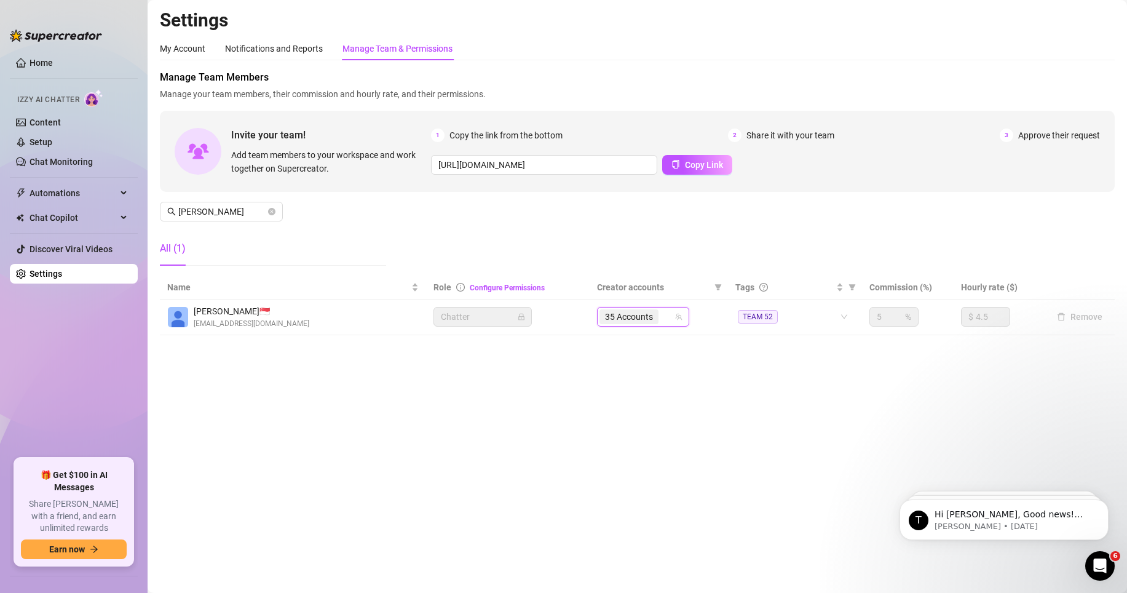
click at [660, 319] on div "35 Accounts" at bounding box center [630, 316] width 61 height 17
click at [681, 312] on div "35 Accounts" at bounding box center [643, 317] width 92 height 20
click at [641, 320] on span "35 Accounts" at bounding box center [629, 317] width 48 height 14
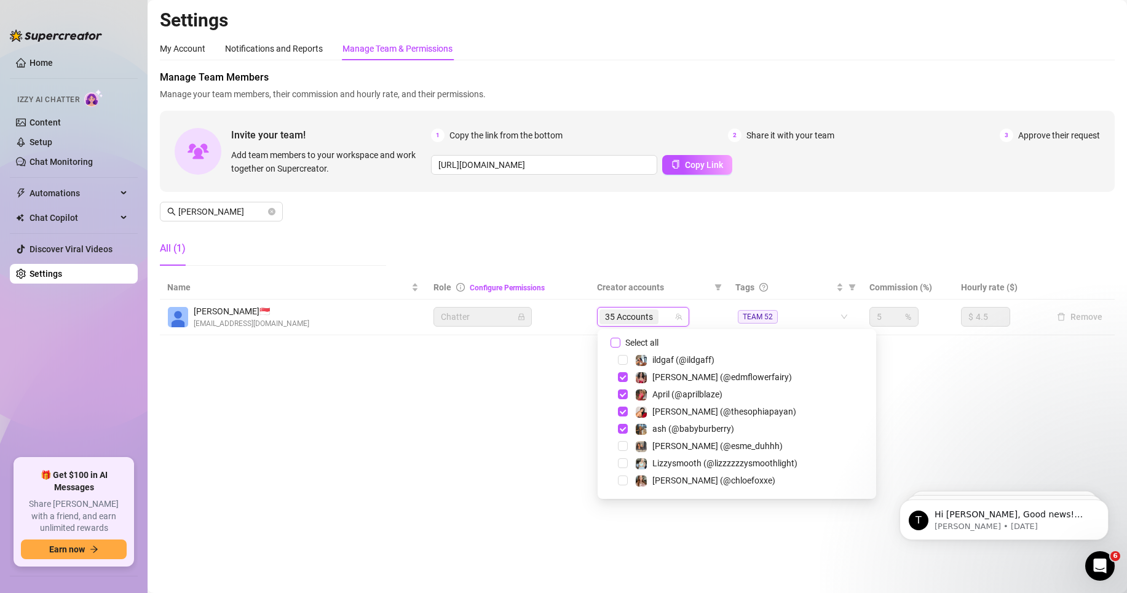
drag, startPoint x: 611, startPoint y: 346, endPoint x: 620, endPoint y: 341, distance: 10.2
click at [617, 344] on input "Select all" at bounding box center [616, 343] width 10 height 10
click at [620, 341] on input "Select all" at bounding box center [616, 343] width 10 height 10
checkbox input "false"
click at [649, 313] on div at bounding box center [637, 316] width 74 height 17
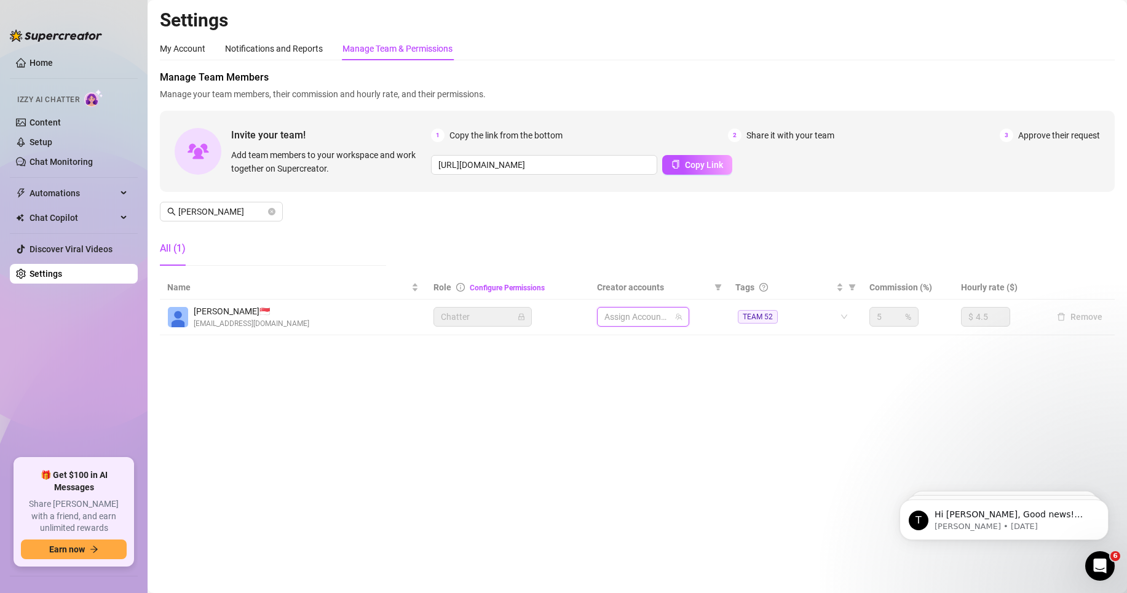
paste input "dragonjen"
type input "dragonjen"
click at [673, 340] on span "Dragonjen710 (@dragonjen)" at bounding box center [707, 343] width 111 height 10
click at [664, 317] on div "1 Accounts" at bounding box center [636, 316] width 74 height 17
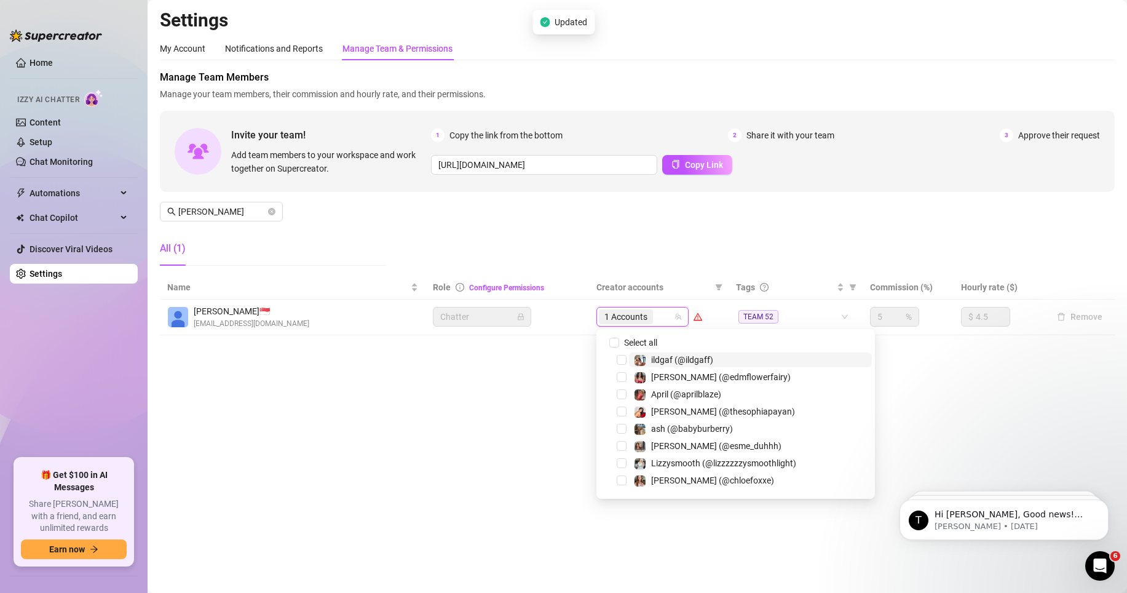
paste input "moneybagmoee"
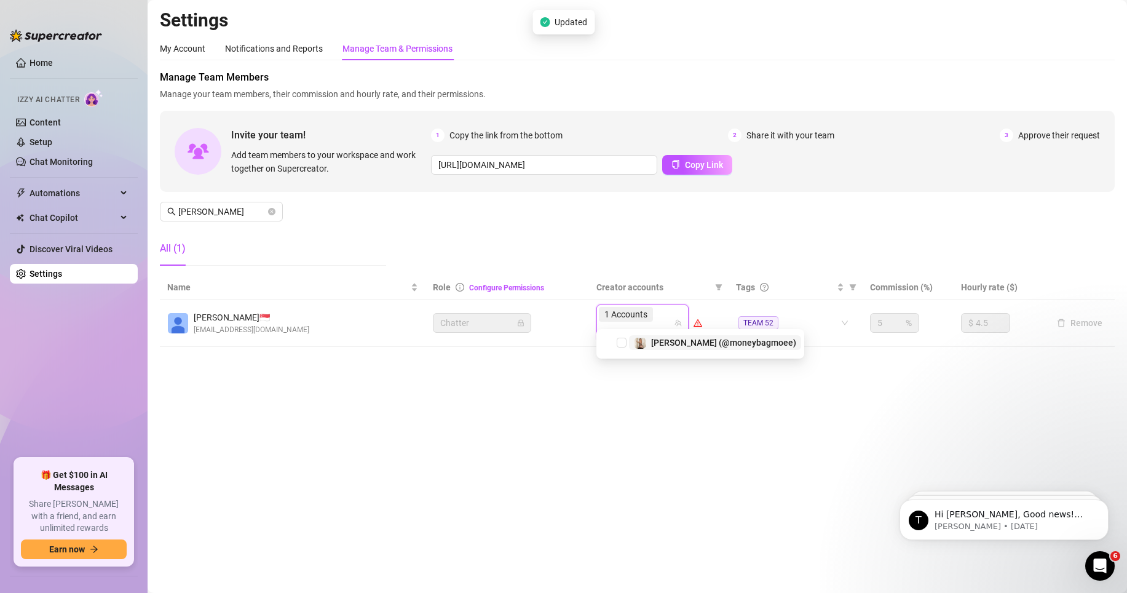
type input "moneybagmoee"
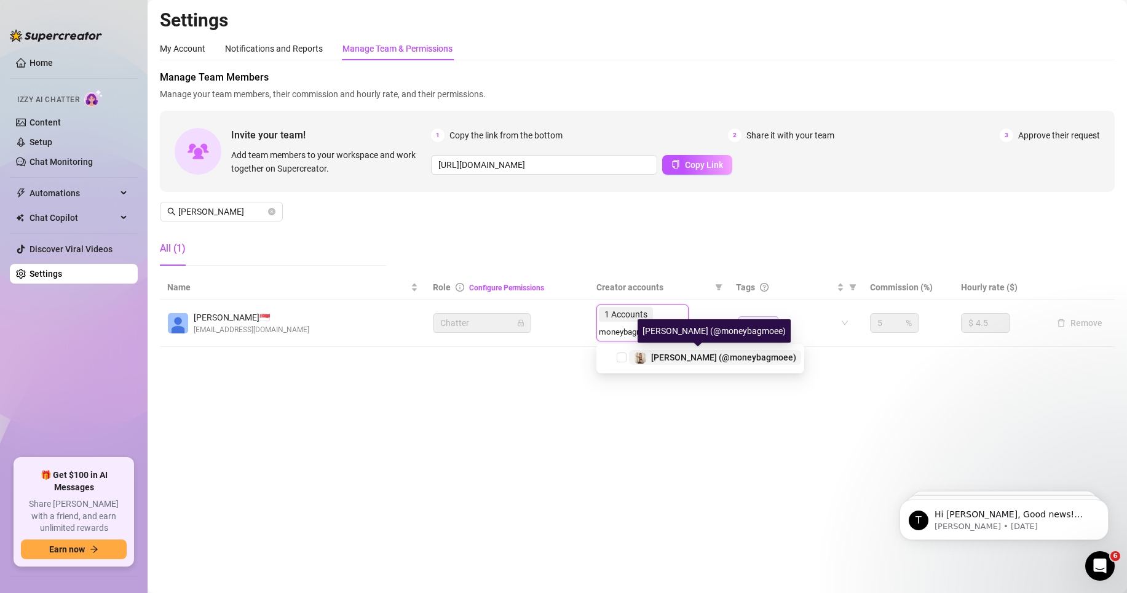
click at [677, 354] on span "[PERSON_NAME] (@moneybagmoee)" at bounding box center [723, 357] width 145 height 10
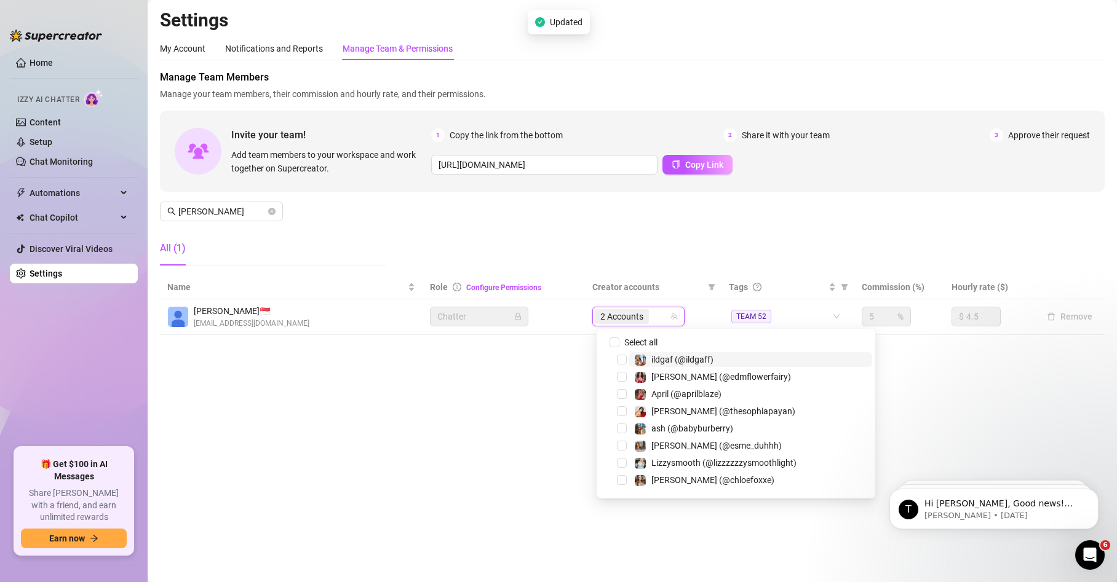
click at [661, 317] on div "2 Accounts" at bounding box center [632, 316] width 74 height 17
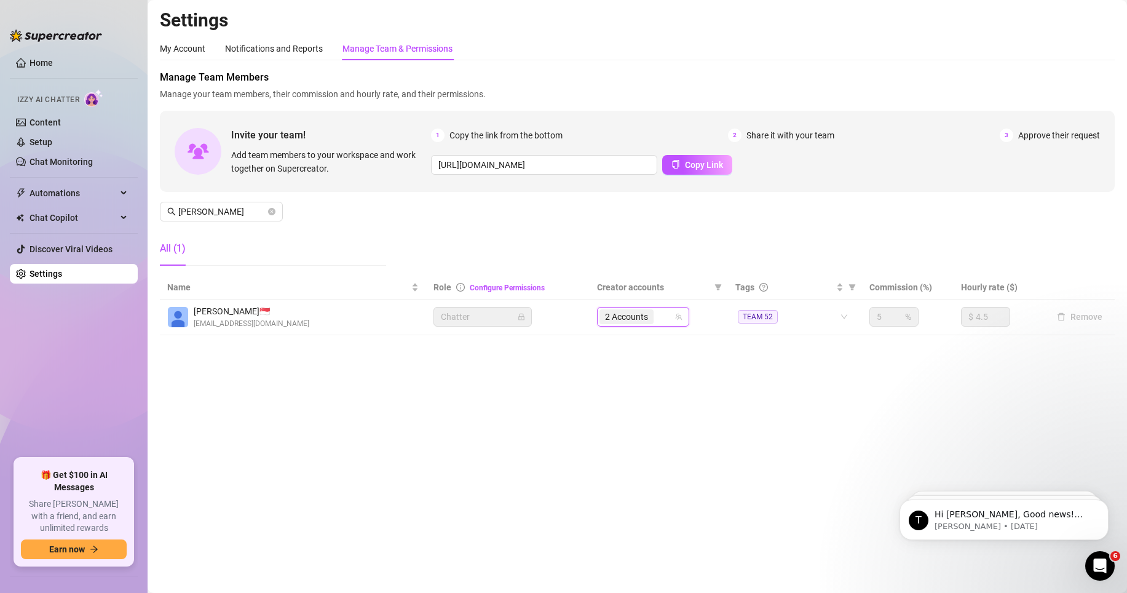
paste input "edmflowerfairy"
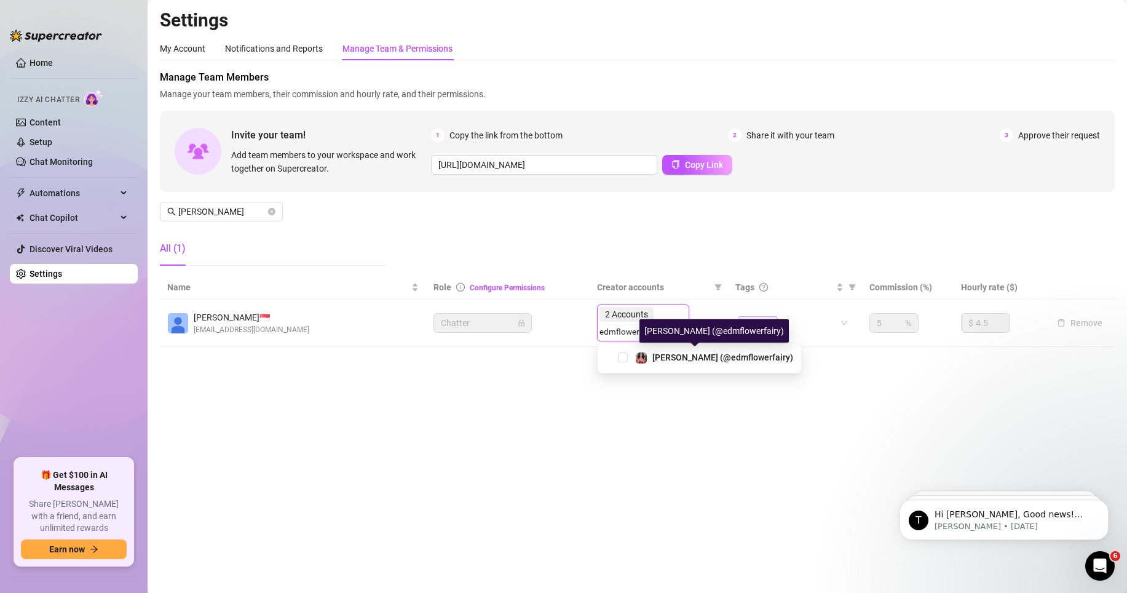
type input "edmflowerfairy"
click at [685, 344] on div "[PERSON_NAME] (@edmflowerfairy)" at bounding box center [700, 359] width 204 height 30
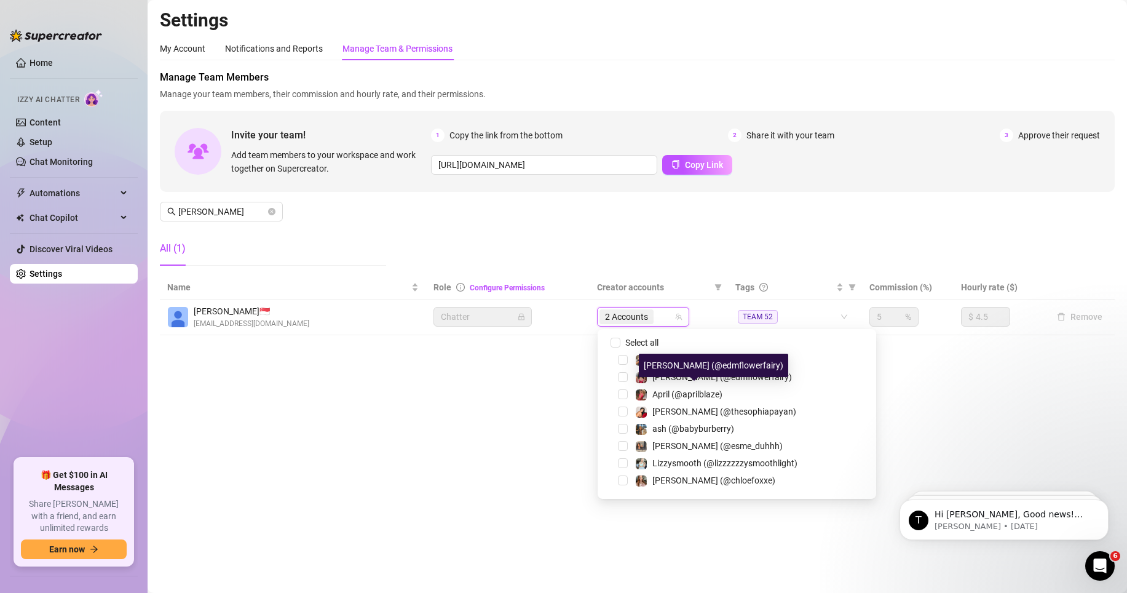
click at [665, 312] on div "2 Accounts" at bounding box center [637, 316] width 74 height 17
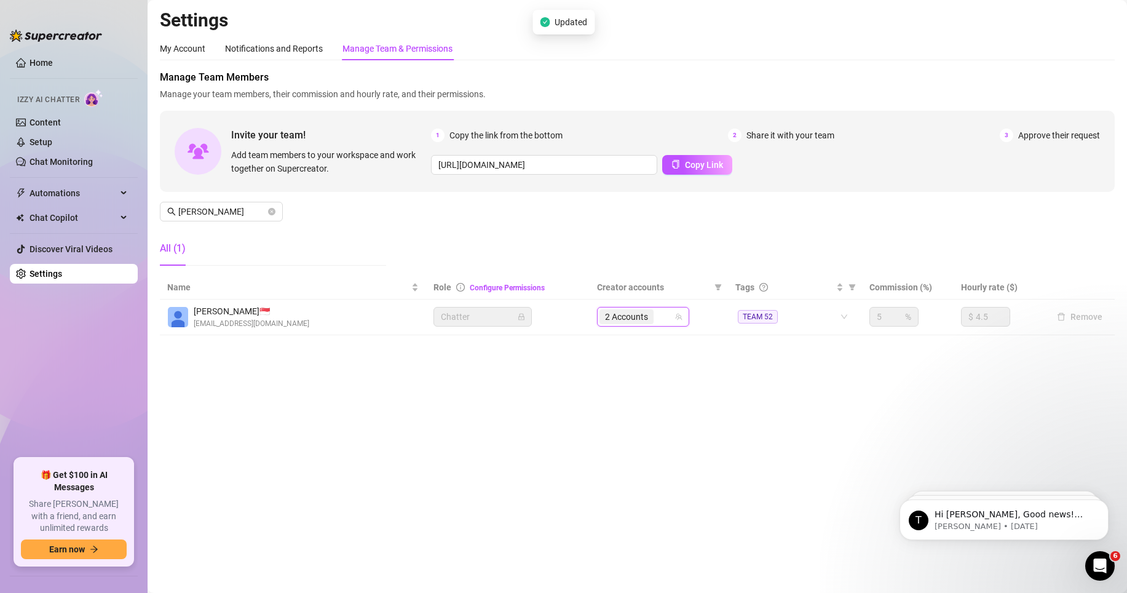
paste input "edmflowerfairy"
type input "edmflowerfairy"
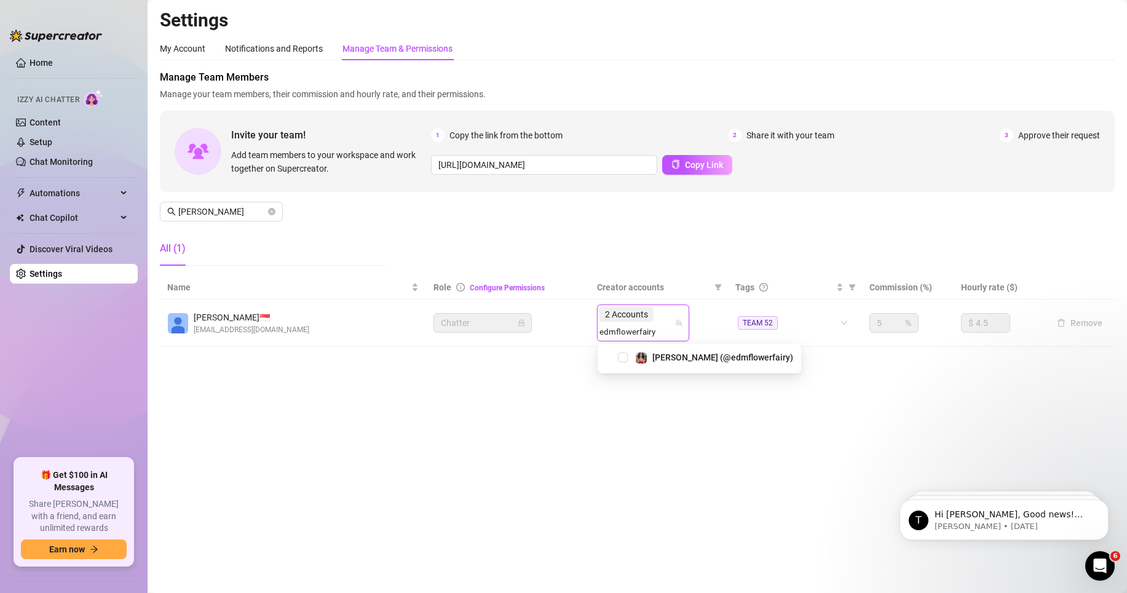
click at [663, 343] on div "Settings My Account Notifications and Reports Manage Team & Permissions Profile…" at bounding box center [637, 185] width 955 height 353
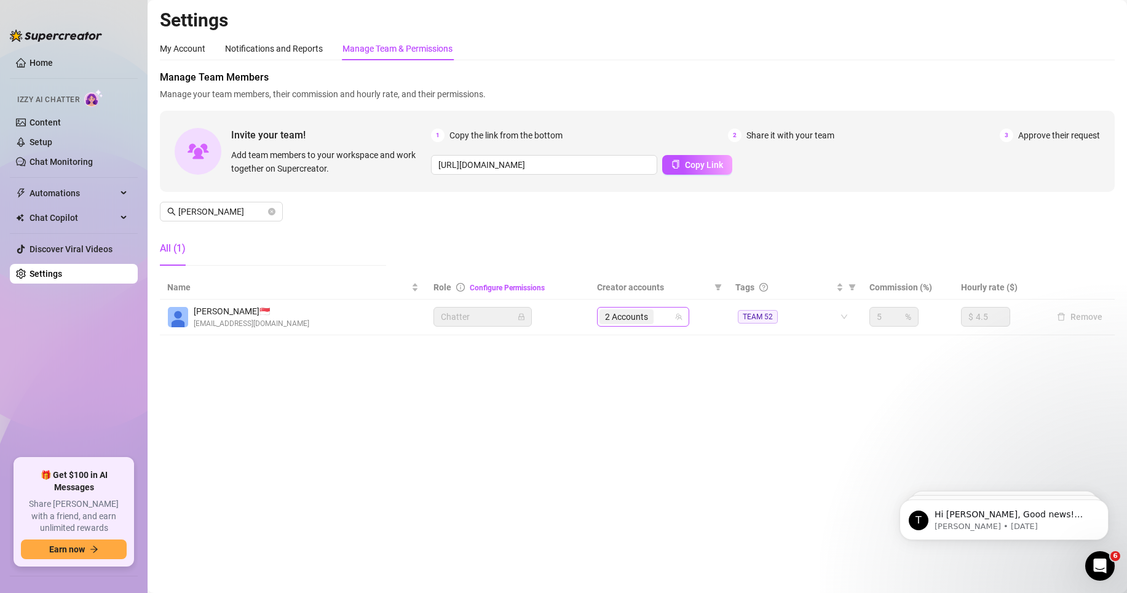
click at [660, 318] on div "2 Accounts" at bounding box center [637, 316] width 74 height 17
paste input "edmflowerfairy"
type input "edmflowerfairy"
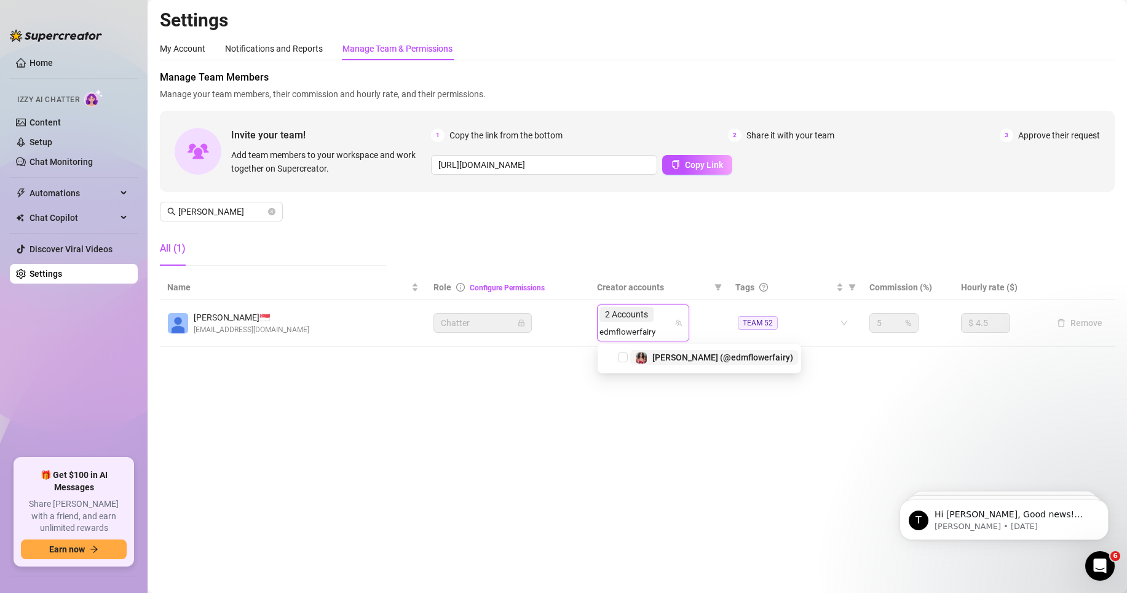
click at [673, 359] on span "[PERSON_NAME] (@edmflowerfairy)" at bounding box center [722, 357] width 141 height 10
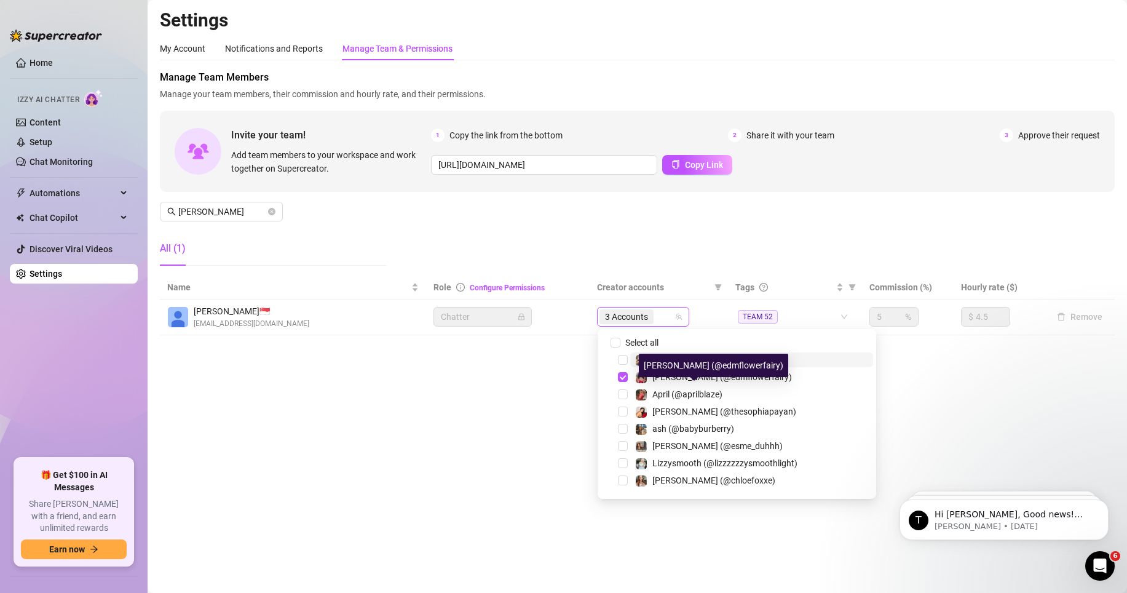
click at [656, 317] on div "3 Accounts" at bounding box center [628, 316] width 57 height 17
click at [664, 317] on div "3 Accounts" at bounding box center [637, 316] width 74 height 17
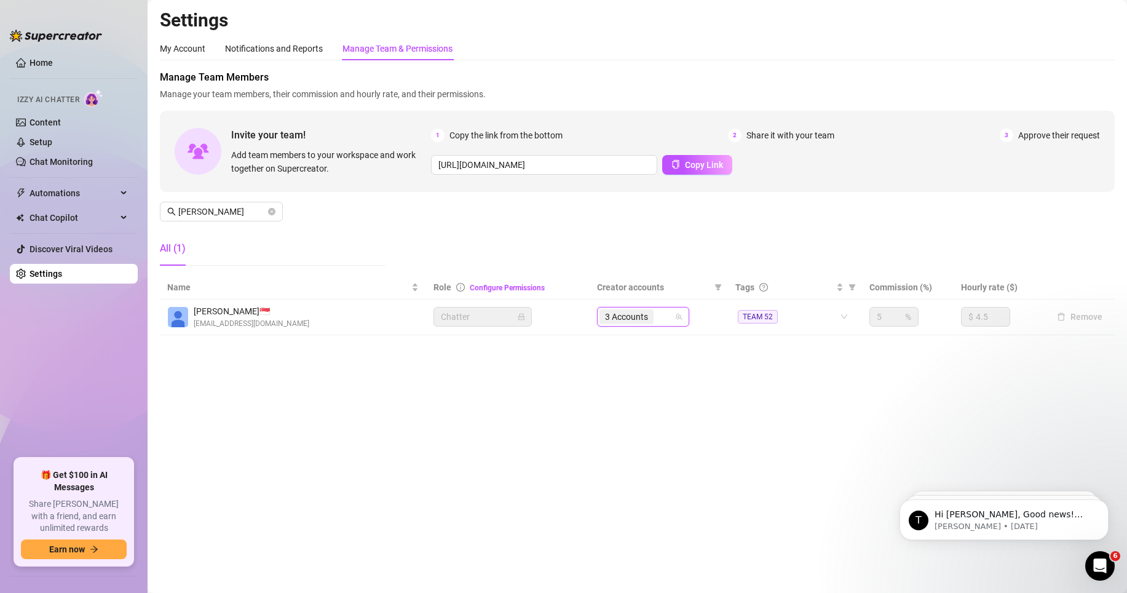
paste input "ericabanks"
type input "ericabanks"
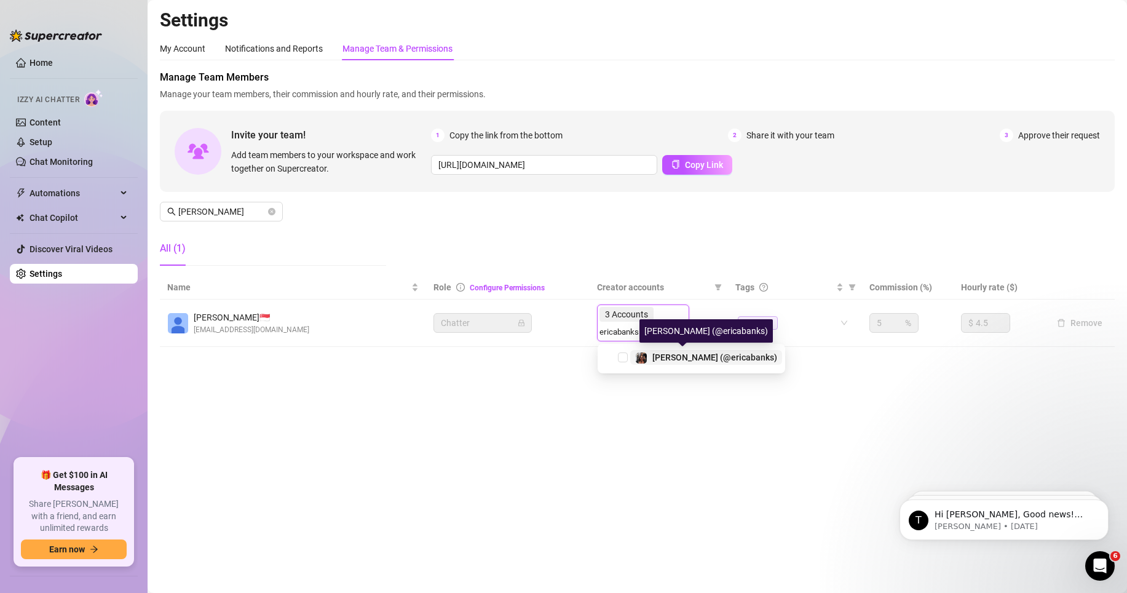
click at [681, 355] on span "[PERSON_NAME] (@ericabanks)" at bounding box center [714, 357] width 125 height 10
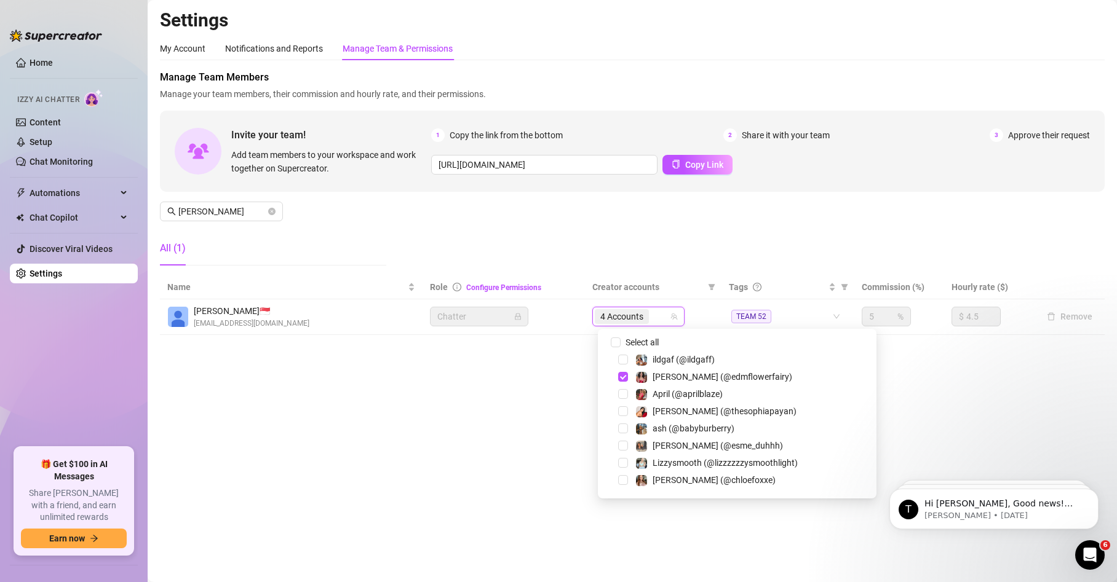
click at [678, 316] on icon "team" at bounding box center [673, 316] width 7 height 7
paste input "getthickywithessi"
type input "getthickywithessi"
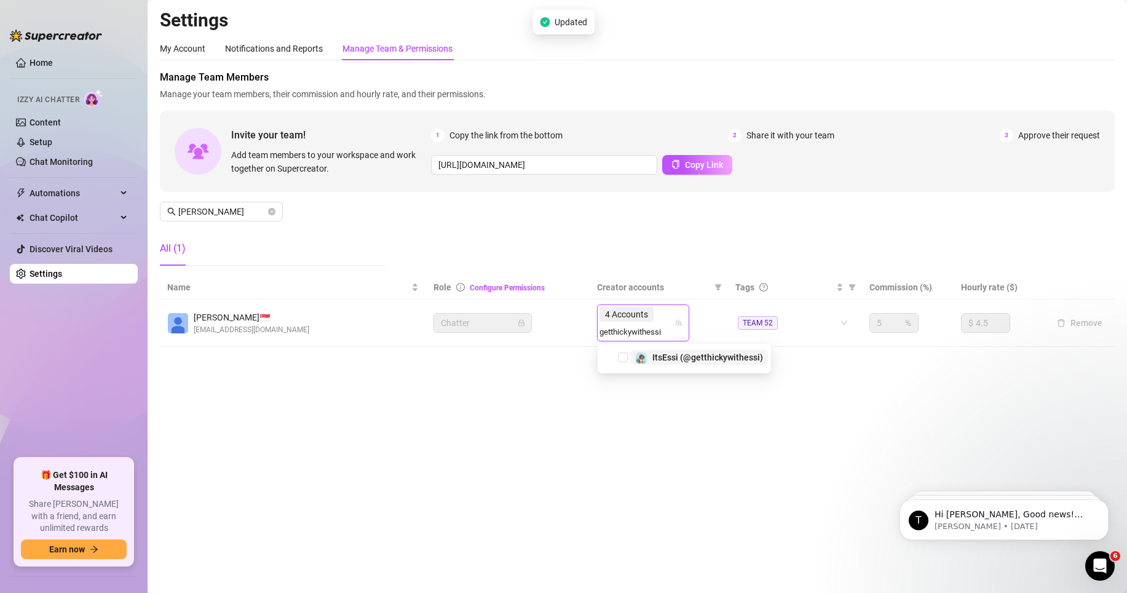
click at [684, 357] on span "ItsEssi (@getthickywithessi)" at bounding box center [707, 357] width 111 height 10
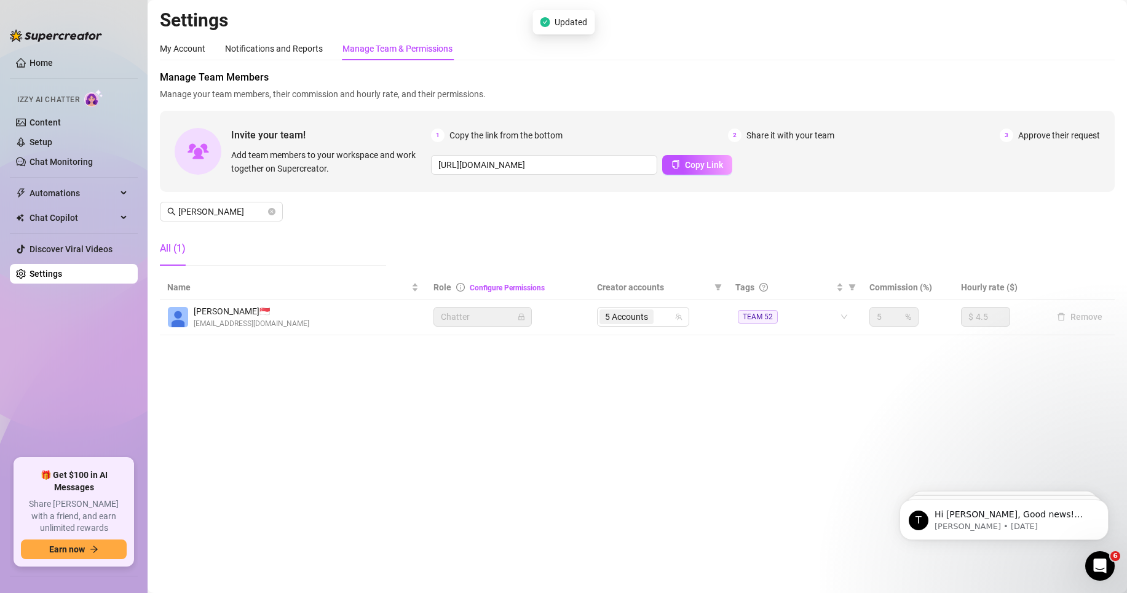
click at [662, 327] on div "5 Accounts" at bounding box center [643, 317] width 92 height 20
click at [664, 322] on div "5 Accounts" at bounding box center [637, 316] width 74 height 17
click at [665, 317] on div "5 Accounts" at bounding box center [637, 316] width 74 height 17
click at [678, 316] on icon "team" at bounding box center [678, 316] width 7 height 7
paste input "madianxxx"
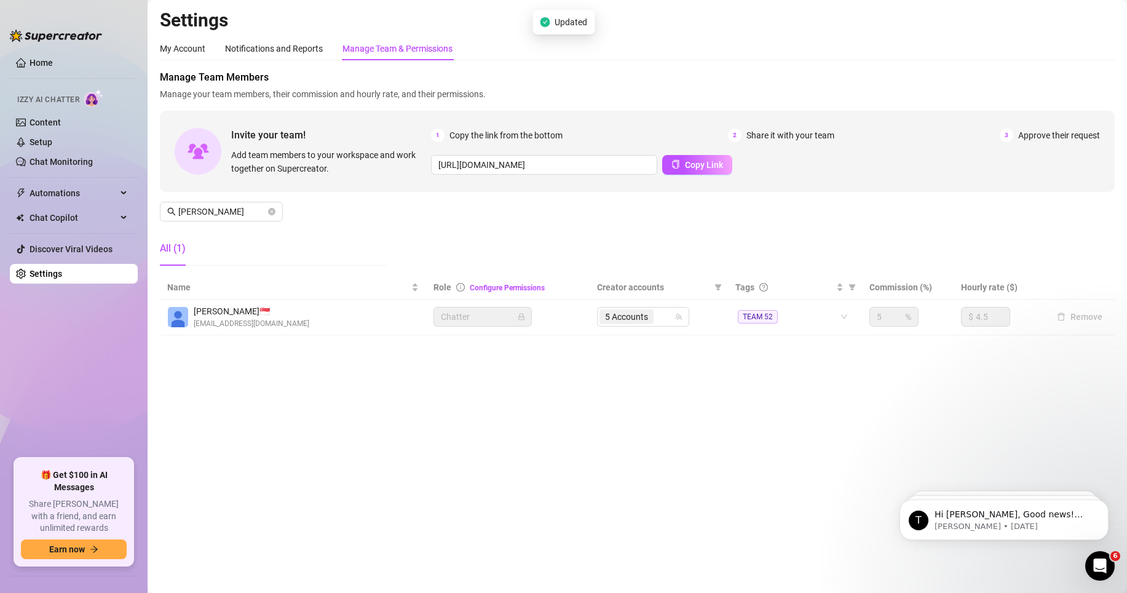
type input "madianxxx"
click at [663, 314] on div "5 Accounts madianxxx" at bounding box center [637, 316] width 74 height 17
paste input "madianxxx"
type input "madianxxx"
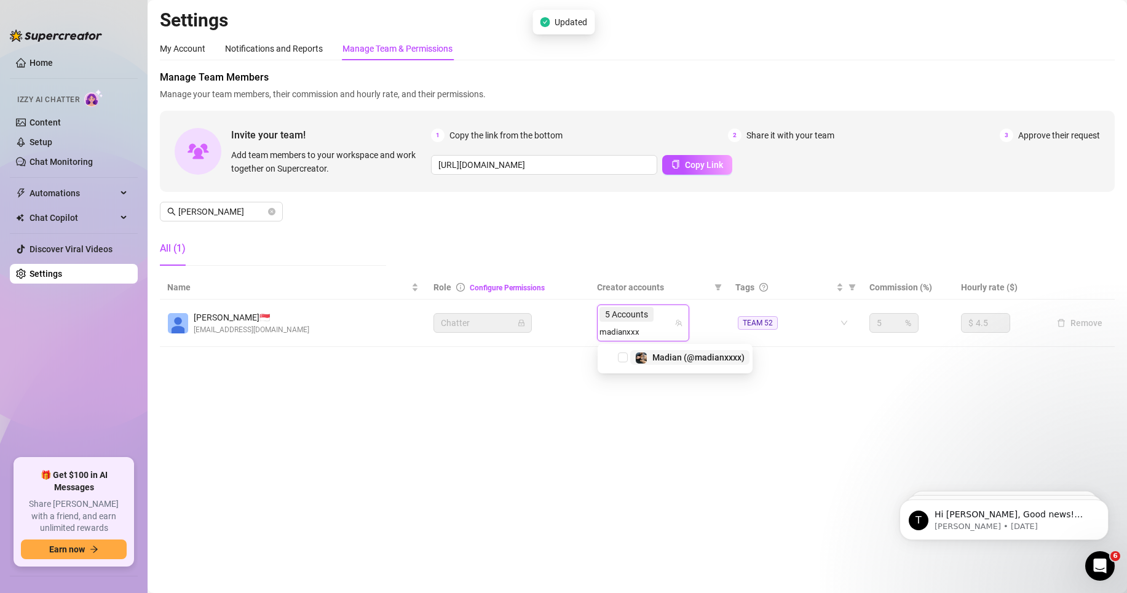
click at [674, 351] on div "Madian (@madianxxxx)" at bounding box center [698, 357] width 92 height 15
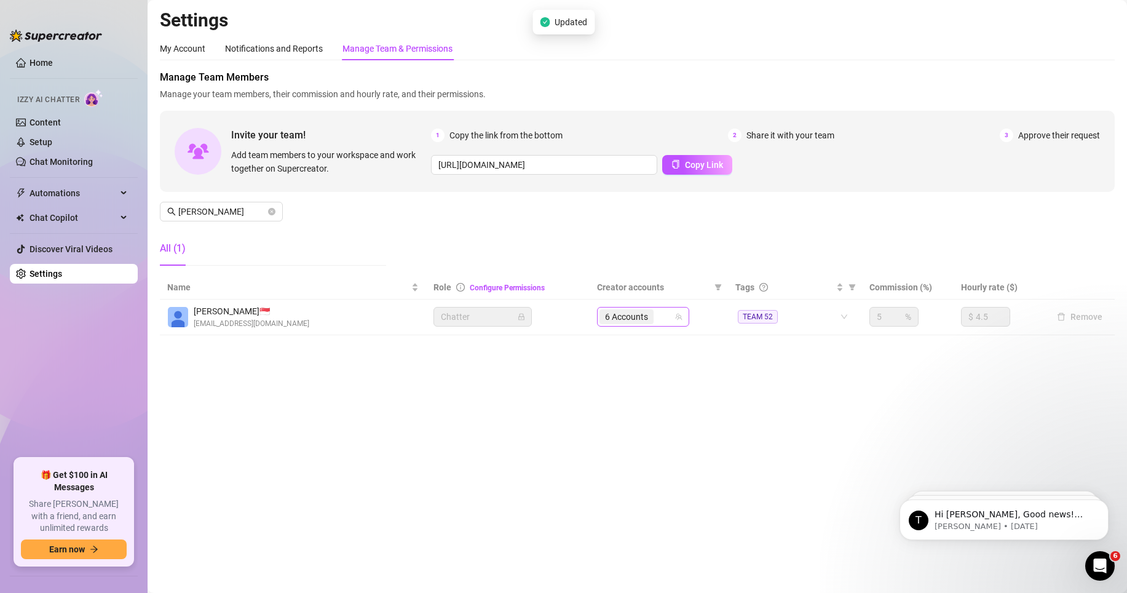
click at [654, 320] on span "6 Accounts" at bounding box center [627, 316] width 54 height 15
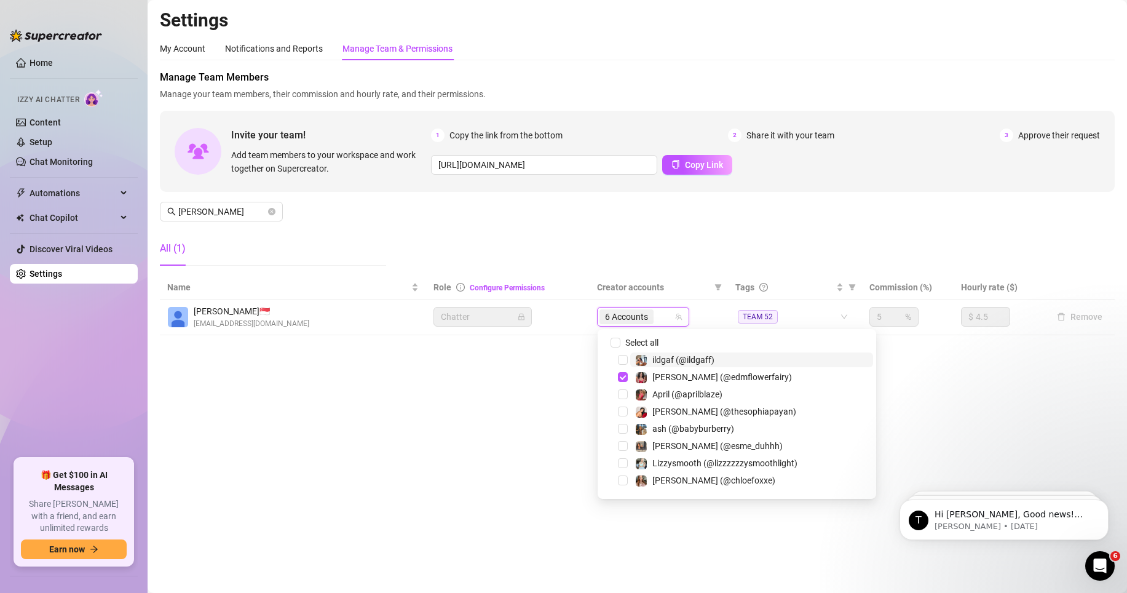
paste input "sliceofjade"
type input "sliceofjade"
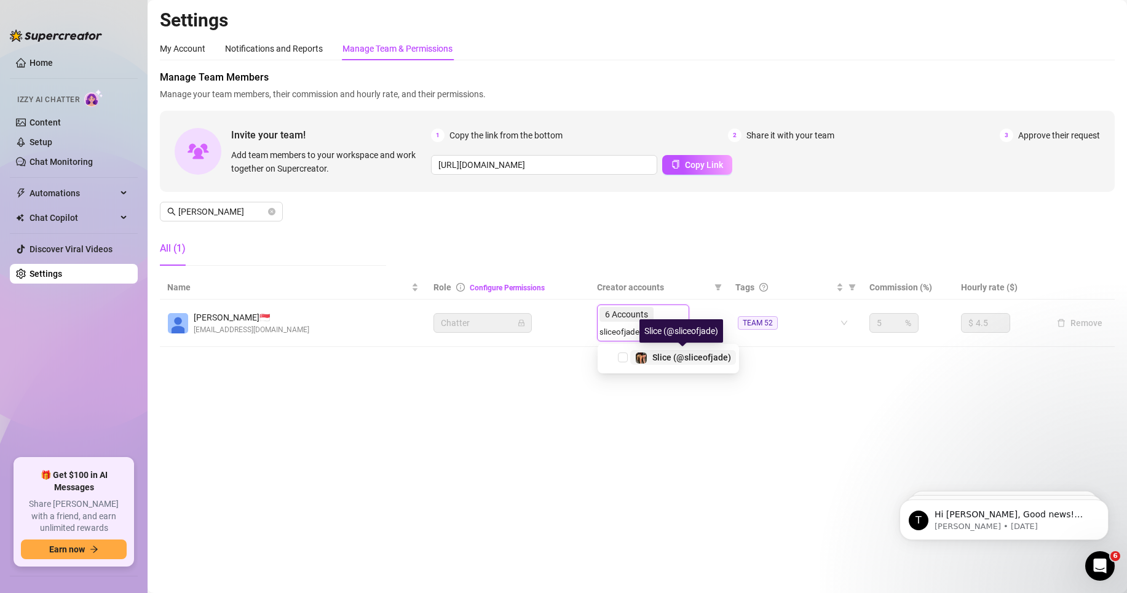
click at [675, 363] on div "Slice (@sliceofjade)" at bounding box center [691, 357] width 79 height 15
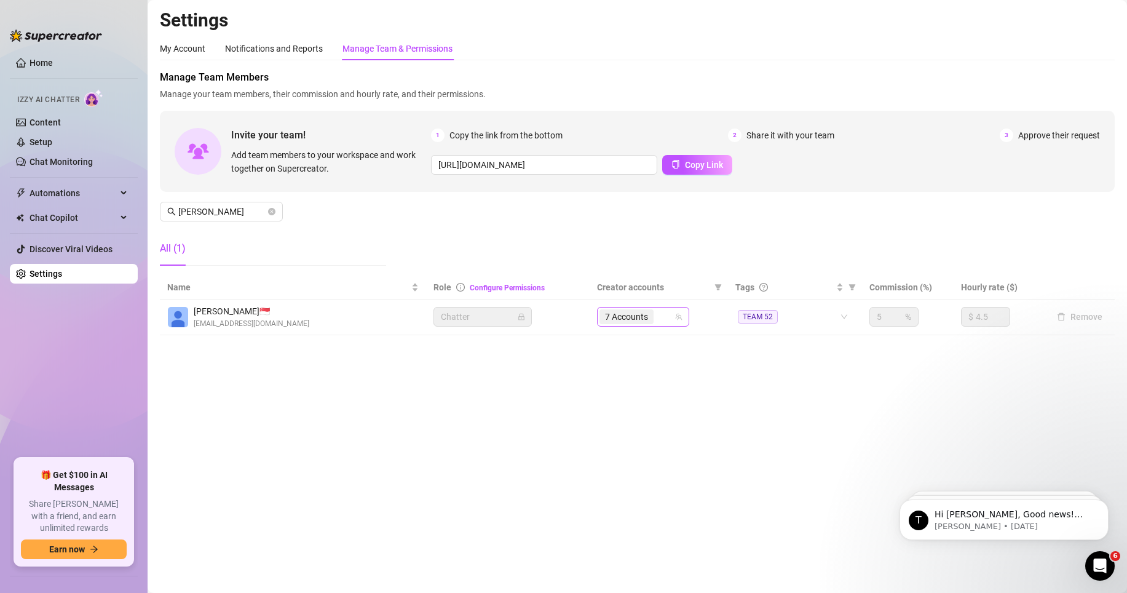
click at [667, 310] on div "7 Accounts" at bounding box center [637, 316] width 74 height 17
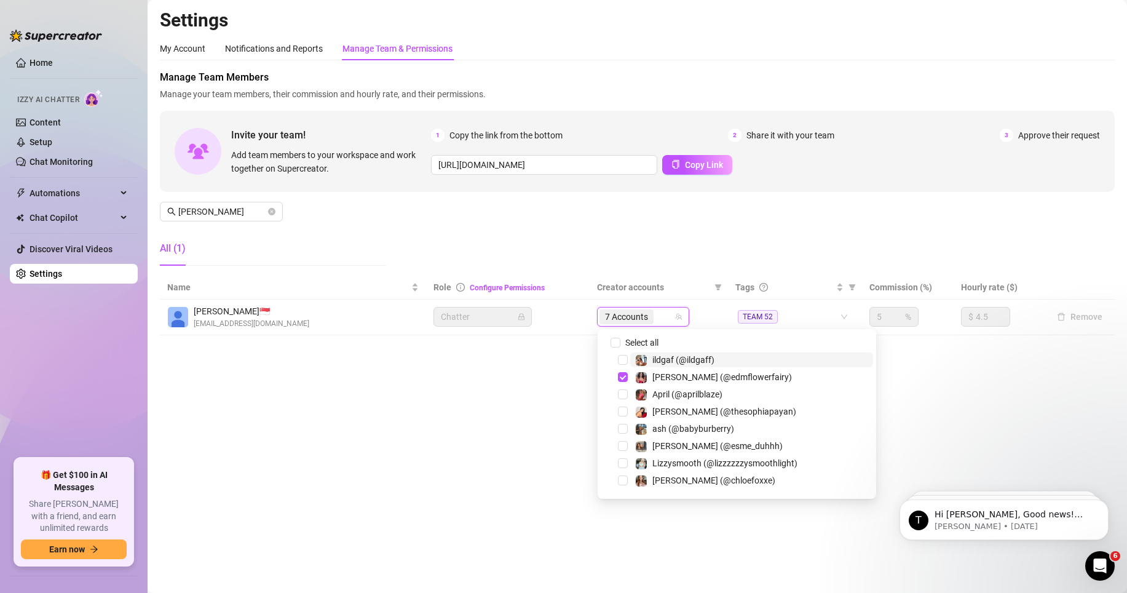
paste input "courtneybarajas"
type input "courtneybarajas"
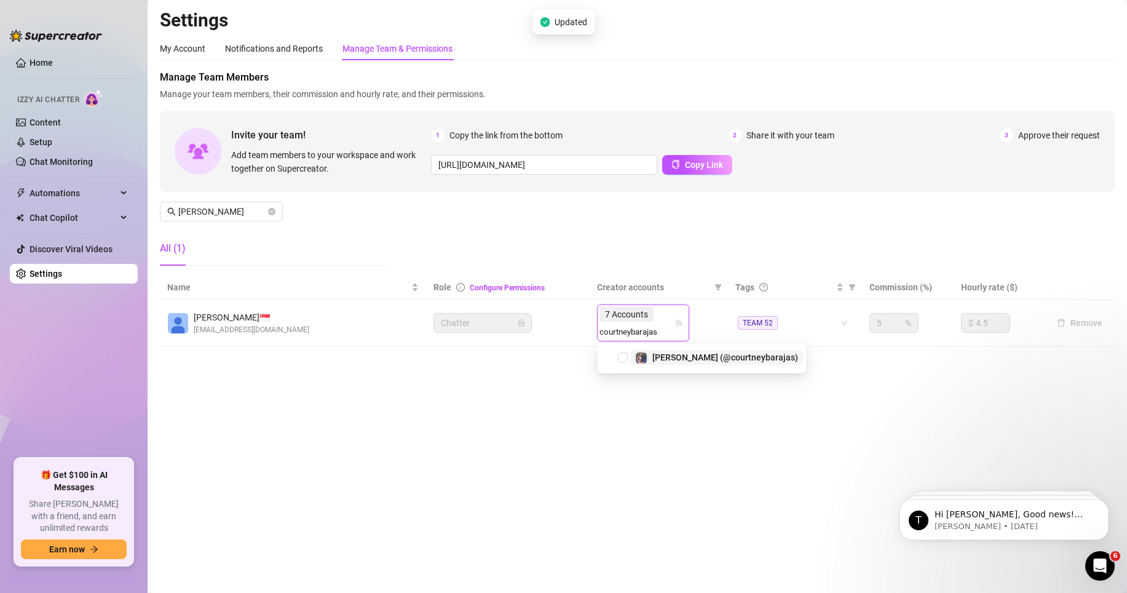
click at [697, 361] on span "[PERSON_NAME] (@courtneybarajas)" at bounding box center [725, 357] width 146 height 10
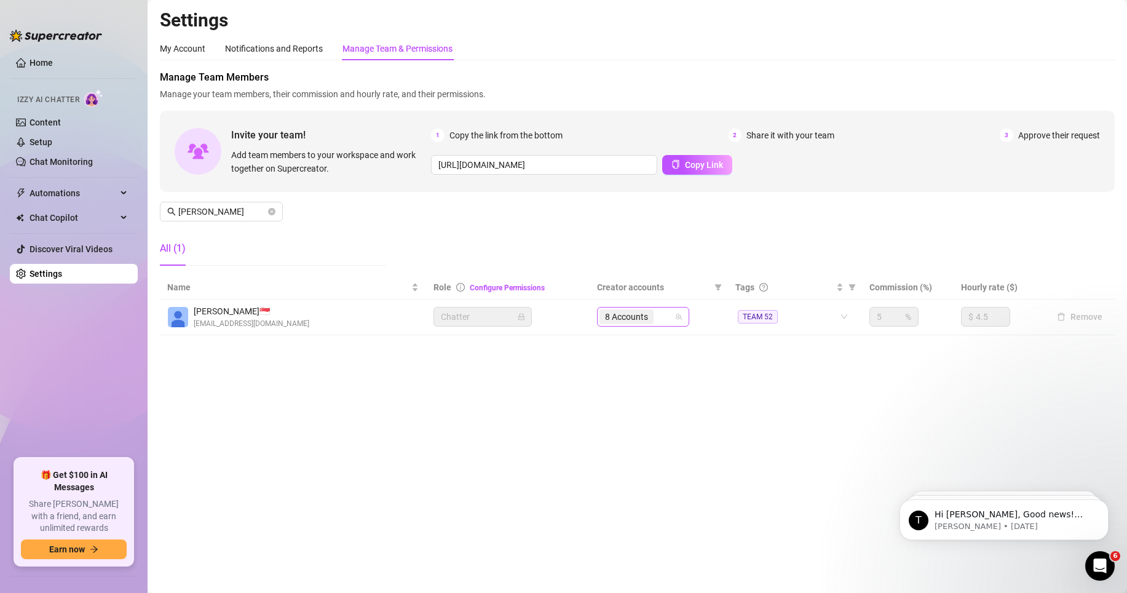
click at [660, 317] on div "8 Accounts" at bounding box center [637, 316] width 74 height 17
click at [674, 320] on div "8 Accounts" at bounding box center [637, 316] width 74 height 17
paste input "courtneybarajas"
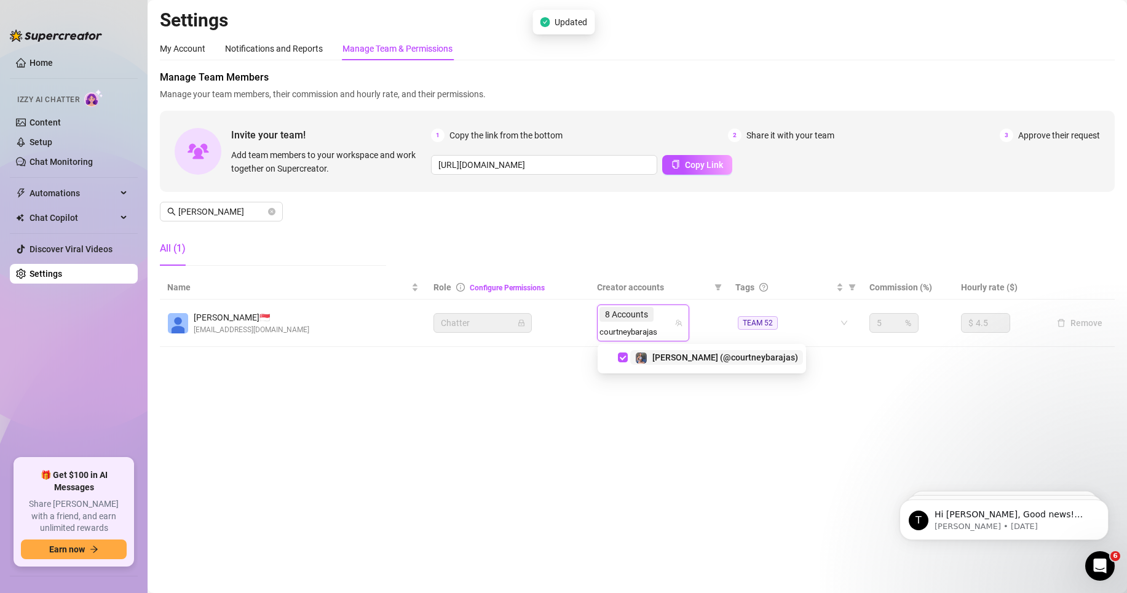
type input "courtneybarajas"
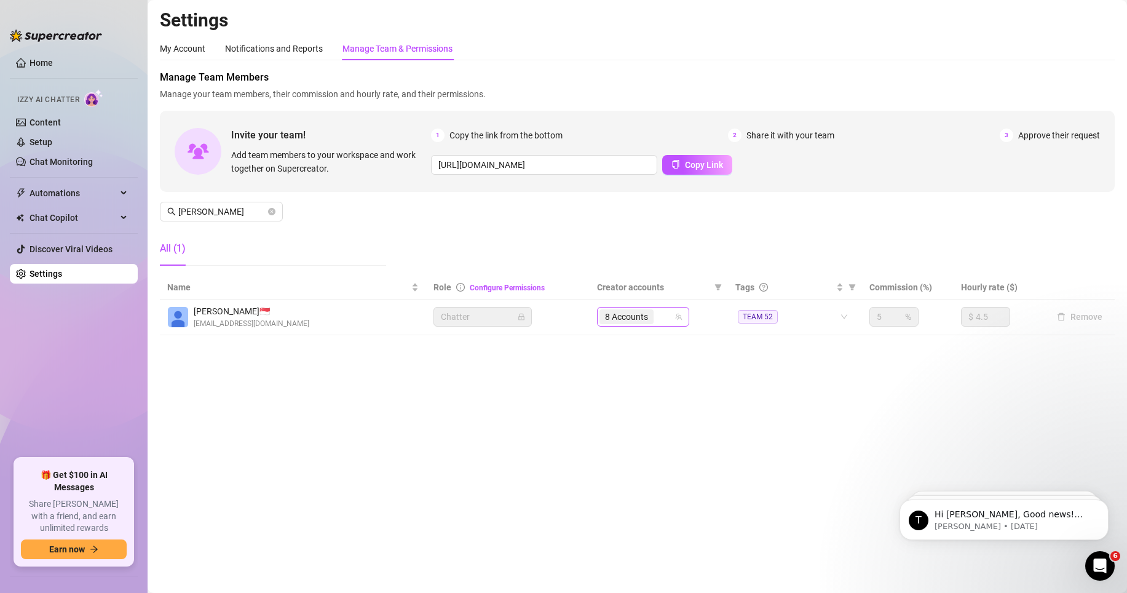
click at [651, 318] on span "8 Accounts" at bounding box center [627, 316] width 54 height 15
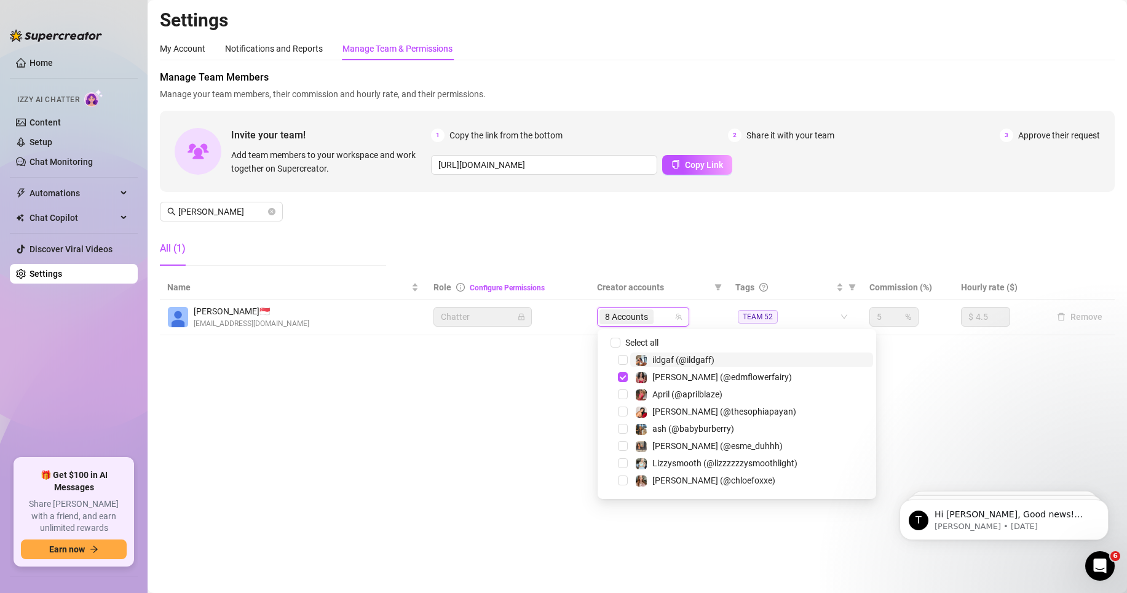
paste input "madison"
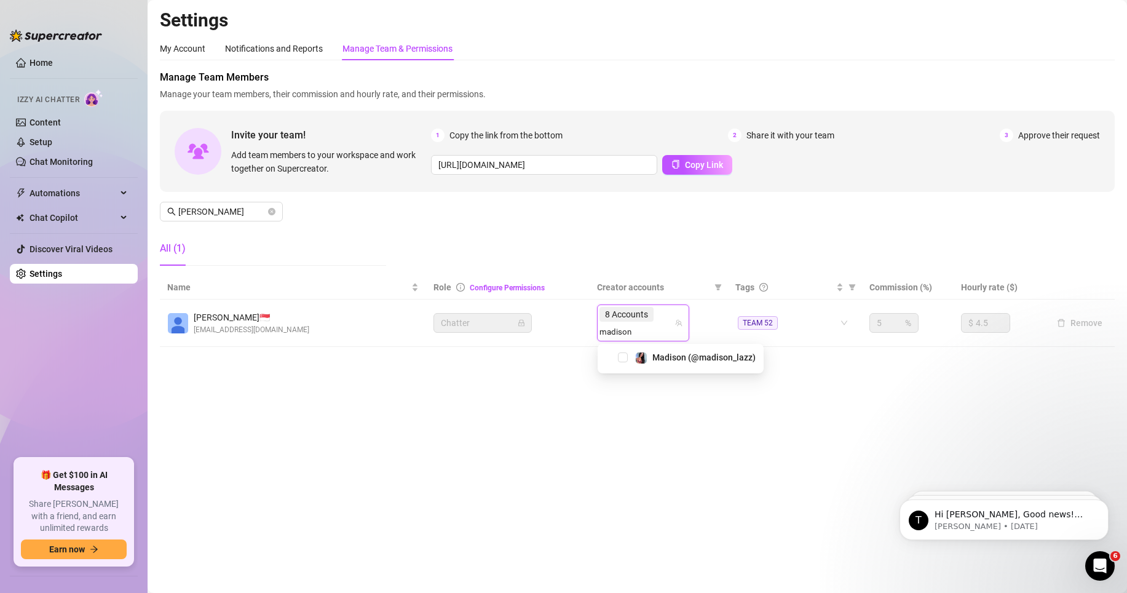
type input "madison"
click at [676, 367] on div "Madison (@madison_lazz)" at bounding box center [681, 359] width 166 height 30
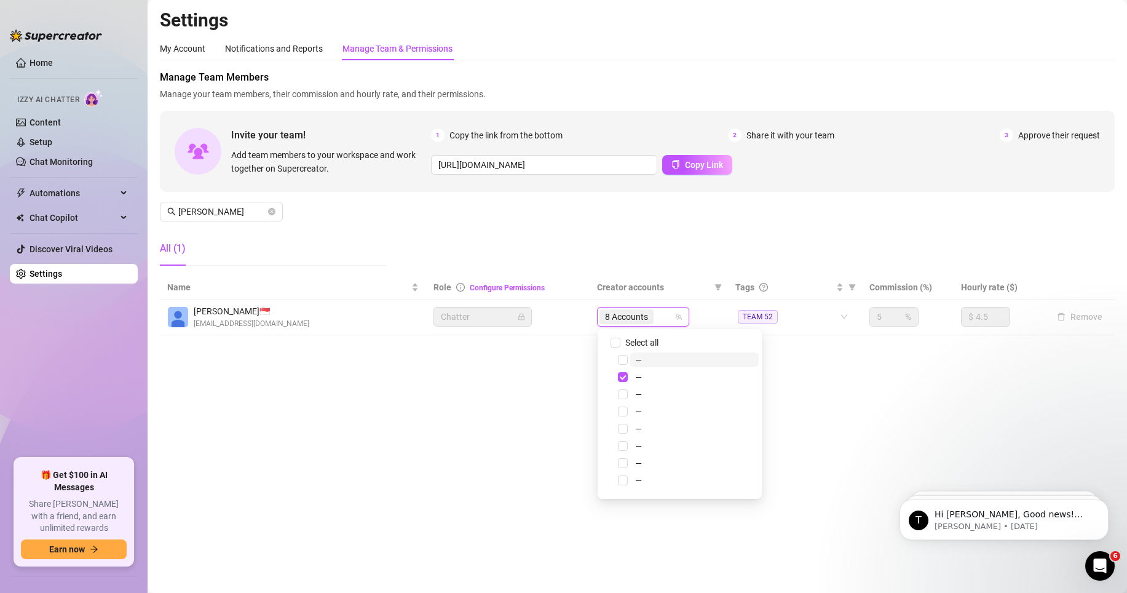
click at [684, 358] on span "—" at bounding box center [694, 359] width 129 height 15
click at [659, 321] on input "search" at bounding box center [657, 316] width 2 height 15
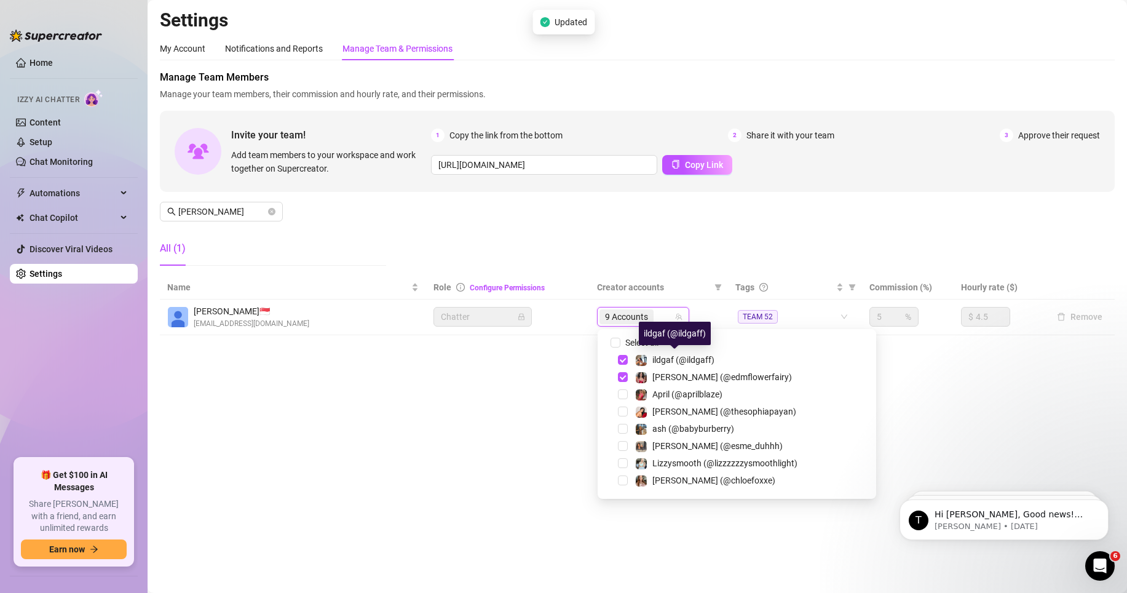
drag, startPoint x: 668, startPoint y: 358, endPoint x: 669, endPoint y: 332, distance: 25.9
click at [668, 359] on span "ildgaf (@ildgaff)" at bounding box center [683, 360] width 62 height 10
paste input "madison"
type input "madison"
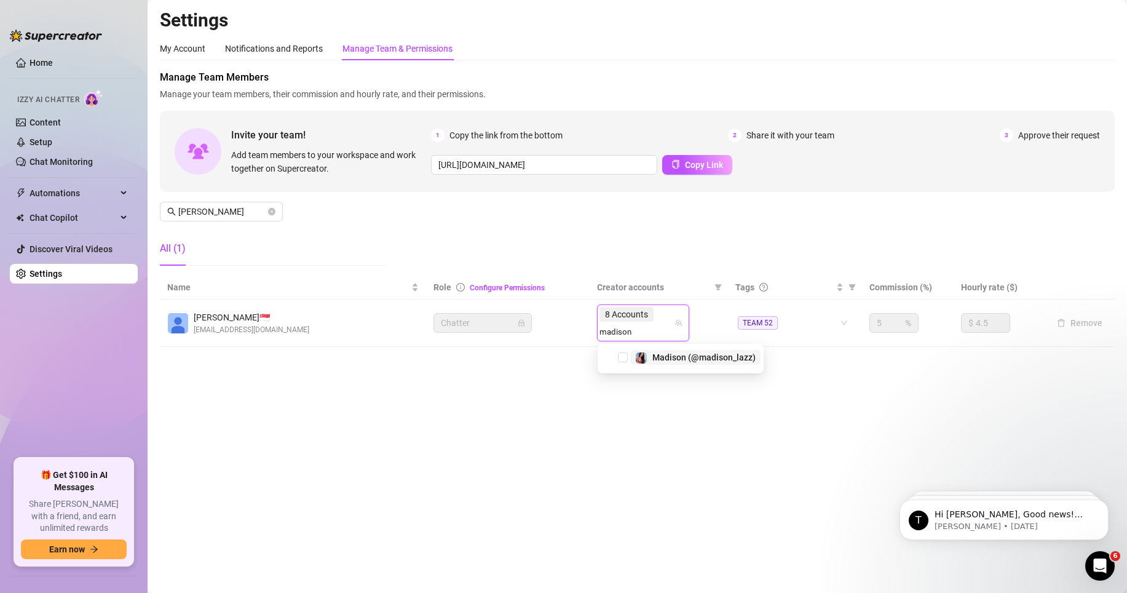
click at [682, 360] on span "Madison (@madison_lazz)" at bounding box center [703, 357] width 103 height 10
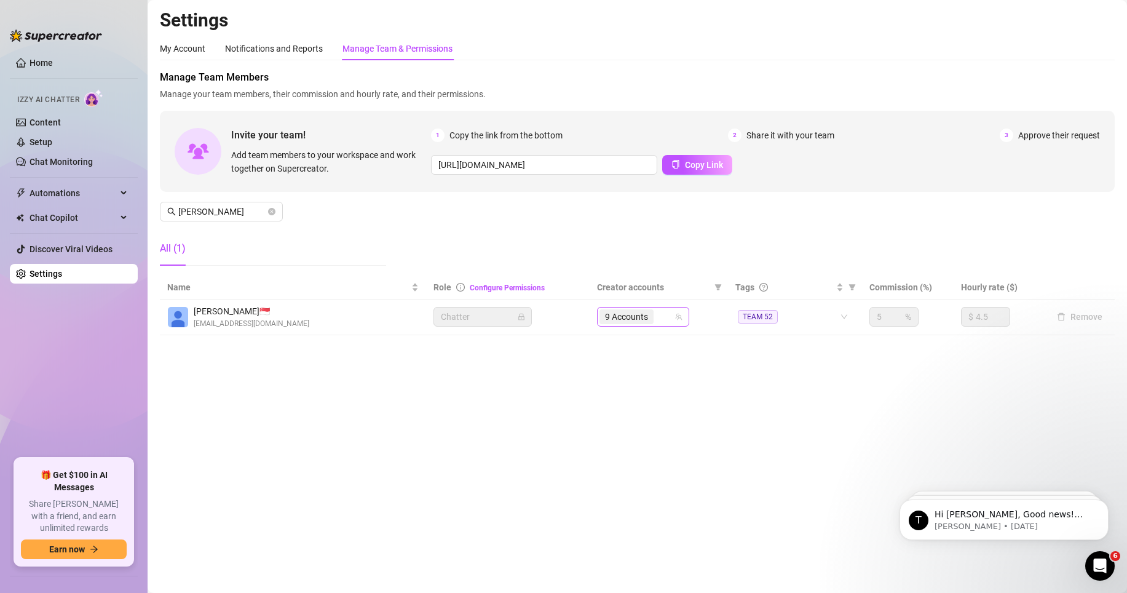
click at [657, 319] on input "search" at bounding box center [657, 316] width 2 height 15
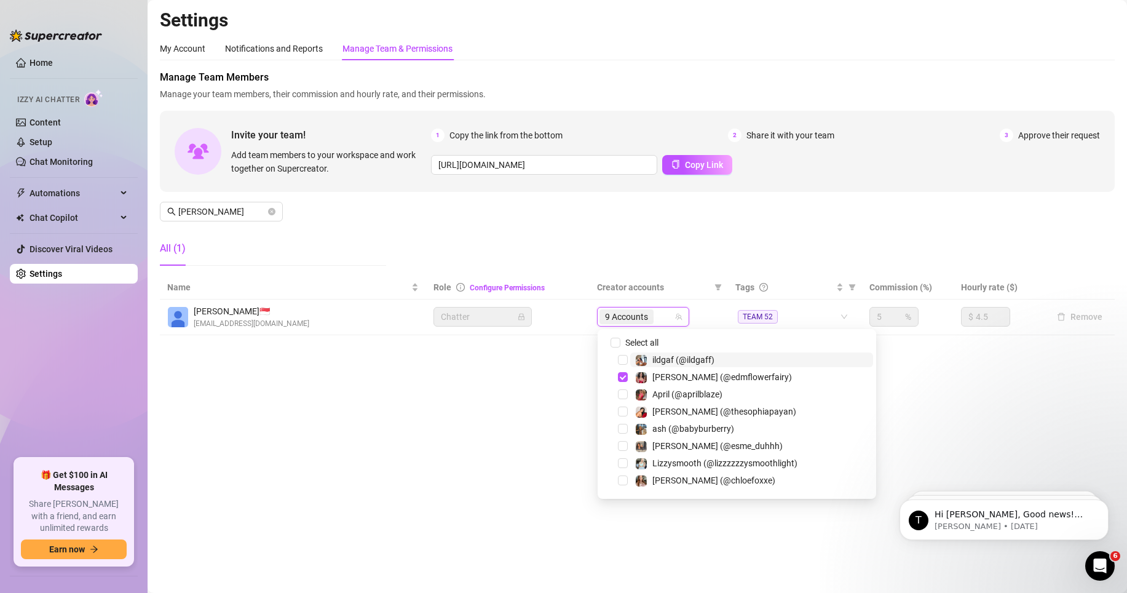
click at [657, 319] on input "search" at bounding box center [657, 316] width 2 height 15
paste input "iamsafaree"
type input "iamsafaree"
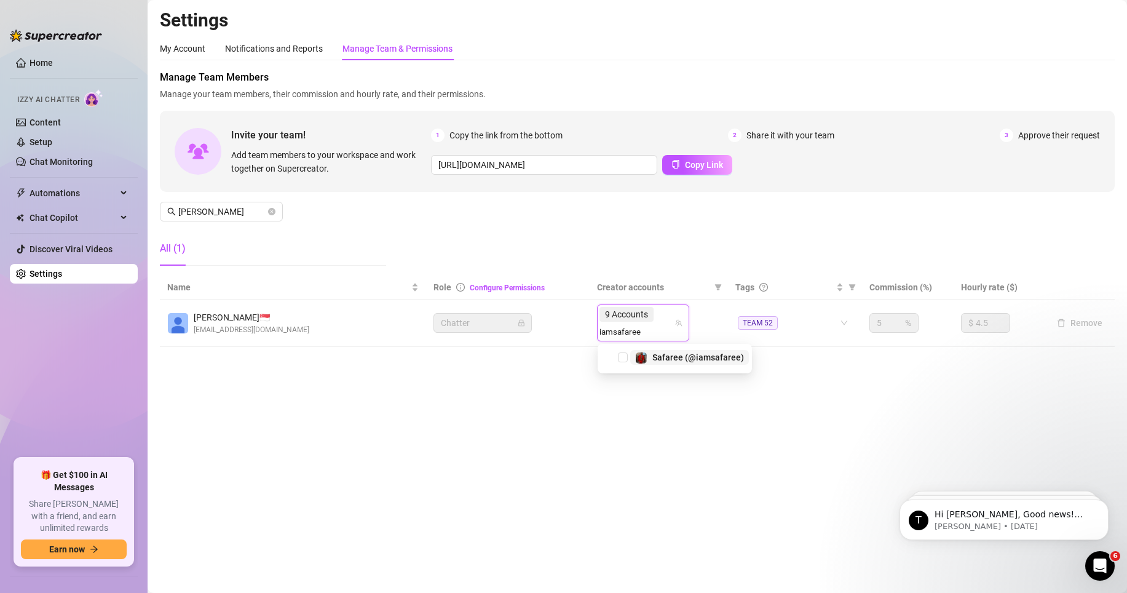
click at [684, 352] on span "Safaree (@iamsafaree)" at bounding box center [698, 357] width 92 height 10
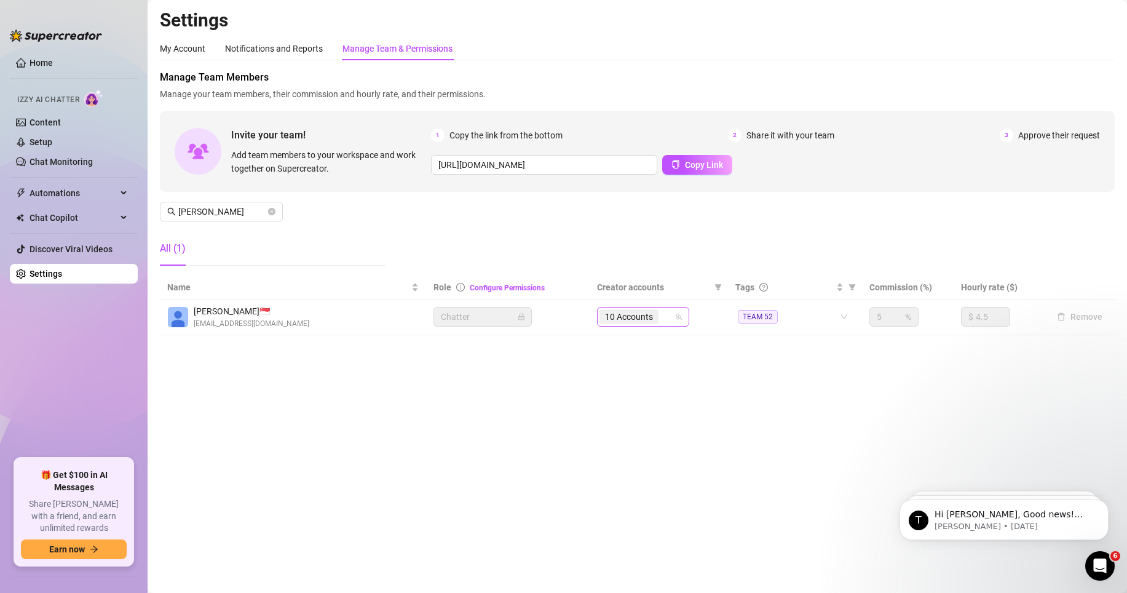
click at [664, 318] on input "search" at bounding box center [662, 316] width 2 height 15
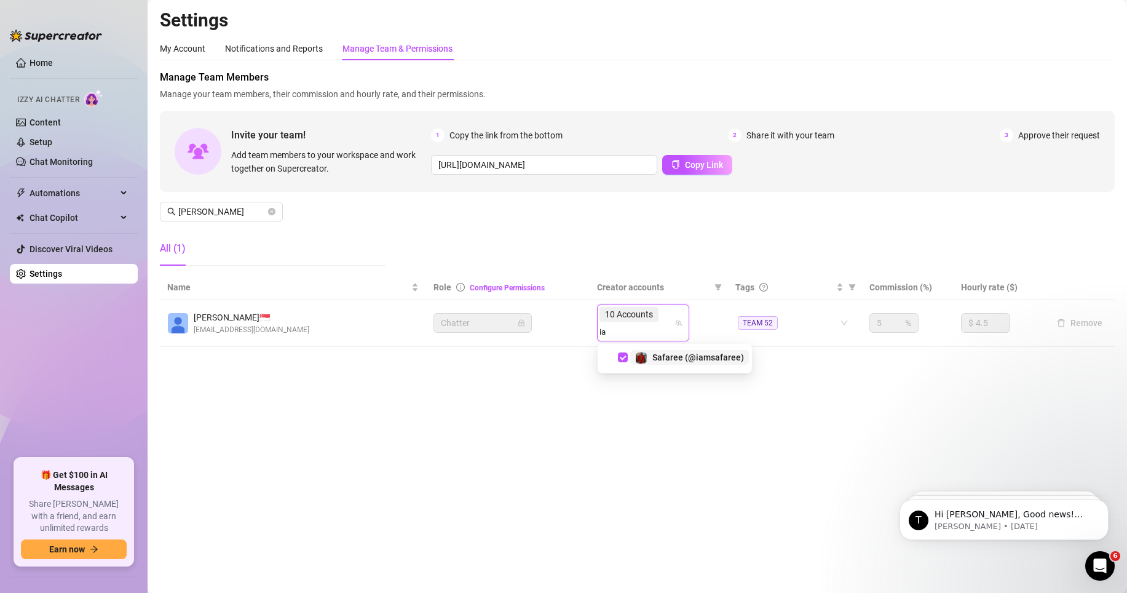
type input "i"
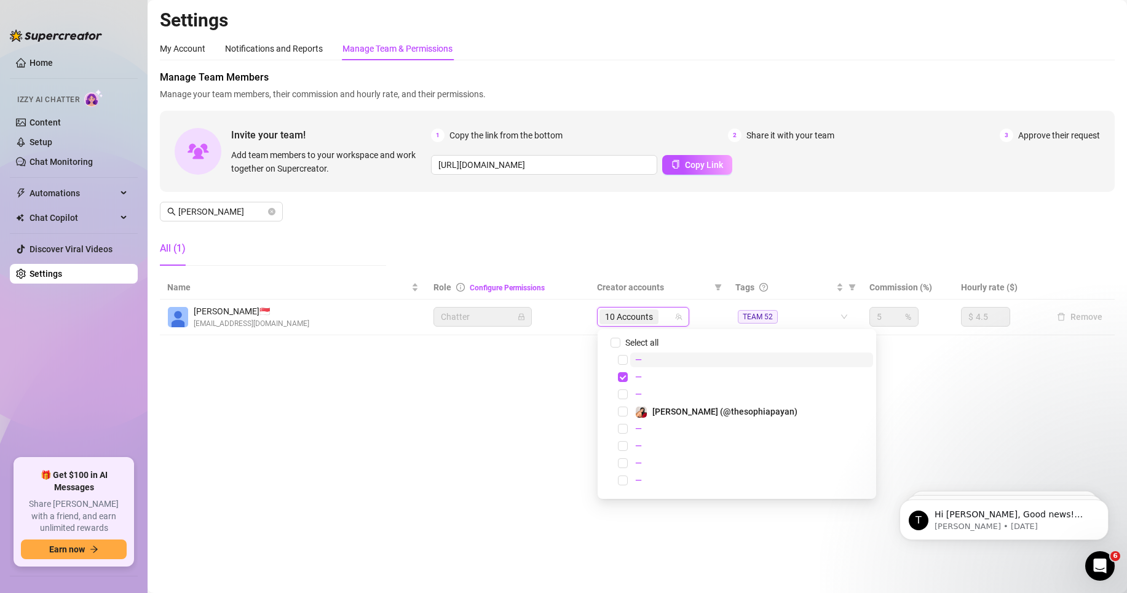
paste
type input "thesophiapayan"
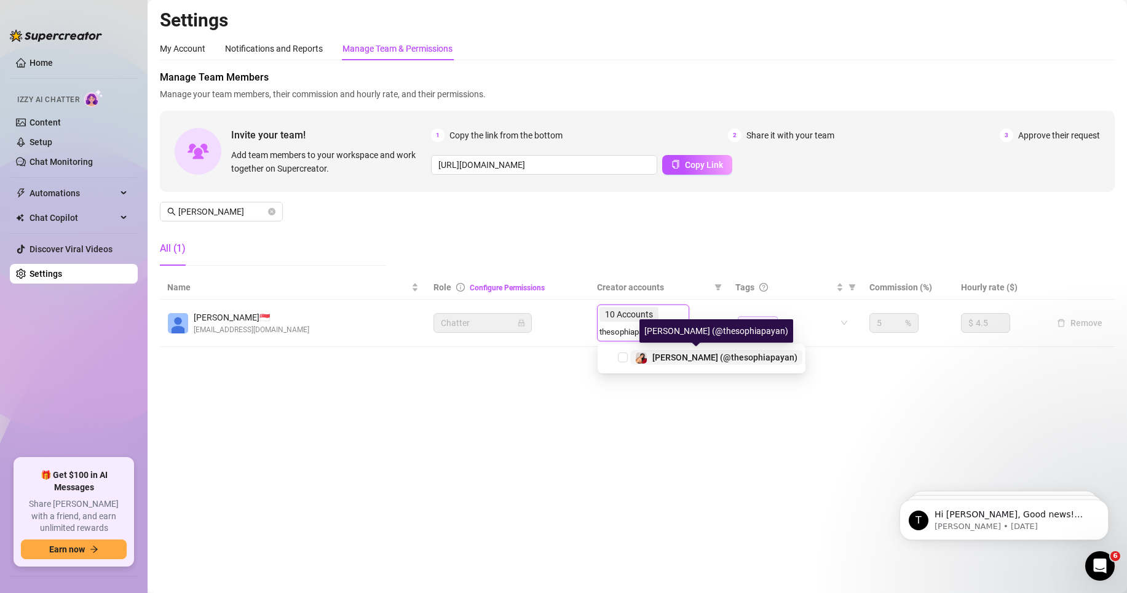
click at [699, 363] on div "[PERSON_NAME] (@thesophiapayan)" at bounding box center [724, 357] width 145 height 15
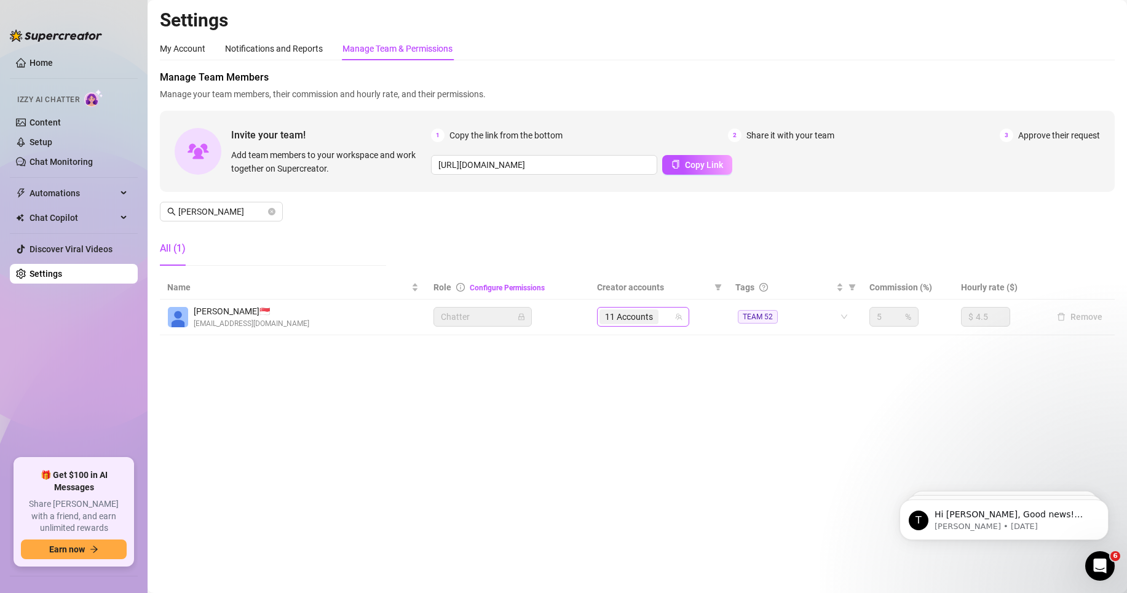
click at [657, 315] on span "11 Accounts" at bounding box center [629, 316] width 59 height 15
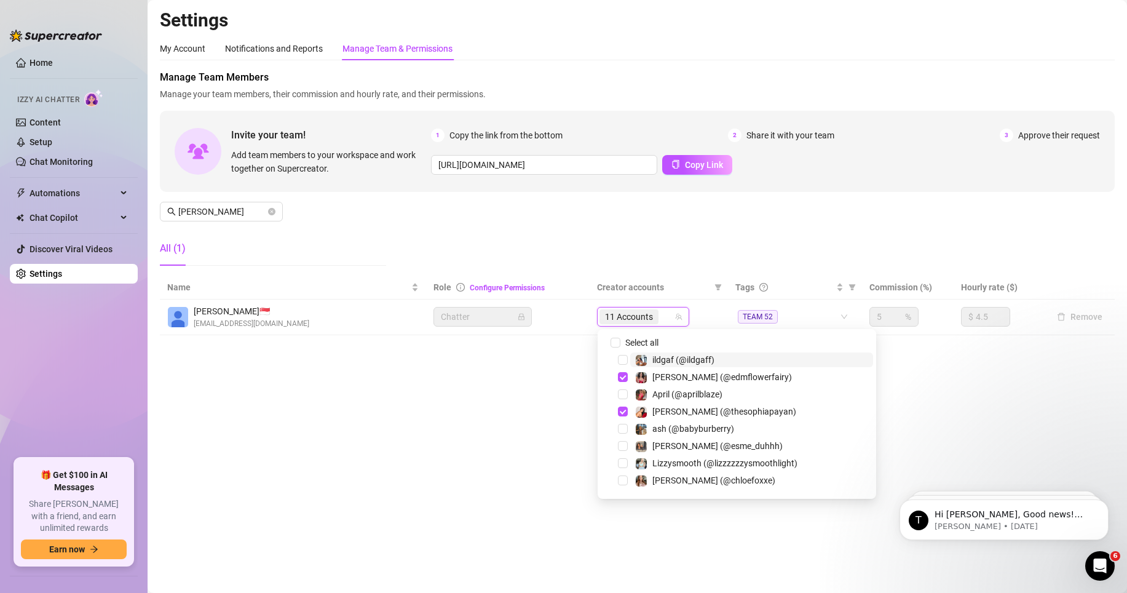
type input "bikerxbaddie"
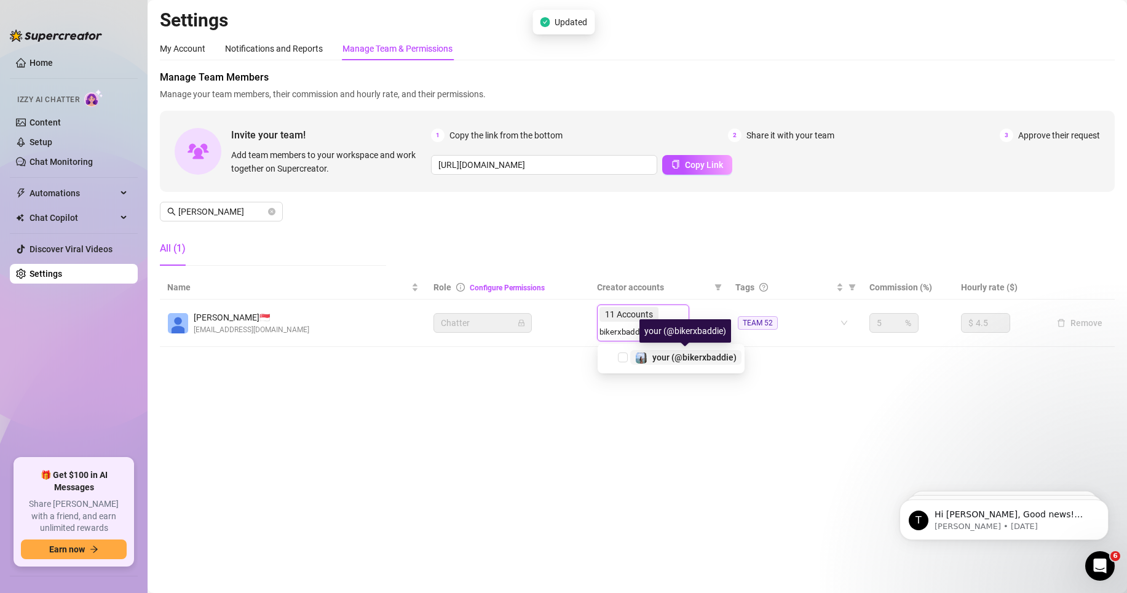
click at [697, 362] on div "your (@bikerxbaddie)" at bounding box center [694, 357] width 84 height 15
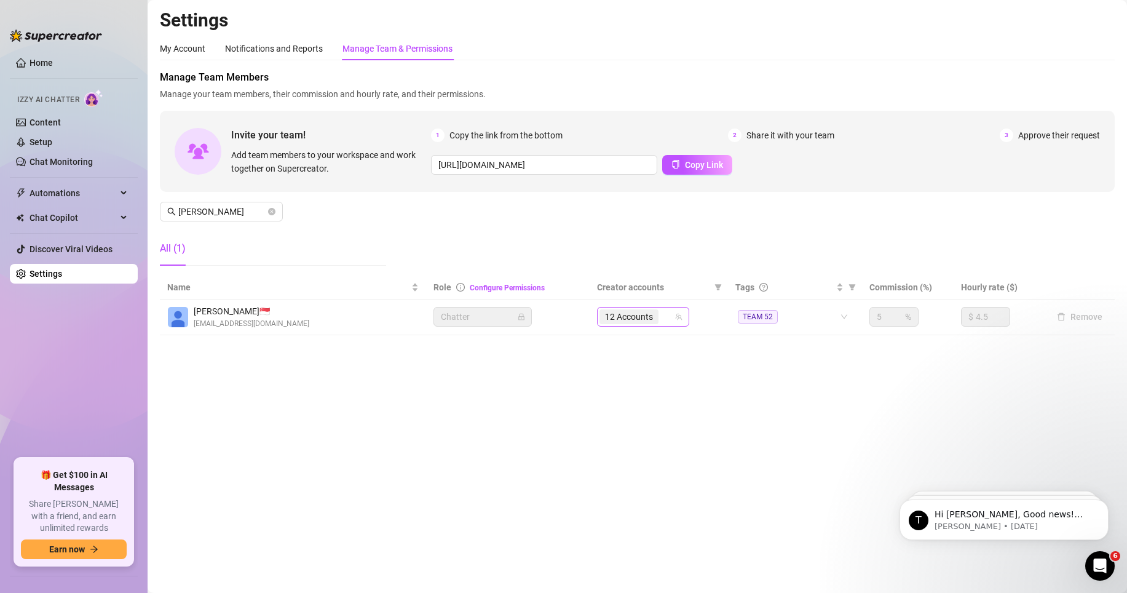
click at [619, 319] on span "12 Accounts" at bounding box center [629, 317] width 48 height 14
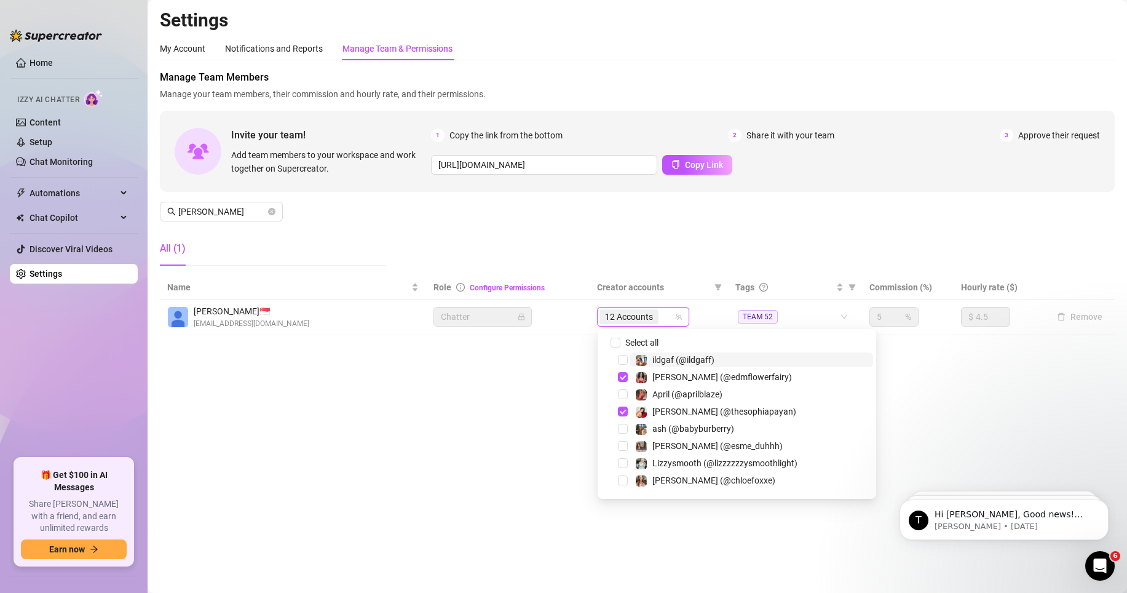
type input "jaki"
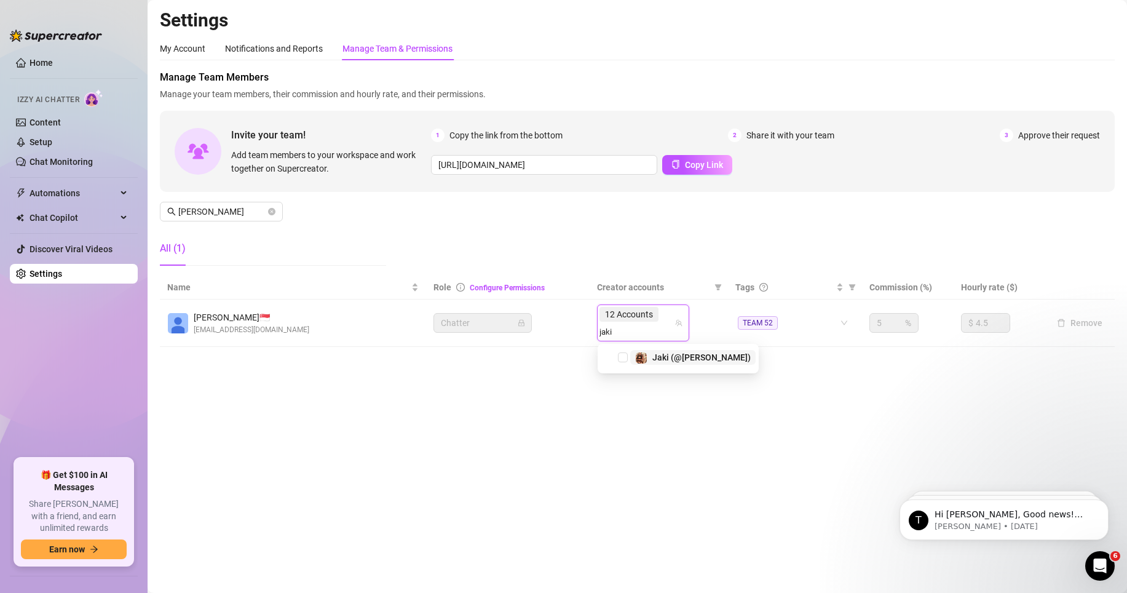
click at [676, 360] on span "Jaki (@[PERSON_NAME])" at bounding box center [701, 357] width 98 height 10
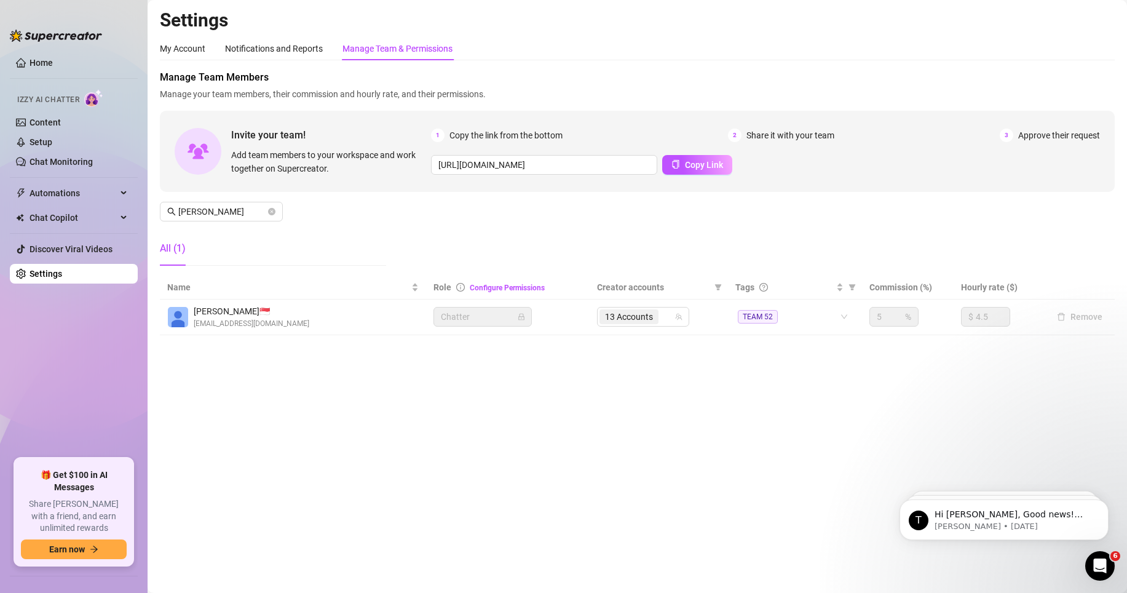
drag, startPoint x: 403, startPoint y: 434, endPoint x: 571, endPoint y: 360, distance: 183.9
click at [413, 367] on main "Settings My Account Notifications and Reports Manage Team & Permissions Profile…" at bounding box center [638, 296] width 980 height 593
click at [620, 326] on div "13 Accounts" at bounding box center [643, 317] width 92 height 20
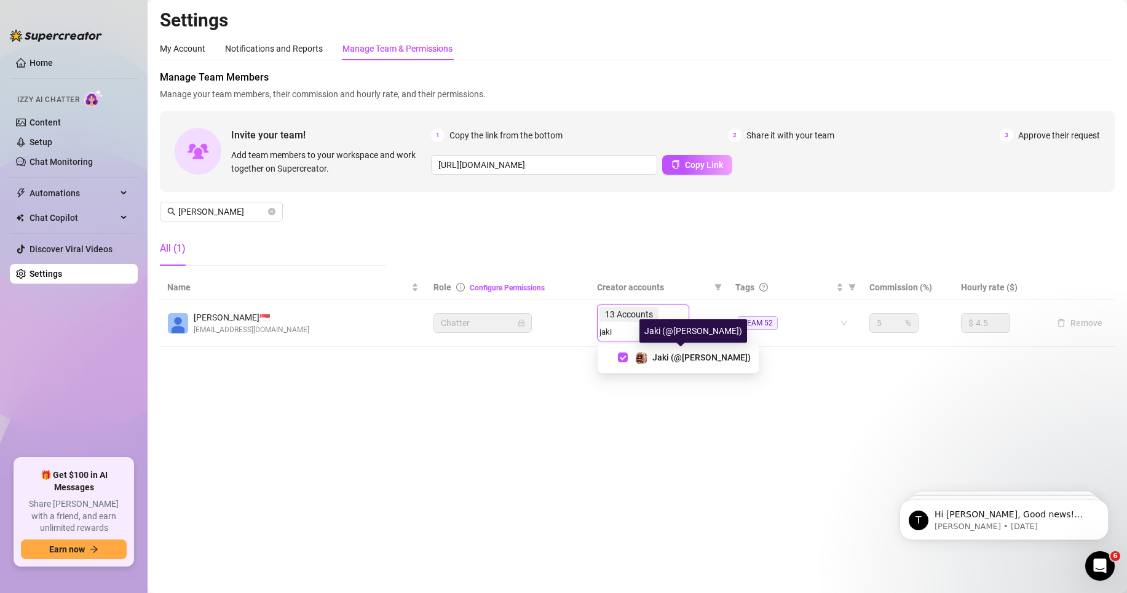
type input "jaki"
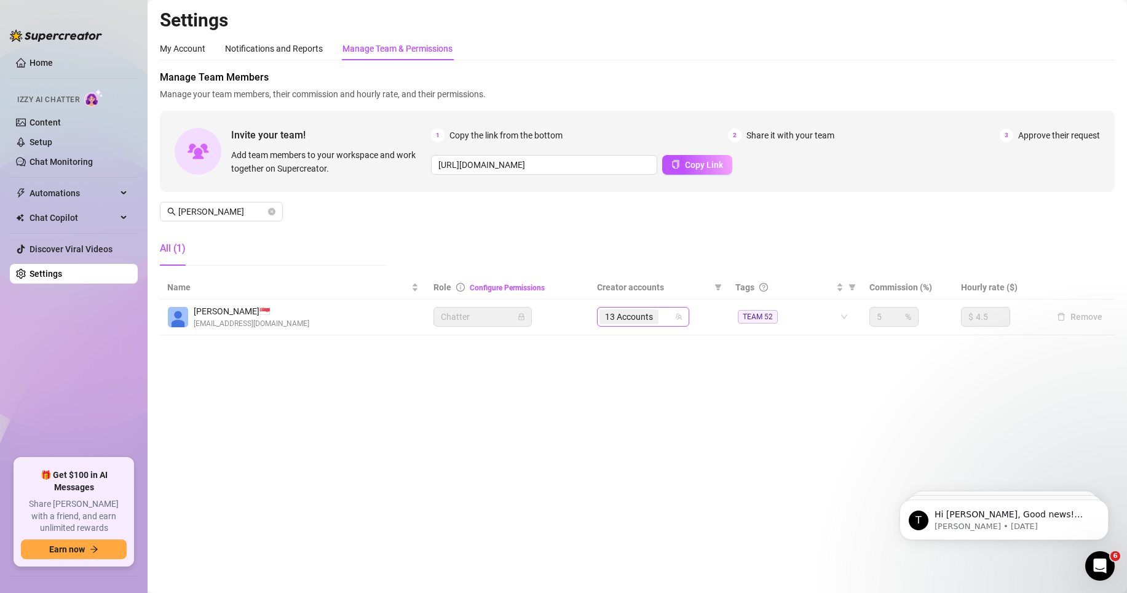
click at [667, 313] on div "13 Accounts" at bounding box center [637, 316] width 74 height 17
type input "aprilblaze"
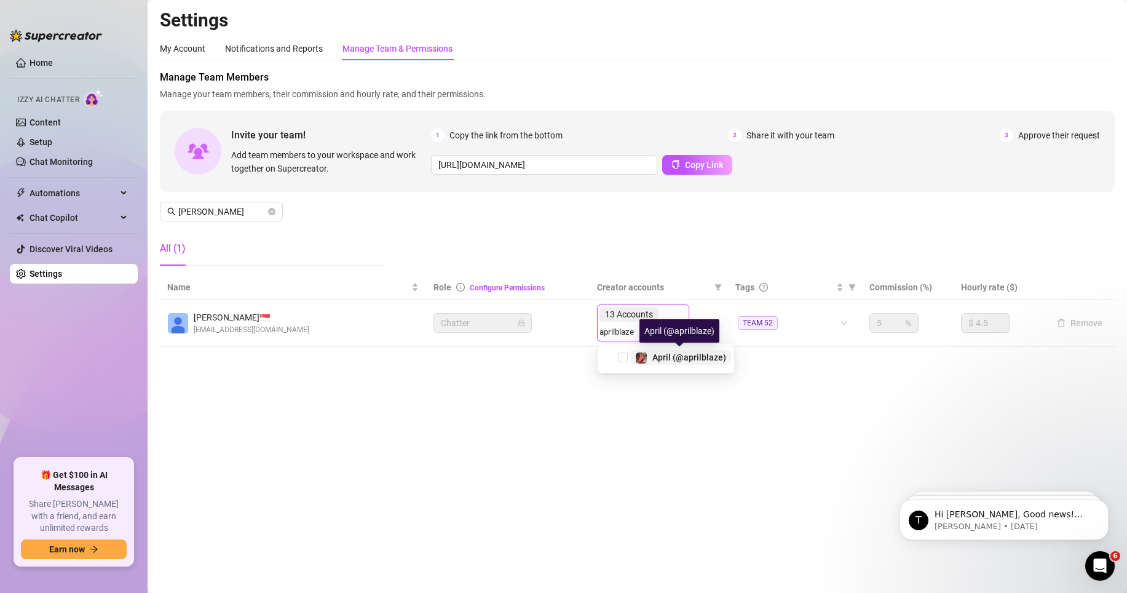
click at [671, 361] on span "April (@aprilblaze)" at bounding box center [689, 357] width 74 height 10
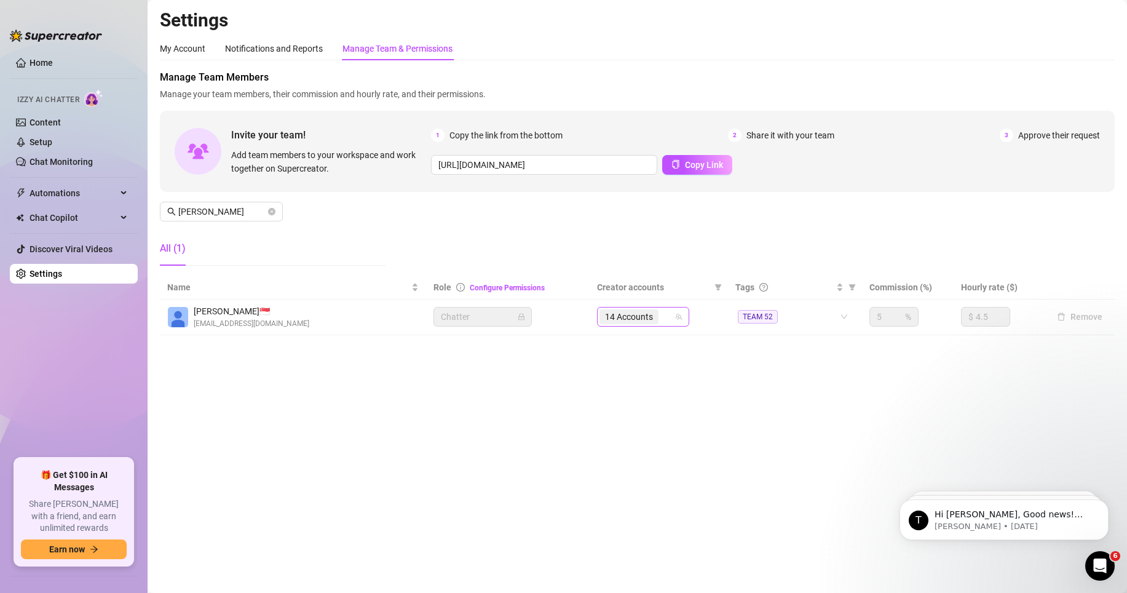
click at [664, 319] on input "search" at bounding box center [662, 316] width 2 height 15
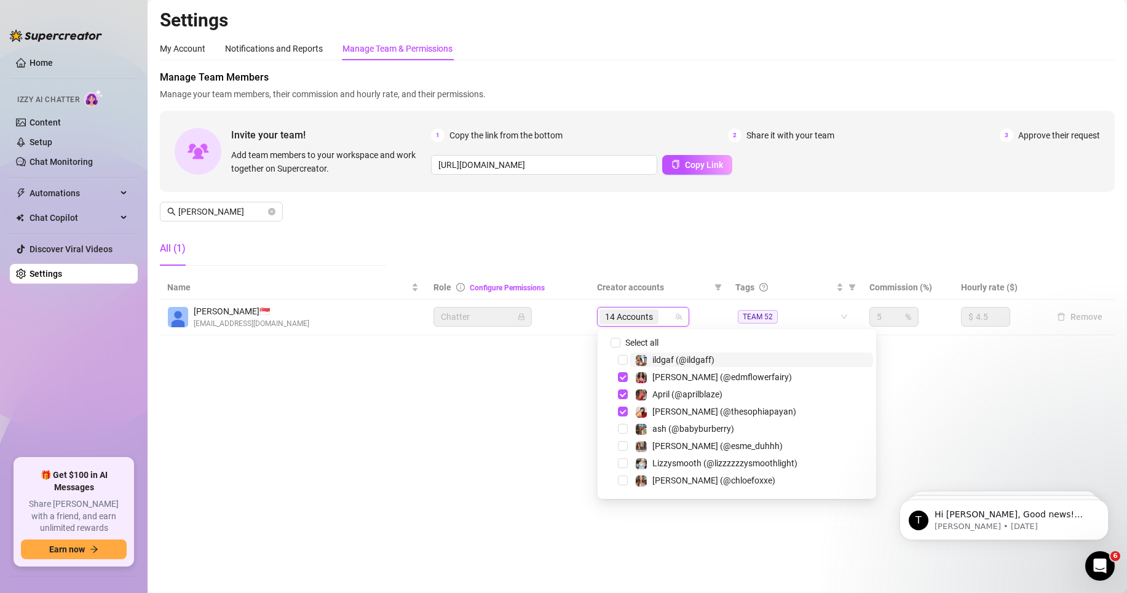
type input "lalogone"
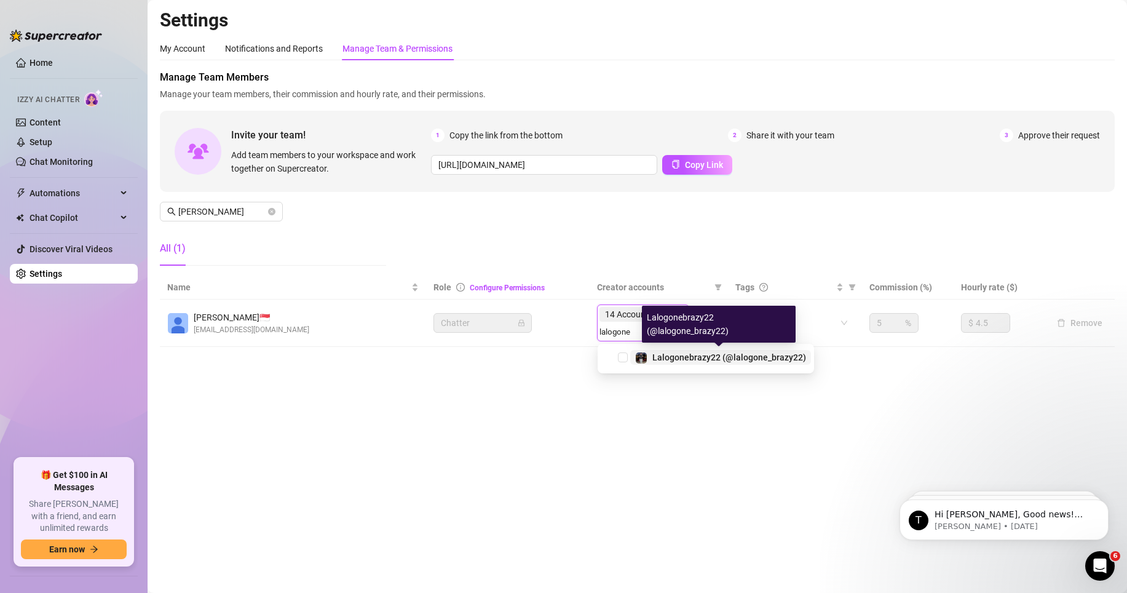
click at [662, 357] on span "Lalogonebrazy22 (@lalogone_brazy22)" at bounding box center [729, 357] width 154 height 10
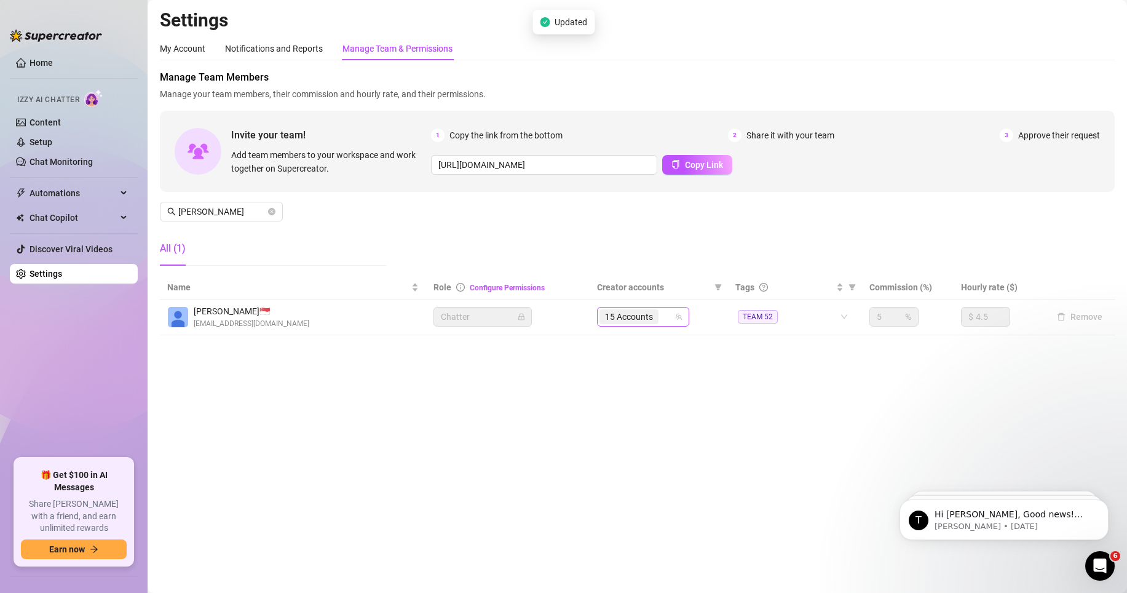
click at [666, 316] on div "15 Accounts" at bounding box center [637, 316] width 74 height 17
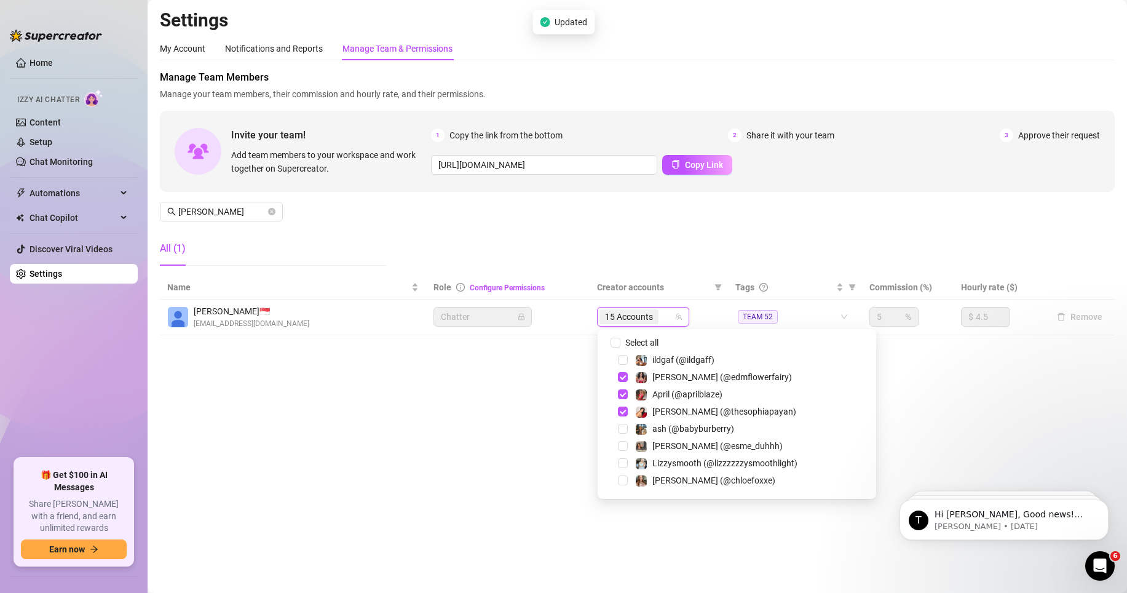
type input "watercherrypie"
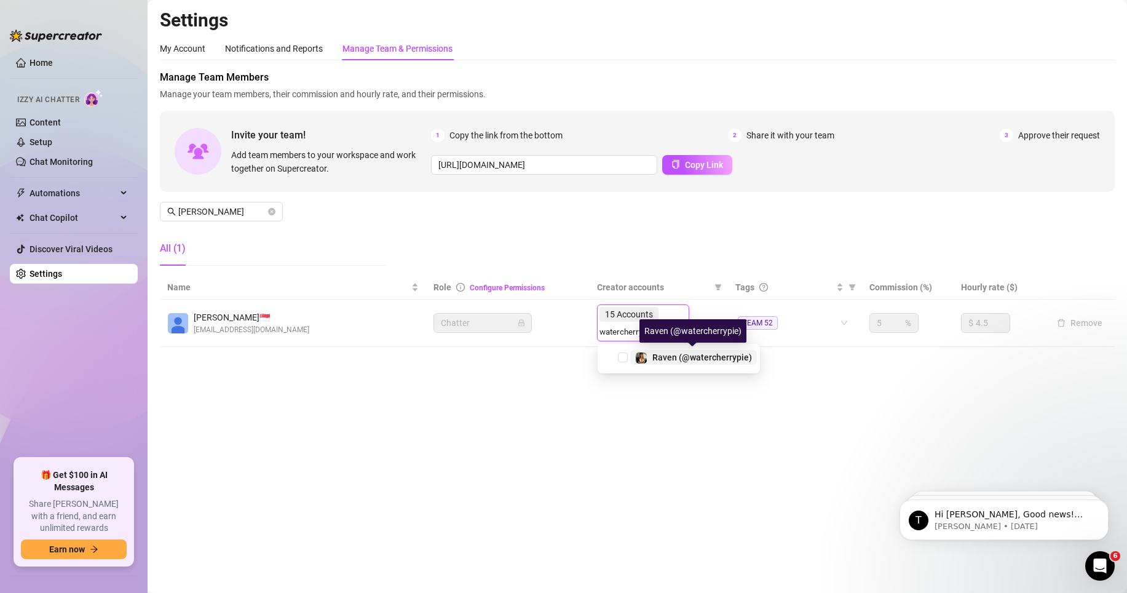
click at [677, 357] on span "Raven (@watercherrypie)" at bounding box center [702, 357] width 100 height 10
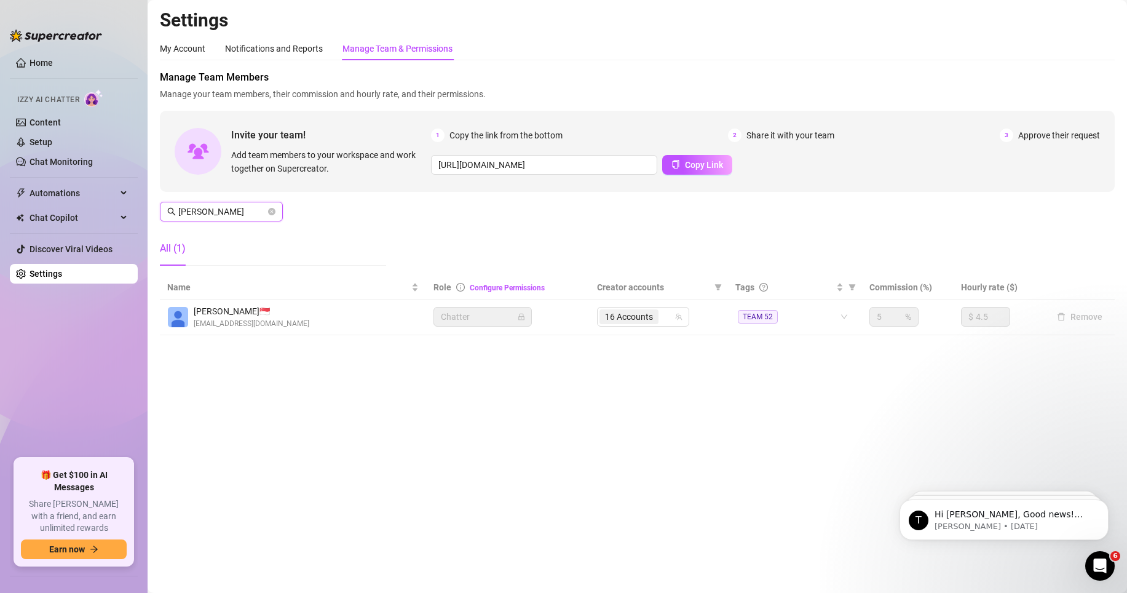
click at [231, 214] on input "[PERSON_NAME]" at bounding box center [221, 212] width 87 height 14
click at [638, 325] on div "16 Accounts" at bounding box center [630, 316] width 61 height 17
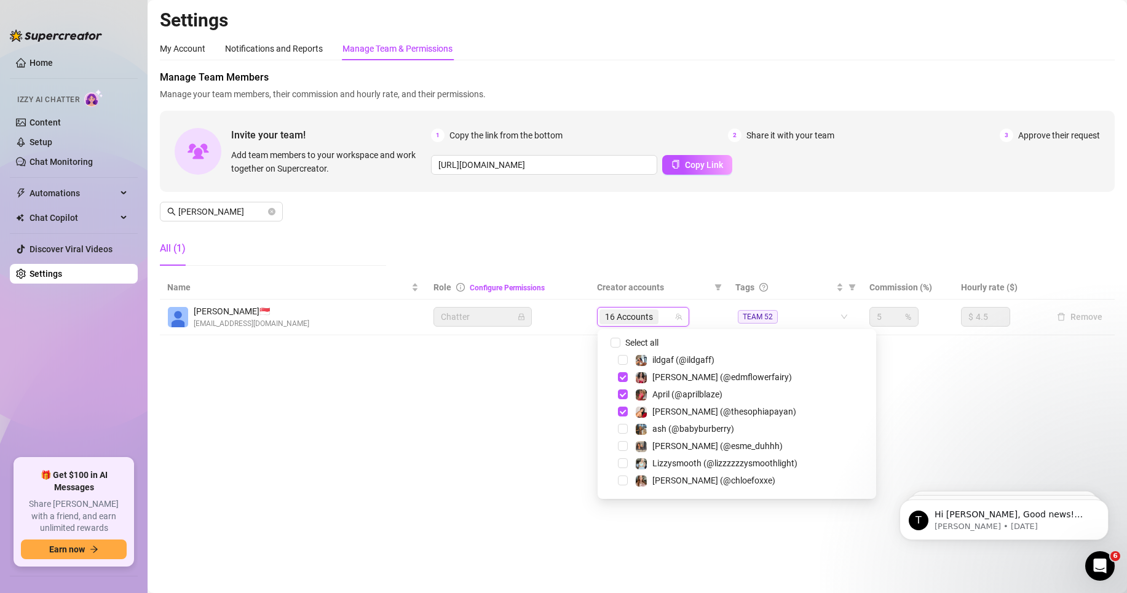
type input "urfavleobaby"
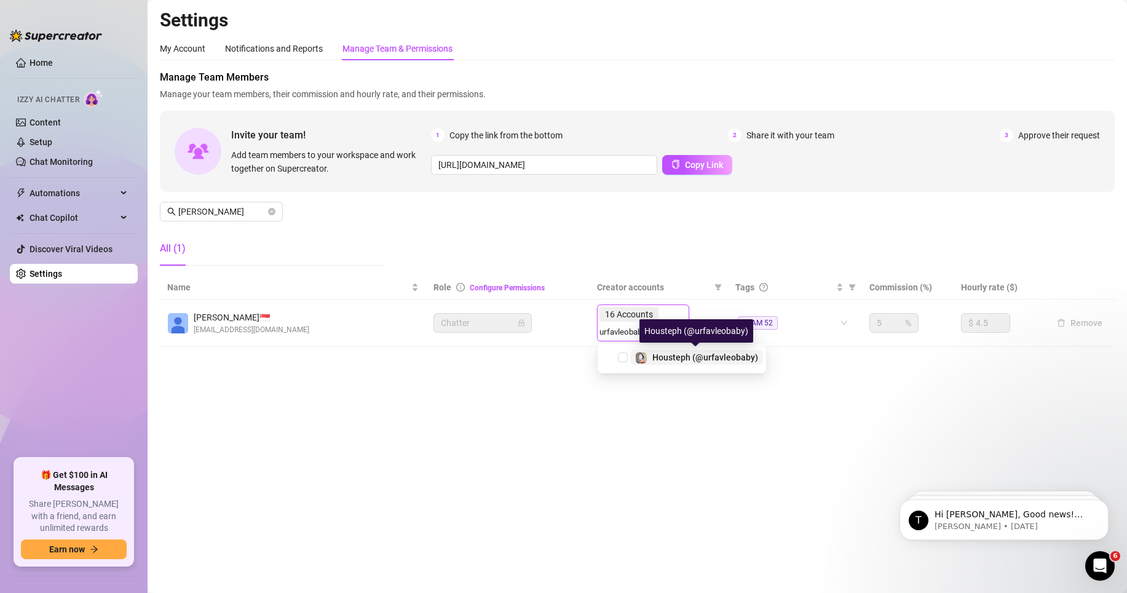
click at [677, 362] on span "Housteph (@urfavleobaby)" at bounding box center [705, 357] width 106 height 10
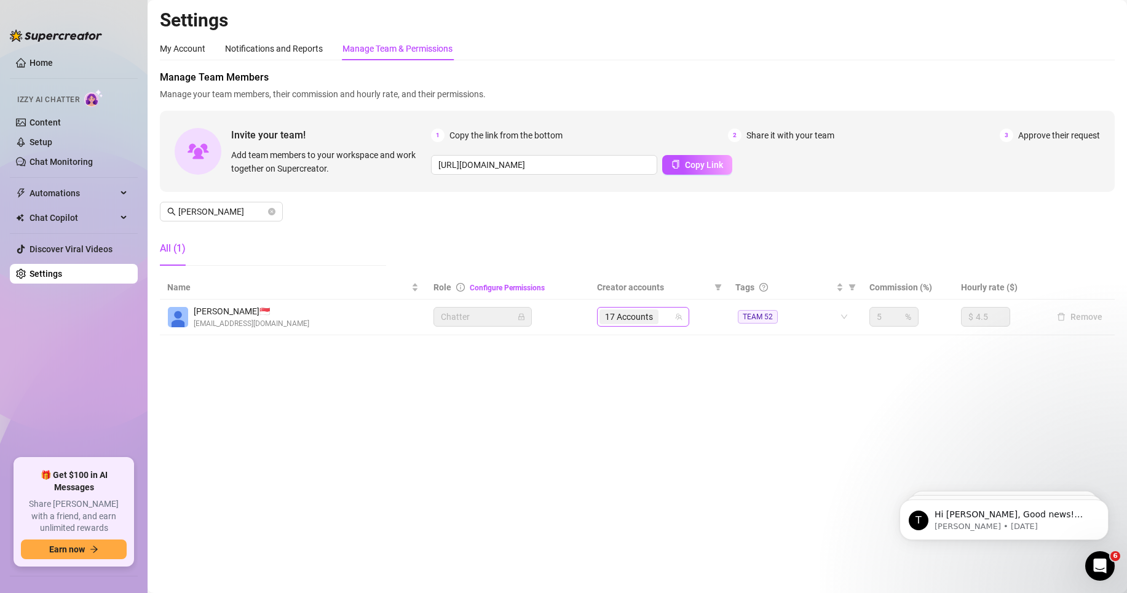
click at [660, 321] on div "17 Accounts" at bounding box center [630, 316] width 61 height 17
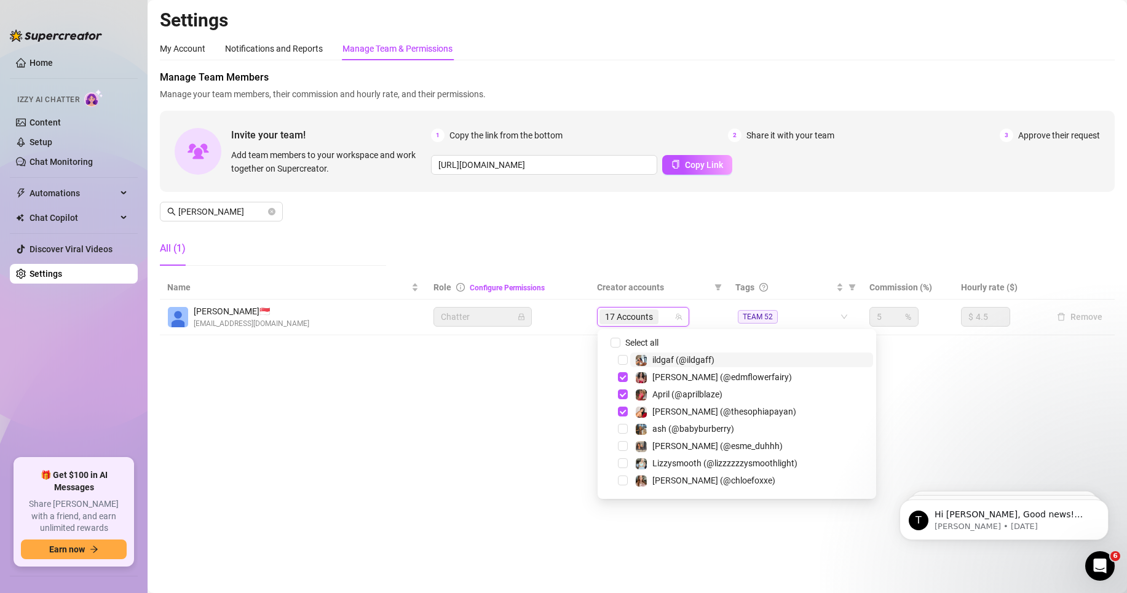
type input "alannaskyye"
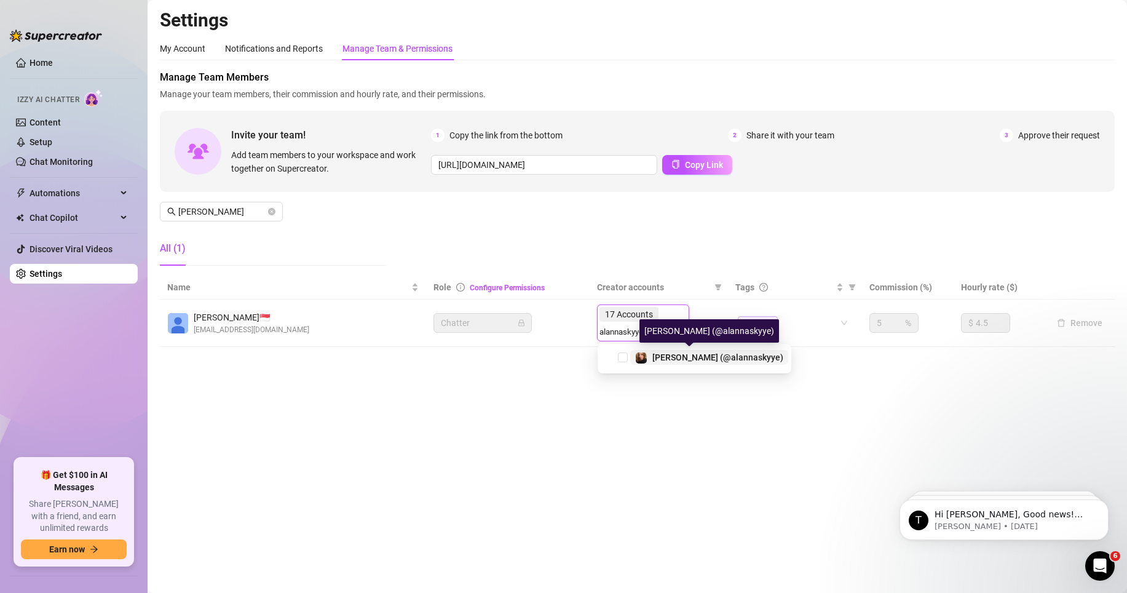
click at [676, 359] on span "[PERSON_NAME] (@alannaskyye)" at bounding box center [717, 357] width 131 height 10
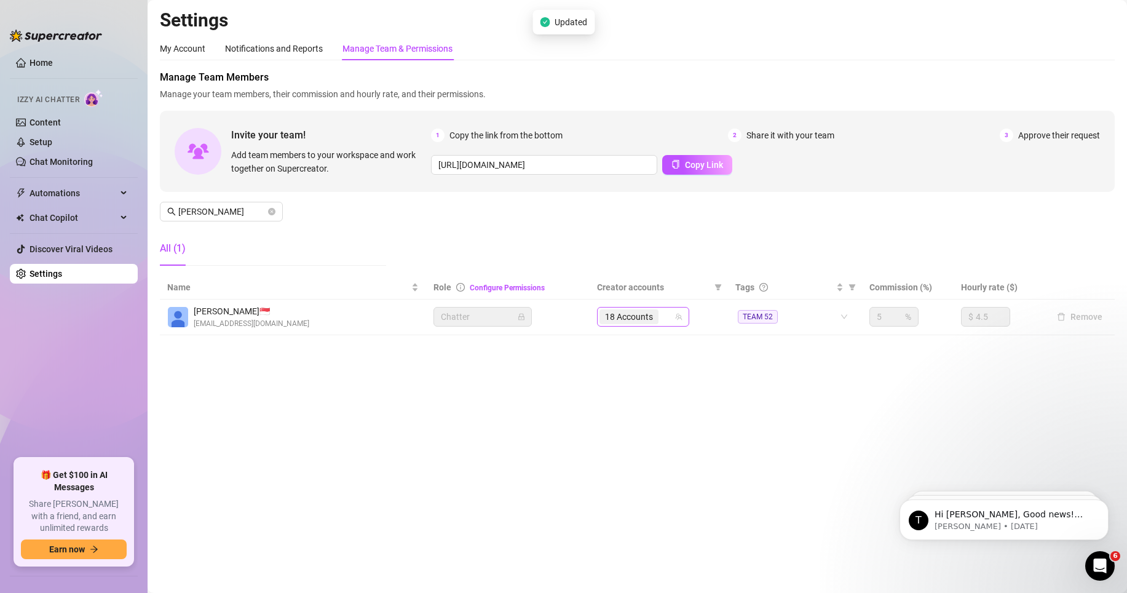
click at [657, 320] on span "18 Accounts" at bounding box center [629, 316] width 59 height 15
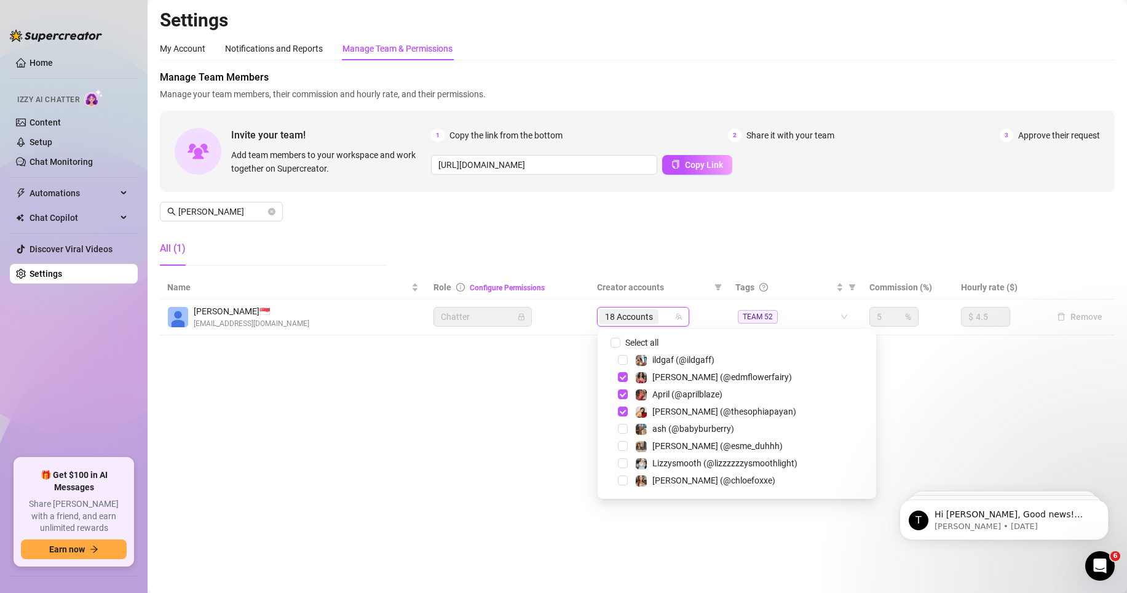
type input "theblacktiger"
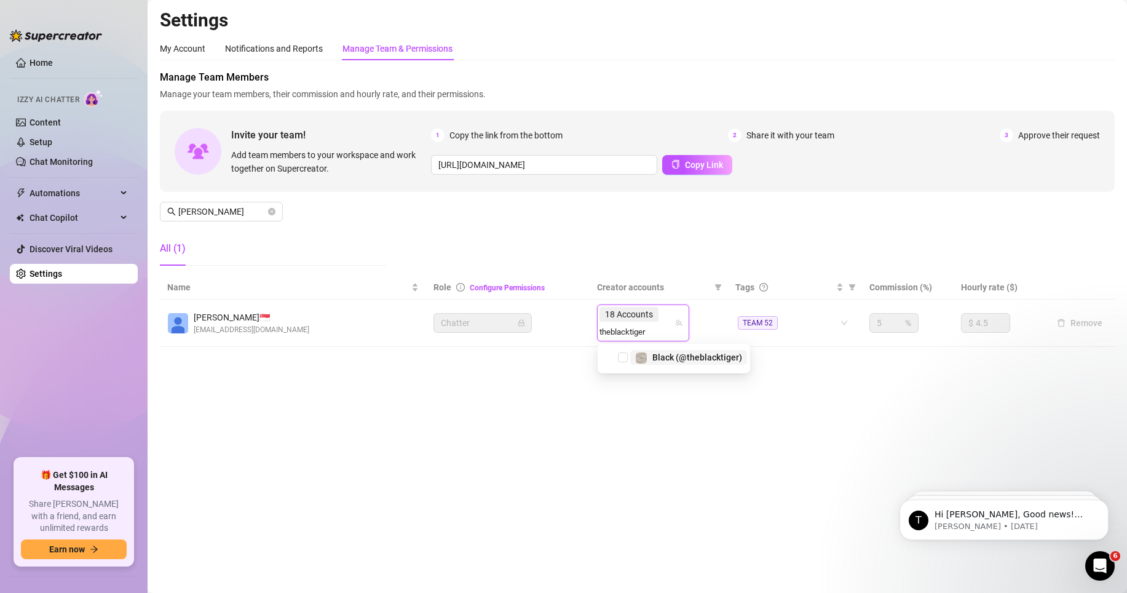
click at [697, 352] on span "Black (@theblacktiger)" at bounding box center [697, 357] width 90 height 10
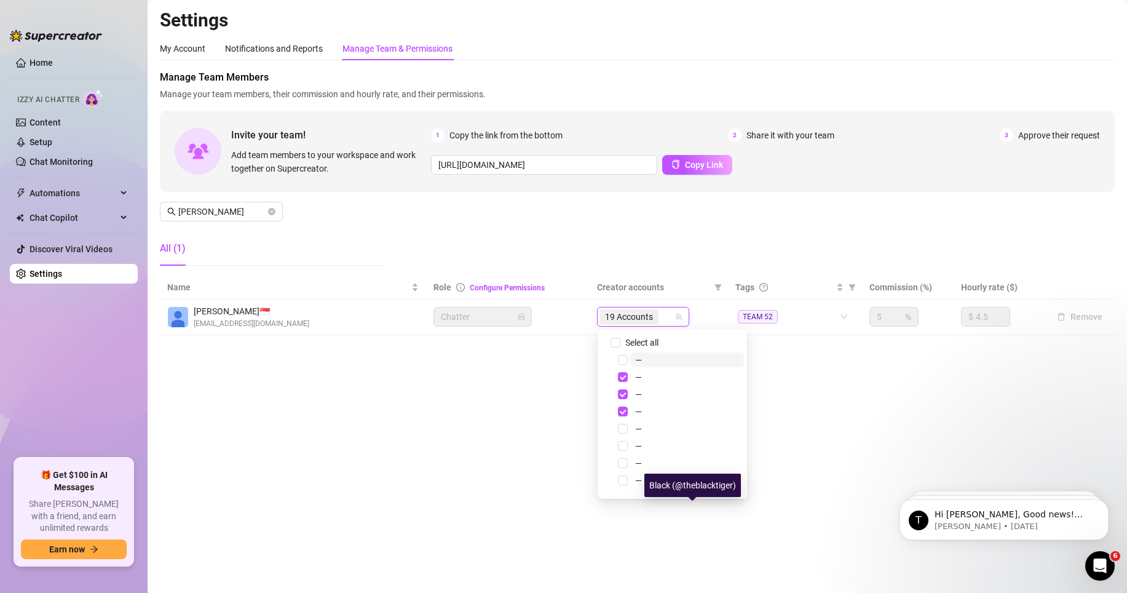
click at [427, 367] on main "Settings My Account Notifications and Reports Manage Team & Permissions Profile…" at bounding box center [638, 296] width 980 height 593
click at [467, 367] on main "Settings My Account Notifications and Reports Manage Team & Permissions Profile…" at bounding box center [638, 296] width 980 height 593
